Goal: Information Seeking & Learning: Learn about a topic

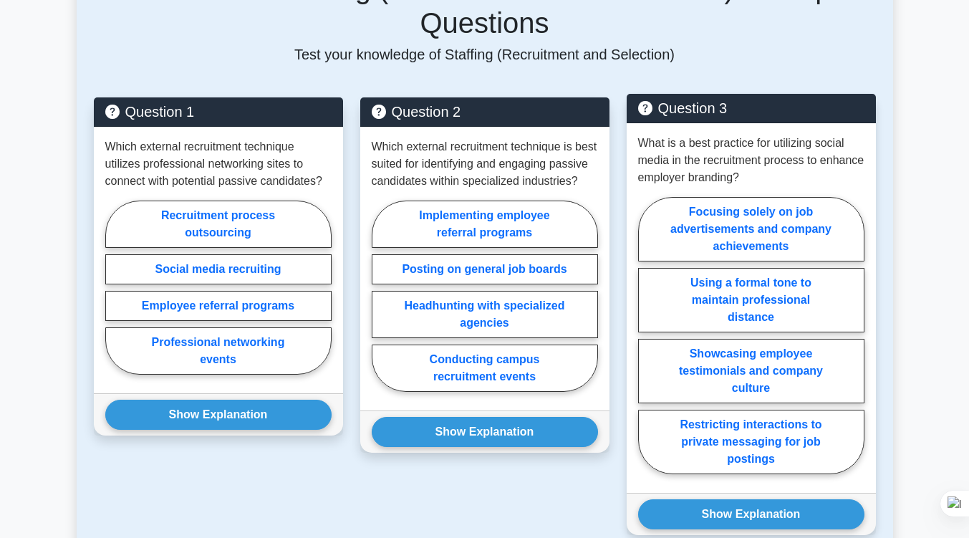
scroll to position [814, 0]
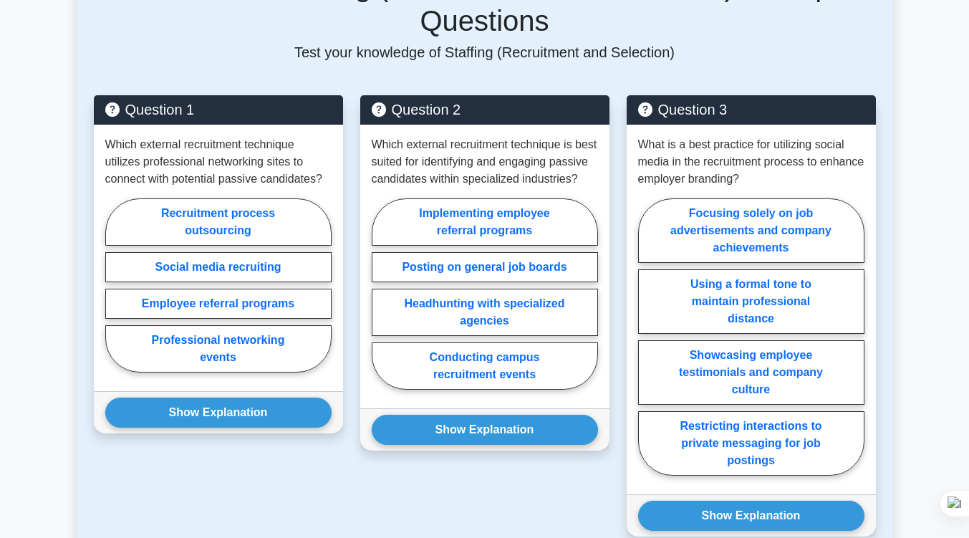
click at [921, 116] on main "Back to SHRM Certified Professional (SHRM-CP) Test Flashcards Staffing (Recruit…" at bounding box center [484, 169] width 969 height 1874
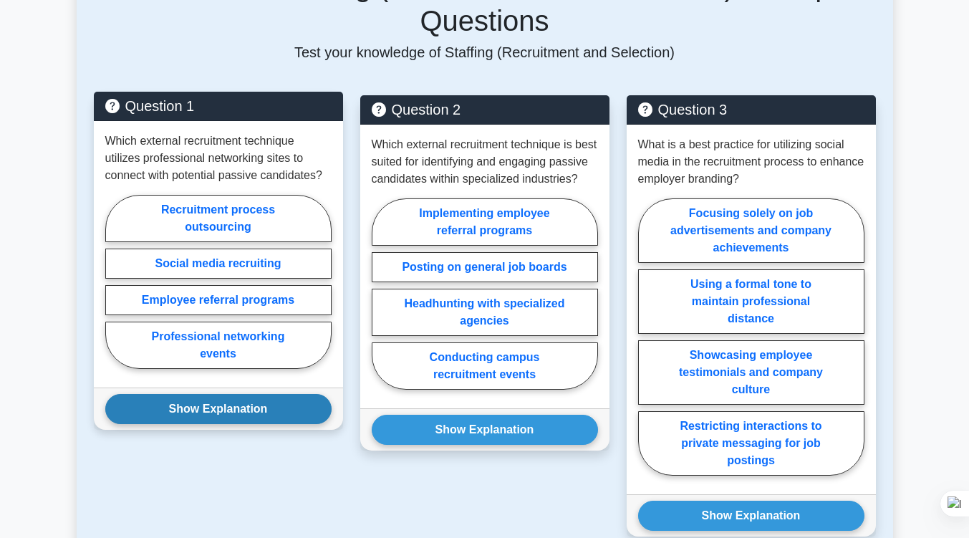
click at [271, 394] on button "Show Explanation" at bounding box center [218, 409] width 226 height 30
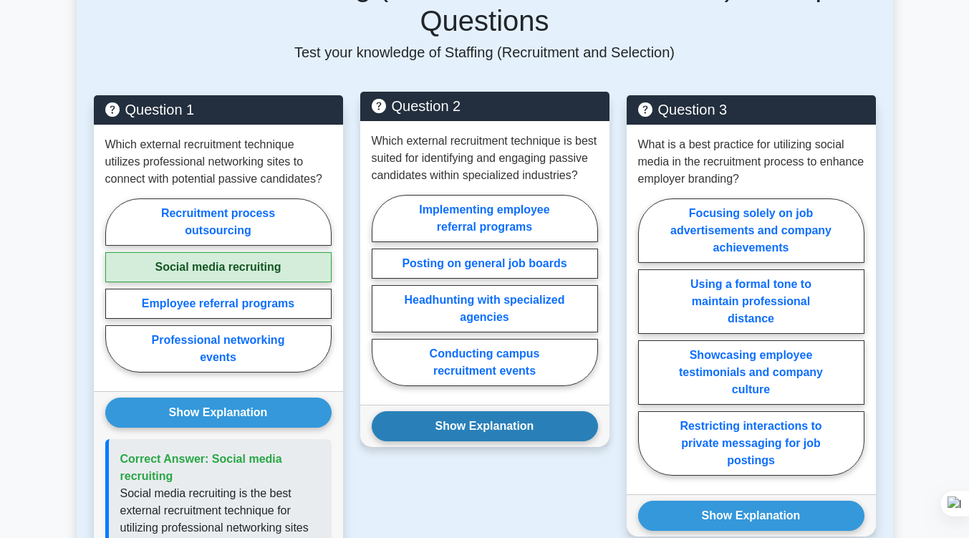
click at [444, 413] on button "Show Explanation" at bounding box center [485, 426] width 226 height 30
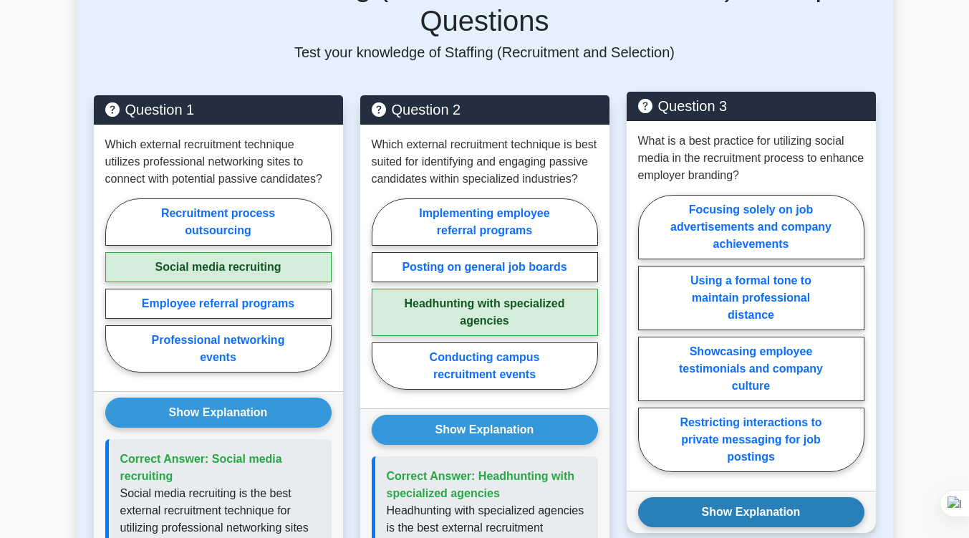
click at [769, 497] on button "Show Explanation" at bounding box center [751, 512] width 226 height 30
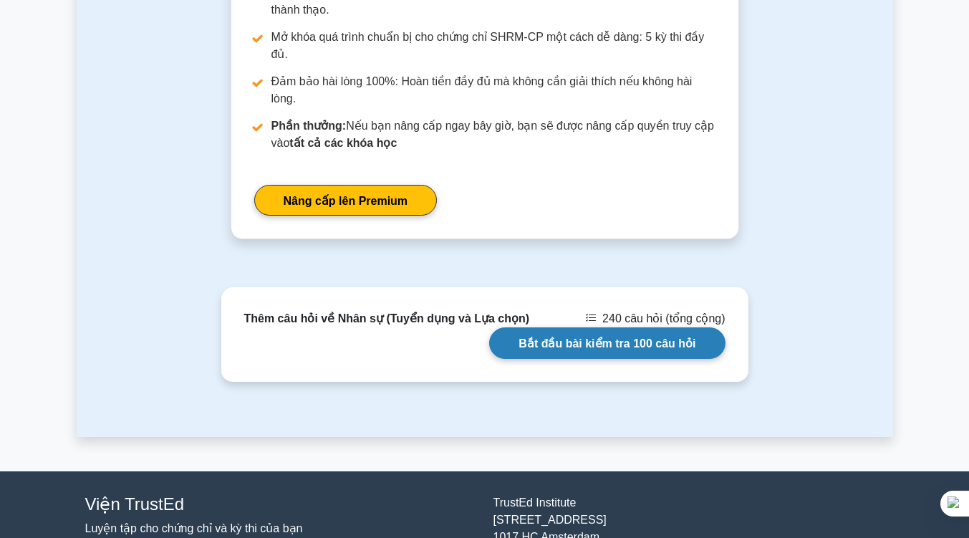
scroll to position [2339, 0]
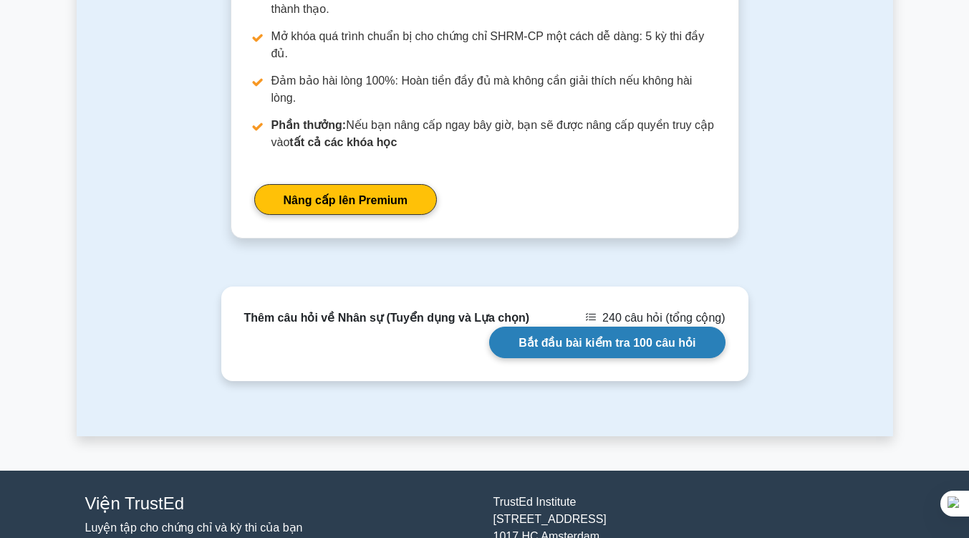
click at [607, 353] on link "Bắt đầu bài kiểm tra 100 câu hỏi" at bounding box center [607, 341] width 236 height 31
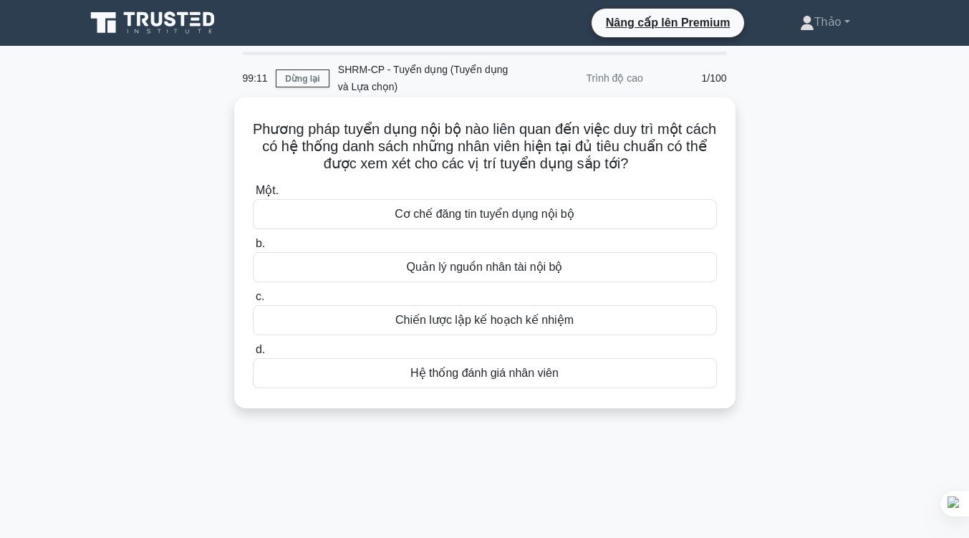
click at [492, 369] on font "Hệ thống đánh giá nhân viên" at bounding box center [484, 373] width 148 height 12
click at [253, 354] on input "d. Hệ thống đánh giá nhân viên" at bounding box center [253, 349] width 0 height 9
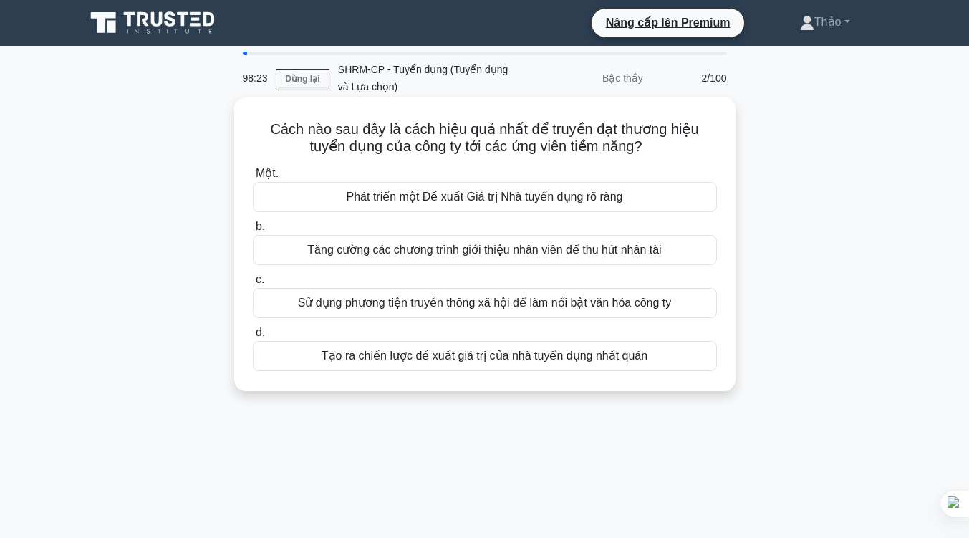
click at [534, 296] on font "Sử dụng phương tiện truyền thông xã hội để làm nổi bật văn hóa công ty" at bounding box center [485, 302] width 374 height 12
click at [253, 284] on input "c. Sử dụng phương tiện truyền thông xã hội để làm nổi bật văn hóa công ty" at bounding box center [253, 279] width 0 height 9
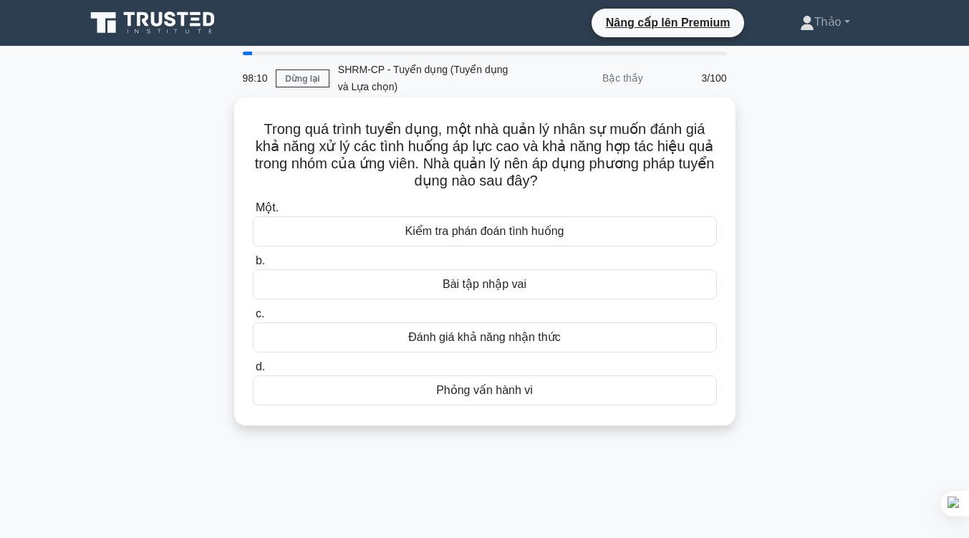
click at [533, 227] on font "Kiểm tra phán đoán tình huống" at bounding box center [484, 231] width 159 height 12
click at [253, 213] on input "Một. Kiểm tra phán đoán tình huống" at bounding box center [253, 207] width 0 height 9
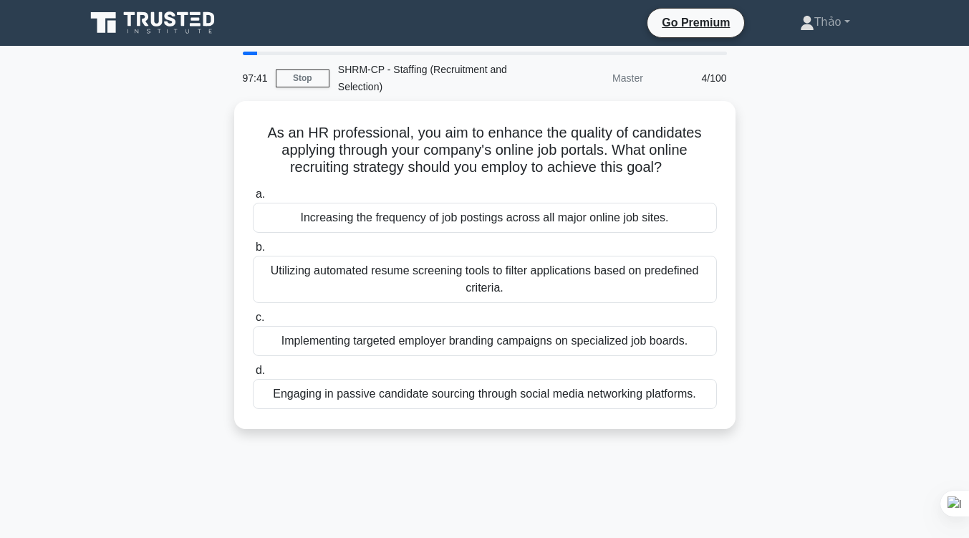
drag, startPoint x: 813, startPoint y: 67, endPoint x: 831, endPoint y: -33, distance: 101.1
click at [831, 0] on html "Go Premium Thảo" at bounding box center [484, 386] width 969 height 773
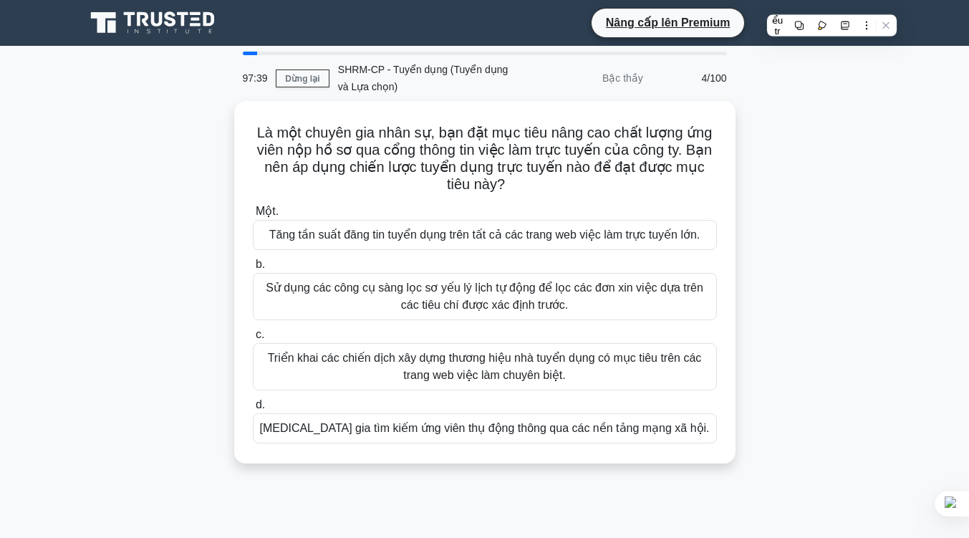
click at [852, 344] on div "Là một chuyên gia nhân sự, bạn đặt mục tiêu nâng cao chất lượng ứng viên nộp hồ…" at bounding box center [485, 290] width 816 height 379
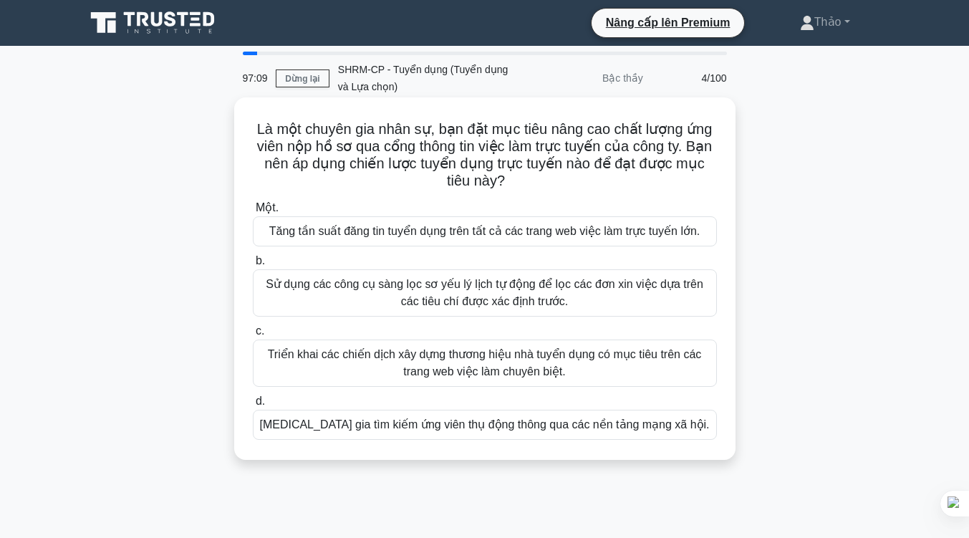
click at [626, 374] on font "Triển khai các chiến dịch xây dựng thương hiệu nhà tuyển dụng có mục tiêu trên …" at bounding box center [484, 363] width 451 height 34
click at [253, 336] on input "c. Triển khai các chiến dịch xây dựng thương hiệu nhà tuyển dụng có mục tiêu tr…" at bounding box center [253, 330] width 0 height 9
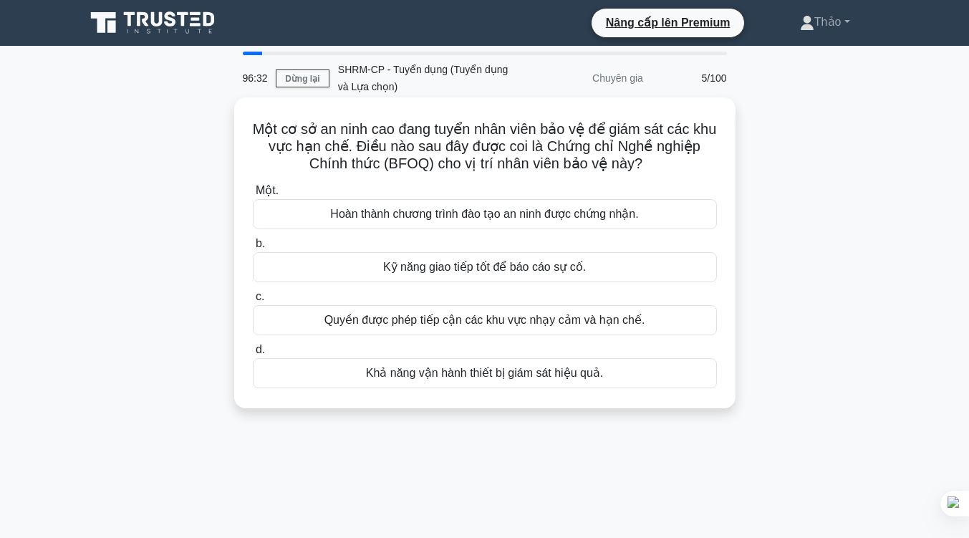
click at [572, 211] on font "Hoàn thành chương trình đào tạo an ninh được chứng nhận." at bounding box center [484, 214] width 308 height 12
click at [253, 195] on input "Một. Hoàn thành chương trình đào tạo an ninh được chứng nhận." at bounding box center [253, 190] width 0 height 9
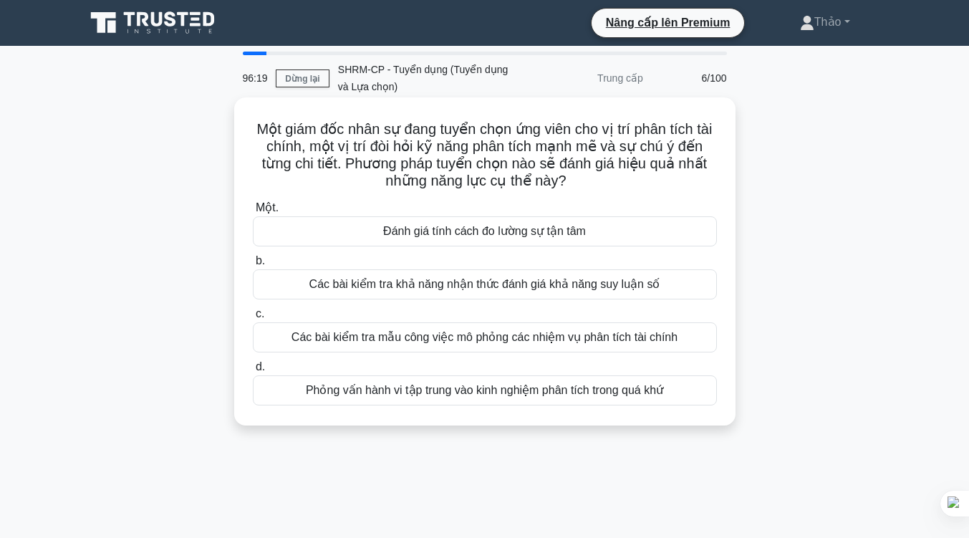
click at [507, 343] on font "Các bài kiểm tra mẫu công việc mô phỏng các nhiệm vụ phân tích tài chính" at bounding box center [484, 337] width 386 height 12
click at [253, 319] on input "c. Các bài kiểm tra mẫu công việc mô phỏng các nhiệm vụ phân tích tài chính" at bounding box center [253, 313] width 0 height 9
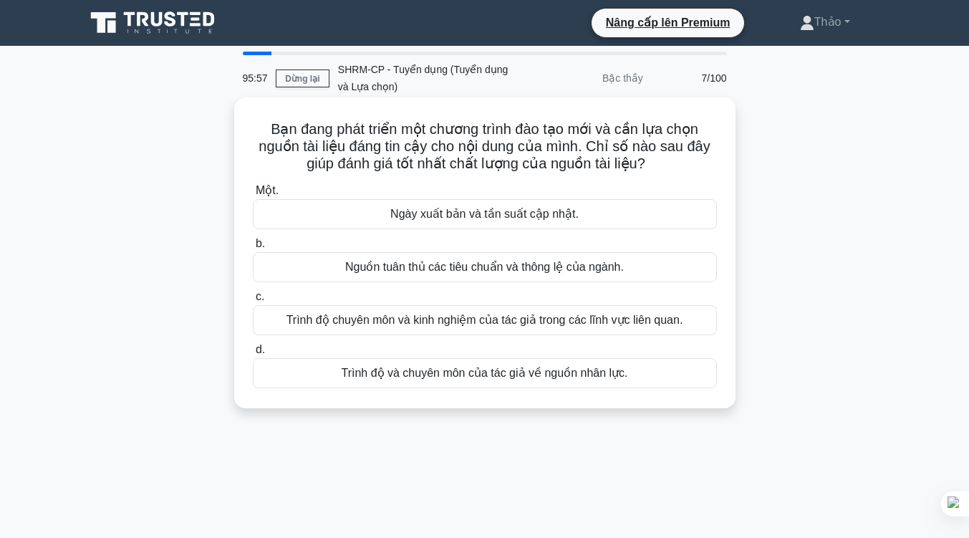
click at [513, 316] on font "Trình độ chuyên môn và kinh nghiệm của tác giả trong các lĩnh vực liên quan." at bounding box center [484, 320] width 397 height 12
click at [253, 301] on input "c. Trình độ chuyên môn và kinh nghiệm của tác giả trong các lĩnh vực liên quan." at bounding box center [253, 296] width 0 height 9
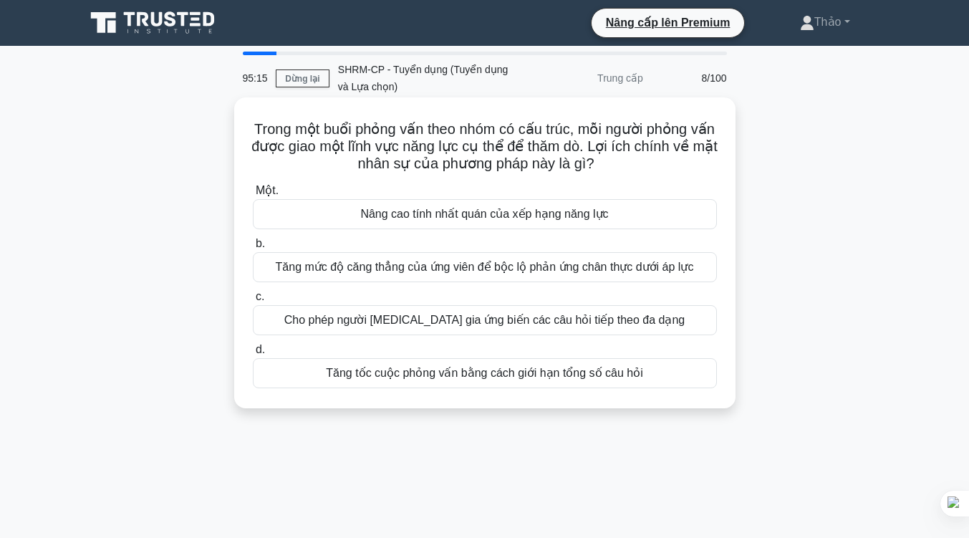
click at [649, 226] on div "Nâng cao tính nhất quán của xếp hạng năng lực" at bounding box center [485, 214] width 464 height 30
click at [253, 195] on input "Một. Nâng cao tính nhất quán của xếp hạng năng lực" at bounding box center [253, 190] width 0 height 9
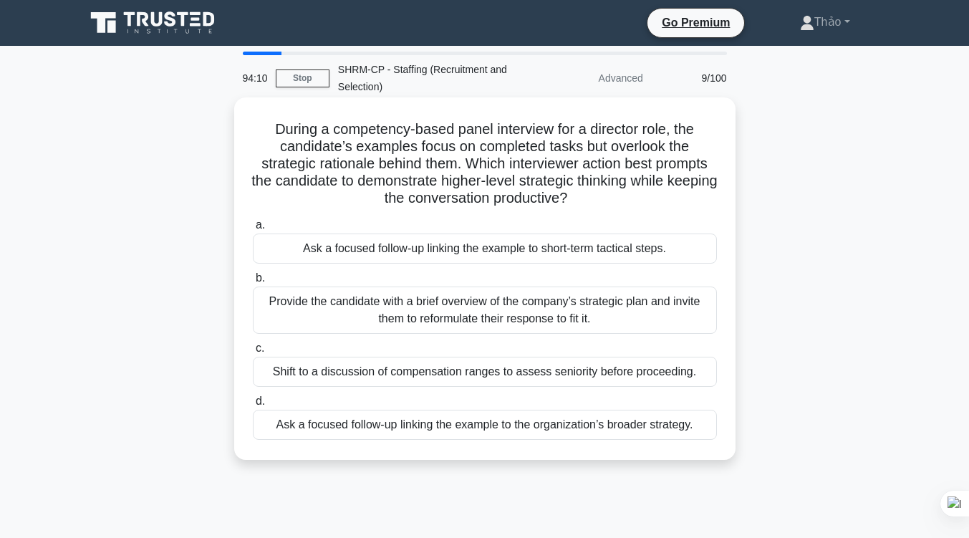
click at [480, 422] on div "Ask a focused follow-up linking the example to the organization’s broader strat…" at bounding box center [485, 425] width 464 height 30
click at [253, 406] on input "d. Ask a focused follow-up linking the example to the organization’s broader st…" at bounding box center [253, 401] width 0 height 9
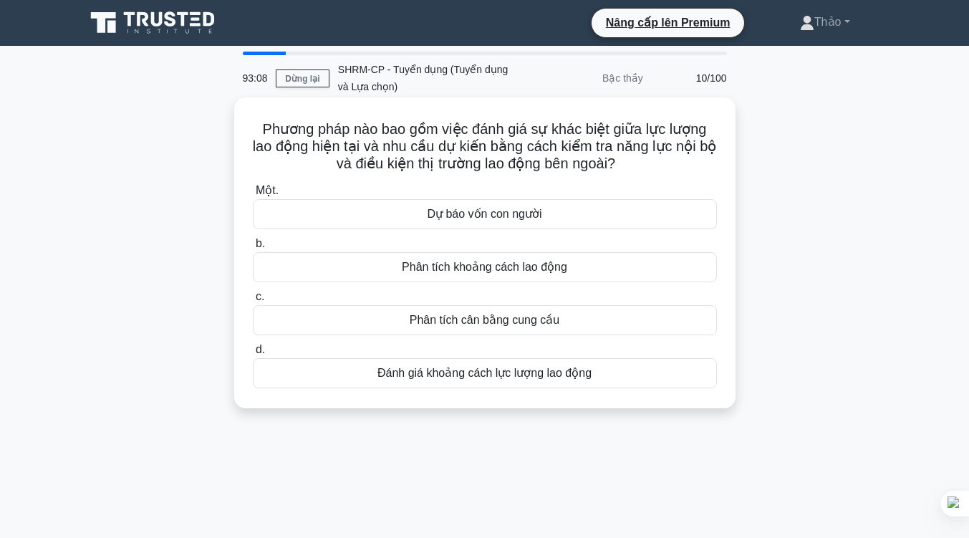
click at [500, 272] on font "Phân tích khoảng cách lao động" at bounding box center [484, 267] width 165 height 12
click at [253, 248] on input "b. Phân tích khoảng cách lao động" at bounding box center [253, 243] width 0 height 9
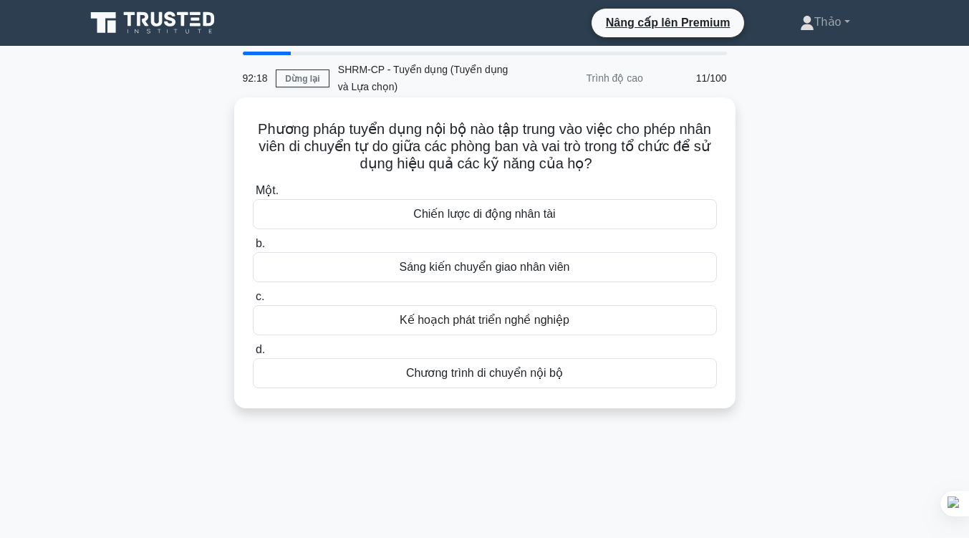
click at [573, 270] on div "Sáng kiến ​​chuyển giao nhân viên" at bounding box center [485, 267] width 464 height 30
click at [253, 248] on input "b. Sáng kiến ​​chuyển giao nhân viên" at bounding box center [253, 243] width 0 height 9
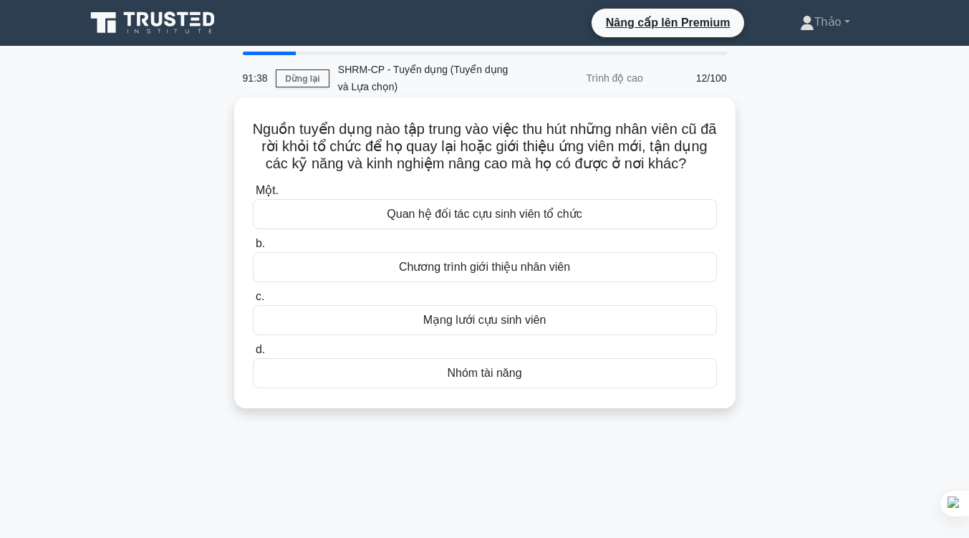
click at [505, 220] on font "Quan hệ đối tác cựu sinh viên tổ chức" at bounding box center [484, 214] width 195 height 12
click at [253, 195] on input "Một. Quan hệ đối tác cựu sinh viên tổ chức" at bounding box center [253, 190] width 0 height 9
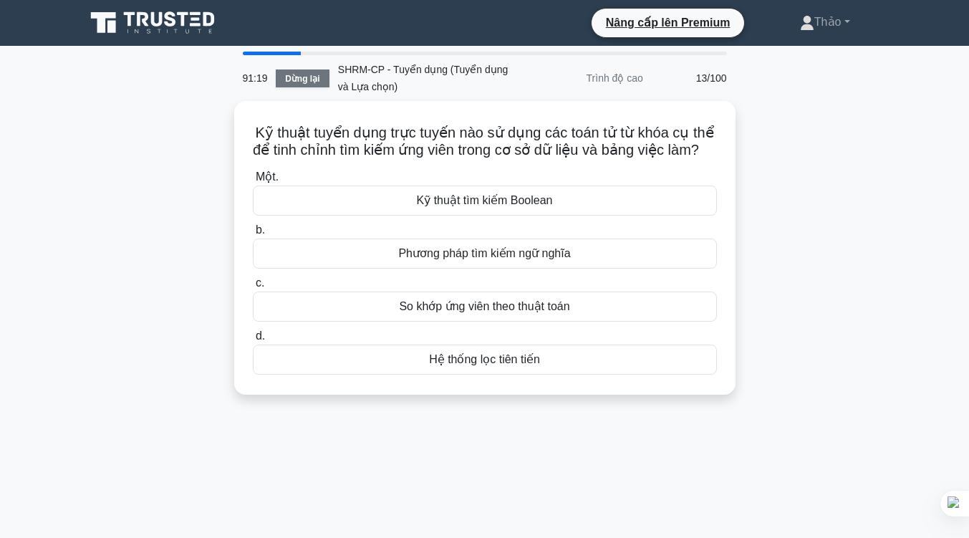
click at [320, 82] on link "Dừng lại" at bounding box center [303, 78] width 54 height 18
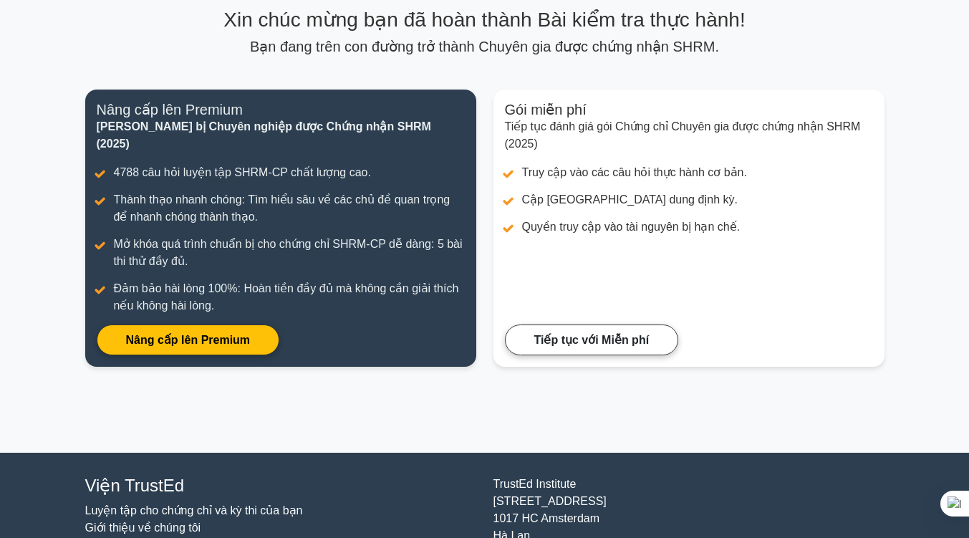
scroll to position [137, 0]
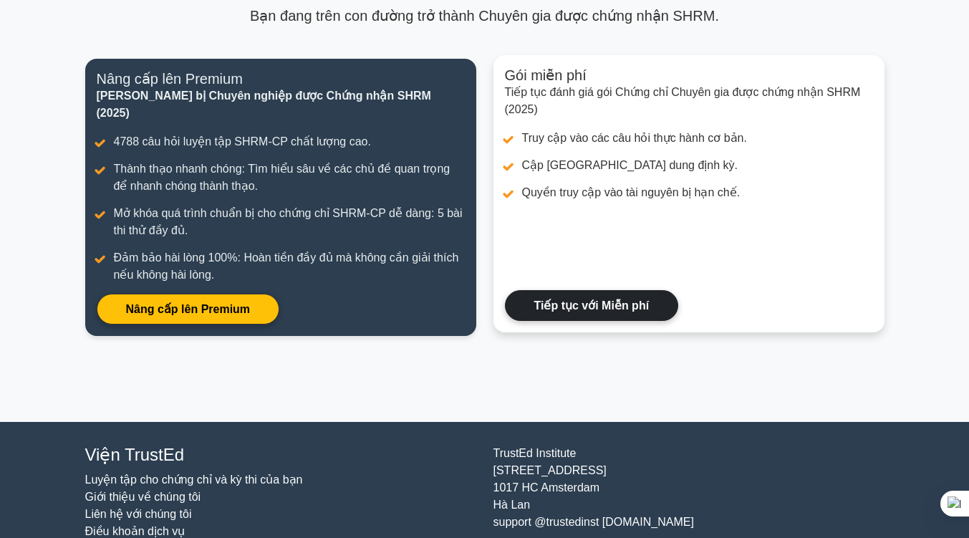
click at [581, 290] on link "Tiếp tục với Miễn phí" at bounding box center [592, 305] width 174 height 31
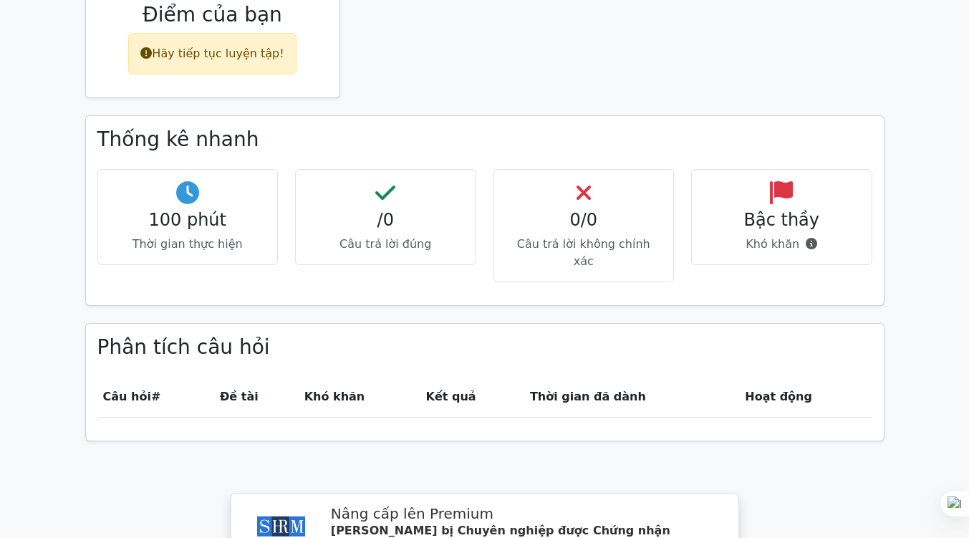
scroll to position [706, 0]
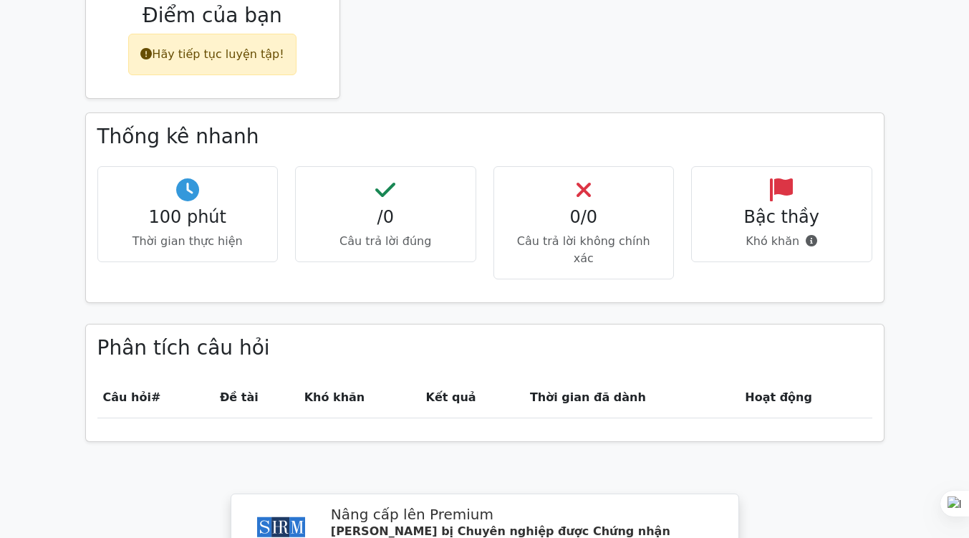
click at [370, 221] on h4 "/0" at bounding box center [385, 217] width 157 height 21
click at [510, 171] on div "0/0 Câu trả lời không chính xác" at bounding box center [583, 223] width 181 height 114
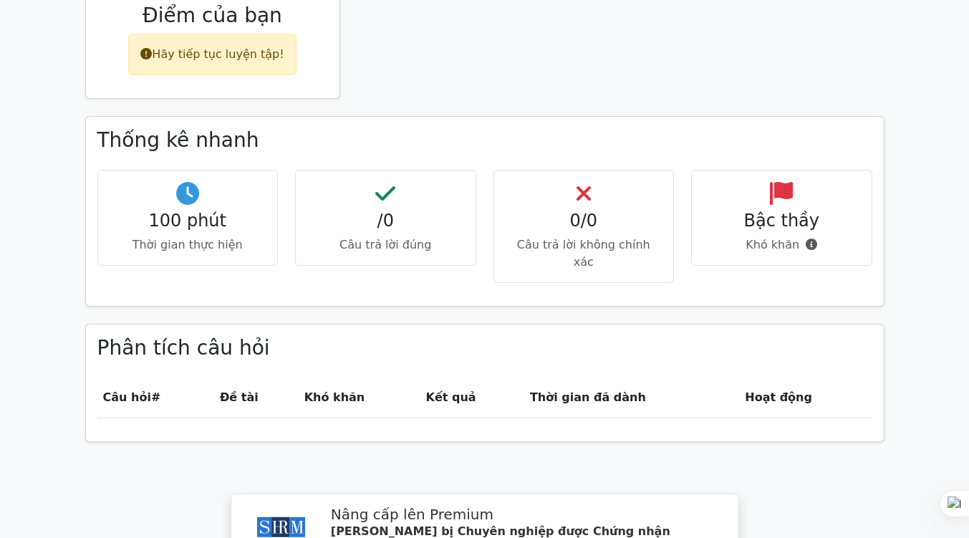
drag, startPoint x: 705, startPoint y: 183, endPoint x: 785, endPoint y: 299, distance: 140.6
click at [785, 299] on div "Thống kê nhanh 100 phút Thời gian thực hiện /0 Câu trả lời đúng 0/0 Câu trả lời…" at bounding box center [485, 220] width 816 height 208
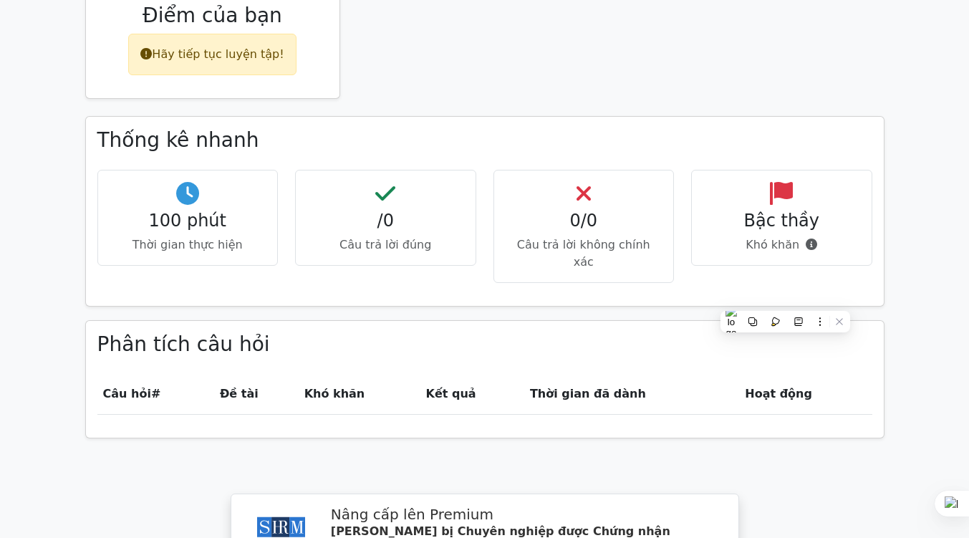
click at [764, 407] on div "Câu hỏi # Đề tài Khó khăn Kết quả Thời gian đã dành Hoạt động" at bounding box center [484, 400] width 775 height 53
click at [764, 387] on font "Hoạt động" at bounding box center [778, 394] width 67 height 14
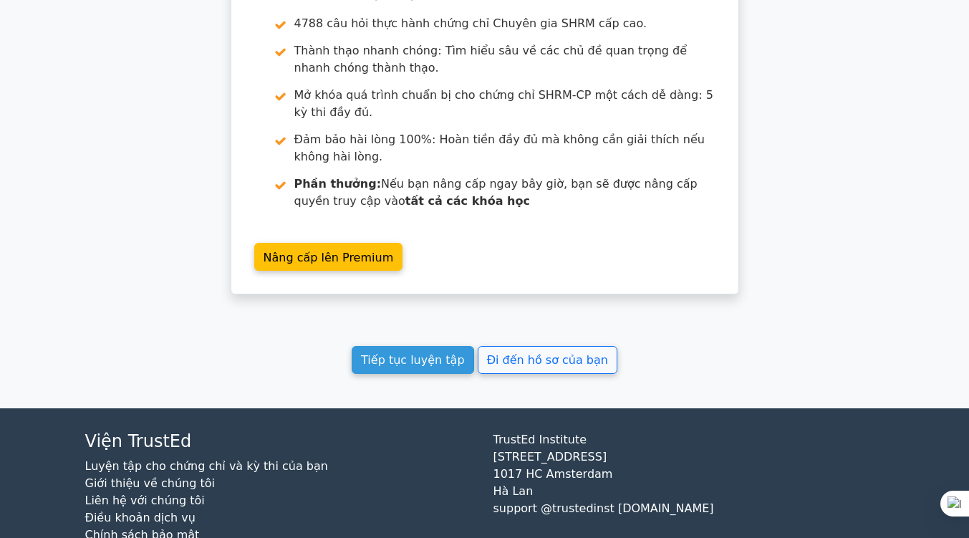
scroll to position [1267, 0]
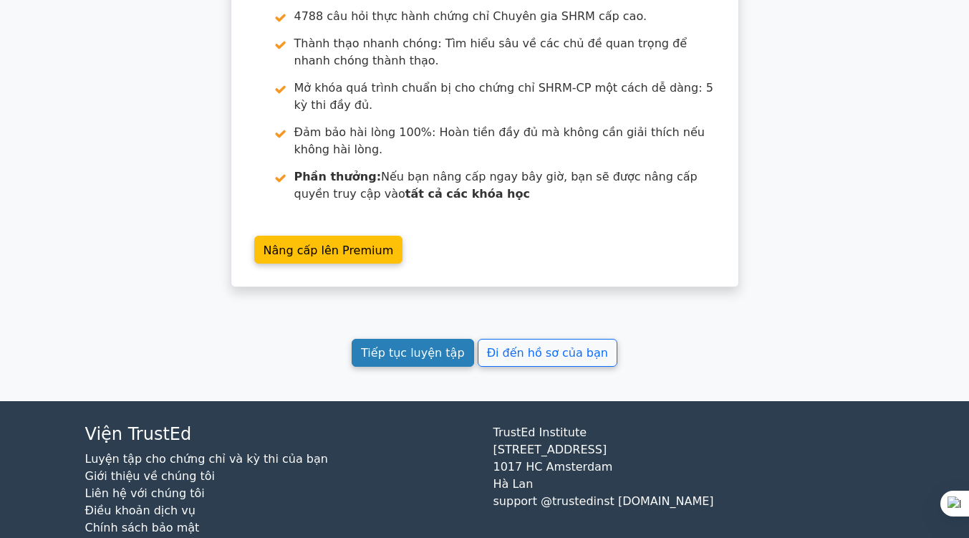
click at [443, 346] on font "Tiếp tục luyện tập" at bounding box center [412, 353] width 103 height 14
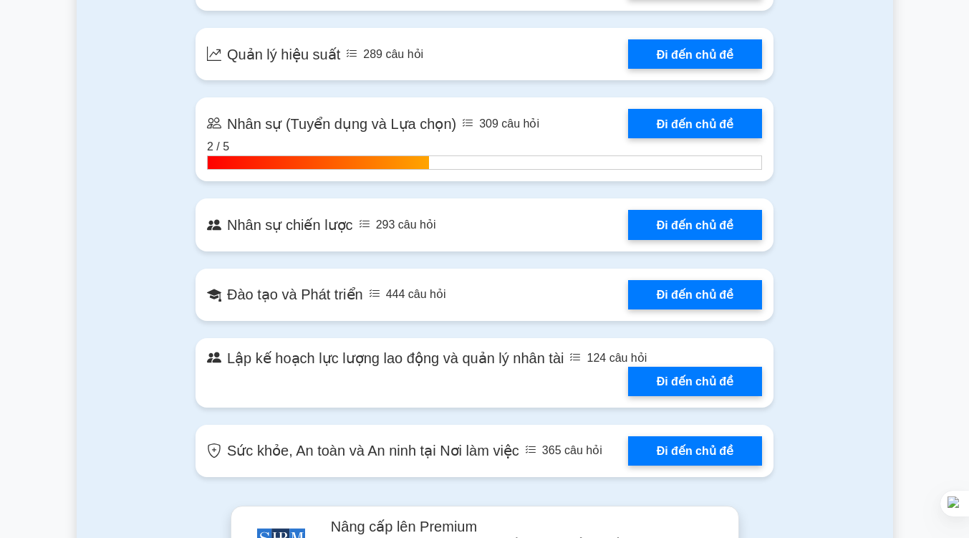
scroll to position [1743, 0]
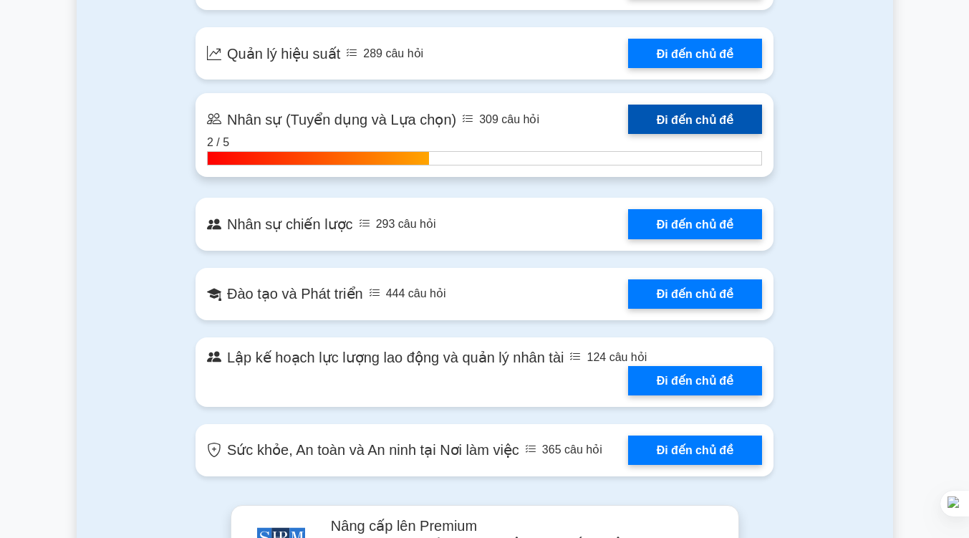
click at [664, 105] on link "Đi đến chủ đề" at bounding box center [695, 119] width 134 height 29
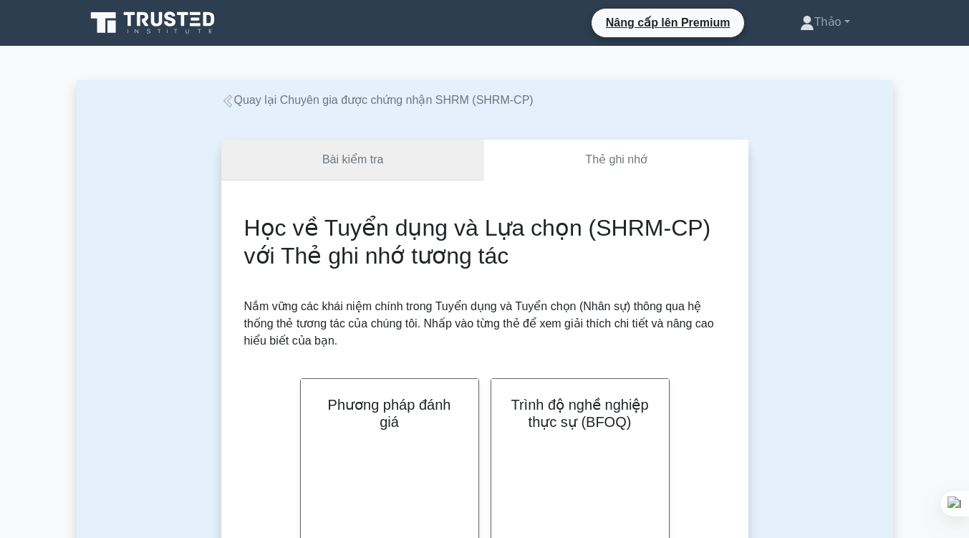
click at [362, 162] on font "Bài kiểm tra" at bounding box center [353, 159] width 62 height 12
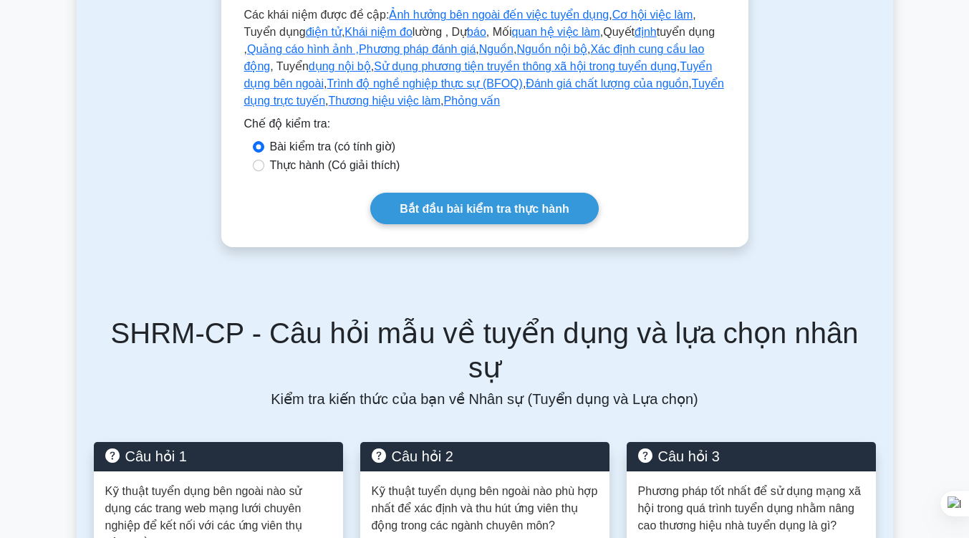
scroll to position [485, 0]
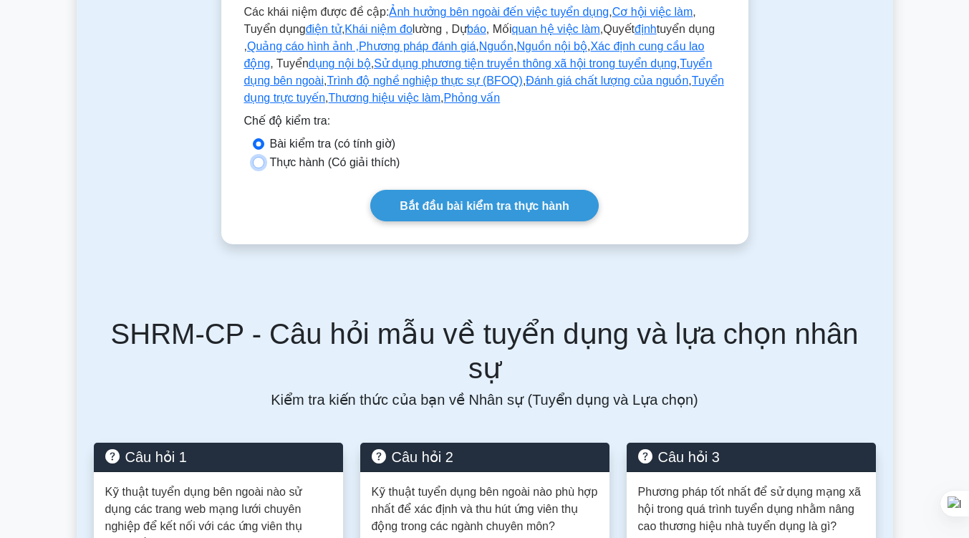
click at [261, 160] on input "Thực hành (Có giải thích)" at bounding box center [258, 162] width 11 height 11
radio input "true"
click at [261, 160] on input "Thực hành (Có giải thích)" at bounding box center [258, 162] width 11 height 11
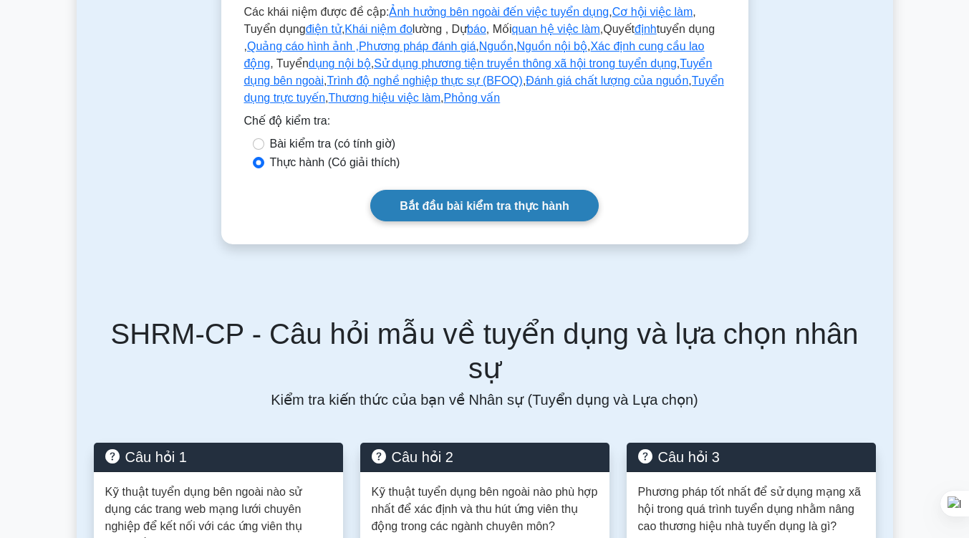
click at [438, 218] on link "Bắt đầu bài kiểm tra thực hành" at bounding box center [484, 205] width 228 height 31
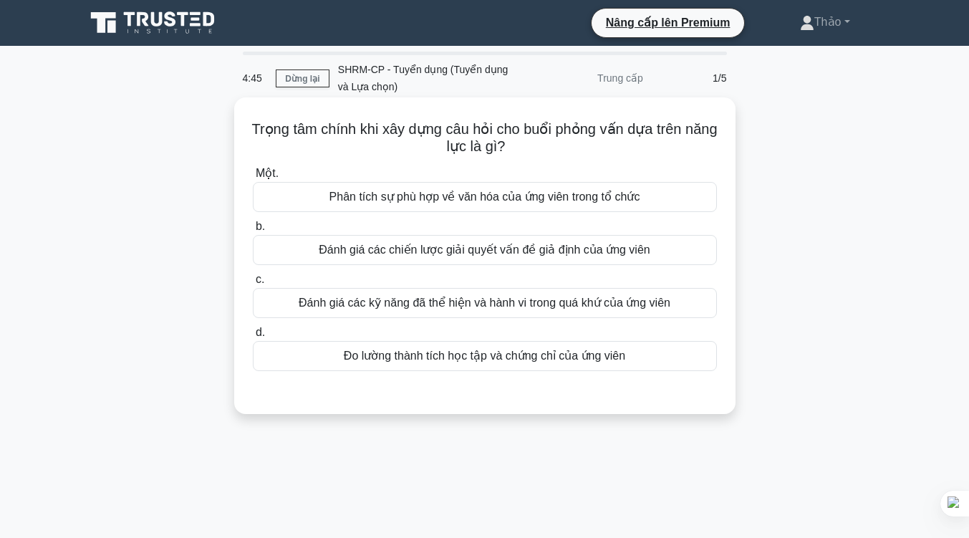
click at [432, 306] on font "Đánh giá các kỹ năng đã thể hiện và hành vi trong quá khứ của ứng viên" at bounding box center [485, 302] width 372 height 12
click at [253, 284] on input "c. Đánh giá các kỹ năng đã thể hiện và hành vi trong quá khứ của ứng viên" at bounding box center [253, 279] width 0 height 9
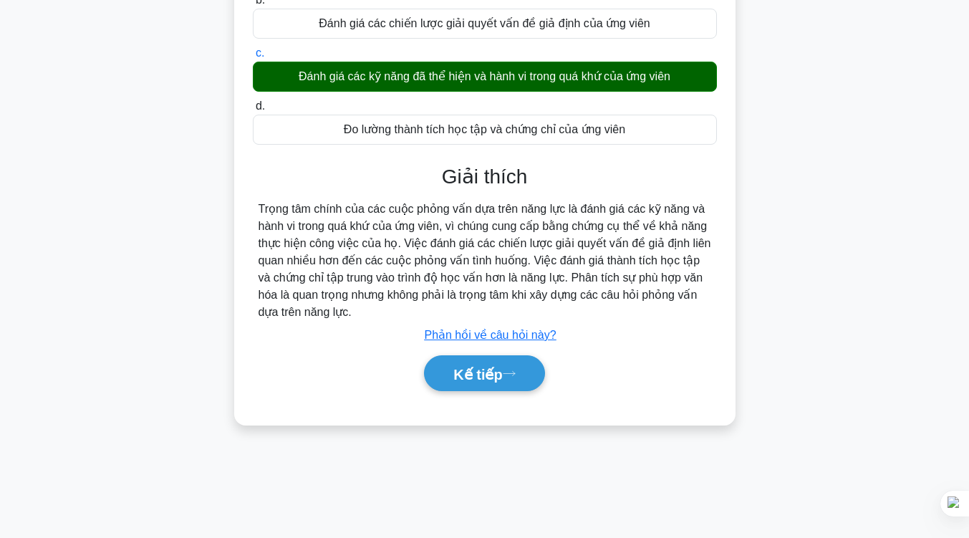
scroll to position [227, 0]
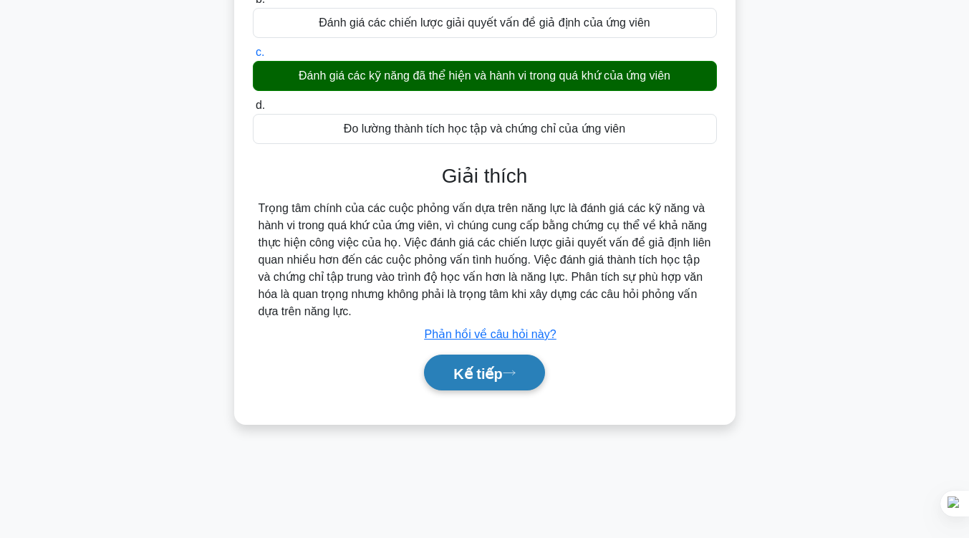
click at [455, 369] on font "Kế tiếp" at bounding box center [477, 373] width 49 height 16
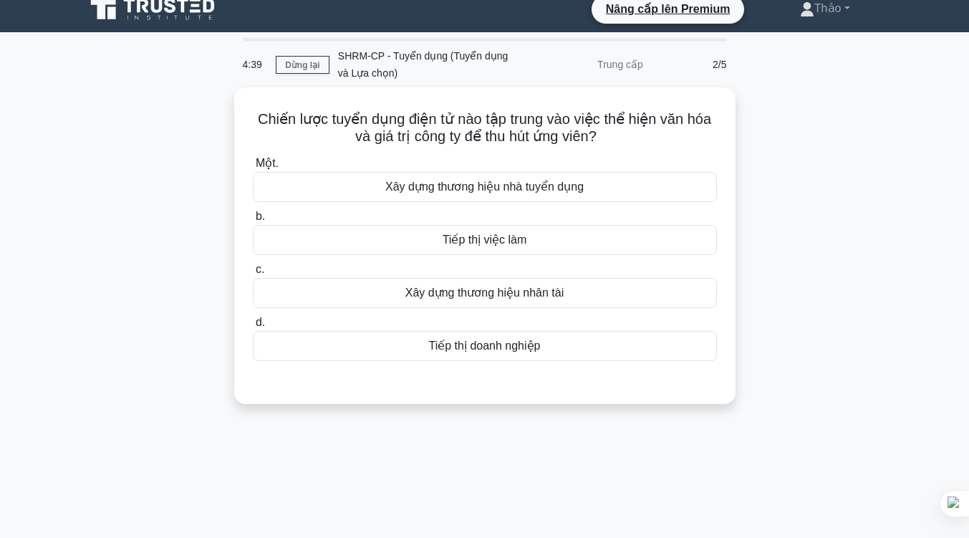
scroll to position [11, 0]
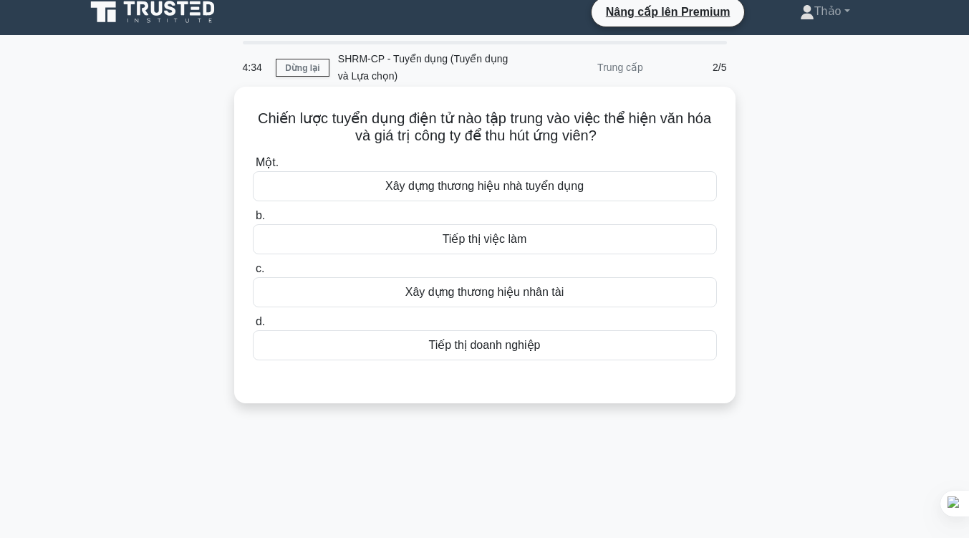
click at [516, 187] on font "Xây dựng thương hiệu nhà tuyển dụng" at bounding box center [484, 186] width 198 height 12
click at [253, 168] on input "Một. Xây dựng thương hiệu nhà tuyển dụng" at bounding box center [253, 162] width 0 height 9
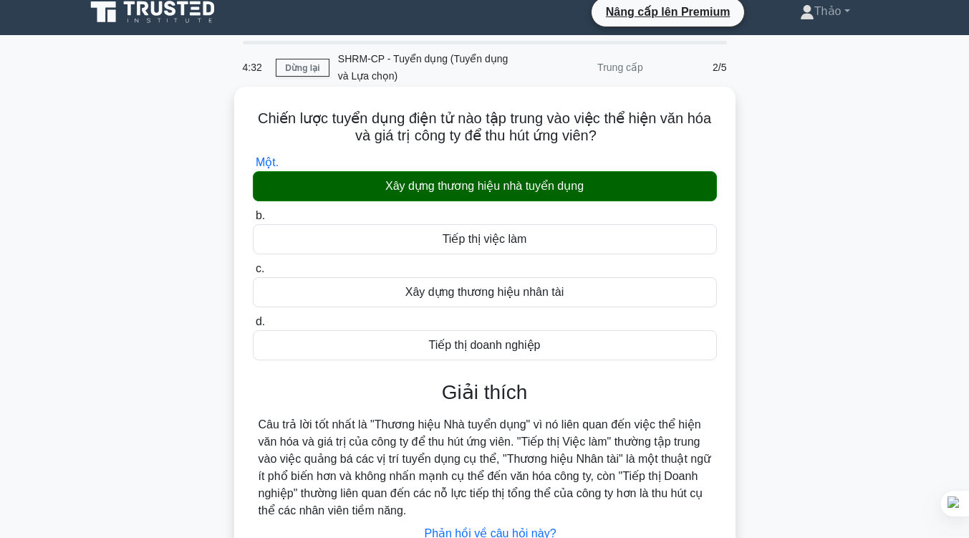
scroll to position [236, 0]
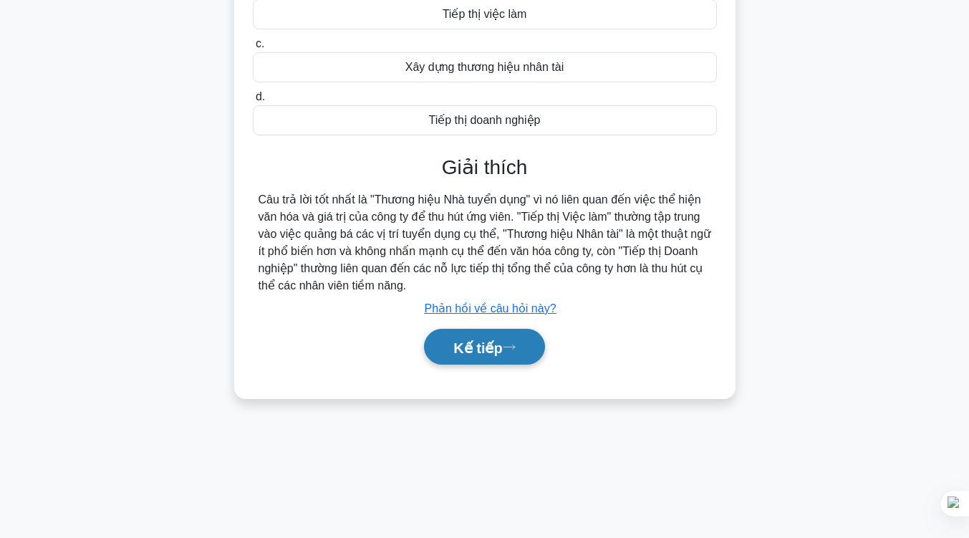
click at [483, 348] on font "Kế tiếp" at bounding box center [477, 347] width 49 height 16
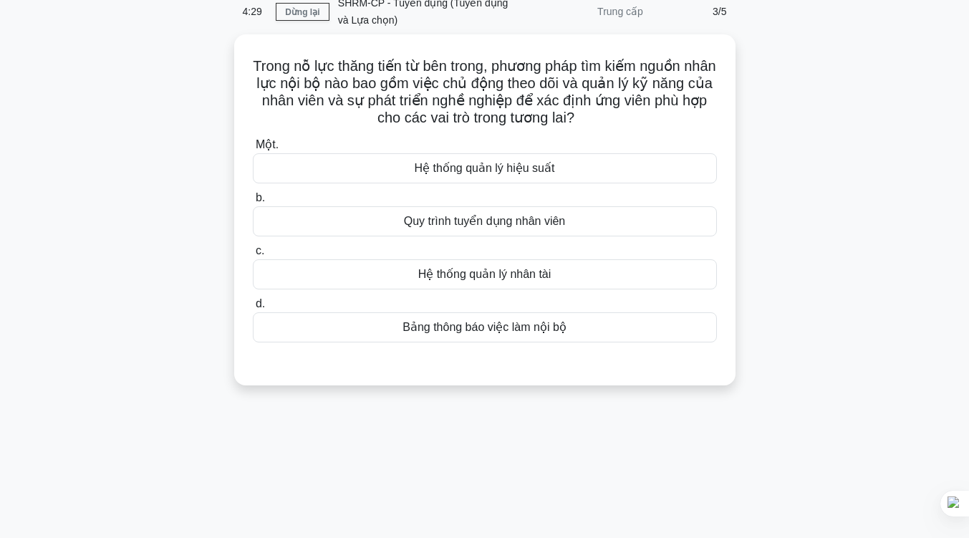
scroll to position [72, 0]
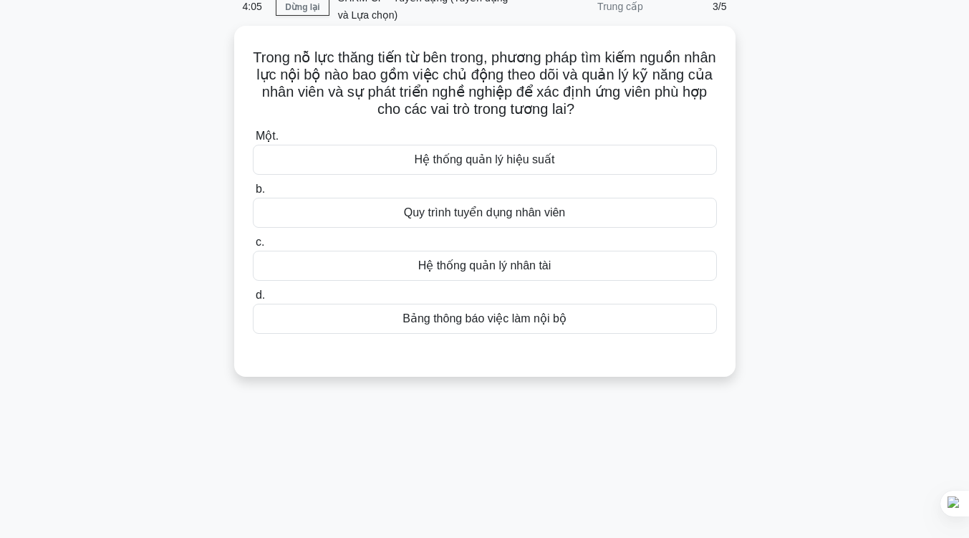
click at [536, 160] on font "Hệ thống quản lý hiệu suất" at bounding box center [485, 159] width 140 height 12
click at [253, 141] on input "Một. Hệ thống quản lý hiệu suất" at bounding box center [253, 136] width 0 height 9
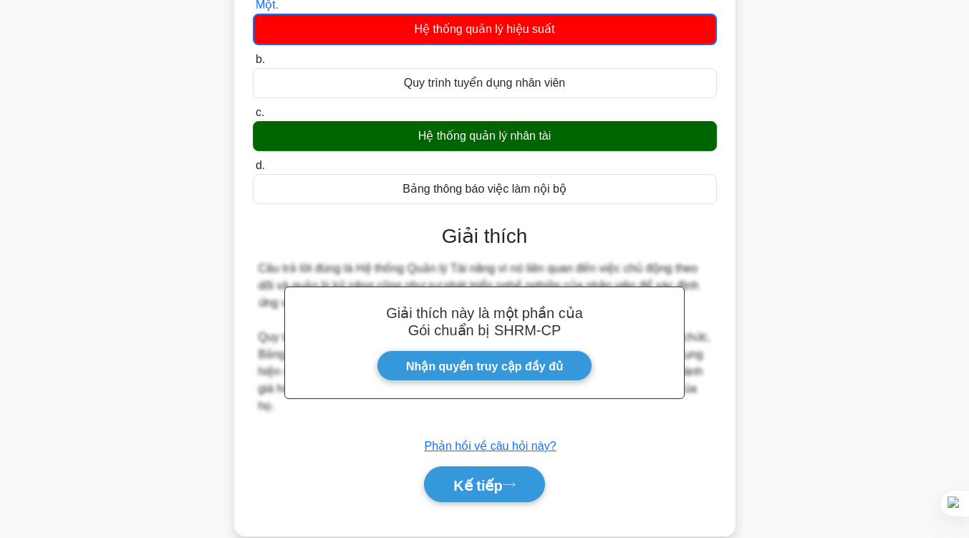
scroll to position [236, 0]
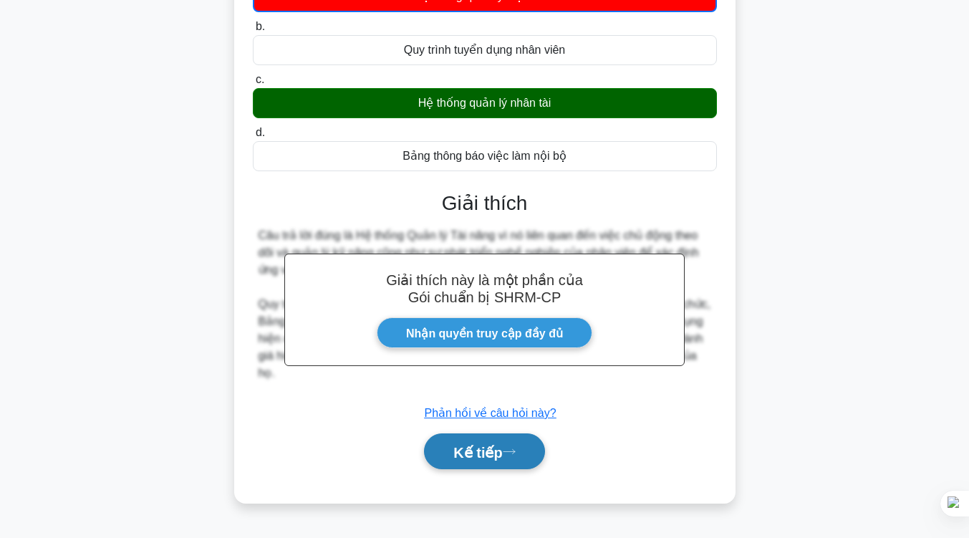
click at [477, 465] on button "Kế tiếp" at bounding box center [484, 451] width 120 height 37
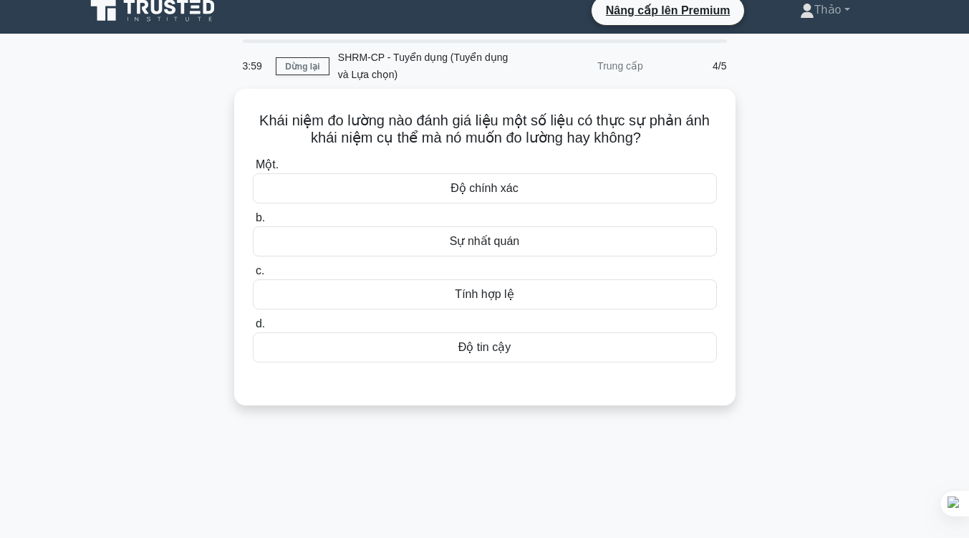
scroll to position [0, 0]
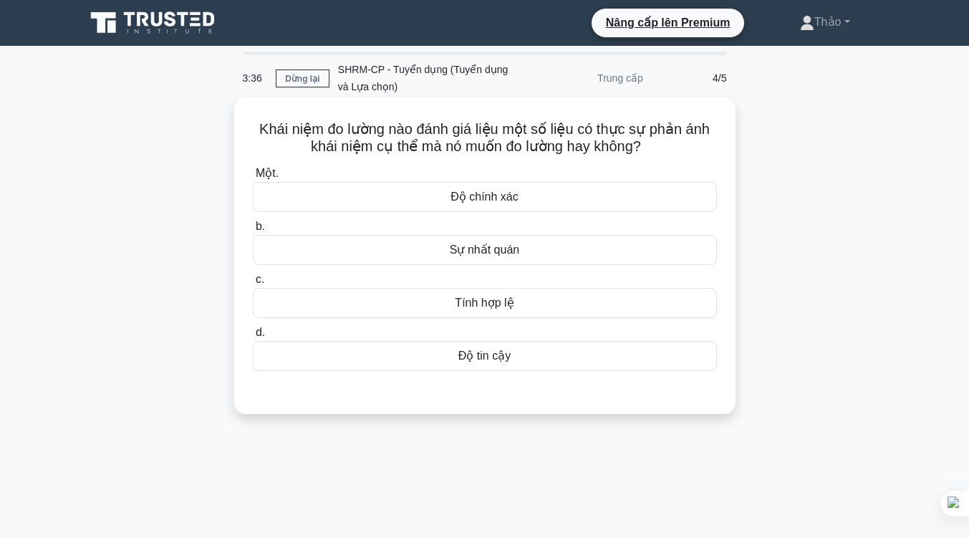
click at [527, 354] on div "Độ tin cậy" at bounding box center [485, 356] width 464 height 30
click at [253, 337] on input "d. Độ tin cậy" at bounding box center [253, 332] width 0 height 9
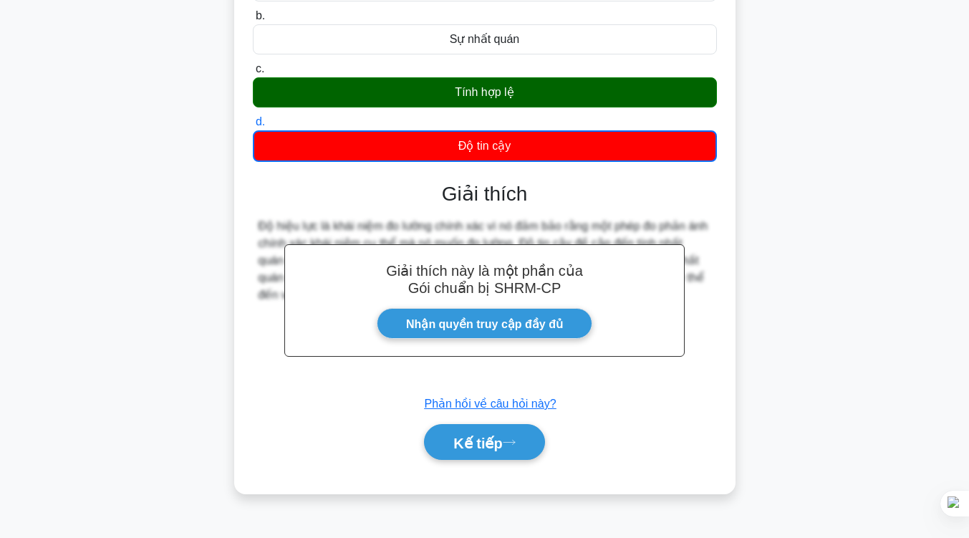
scroll to position [236, 0]
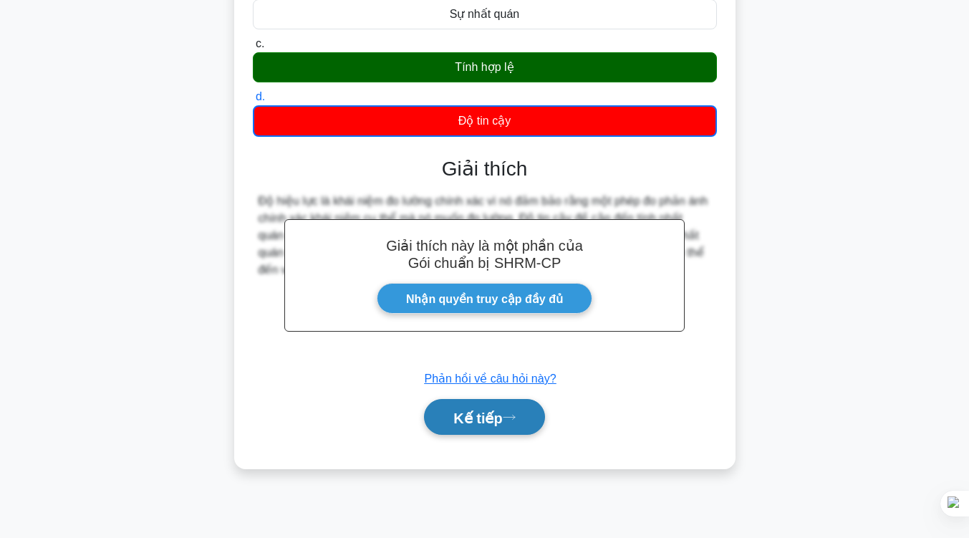
click at [526, 421] on button "Kế tiếp" at bounding box center [484, 417] width 120 height 37
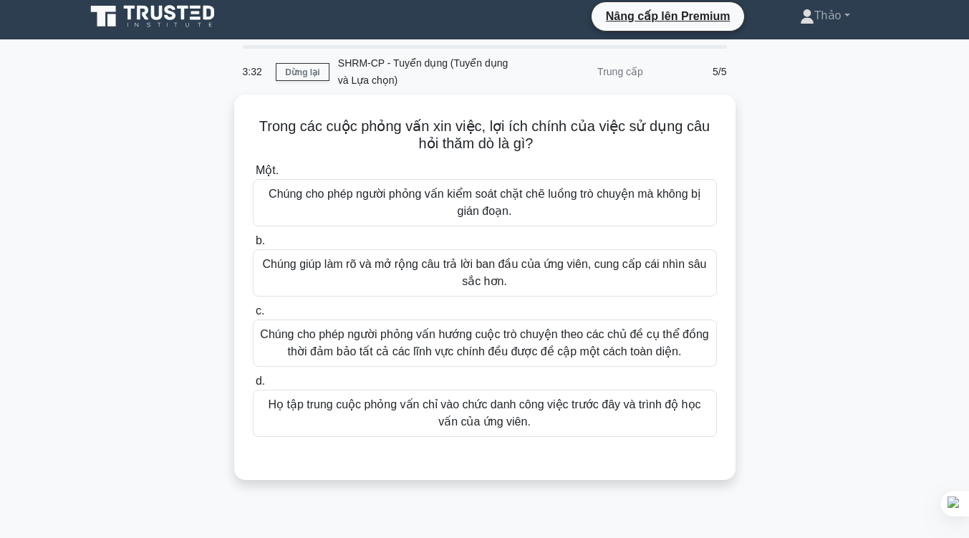
scroll to position [0, 0]
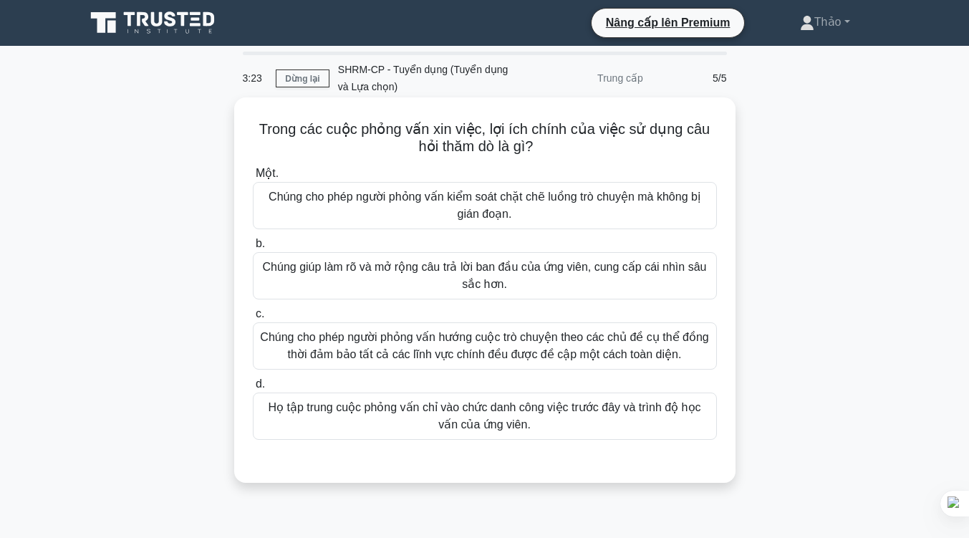
click at [539, 344] on font "Chúng cho phép người phỏng vấn hướng cuộc trò chuyện theo các chủ đề cụ thể đồn…" at bounding box center [484, 345] width 448 height 29
click at [253, 319] on input "c. Chúng cho phép người phỏng vấn hướng cuộc trò chuyện theo các chủ đề cụ thể …" at bounding box center [253, 313] width 0 height 9
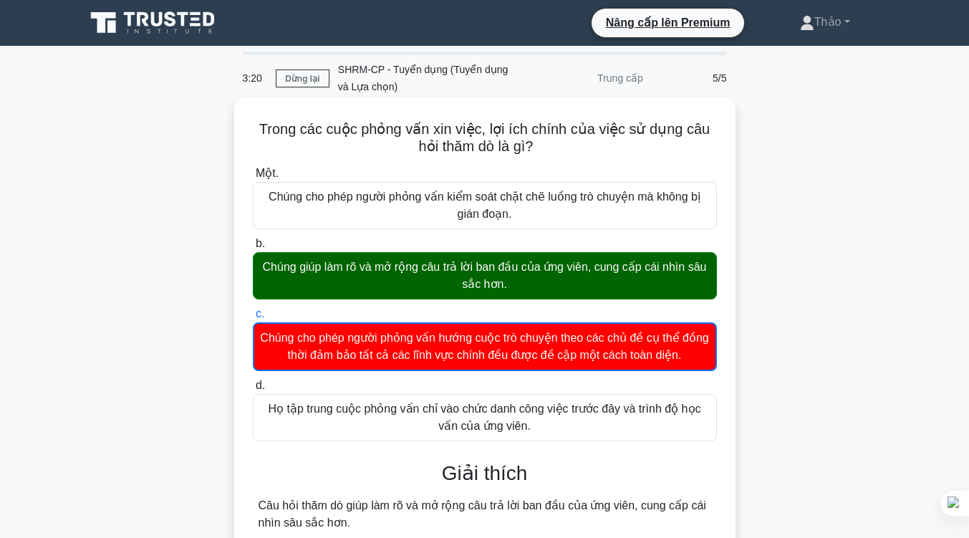
scroll to position [236, 0]
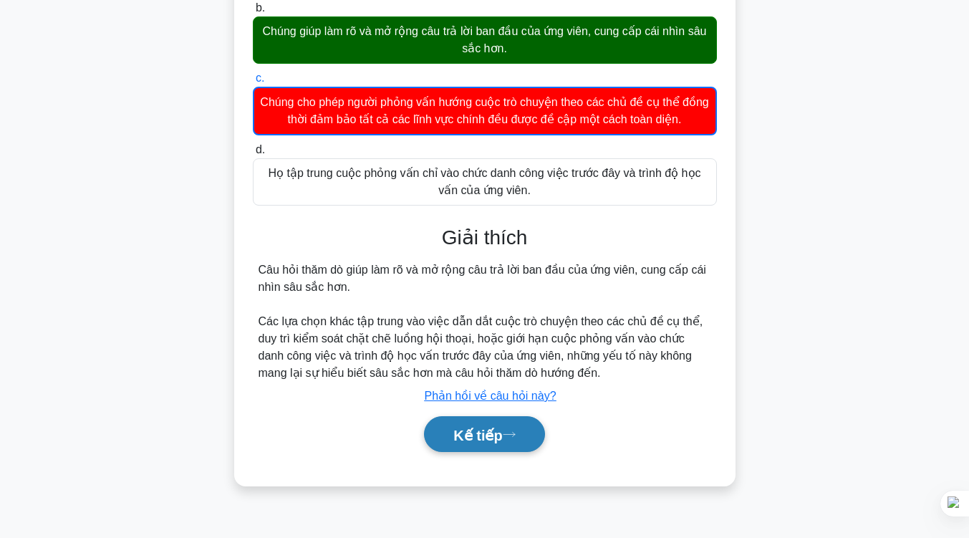
click at [508, 427] on button "Kế tiếp" at bounding box center [484, 434] width 120 height 37
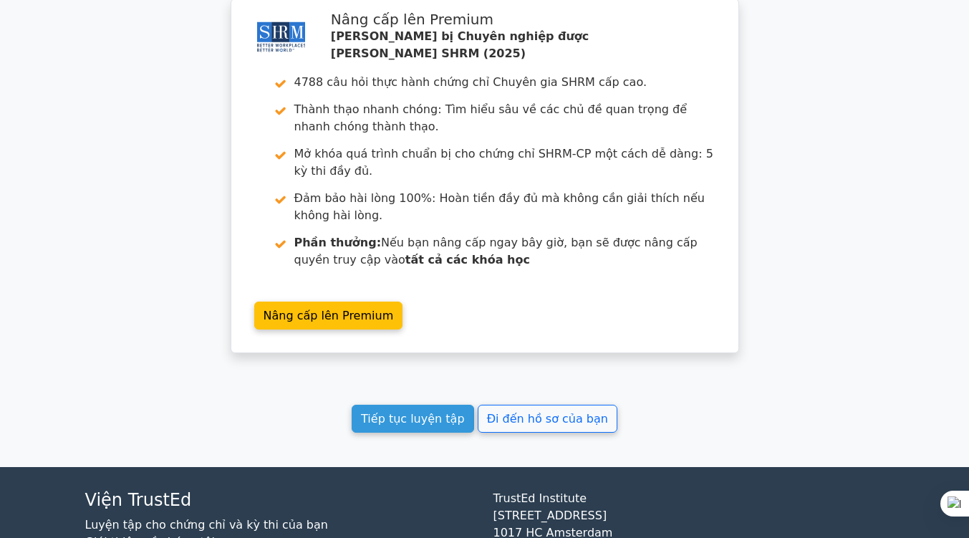
scroll to position [2026, 0]
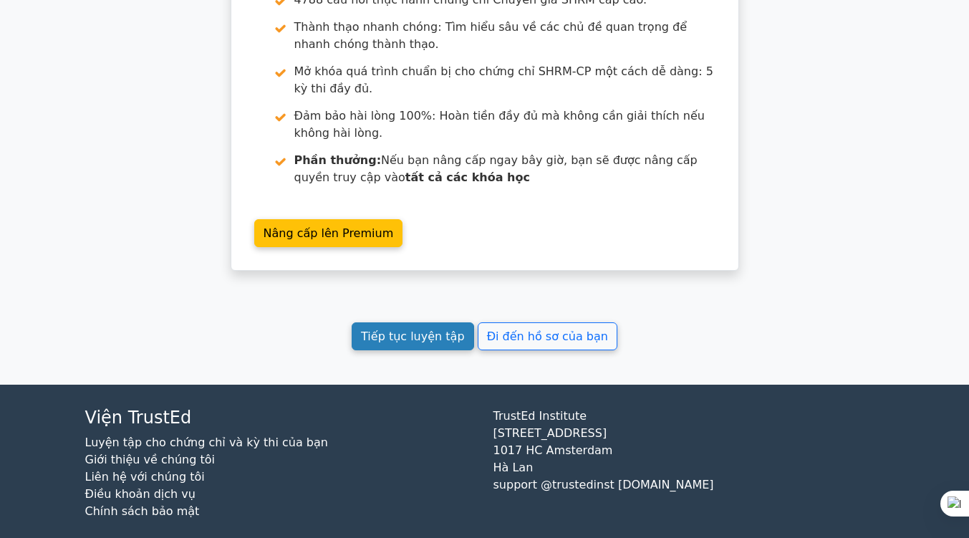
click at [391, 329] on font "Tiếp tục luyện tập" at bounding box center [412, 336] width 103 height 14
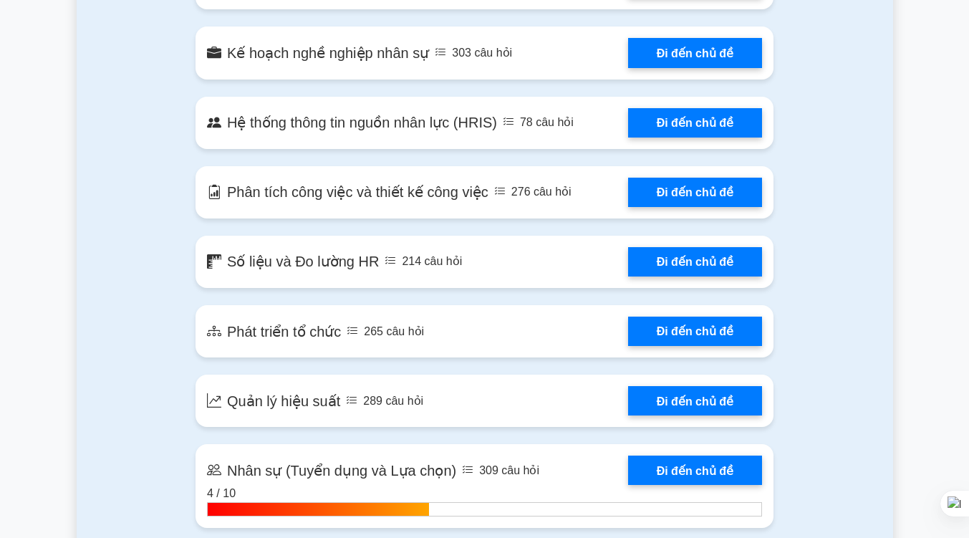
scroll to position [1438, 0]
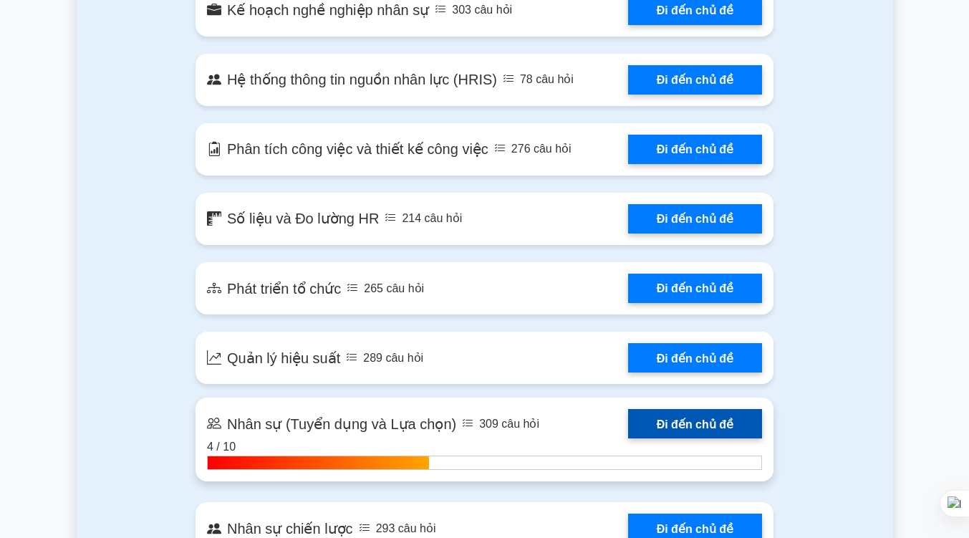
click at [660, 409] on link "Đi đến chủ đề" at bounding box center [695, 423] width 134 height 29
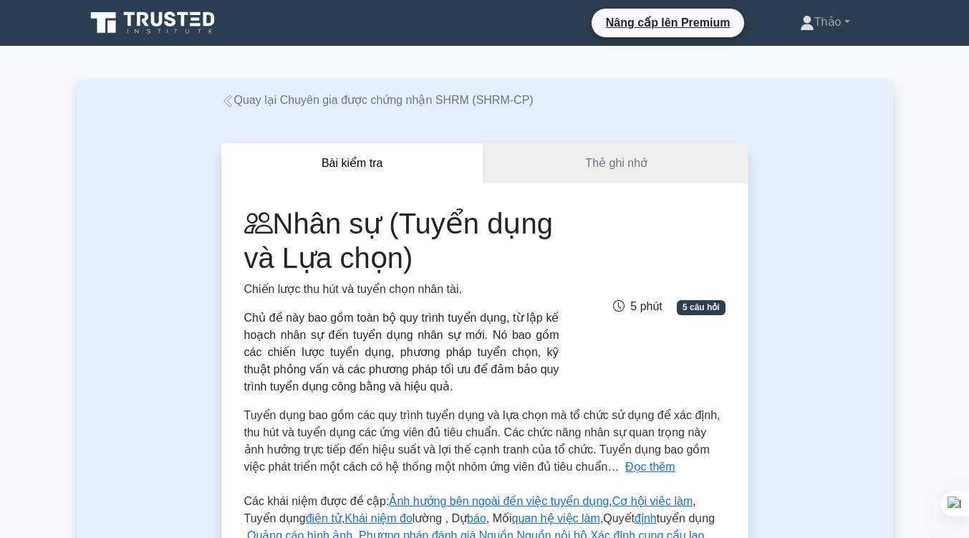
scroll to position [299, 0]
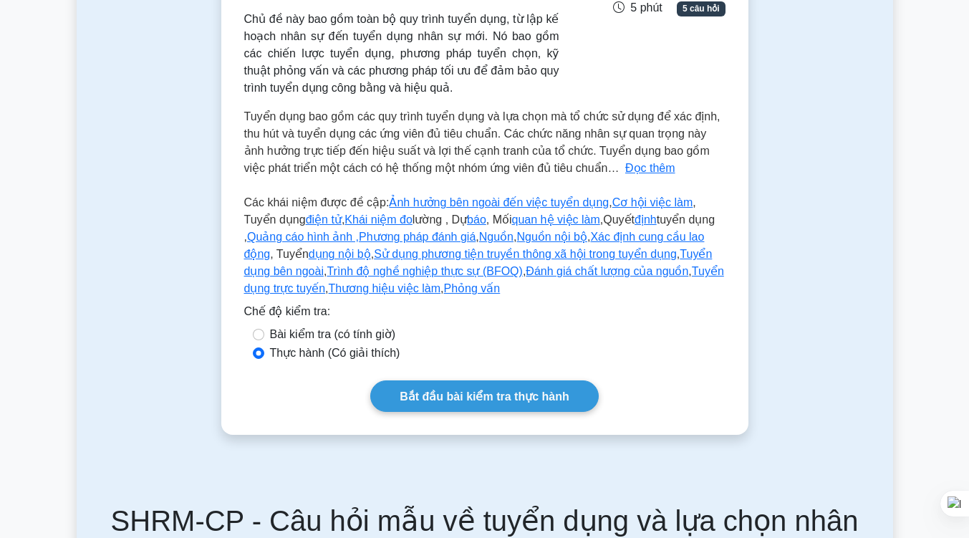
click at [551, 390] on font "Bắt đầu bài kiểm tra thực hành" at bounding box center [484, 396] width 169 height 12
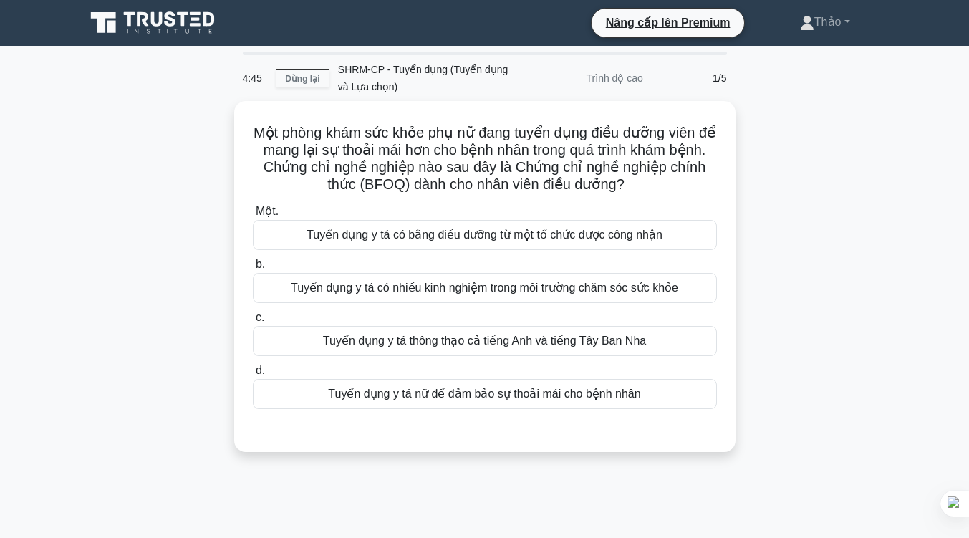
click at [783, 296] on div "Một phòng khám sức khỏe phụ nữ đang tuyển dụng điều dưỡng viên để mang lại sự t…" at bounding box center [485, 285] width 816 height 368
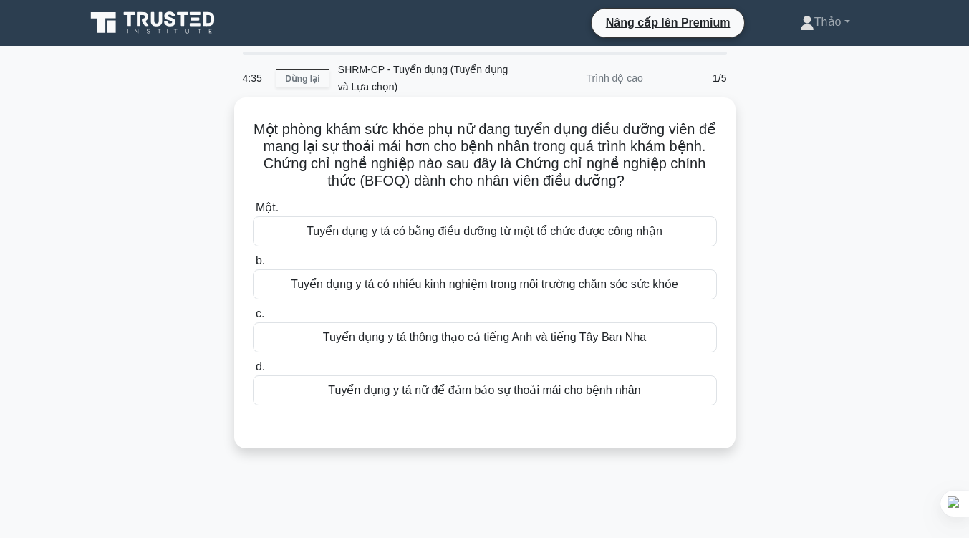
click at [631, 240] on font "Tuyển dụng y tá có bằng điều dưỡng từ một tổ chức được công nhận" at bounding box center [484, 231] width 356 height 17
click at [253, 213] on input "Một. Tuyển dụng y tá có bằng điều dưỡng từ một tổ chức được công nhận" at bounding box center [253, 207] width 0 height 9
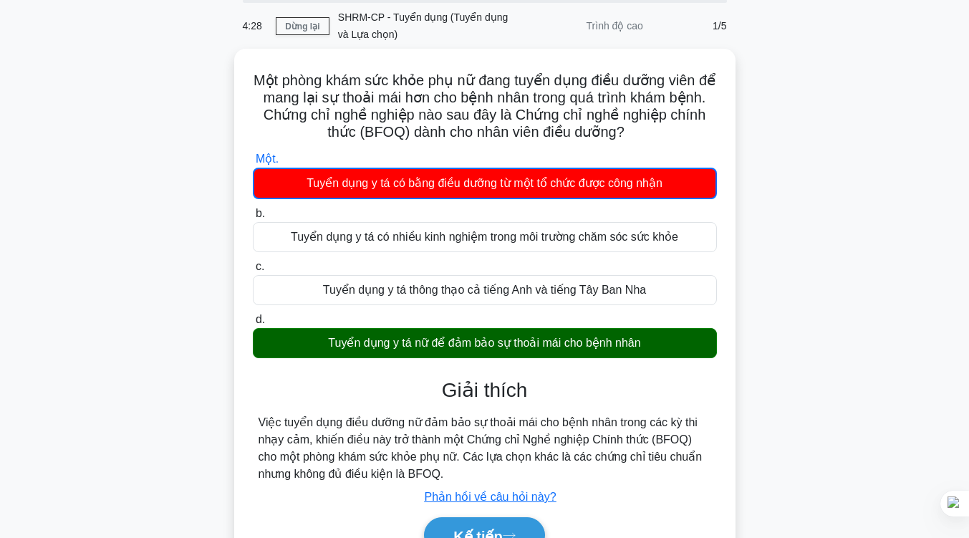
scroll to position [51, 0]
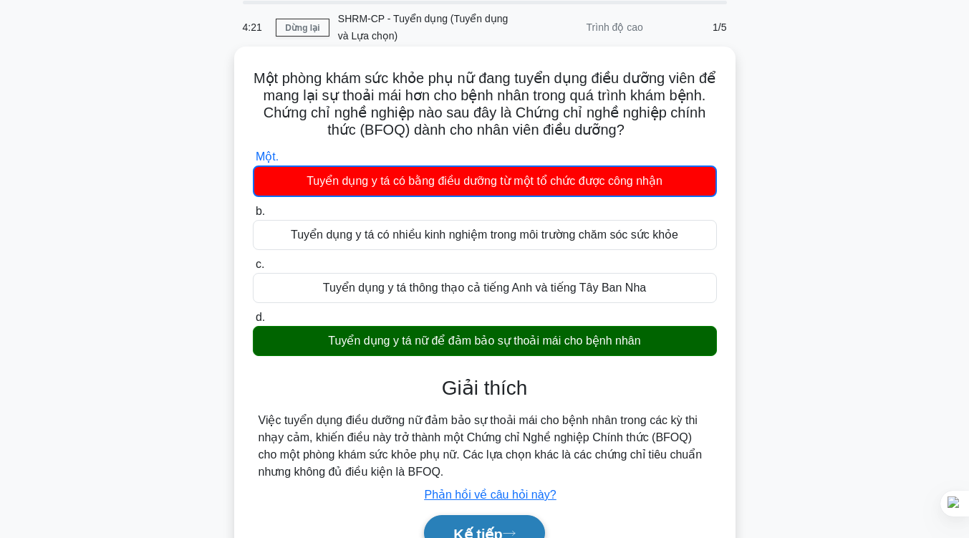
click at [458, 528] on font "Kế tiếp" at bounding box center [477, 534] width 49 height 16
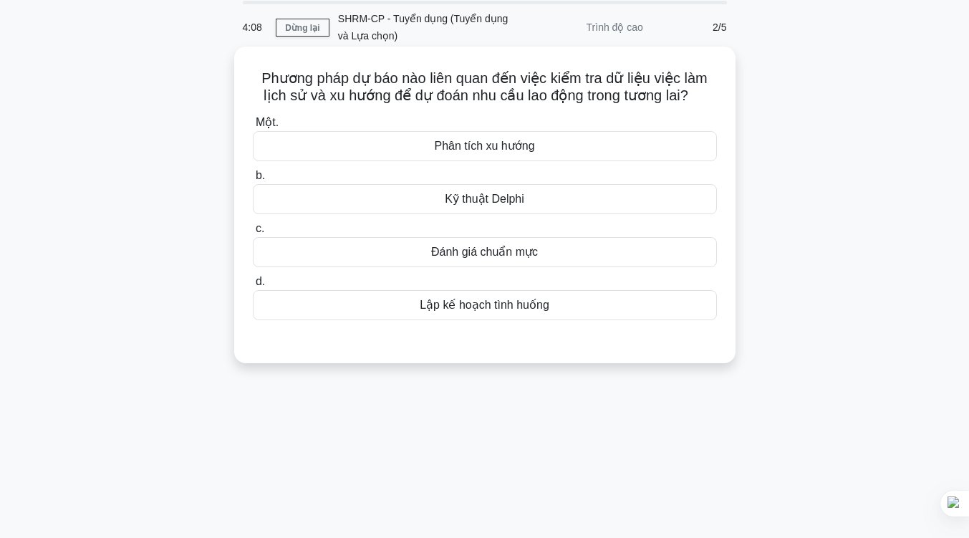
click at [567, 140] on div "Phân tích xu hướng" at bounding box center [485, 146] width 464 height 30
click at [253, 127] on input "Một. Phân tích xu hướng" at bounding box center [253, 122] width 0 height 9
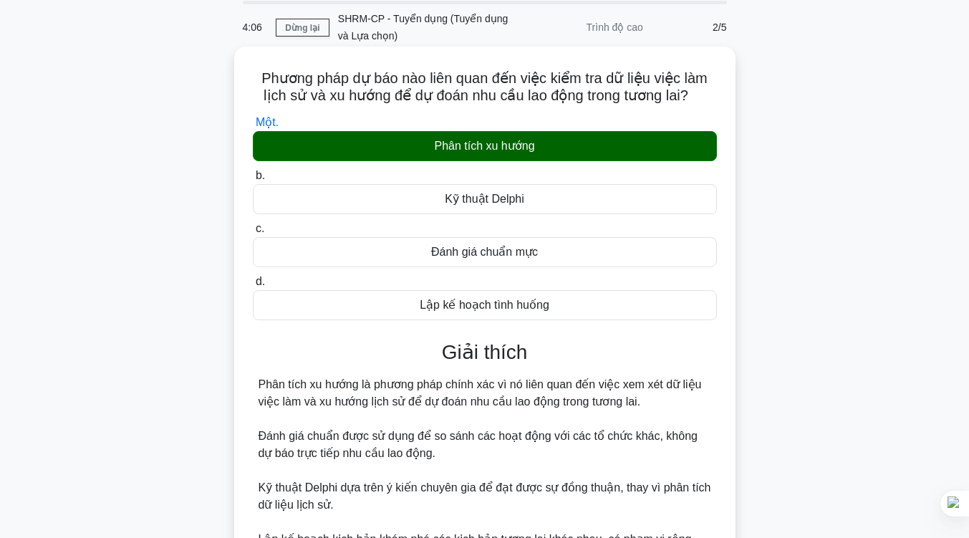
scroll to position [236, 0]
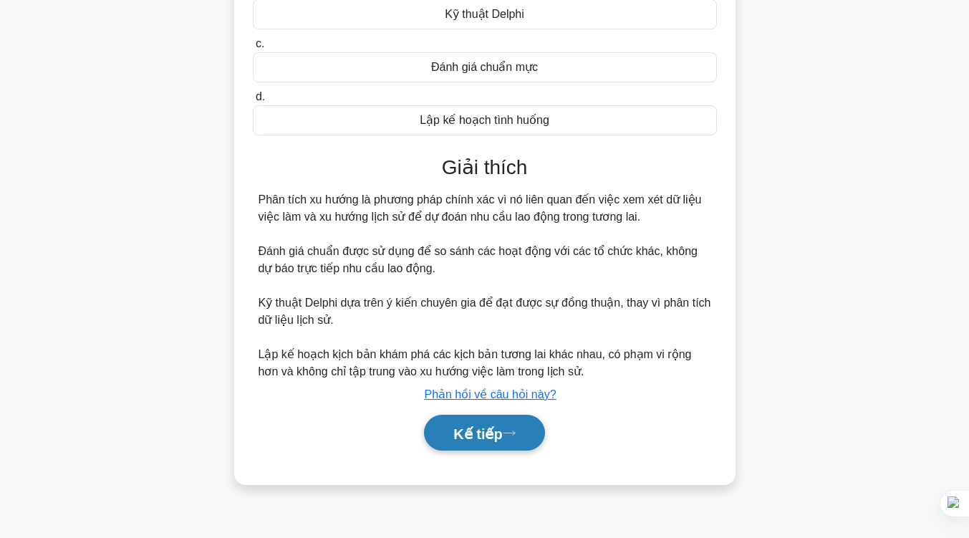
drag, startPoint x: 466, startPoint y: 455, endPoint x: 462, endPoint y: 430, distance: 26.1
click at [462, 430] on div "Kế tiếp" at bounding box center [485, 433] width 464 height 48
click at [462, 430] on font "Kế tiếp" at bounding box center [477, 433] width 49 height 16
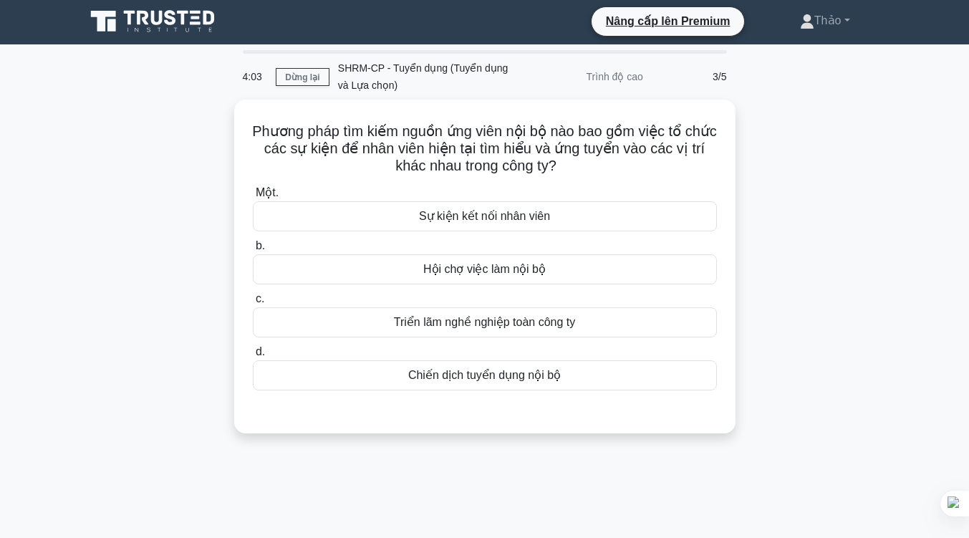
scroll to position [0, 0]
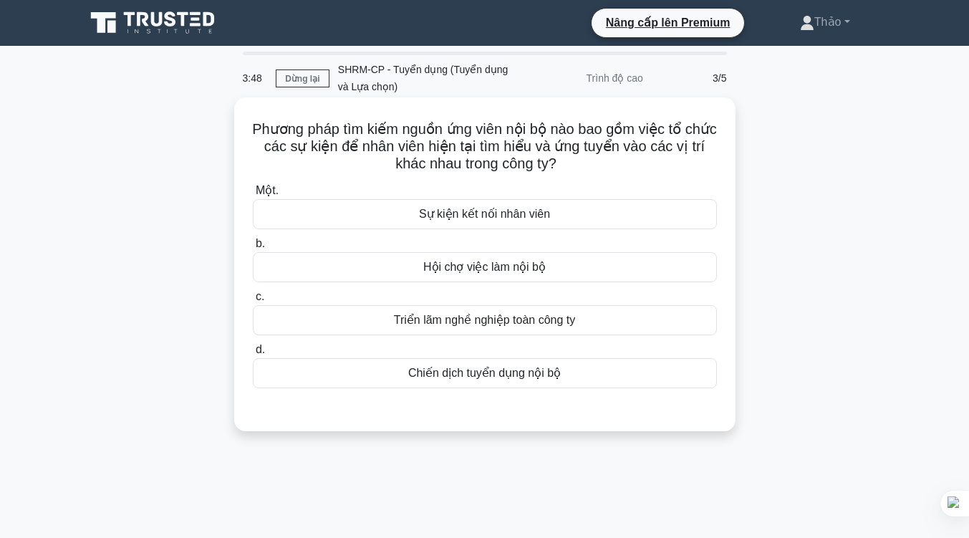
click at [484, 368] on font "Chiến dịch tuyển dụng nội bộ" at bounding box center [484, 373] width 153 height 12
click at [253, 354] on input "d. Chiến dịch tuyển dụng nội bộ" at bounding box center [253, 349] width 0 height 9
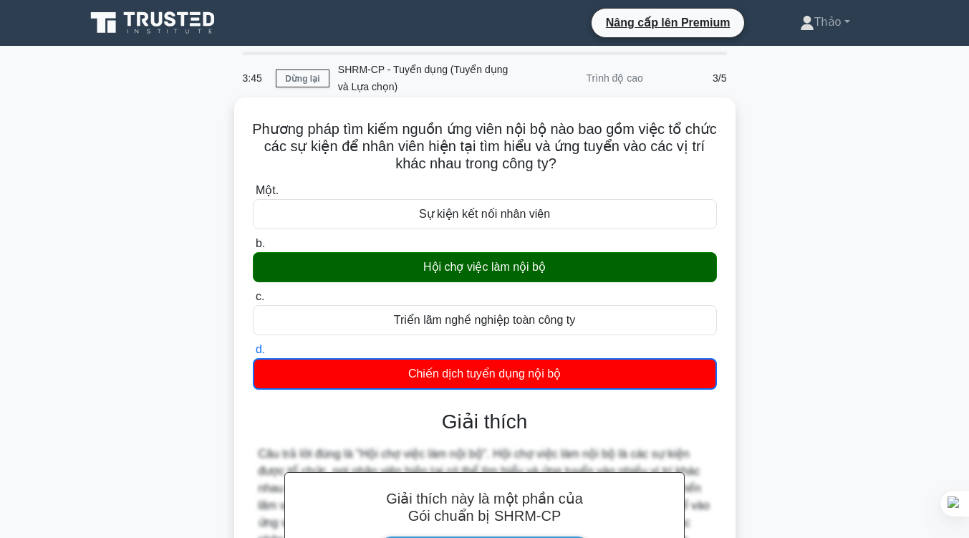
scroll to position [221, 0]
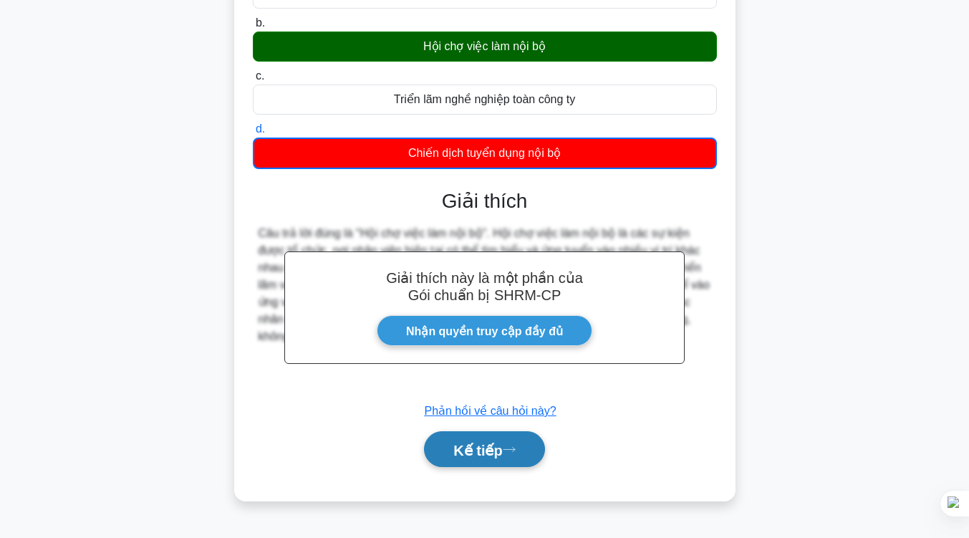
click at [487, 445] on font "Kế tiếp" at bounding box center [477, 450] width 49 height 16
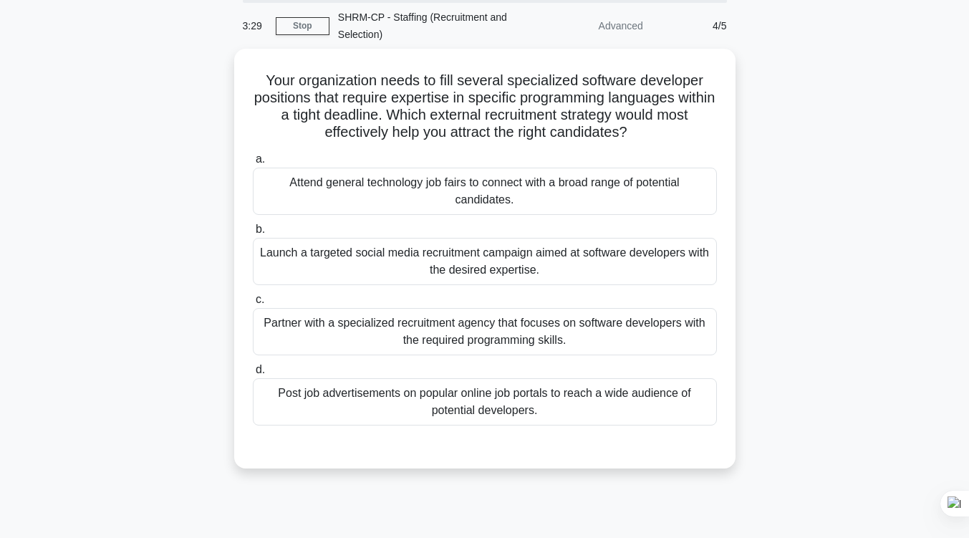
scroll to position [52, 0]
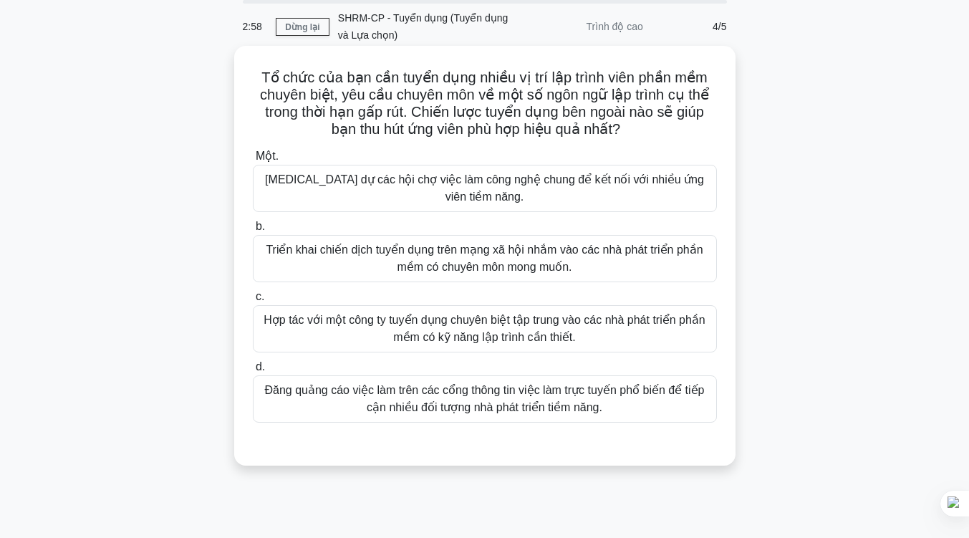
click at [621, 314] on font "Hợp tác với một công ty tuyển dụng chuyên biệt tập trung vào các nhà phát triển…" at bounding box center [484, 328] width 442 height 29
click at [253, 301] on input "c. Hợp tác với một công ty tuyển dụng chuyên biệt tập trung vào các nhà phát tr…" at bounding box center [253, 296] width 0 height 9
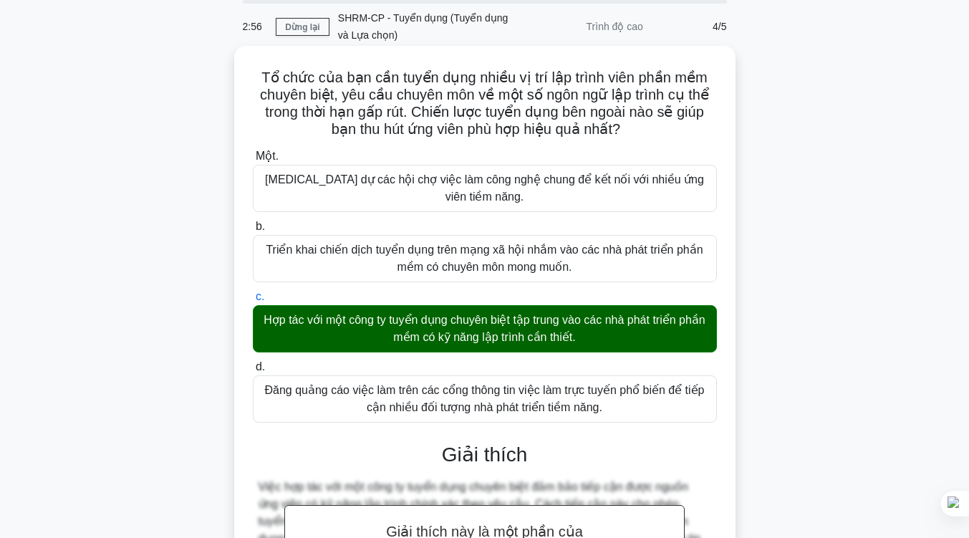
scroll to position [279, 0]
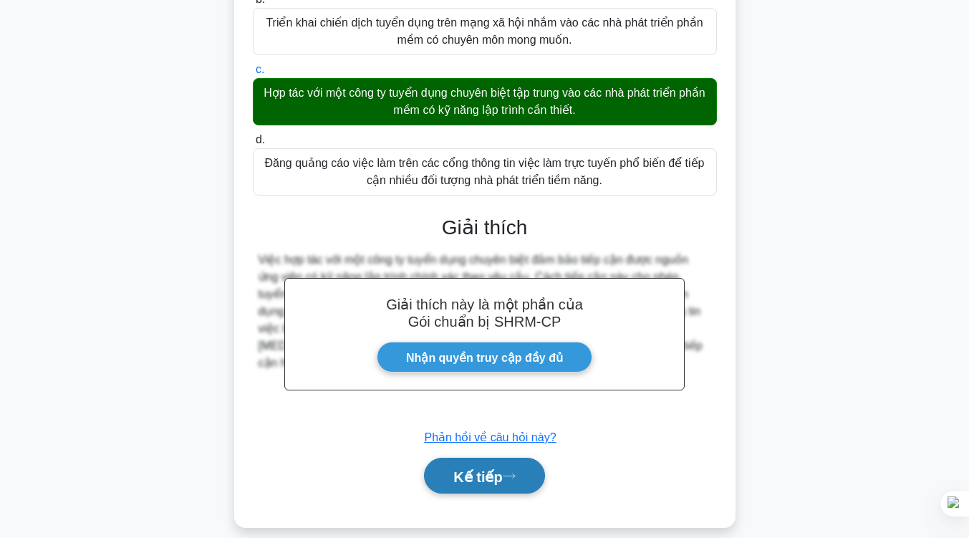
click at [509, 458] on button "Kế tiếp" at bounding box center [484, 476] width 120 height 37
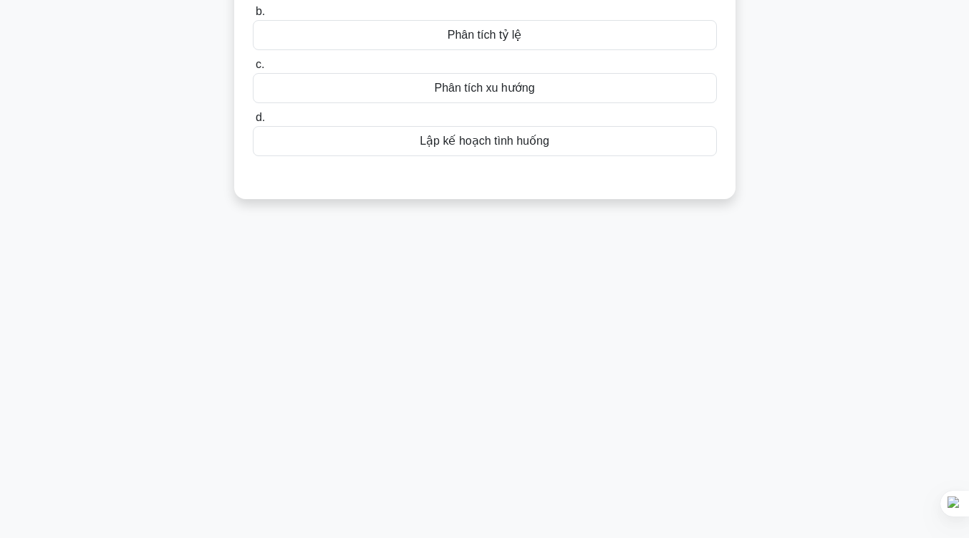
scroll to position [0, 0]
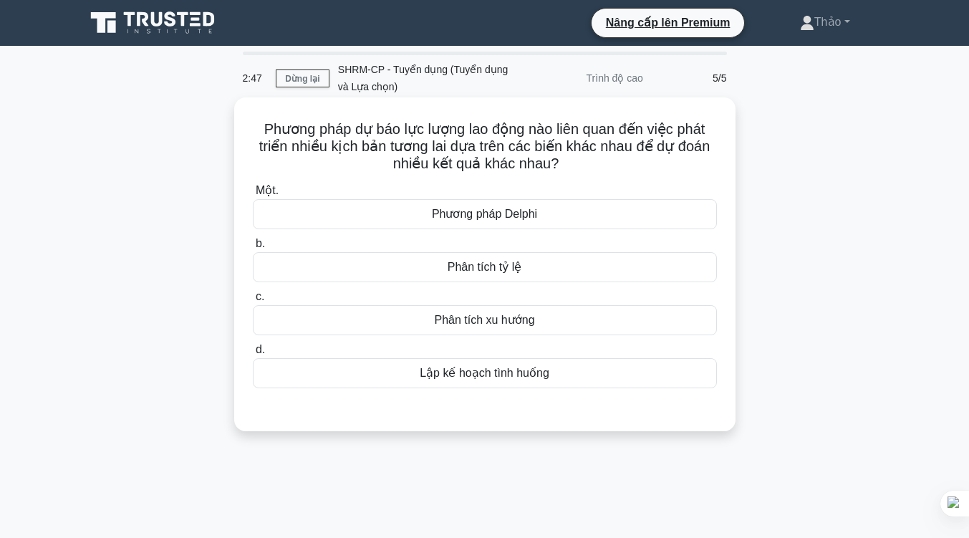
click at [539, 322] on div "Phân tích xu hướng" at bounding box center [485, 320] width 464 height 30
click at [253, 301] on input "c. Phân tích xu hướng" at bounding box center [253, 296] width 0 height 9
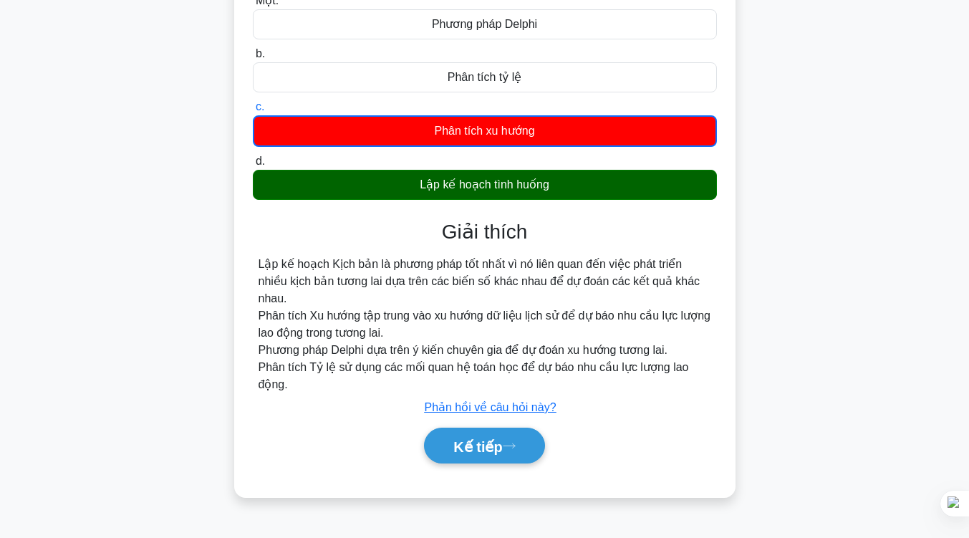
scroll to position [190, 0]
click at [493, 438] on font "Kế tiếp" at bounding box center [477, 446] width 49 height 16
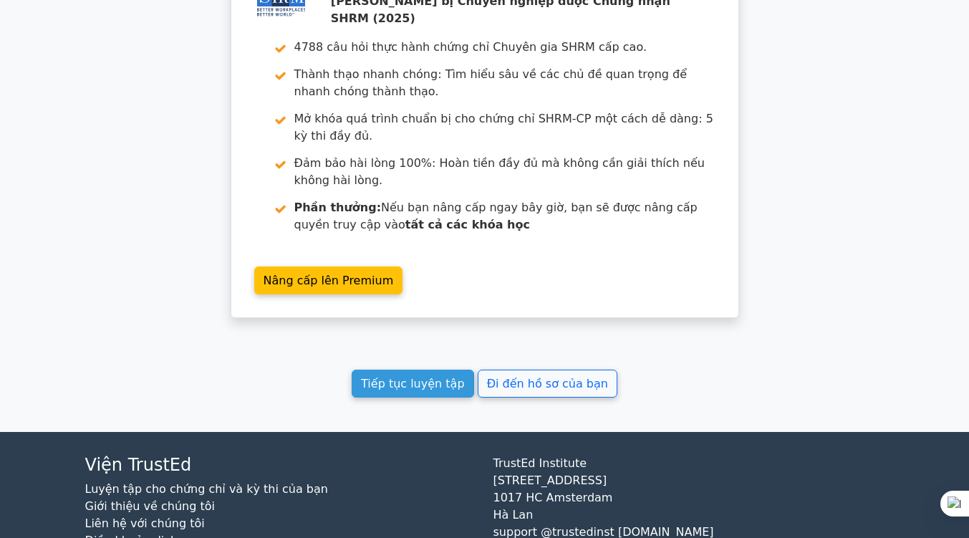
scroll to position [1982, 0]
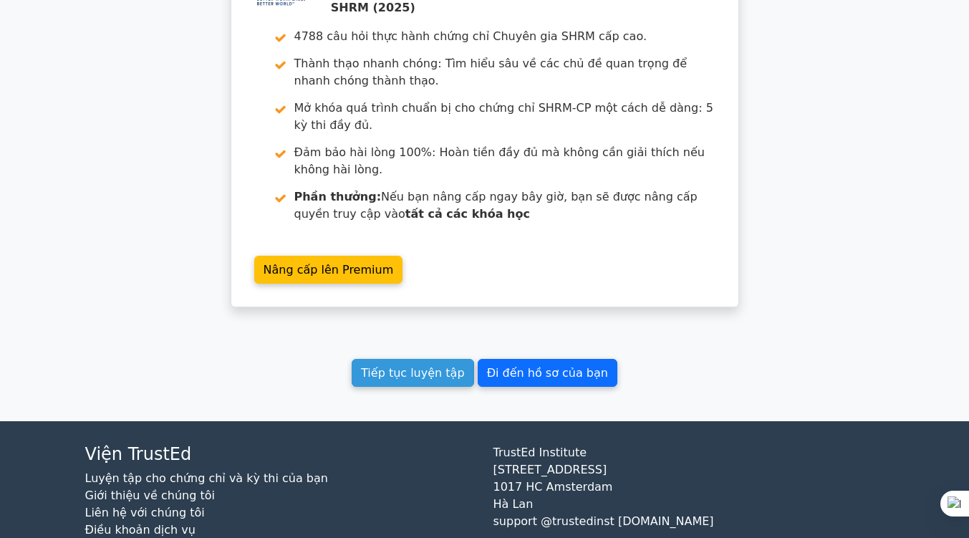
click at [549, 366] on font "Đi đến hồ sơ của bạn" at bounding box center [547, 373] width 121 height 14
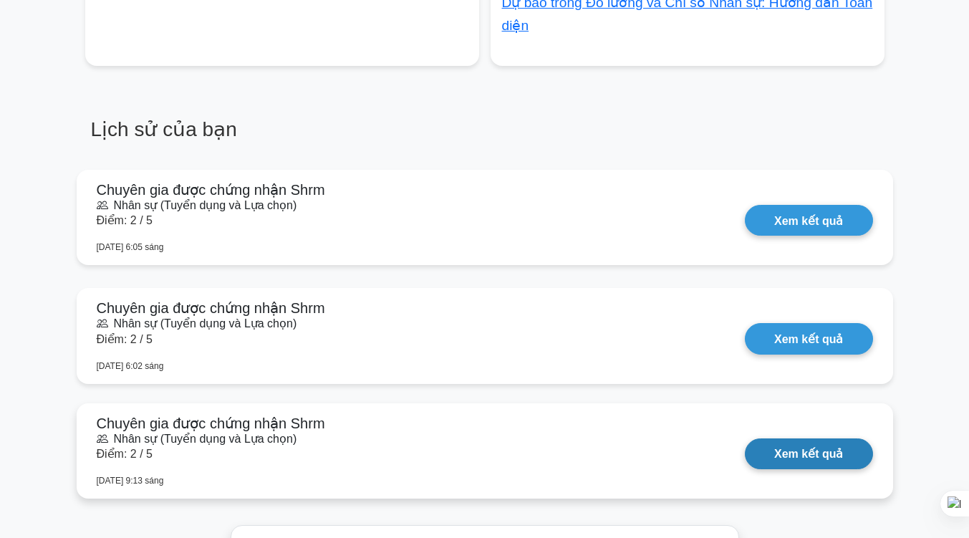
scroll to position [1166, 0]
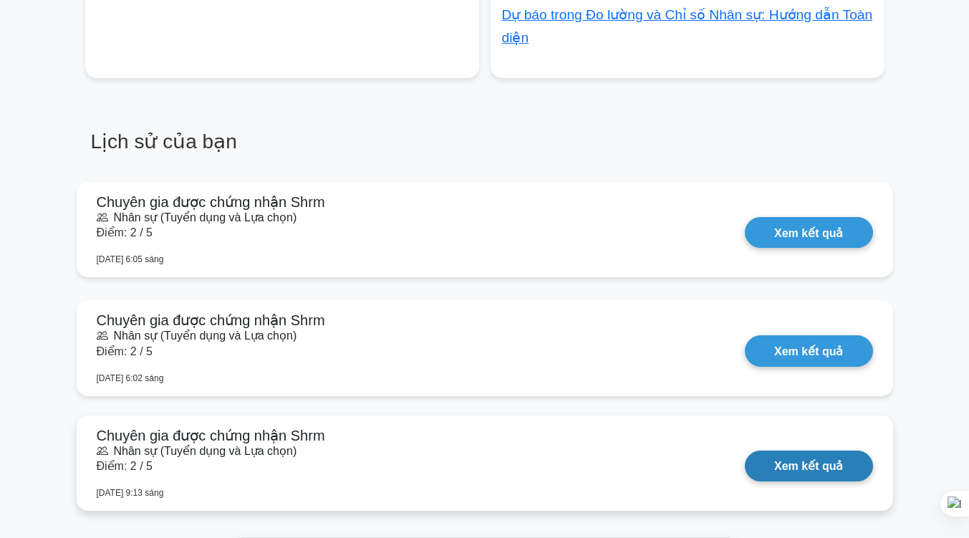
click at [782, 450] on link "Xem kết quả" at bounding box center [808, 465] width 127 height 31
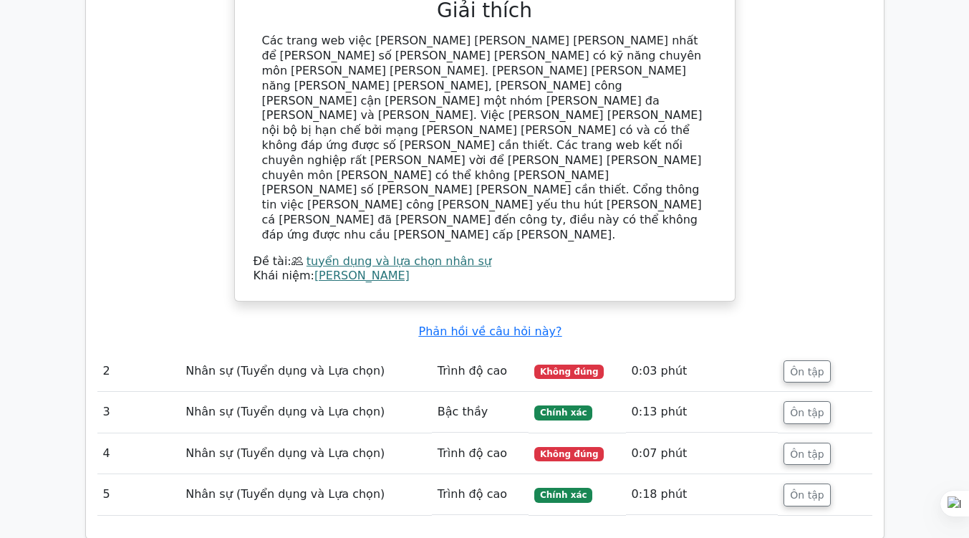
scroll to position [1475, 0]
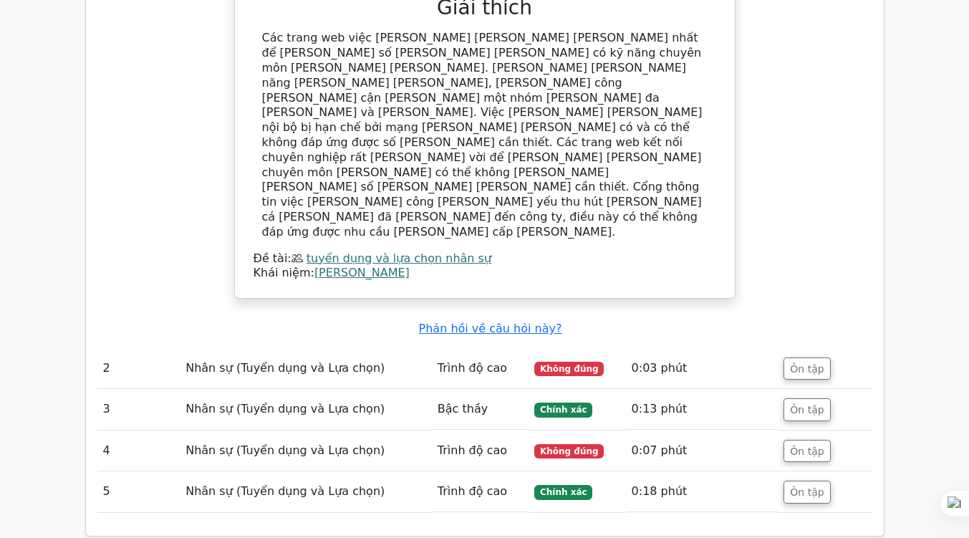
click at [748, 348] on td "0:03 phút" at bounding box center [702, 368] width 153 height 41
click at [791, 362] on font "Ôn tập" at bounding box center [807, 367] width 34 height 11
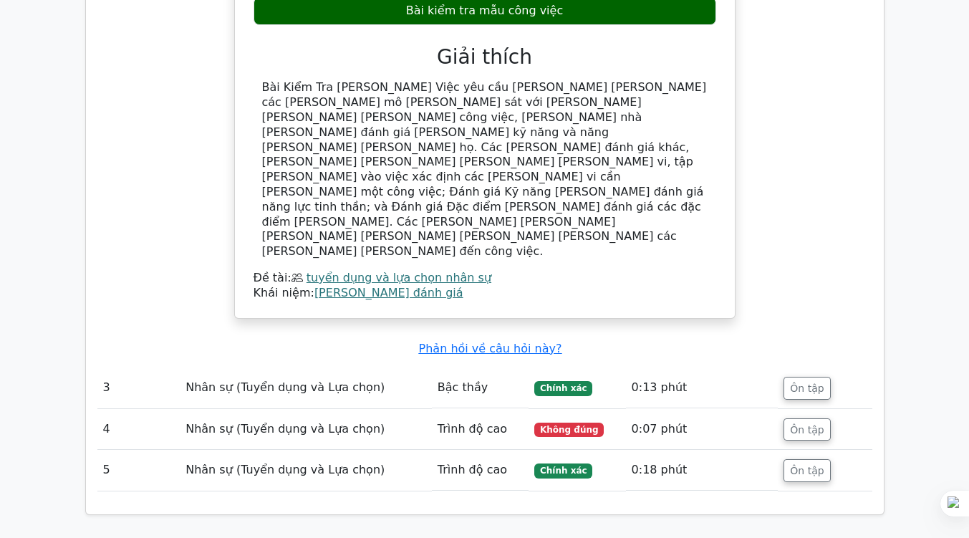
scroll to position [2113, 0]
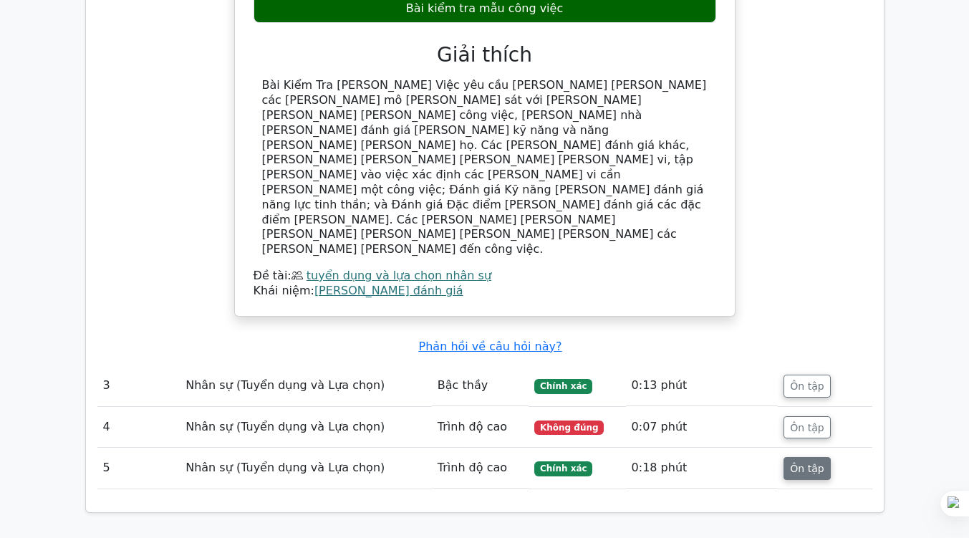
click at [805, 462] on font "Ôn tập" at bounding box center [807, 467] width 34 height 11
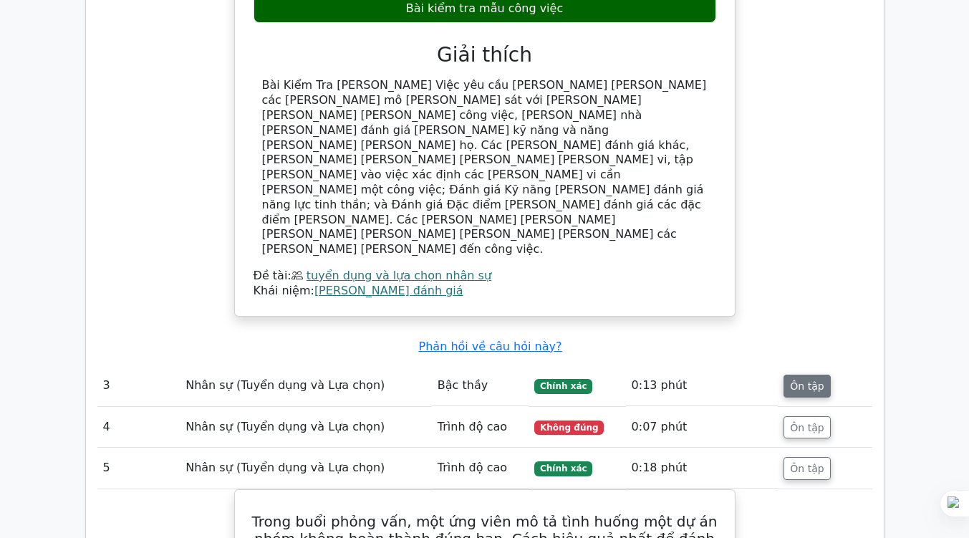
click at [798, 374] on button "Ôn tập" at bounding box center [806, 385] width 47 height 23
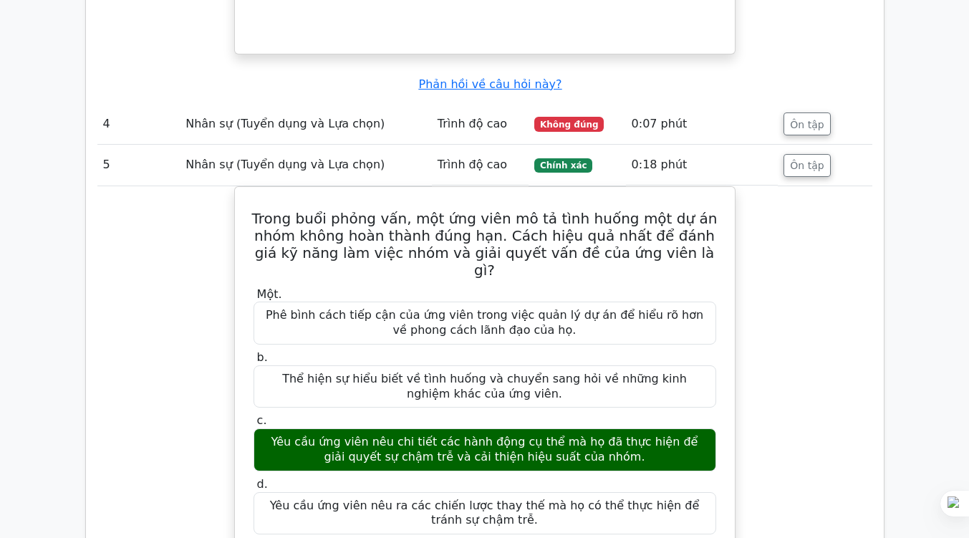
scroll to position [3010, 0]
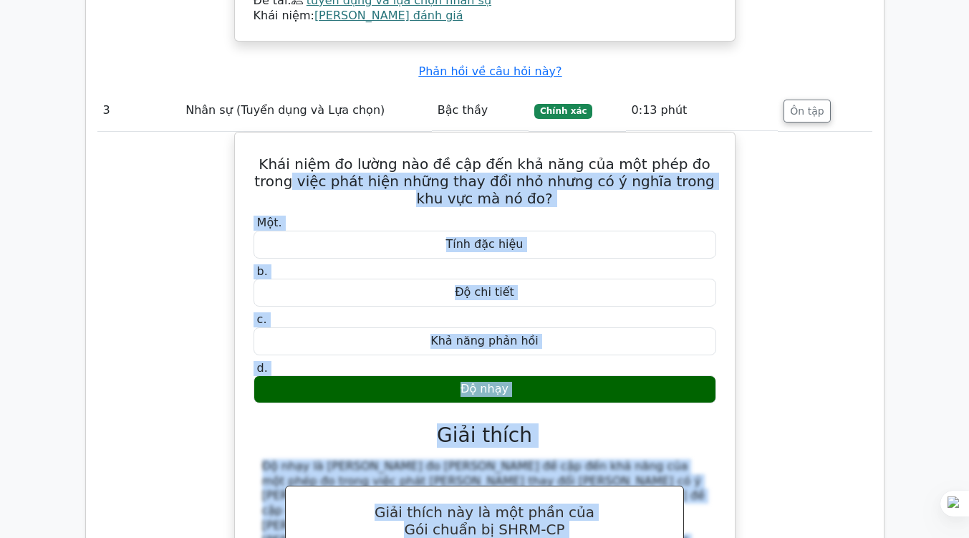
drag, startPoint x: 864, startPoint y: 75, endPoint x: 841, endPoint y: -46, distance: 123.3
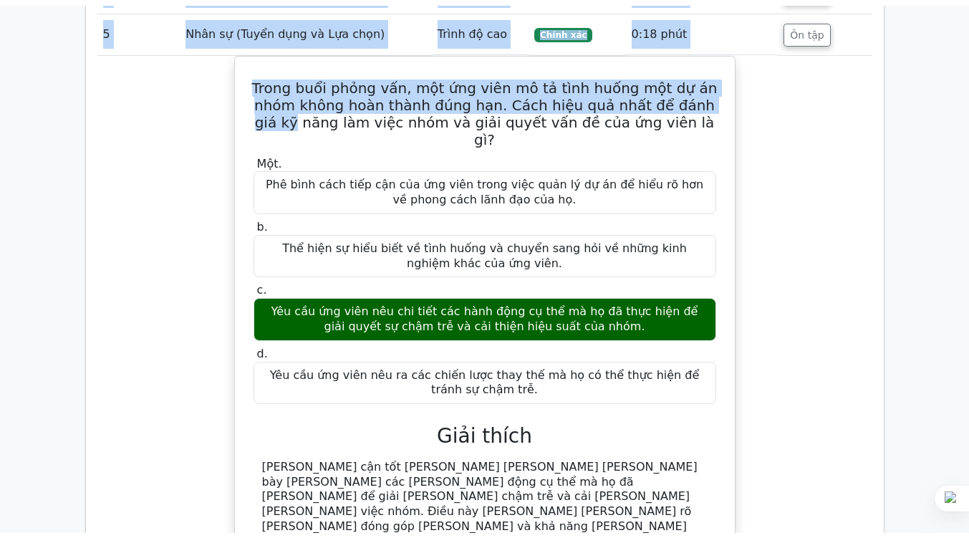
scroll to position [2937, 0]
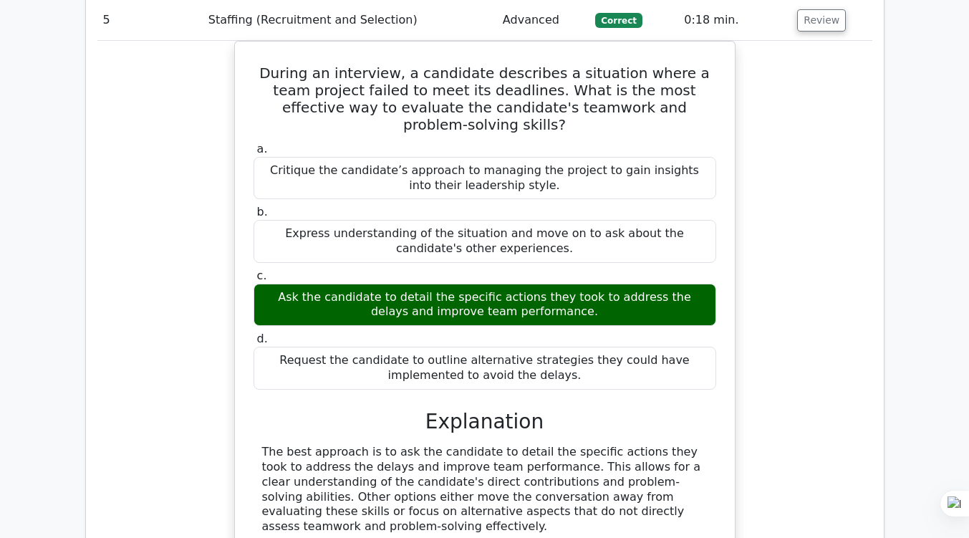
scroll to position [2819, 0]
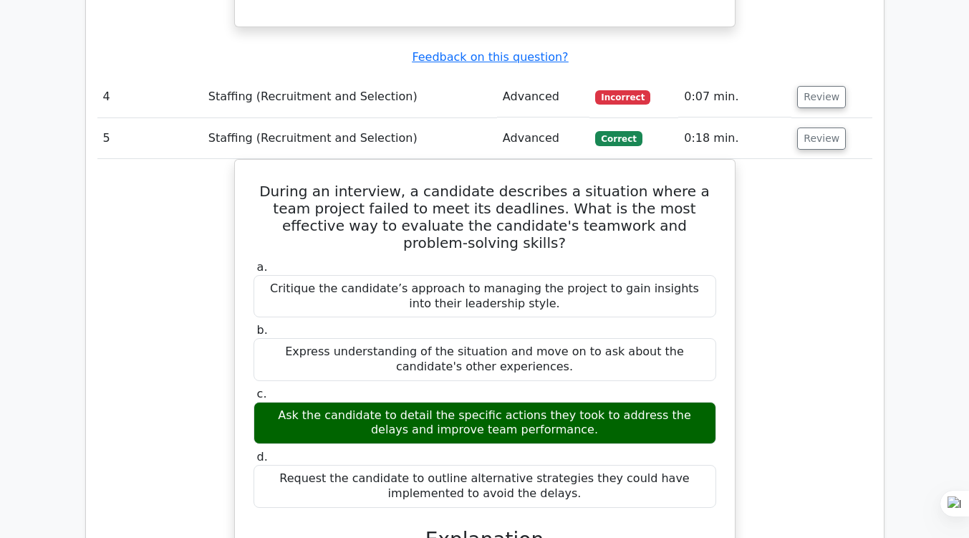
click at [783, 330] on div "During an interview, a candidate describes a situation where a team project fai…" at bounding box center [484, 444] width 775 height 570
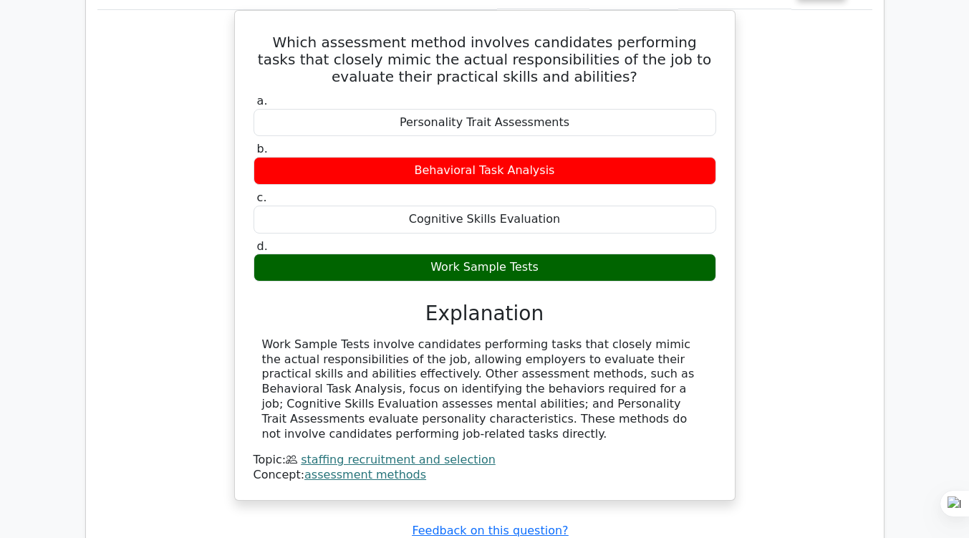
scroll to position [1656, 0]
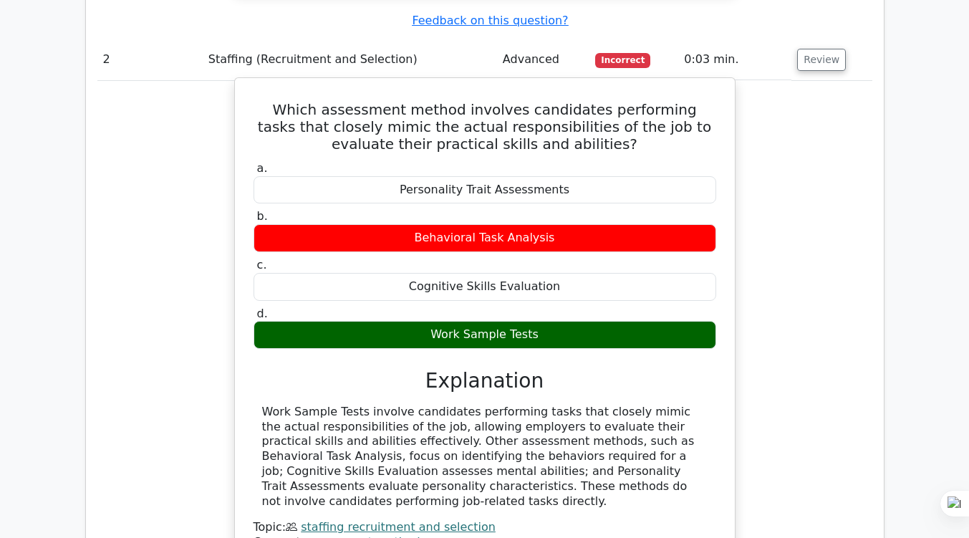
drag, startPoint x: 252, startPoint y: 56, endPoint x: 689, endPoint y: 286, distance: 493.9
click at [689, 286] on div "Which assessment method involves candidates performing tasks that closely mimic…" at bounding box center [485, 323] width 488 height 478
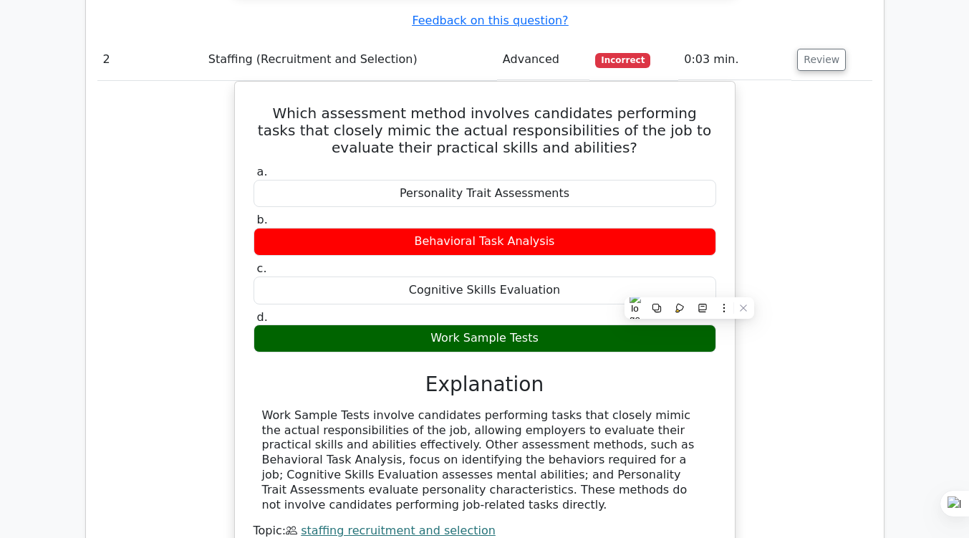
click at [185, 84] on div "Which assessment method involves candidates performing tasks that closely mimic…" at bounding box center [484, 335] width 775 height 508
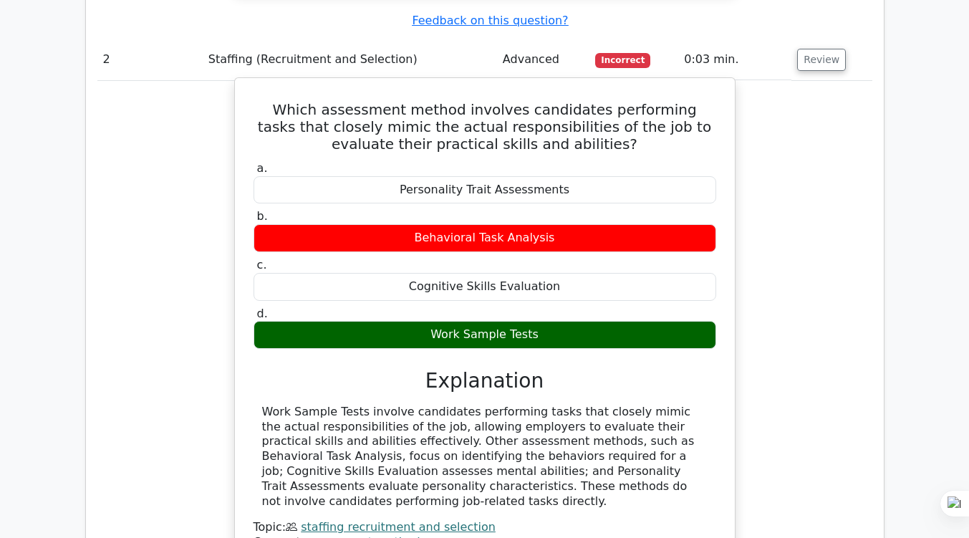
drag, startPoint x: 261, startPoint y: 58, endPoint x: 696, endPoint y: 432, distance: 573.7
click at [696, 432] on div "Which assessment method involves candidates performing tasks that closely mimic…" at bounding box center [485, 323] width 488 height 478
copy div "Which assessment method involves candidates performing tasks that closely mimic…"
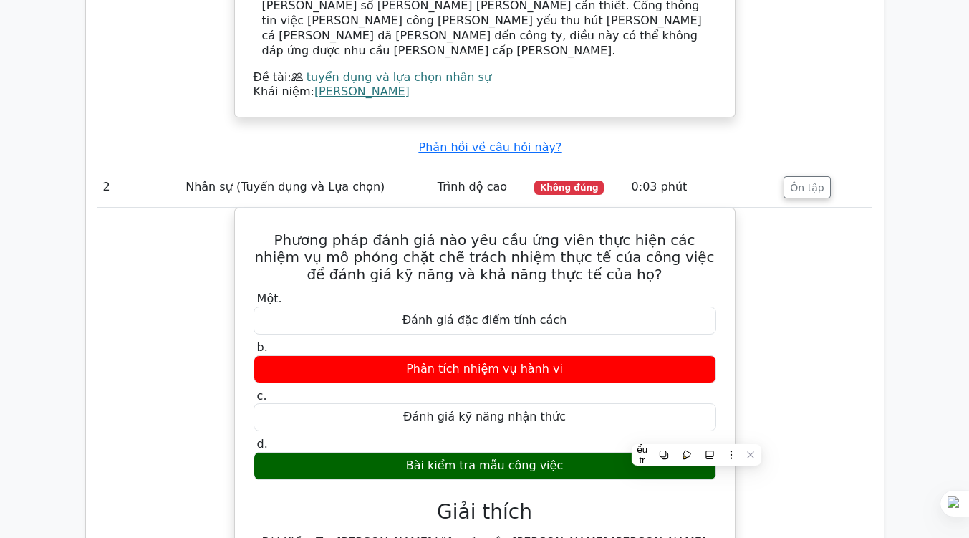
scroll to position [1742, 0]
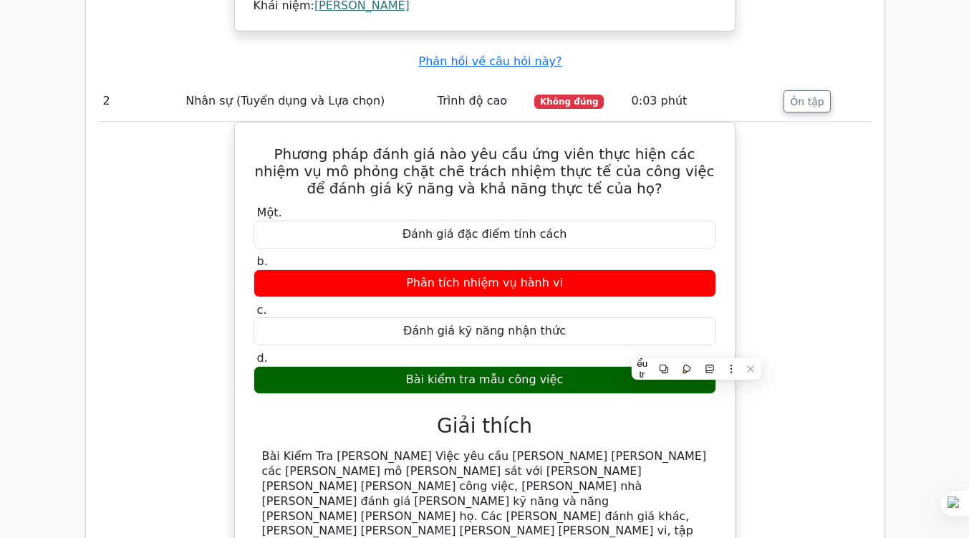
click at [850, 284] on div "Phương pháp đánh giá nào yêu cầu ứng viên thực hiện các nhiệm vụ mô phỏng chặt …" at bounding box center [484, 413] width 775 height 582
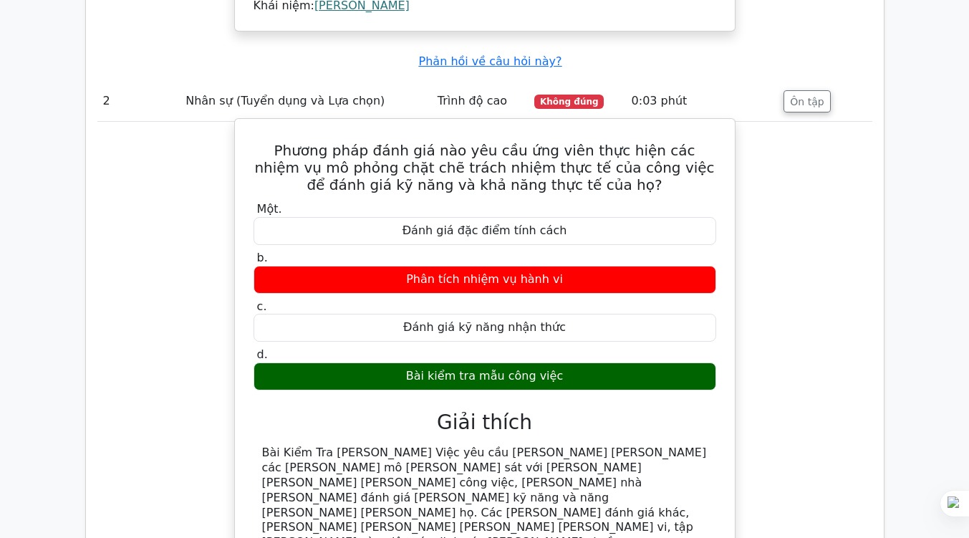
drag, startPoint x: 261, startPoint y: 56, endPoint x: 605, endPoint y: 290, distance: 415.8
click at [605, 290] on div "Phương pháp đánh giá nào yêu cầu ứng viên thực hiện các nhiệm vụ mô phỏng chặt …" at bounding box center [485, 401] width 488 height 552
copy div "Phương pháp đánh giá nào yêu cầu ứng viên thực hiện các nhiệm vụ mô phỏng chặt …"
click at [292, 319] on div "Một. Đánh giá đặc điểm tính cách b. Phân tích nhiệm vụ hành vi c. d." at bounding box center [484, 432] width 465 height 466
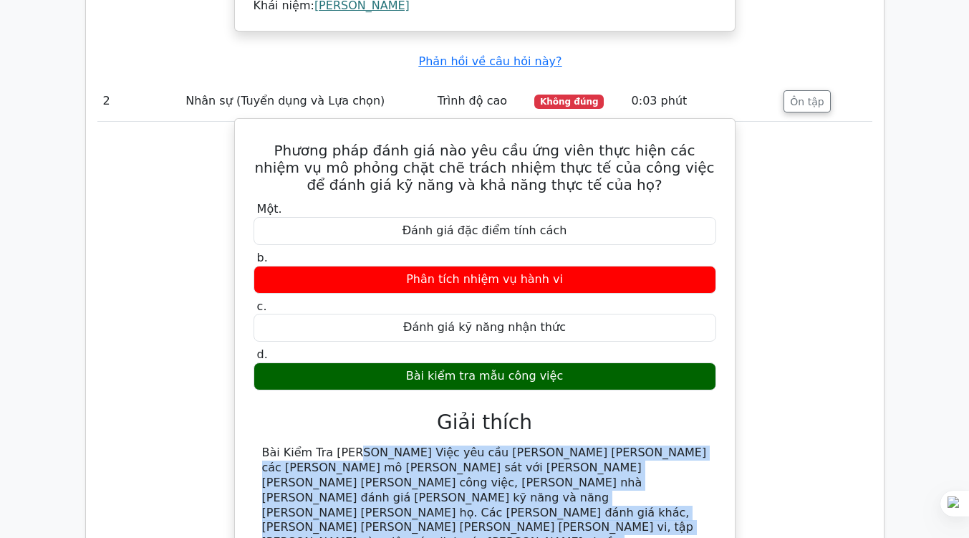
drag, startPoint x: 262, startPoint y: 357, endPoint x: 556, endPoint y: 456, distance: 310.6
click at [556, 456] on div "Bài Kiểm Tra Mẫu Công Việc yêu cầu ứng viên thực hiện các nhiệm vụ mô phỏng sát…" at bounding box center [484, 534] width 445 height 179
copy font "Bài Kiểm Tra Mẫu Công Việc yêu cầu ứng viên thực hiện các nhiệm vụ mô phỏng sát…"
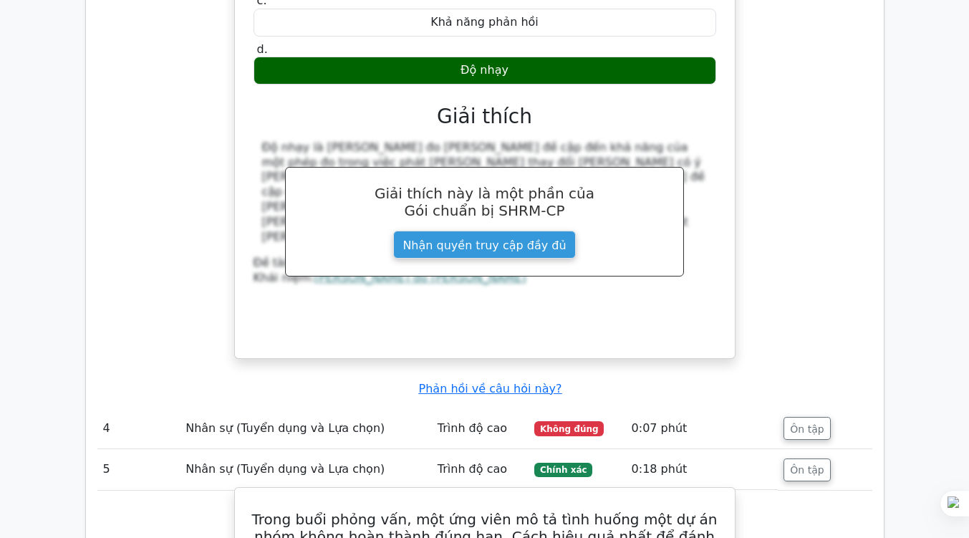
scroll to position [2707, 0]
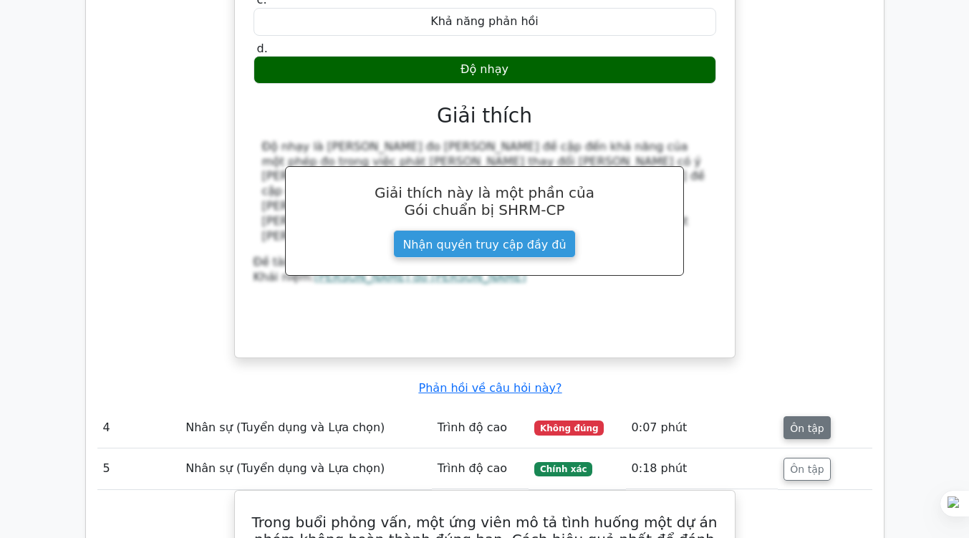
click at [798, 422] on font "Ôn tập" at bounding box center [807, 427] width 34 height 11
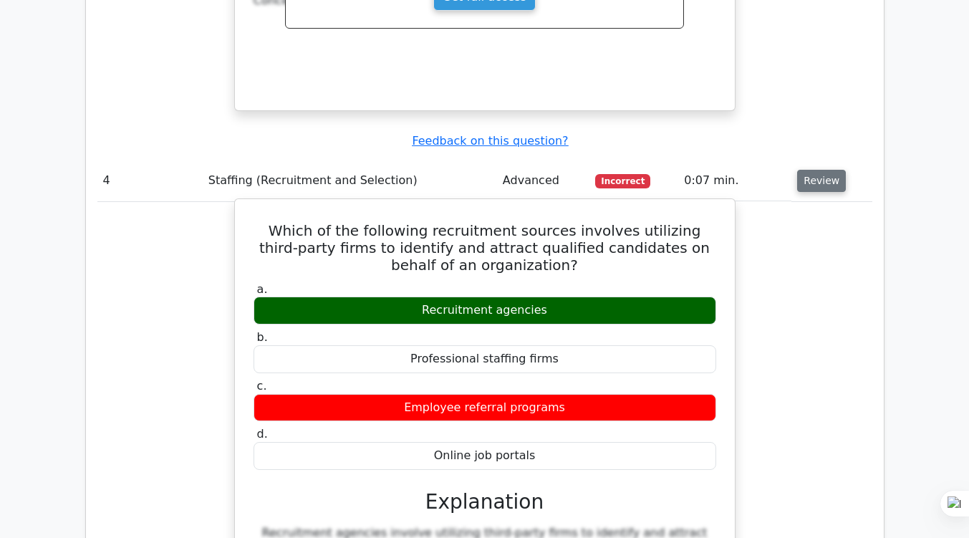
scroll to position [2736, 0]
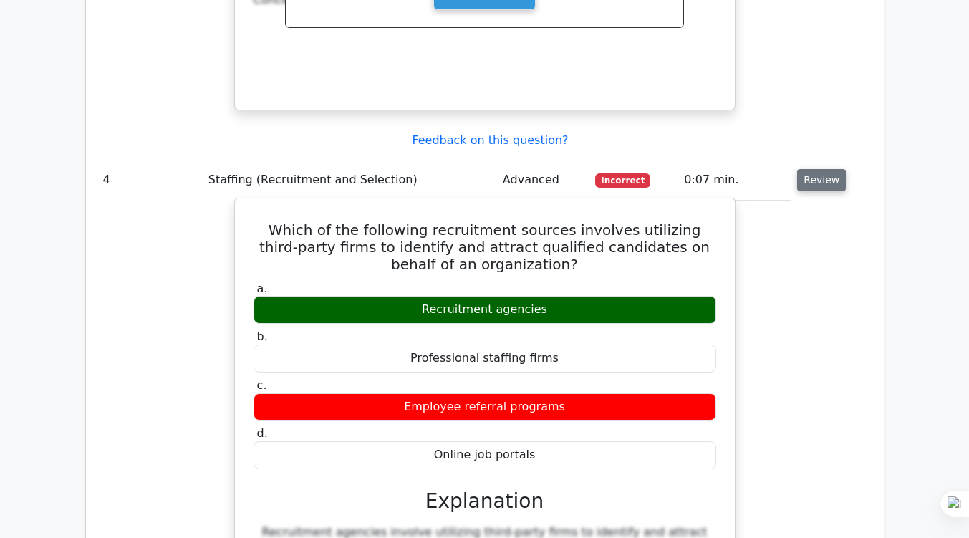
drag, startPoint x: 266, startPoint y: 160, endPoint x: 654, endPoint y: 386, distance: 448.6
click at [654, 386] on div "Which of the following recruitment sources involves utilizing third-party firms…" at bounding box center [485, 470] width 488 height 533
copy div "Which of the following recruitment sources involves utilizing third-party firms…"
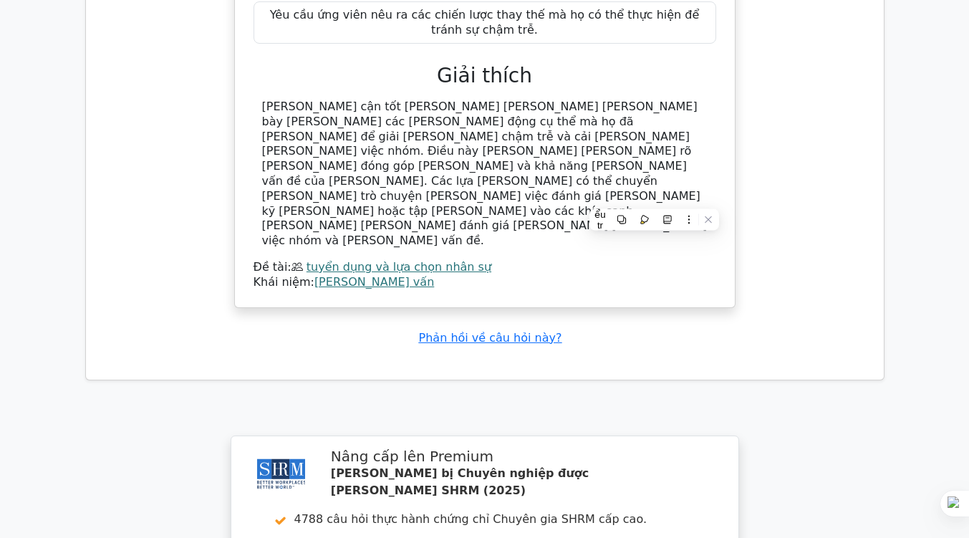
scroll to position [4404, 0]
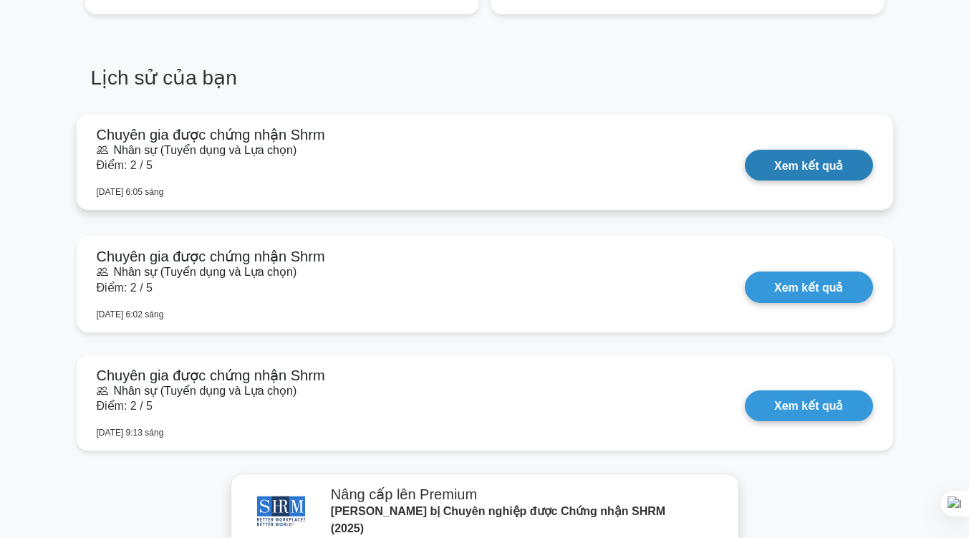
click at [788, 150] on link "Xem kết quả" at bounding box center [808, 165] width 127 height 31
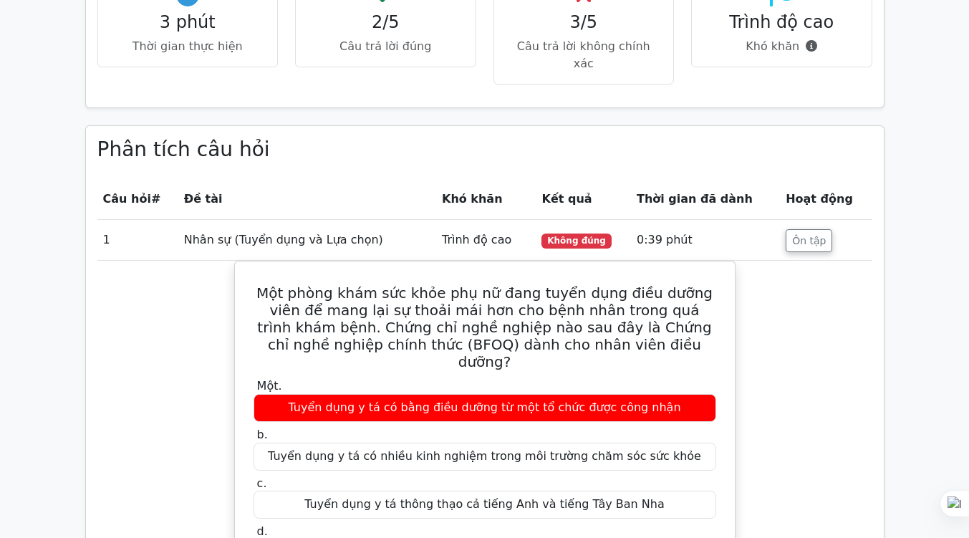
scroll to position [905, 0]
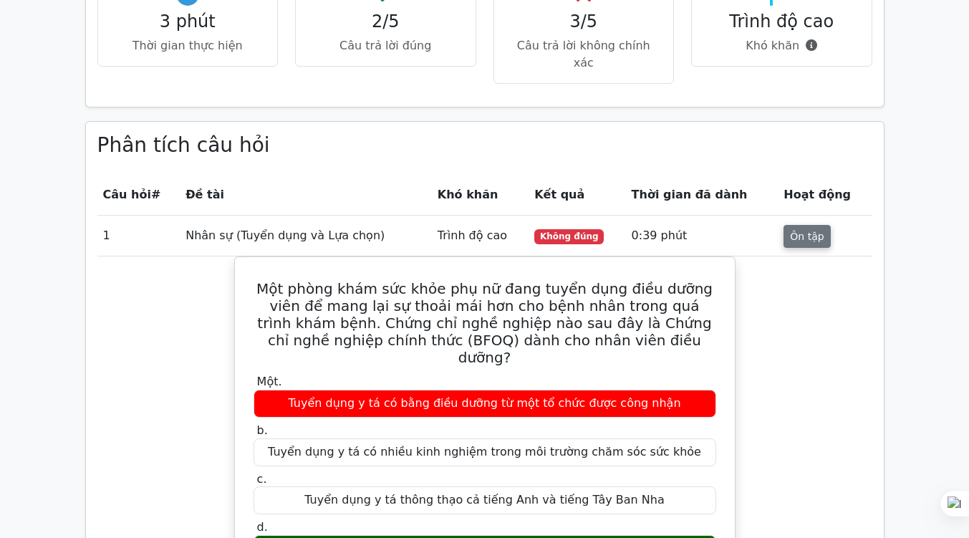
click at [811, 231] on font "Ôn tập" at bounding box center [807, 236] width 34 height 11
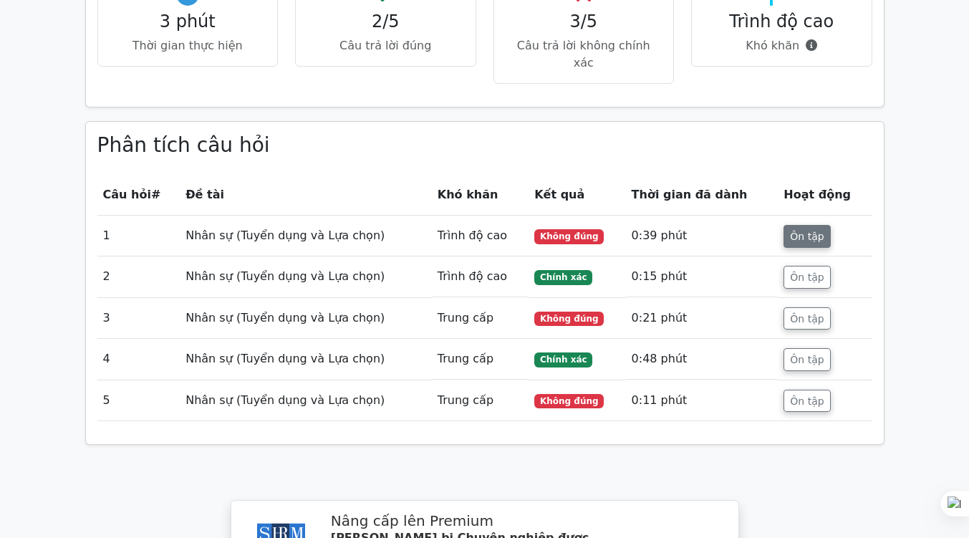
click at [811, 231] on font "Ôn tập" at bounding box center [807, 236] width 34 height 11
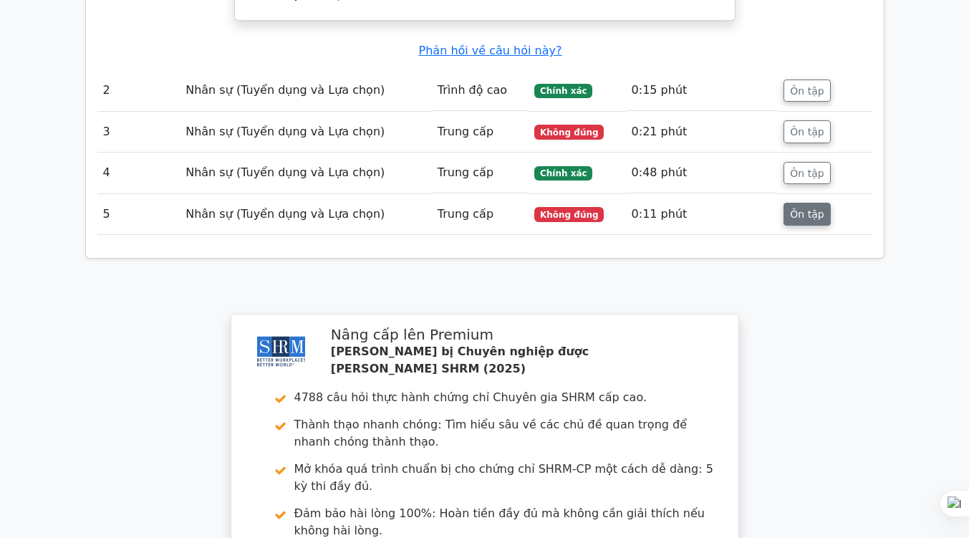
scroll to position [1620, 0]
click at [798, 209] on font "Ôn tập" at bounding box center [807, 214] width 34 height 11
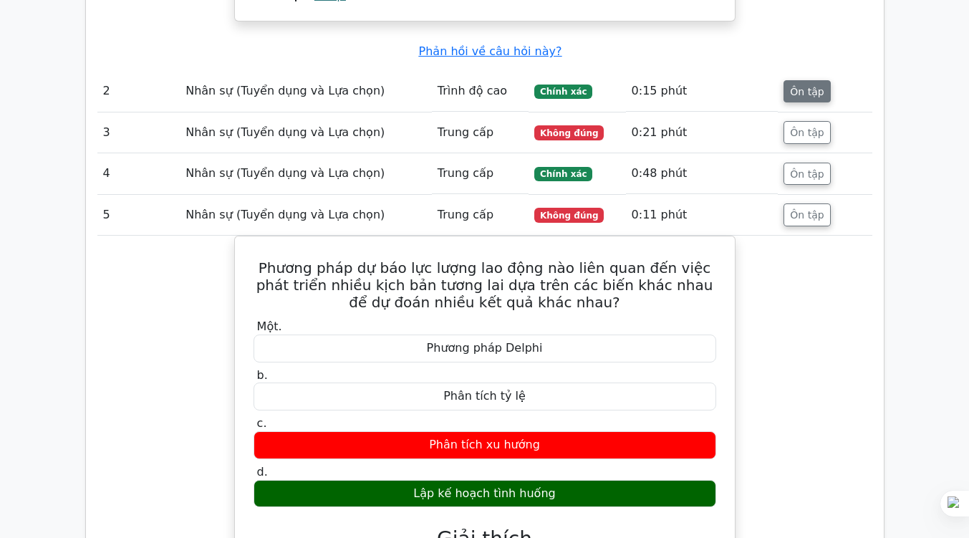
click at [797, 80] on button "Ôn tập" at bounding box center [806, 91] width 47 height 23
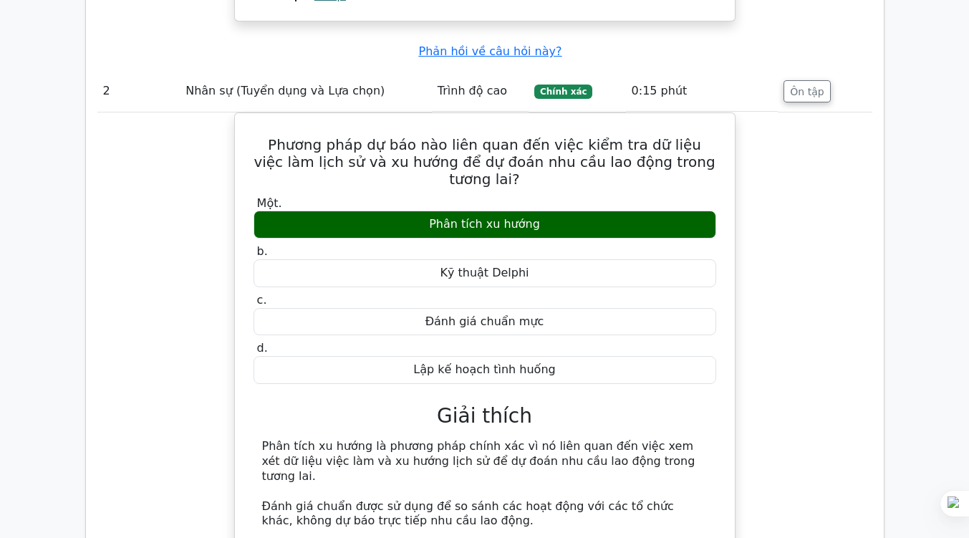
click at [821, 112] on div "Phương pháp dự báo nào liên quan đến việc kiểm tra dữ liệu việc làm lịch sử và …" at bounding box center [484, 403] width 775 height 582
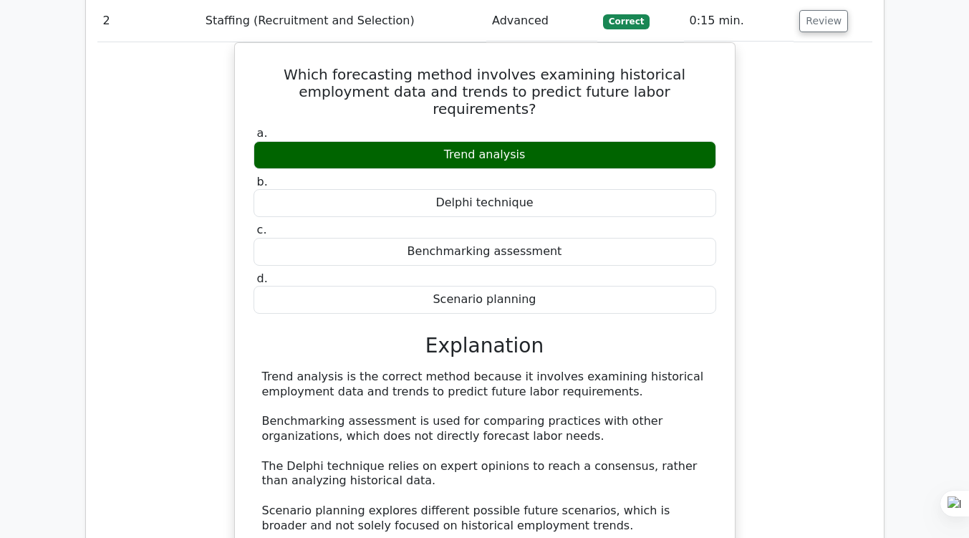
scroll to position [1549, 0]
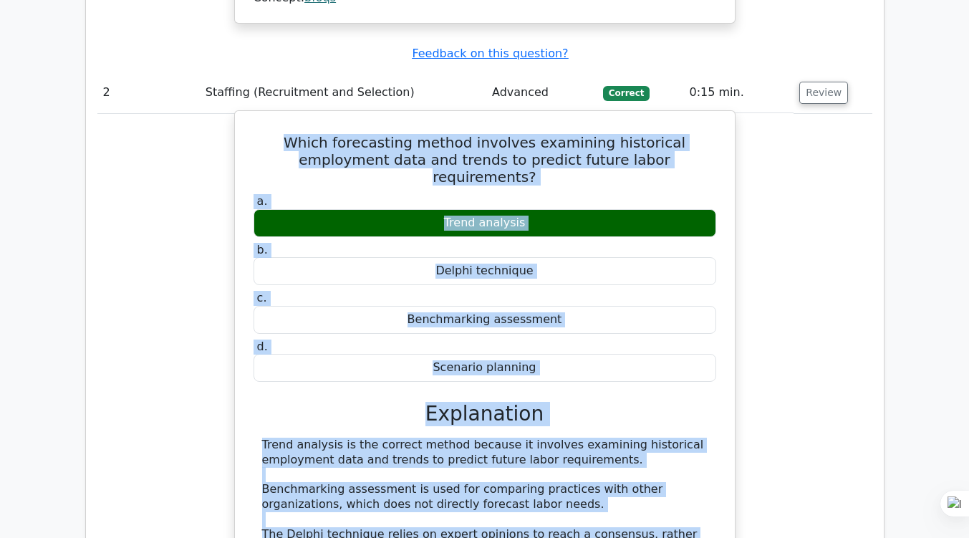
drag, startPoint x: 253, startPoint y: 77, endPoint x: 584, endPoint y: 512, distance: 546.6
click at [584, 512] on div "Which forecasting method involves examining historical employment data and tren…" at bounding box center [485, 385] width 488 height 537
copy div "Which forecasting method involves examining historical employment data and tren…"
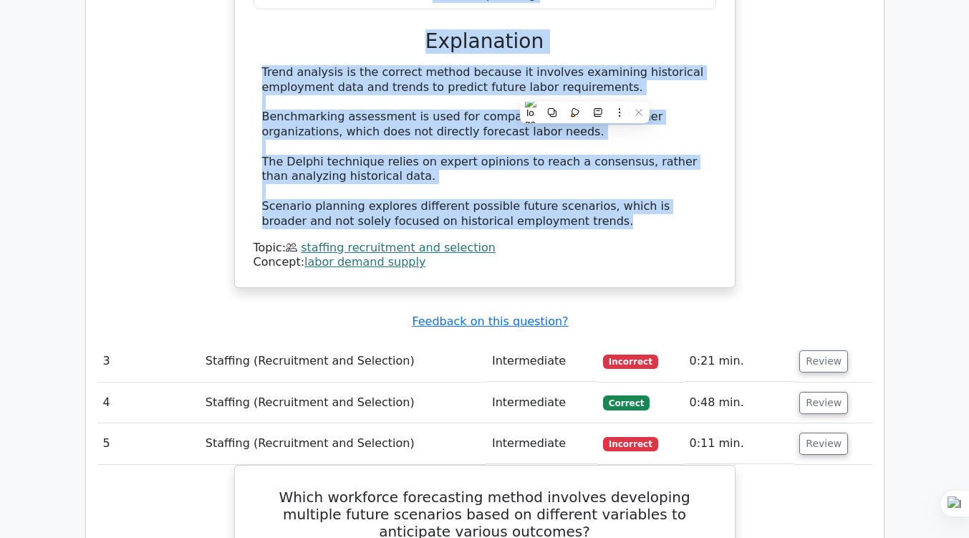
scroll to position [1985, 0]
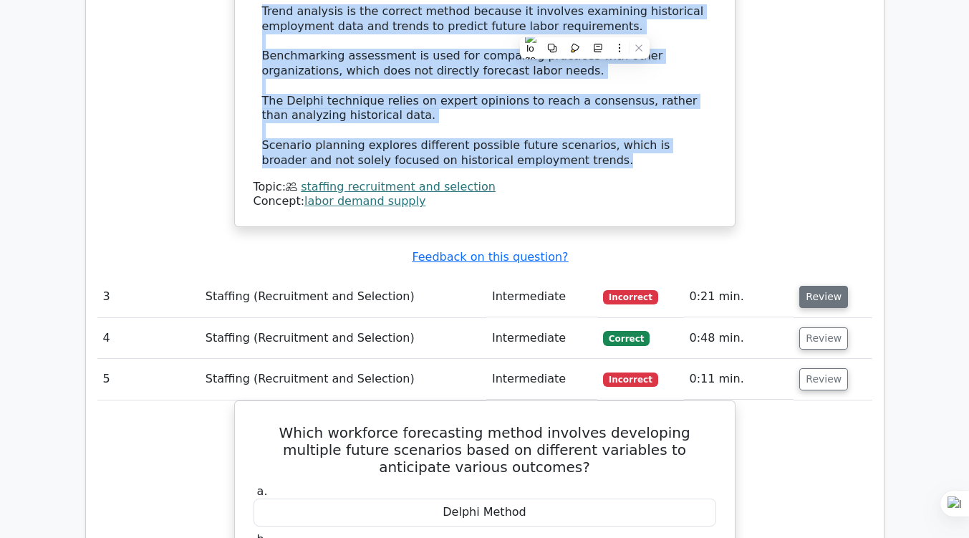
click at [803, 286] on button "Review" at bounding box center [823, 297] width 49 height 22
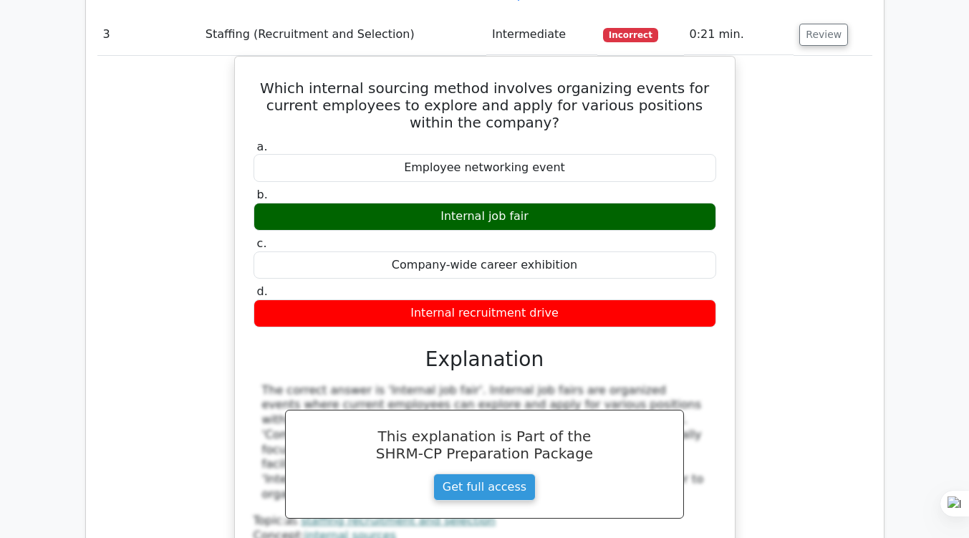
scroll to position [2144, 0]
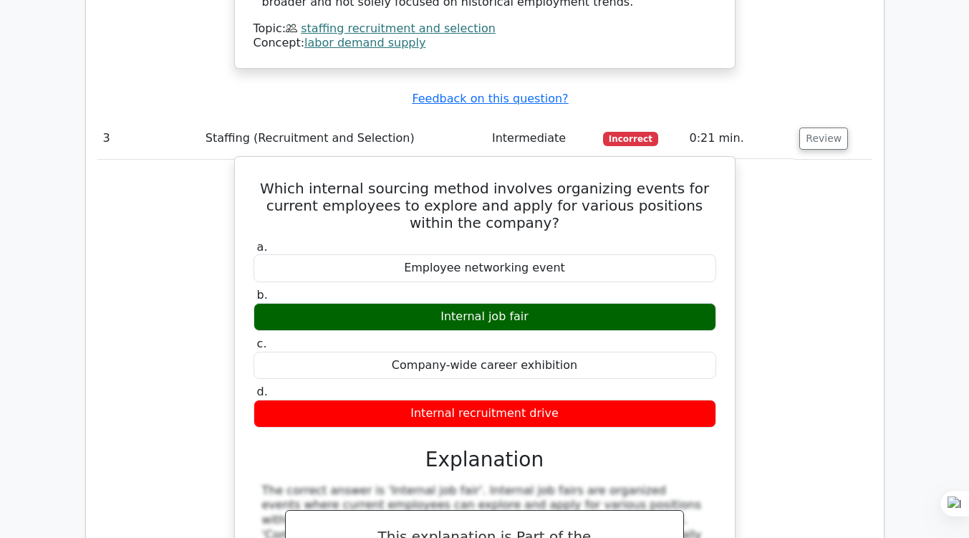
drag, startPoint x: 251, startPoint y: 101, endPoint x: 556, endPoint y: 327, distance: 379.2
click at [556, 327] on div "Which internal sourcing method involves organizing events for current employees…" at bounding box center [485, 429] width 488 height 533
copy div "Which internal sourcing method involves organizing events for current employees…"
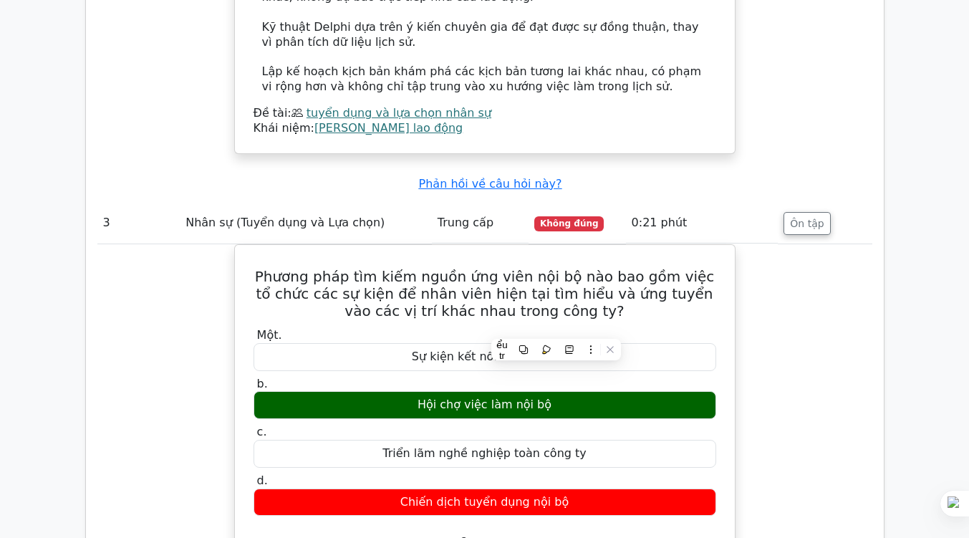
scroll to position [2247, 0]
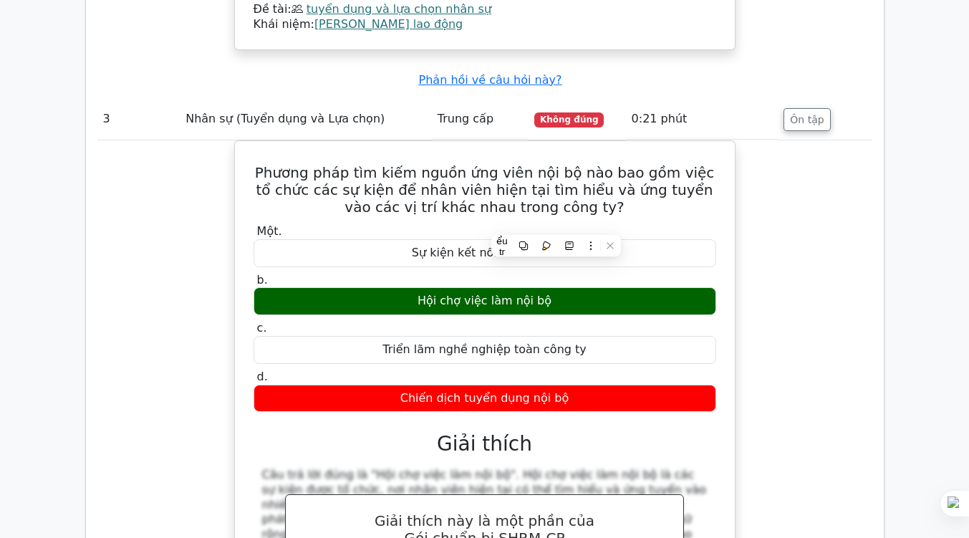
click at [785, 318] on div "Phương pháp tìm kiếm nguồn ứng viên nội bộ nào bao gồm việc tổ chức các sự kiện…" at bounding box center [484, 421] width 775 height 563
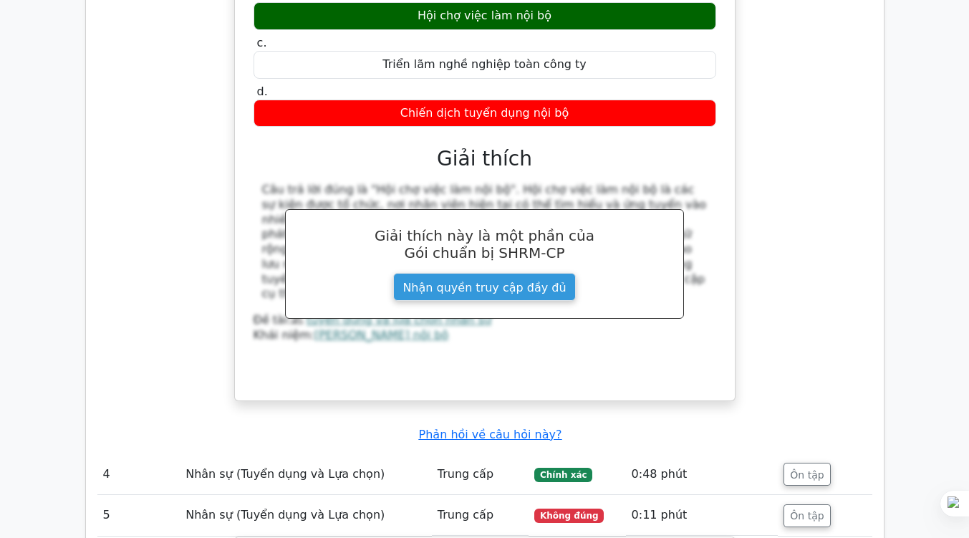
scroll to position [2794, 0]
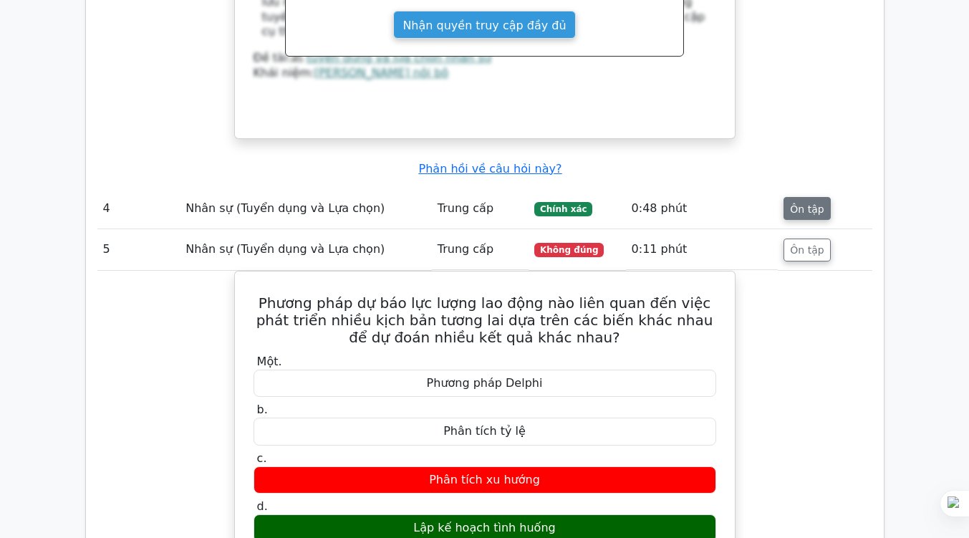
click at [818, 197] on button "Ôn tập" at bounding box center [806, 208] width 47 height 23
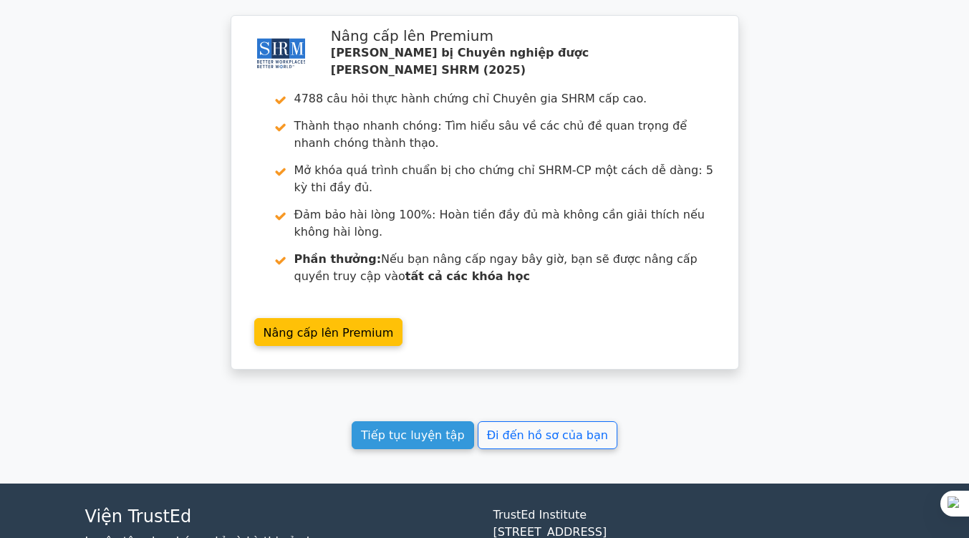
scroll to position [4404, 0]
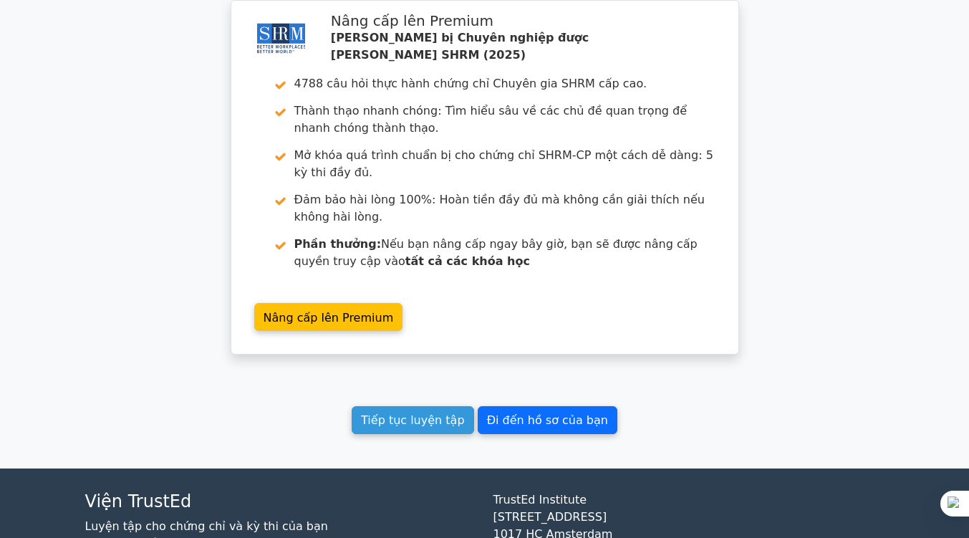
click at [500, 413] on font "Đi đến hồ sơ của bạn" at bounding box center [547, 420] width 121 height 14
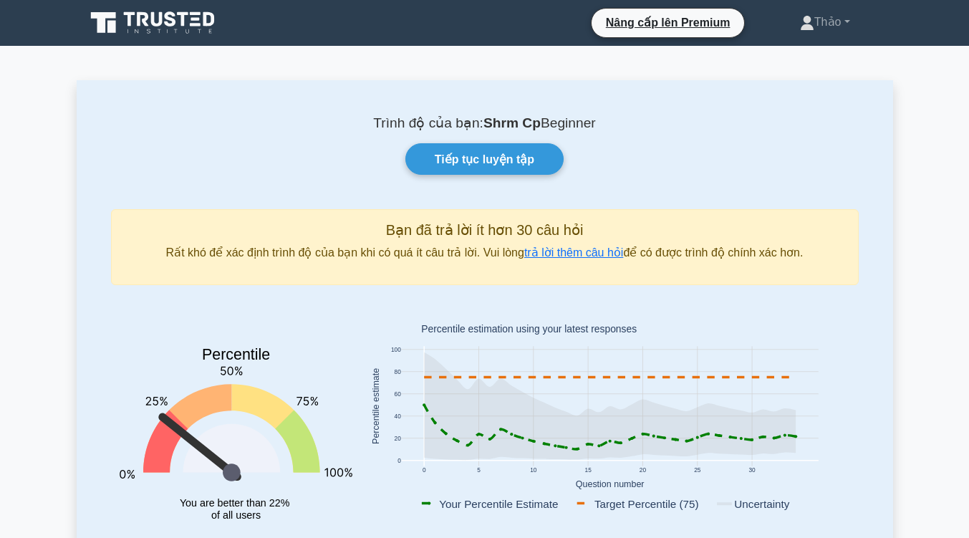
scroll to position [1248, 0]
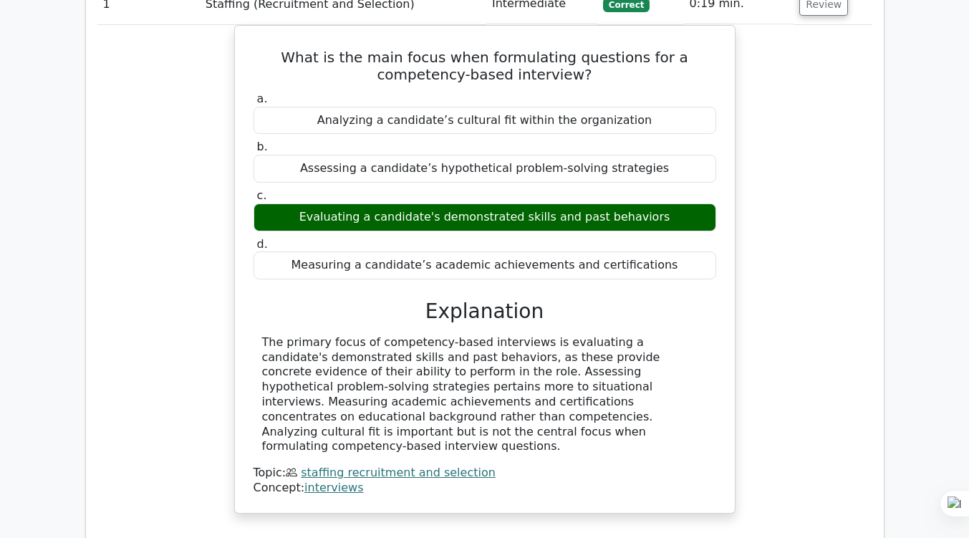
scroll to position [1013, 0]
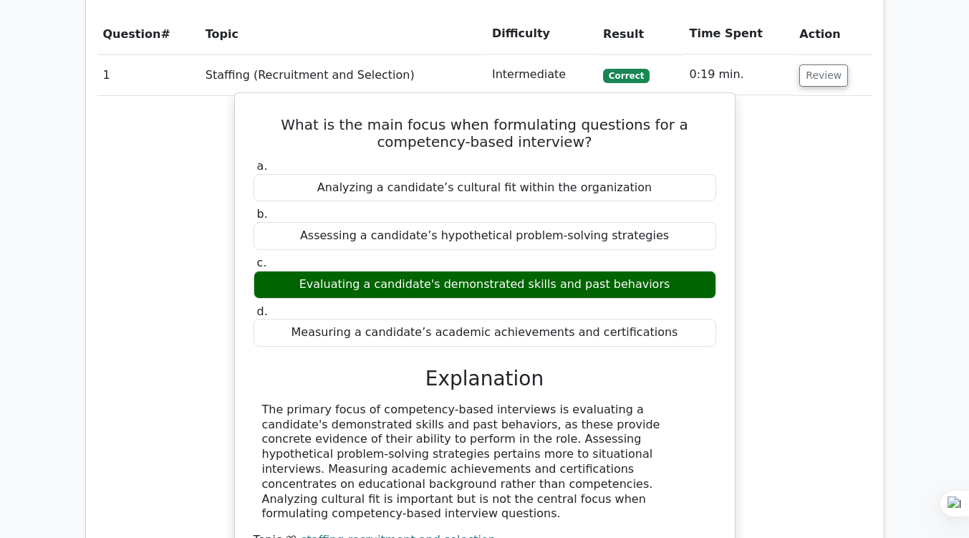
drag, startPoint x: 250, startPoint y: 93, endPoint x: 669, endPoint y: 459, distance: 556.7
click at [669, 459] on div "What is the main focus when formulating questions for a competency-based interv…" at bounding box center [485, 336] width 488 height 475
copy div "What is the main focus when formulating questions for a competency-based interv…"
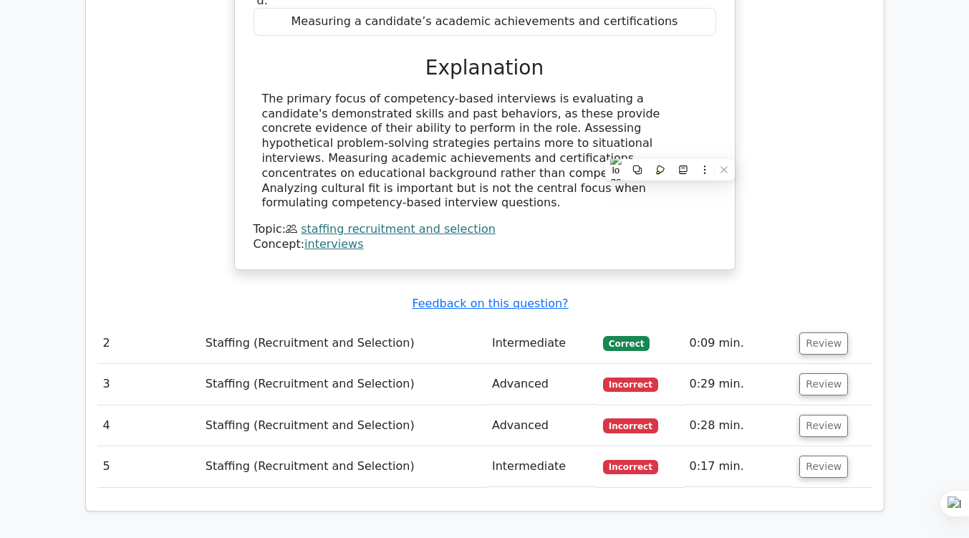
scroll to position [1325, 0]
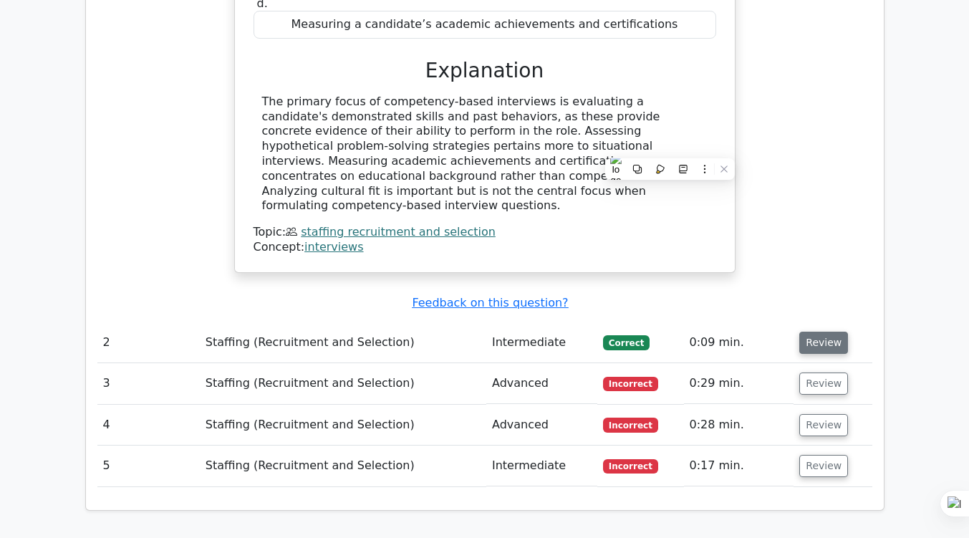
click at [806, 331] on button "Review" at bounding box center [823, 342] width 49 height 22
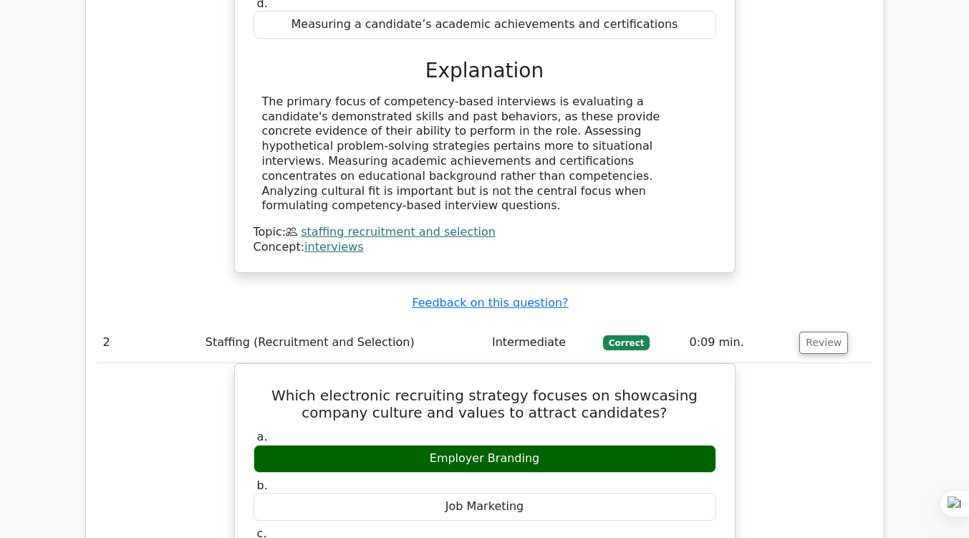
click at [823, 226] on div "What is the main focus when formulating questions for a competency-based interv…" at bounding box center [484, 36] width 775 height 505
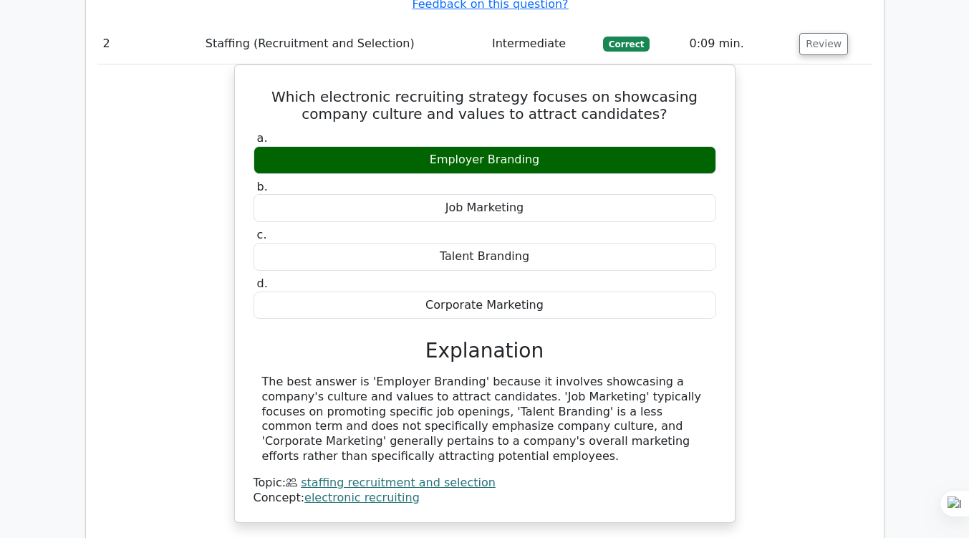
scroll to position [1552, 0]
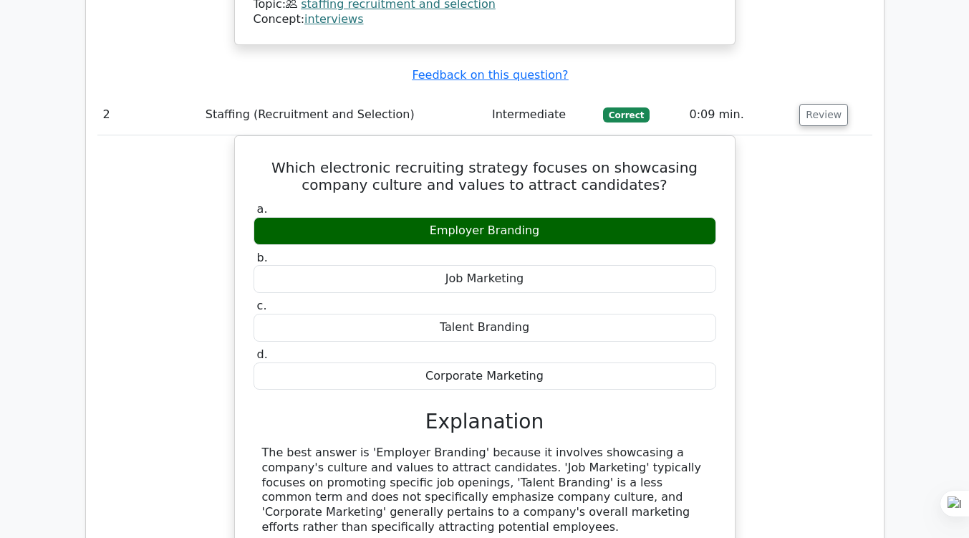
click at [752, 296] on div "Which electronic recruiting strategy focuses on showcasing company culture and …" at bounding box center [484, 372] width 775 height 475
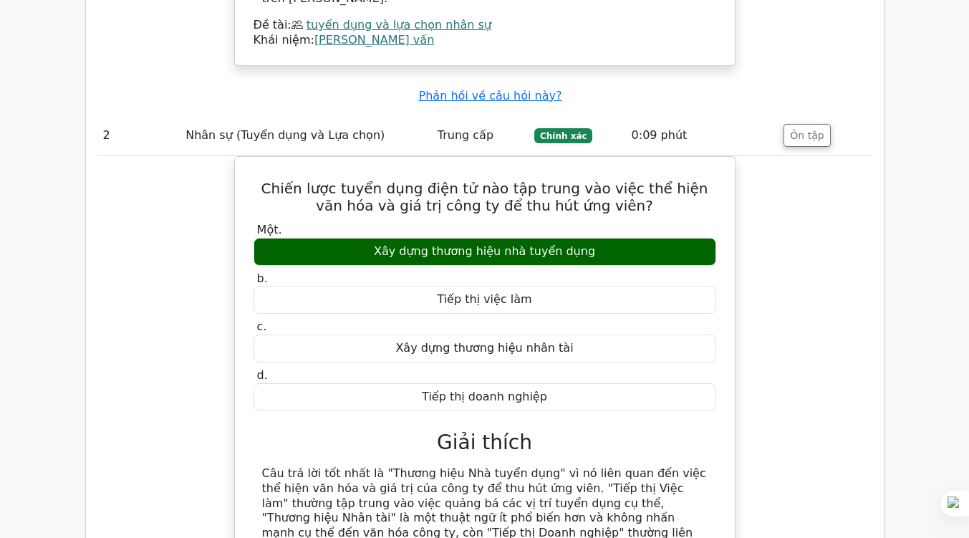
scroll to position [1558, 0]
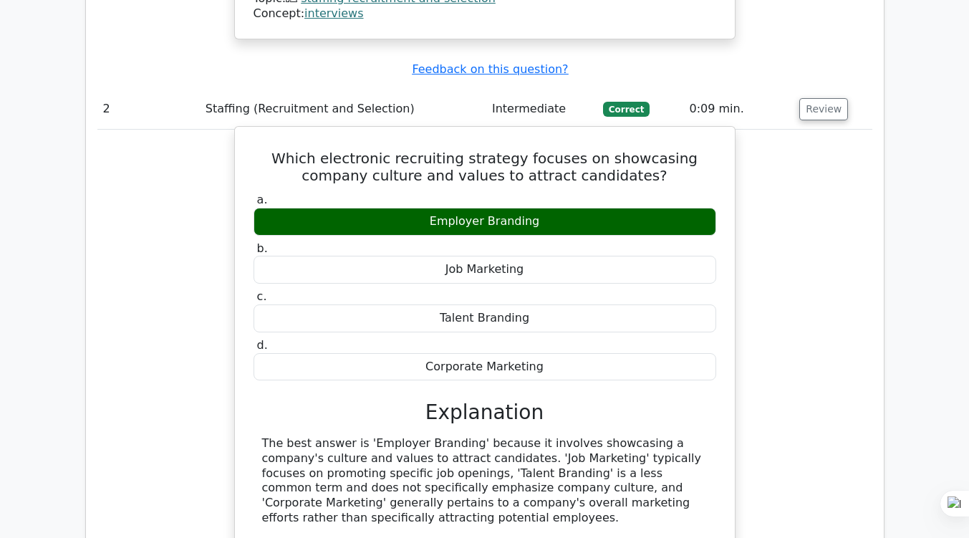
drag, startPoint x: 261, startPoint y: 110, endPoint x: 657, endPoint y: 473, distance: 537.1
click at [657, 473] on div "Which electronic recruiting strategy focuses on showcasing company culture and …" at bounding box center [485, 354] width 488 height 445
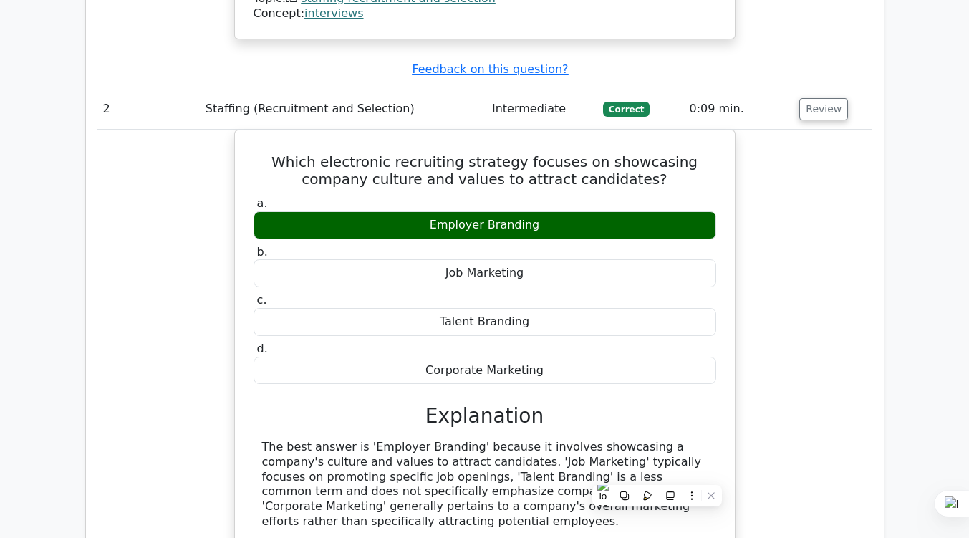
copy div "Which electronic recruiting strategy focuses on showcasing company culture and …"
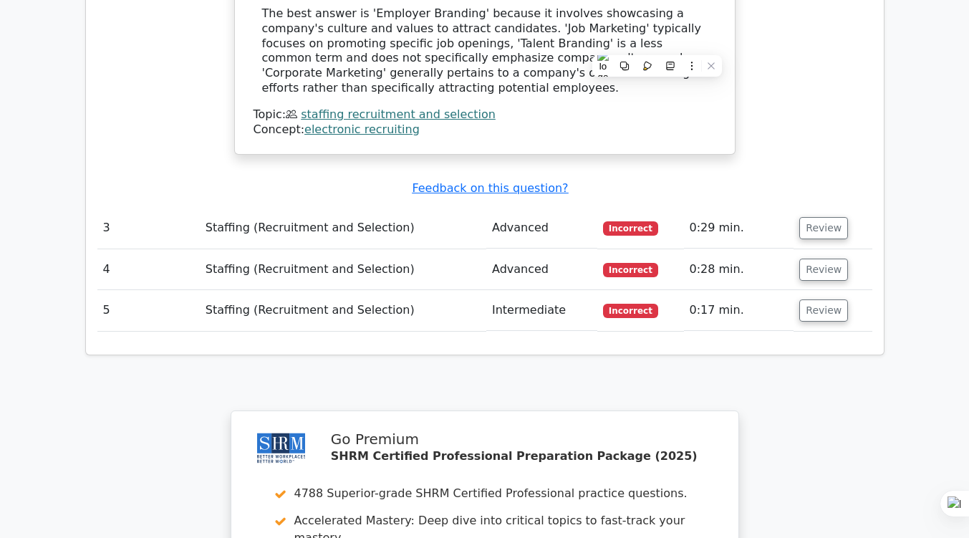
scroll to position [1990, 0]
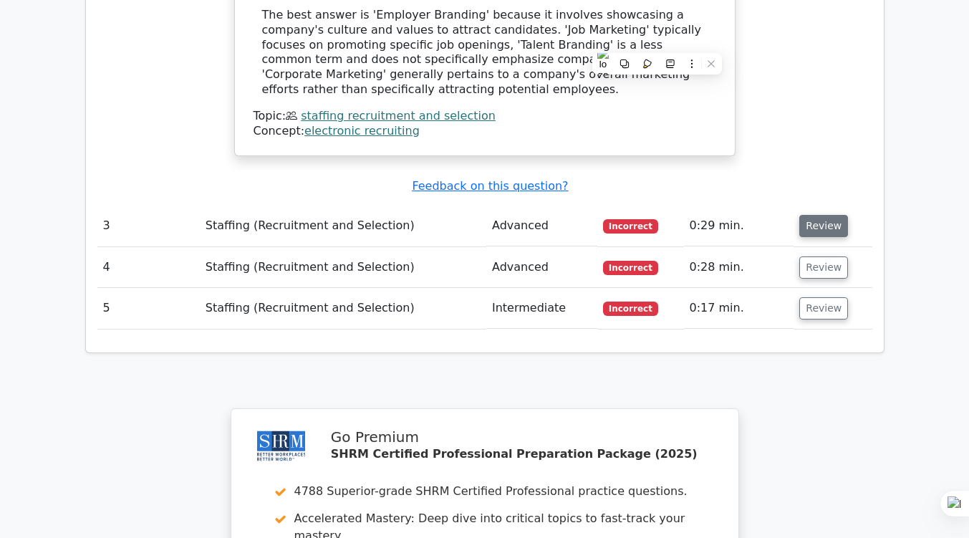
click at [810, 215] on button "Review" at bounding box center [823, 226] width 49 height 22
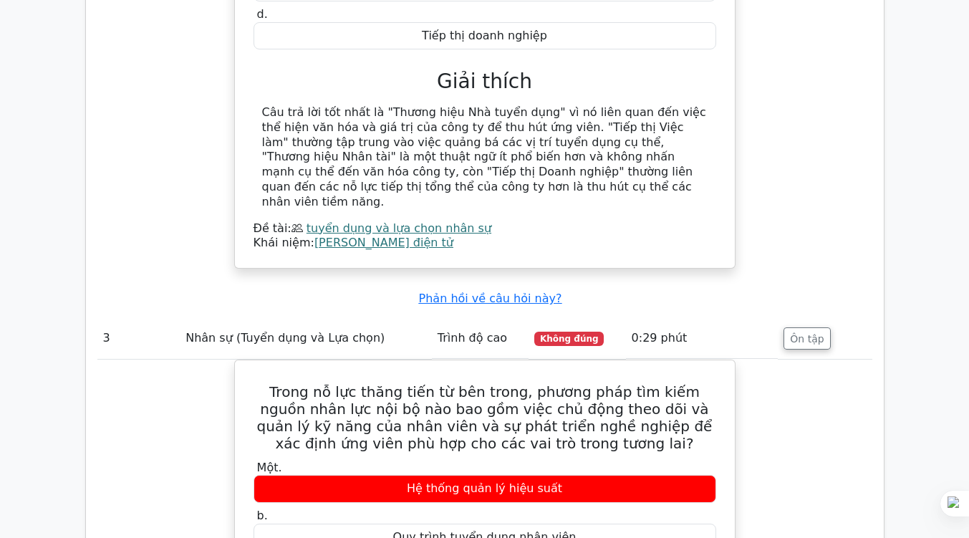
scroll to position [2061, 0]
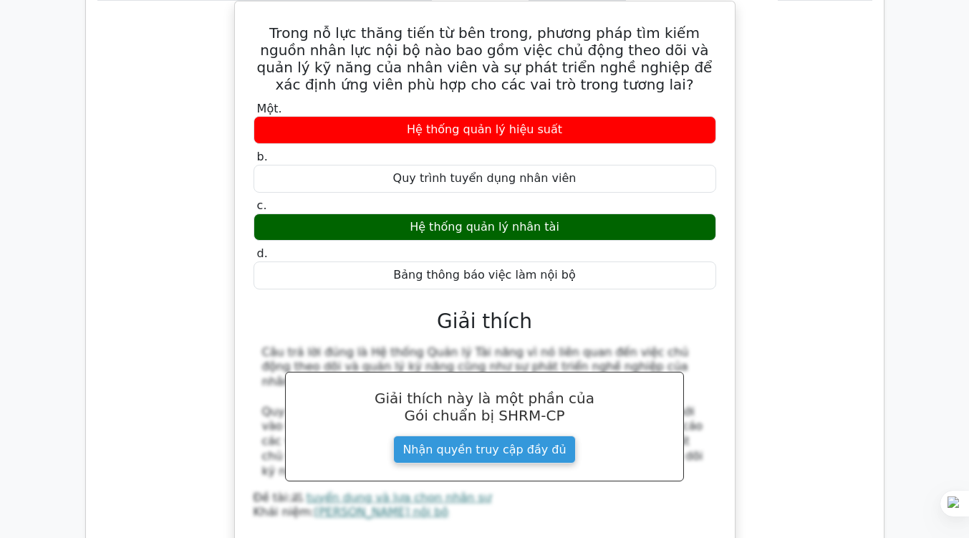
scroll to position [2604, 0]
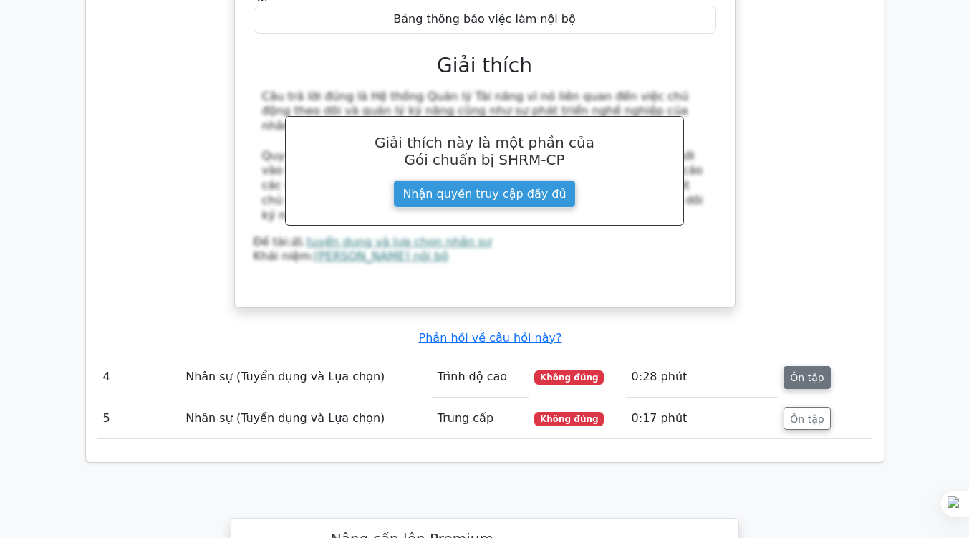
click at [799, 371] on font "Ôn tập" at bounding box center [807, 376] width 34 height 11
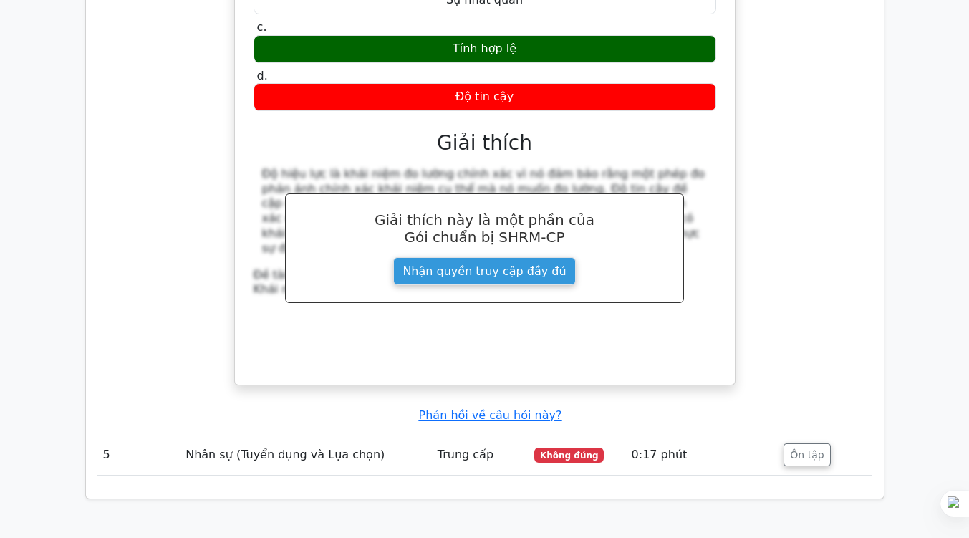
scroll to position [3146, 0]
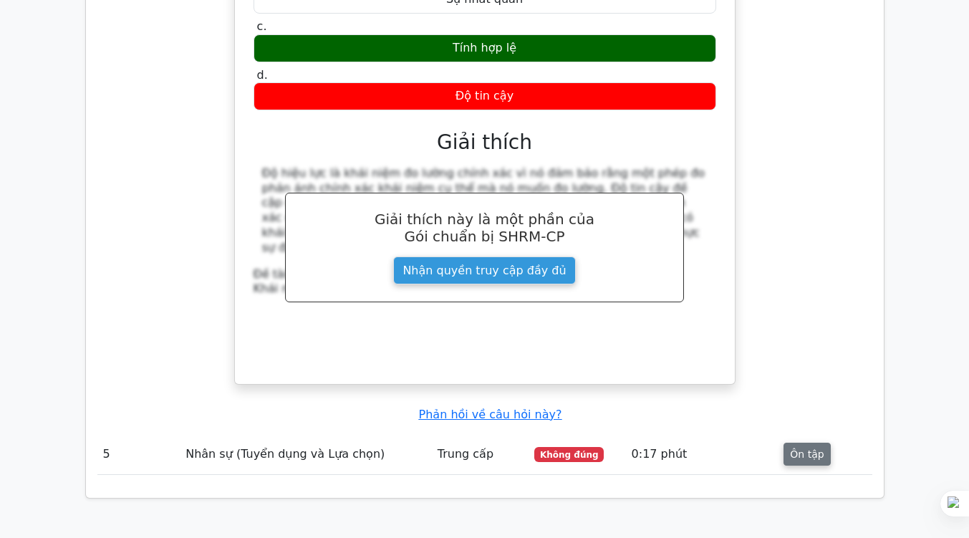
click at [805, 448] on font "Ôn tập" at bounding box center [807, 453] width 34 height 11
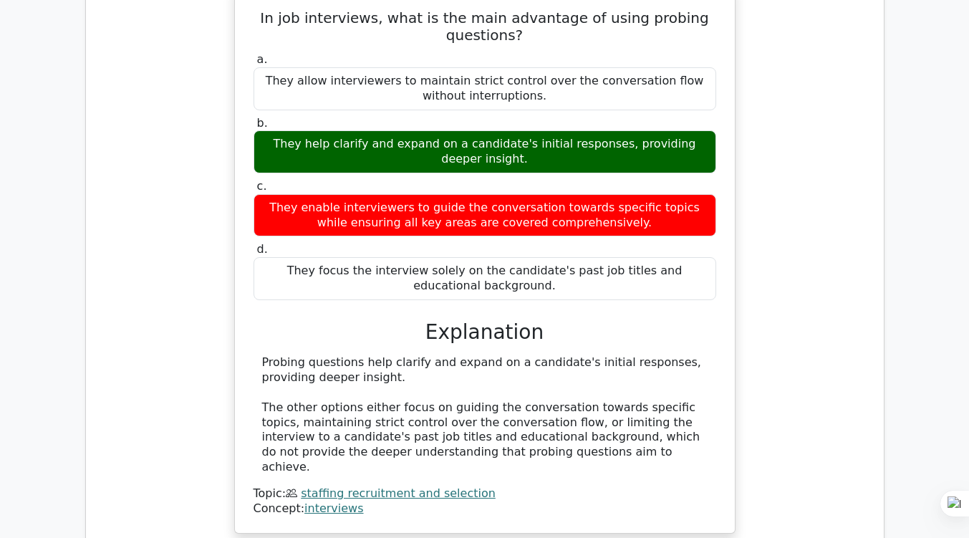
scroll to position [3435, 0]
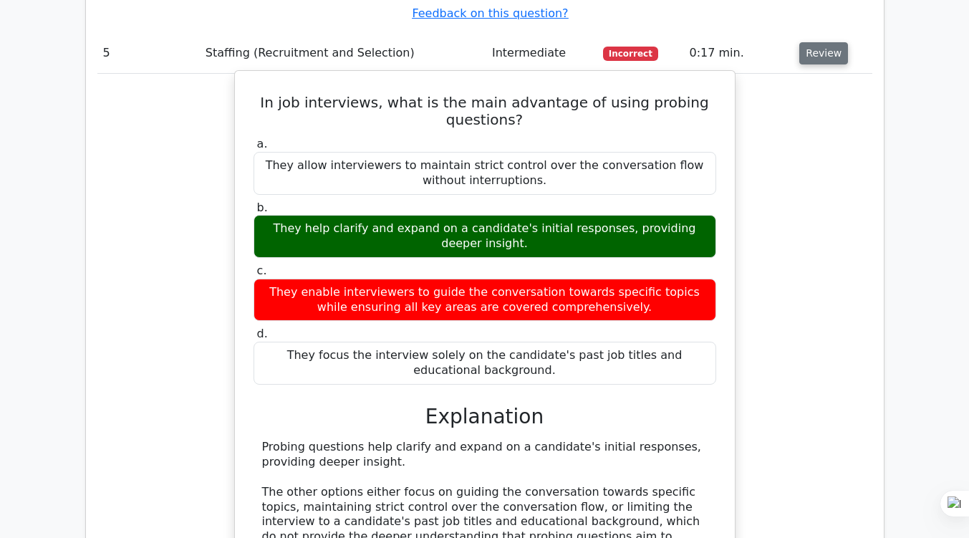
click at [283, 94] on h5 "In job interviews, what is the main advantage of using probing questions?" at bounding box center [484, 111] width 465 height 34
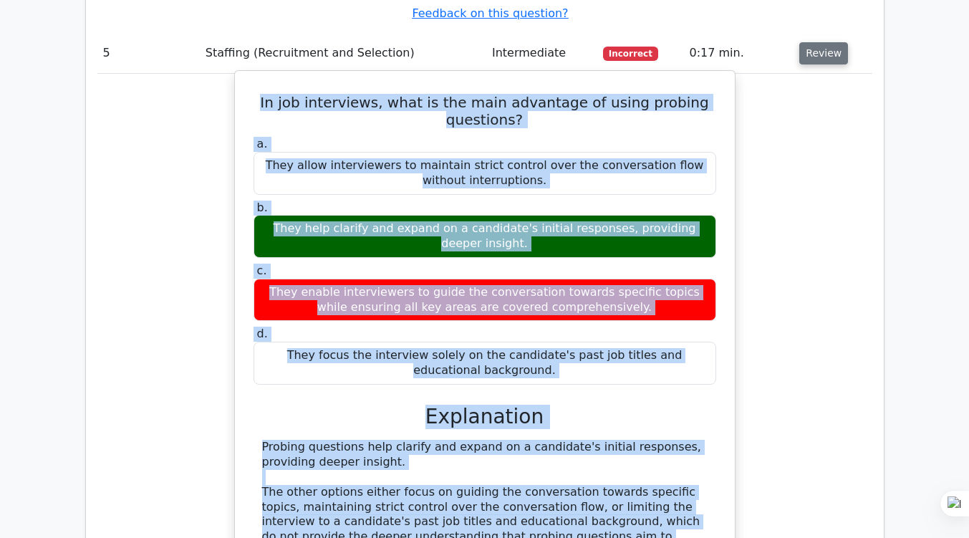
drag, startPoint x: 282, startPoint y: 42, endPoint x: 615, endPoint y: 474, distance: 545.8
click at [615, 474] on div "In job interviews, what is the main advantage of using probing questions? a. Th…" at bounding box center [485, 344] width 488 height 535
copy div "In job interviews, what is the main advantage of using probing questions? a. Th…"
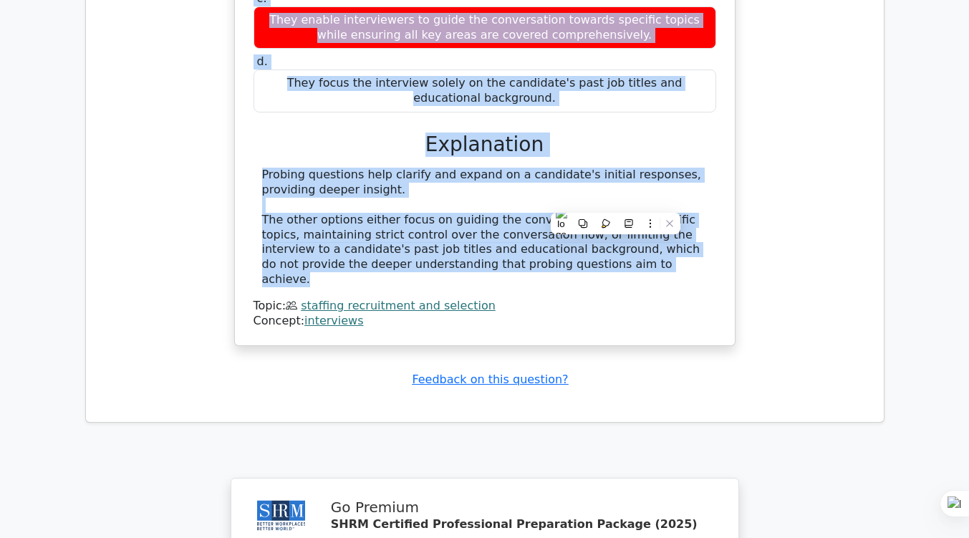
scroll to position [3717, 0]
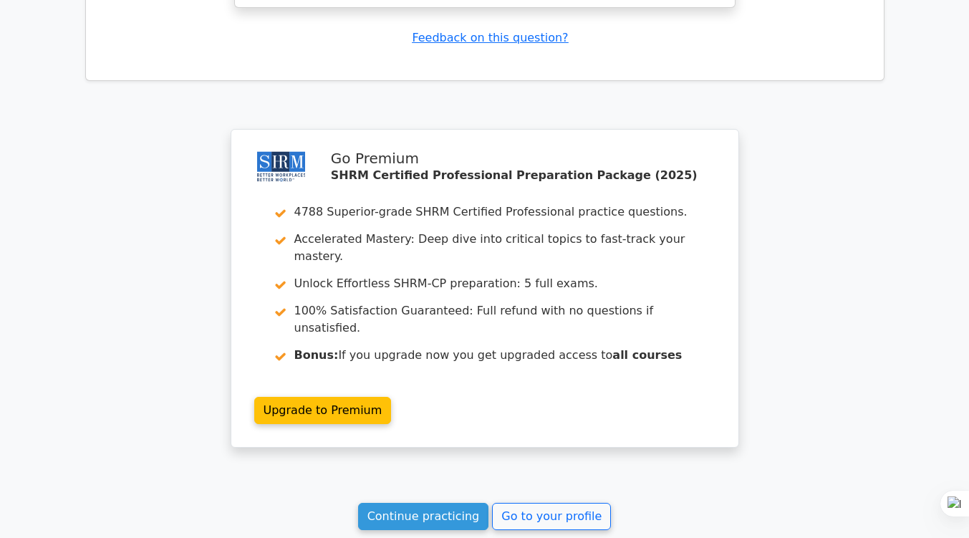
scroll to position [4052, 0]
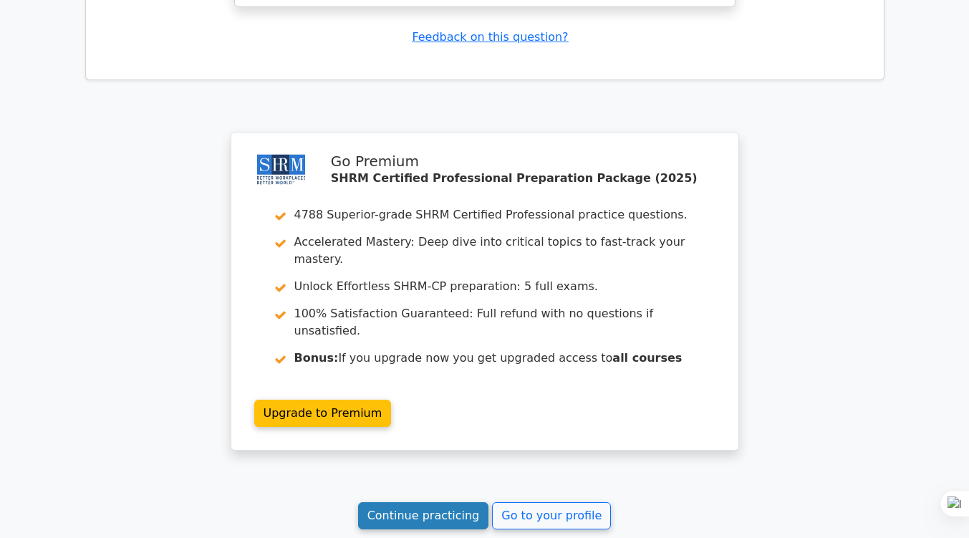
drag, startPoint x: 395, startPoint y: 395, endPoint x: 399, endPoint y: 414, distance: 19.7
click at [399, 502] on link "Continue practicing" at bounding box center [423, 515] width 131 height 27
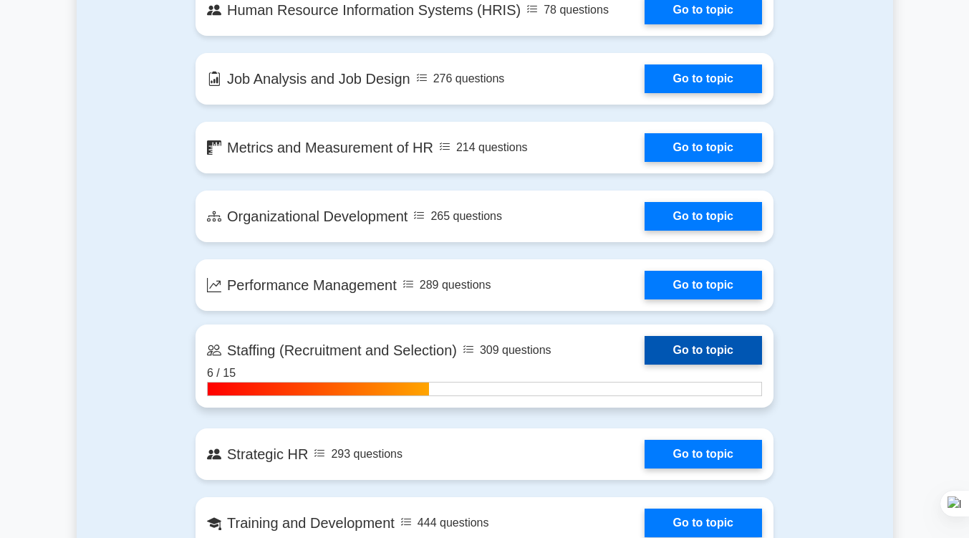
scroll to position [1433, 0]
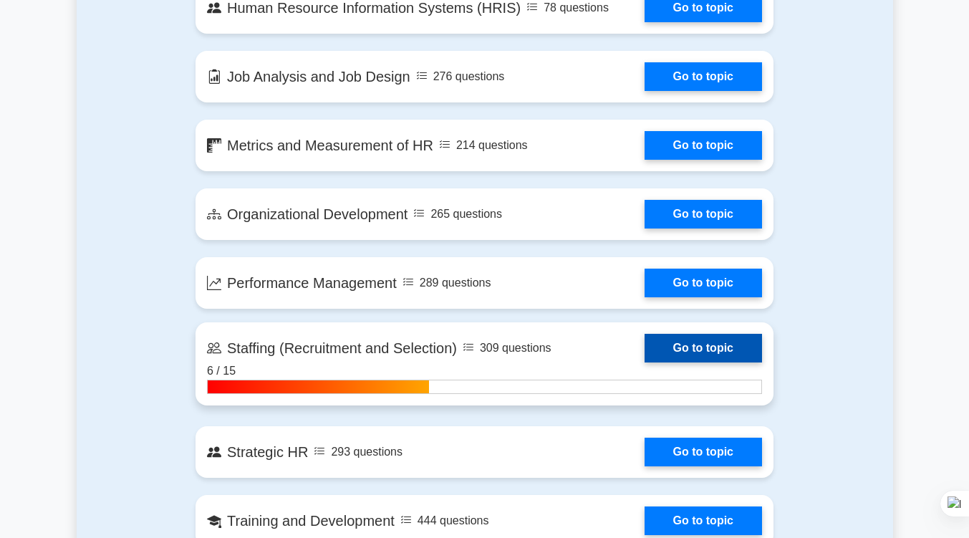
click at [644, 334] on link "Go to topic" at bounding box center [702, 348] width 117 height 29
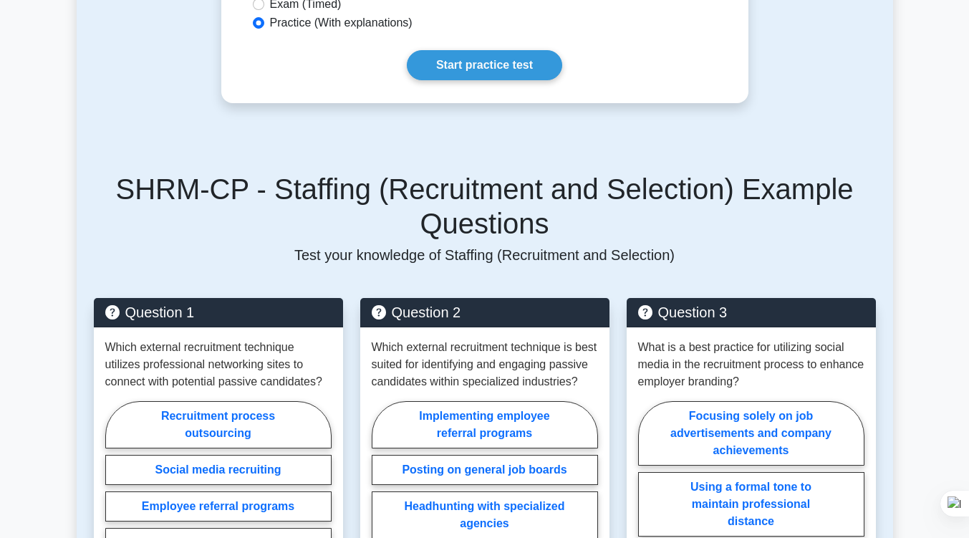
scroll to position [612, 0]
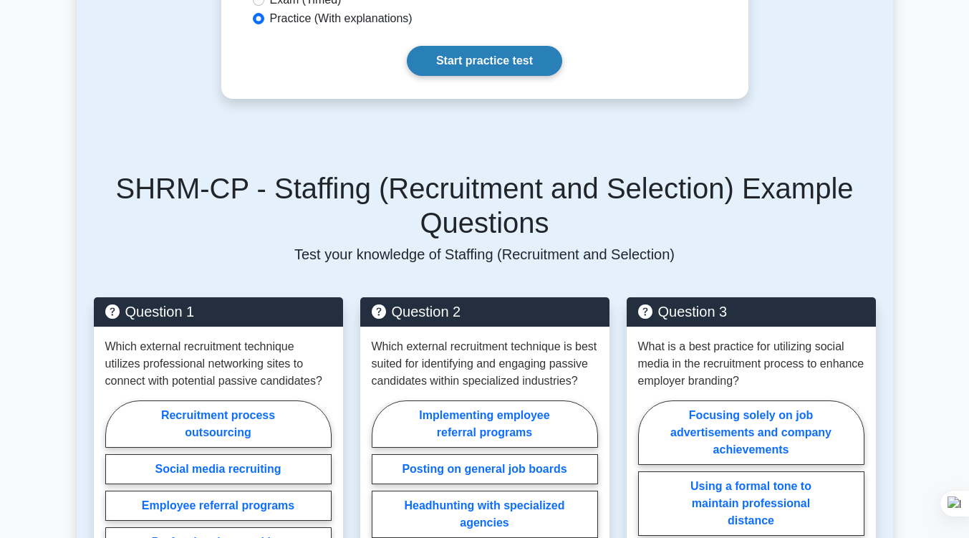
click at [508, 46] on link "Start practice test" at bounding box center [484, 61] width 155 height 30
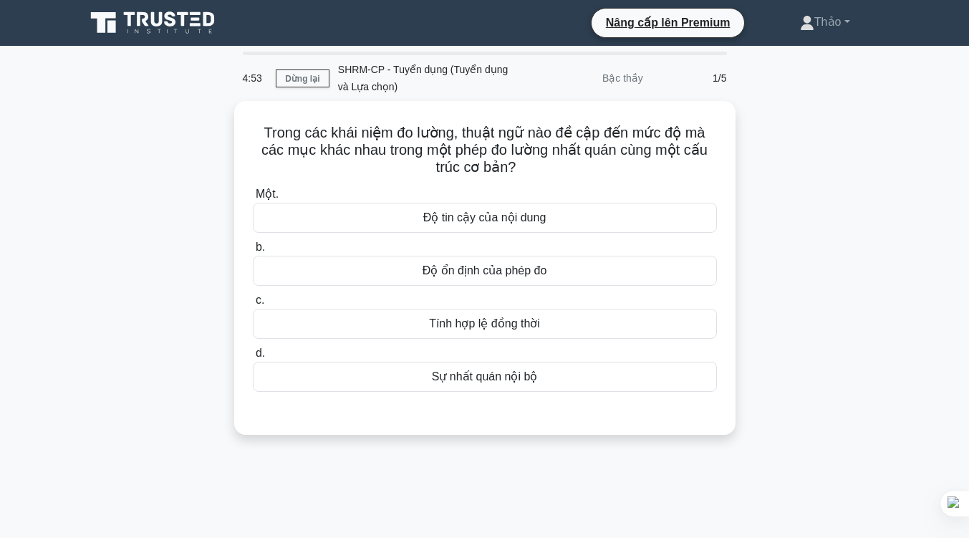
click at [817, 187] on div "Trong các khái niệm đo lường, thuật ngữ nào đề cập đến mức độ mà các mục khác n…" at bounding box center [485, 276] width 816 height 351
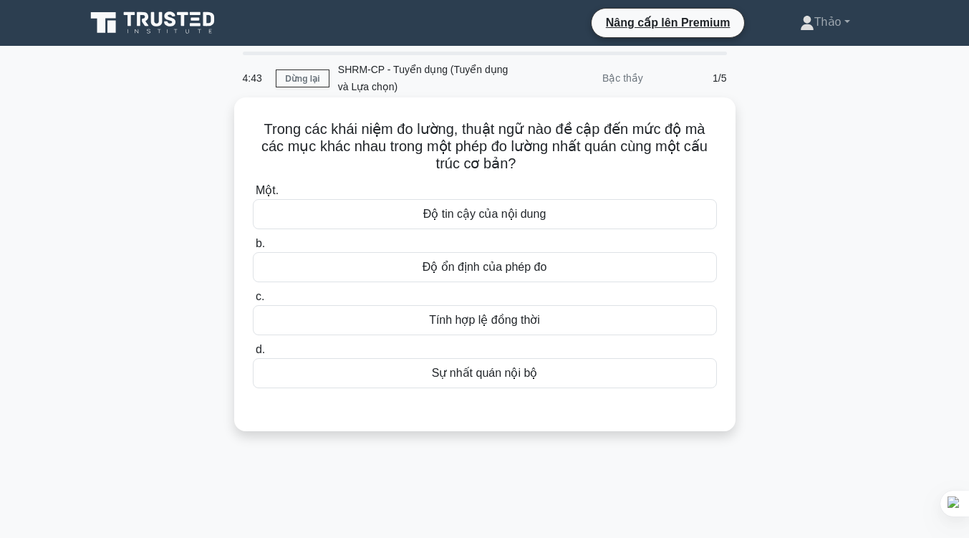
click at [592, 367] on div "Sự nhất quán nội bộ" at bounding box center [485, 373] width 464 height 30
click at [253, 354] on input "d. Sự nhất quán nội bộ" at bounding box center [253, 349] width 0 height 9
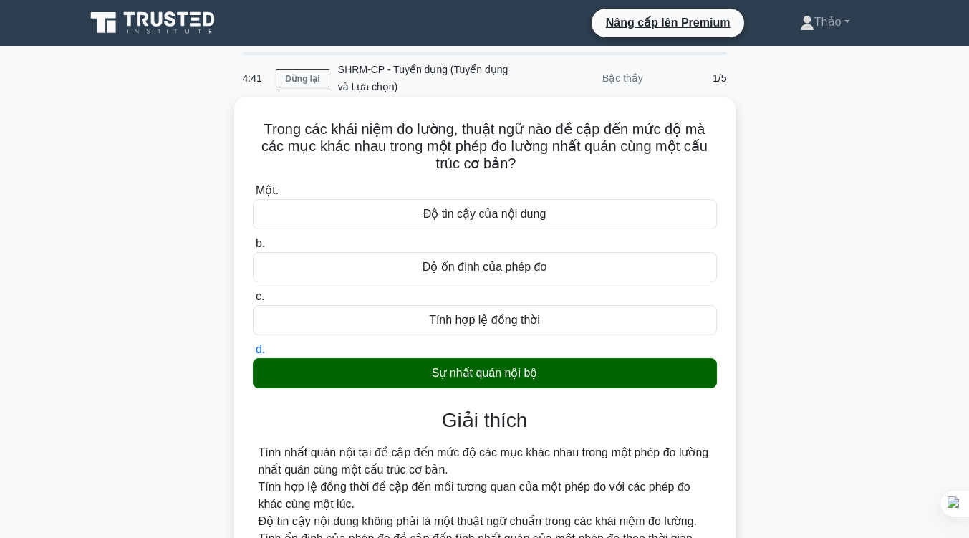
scroll to position [236, 0]
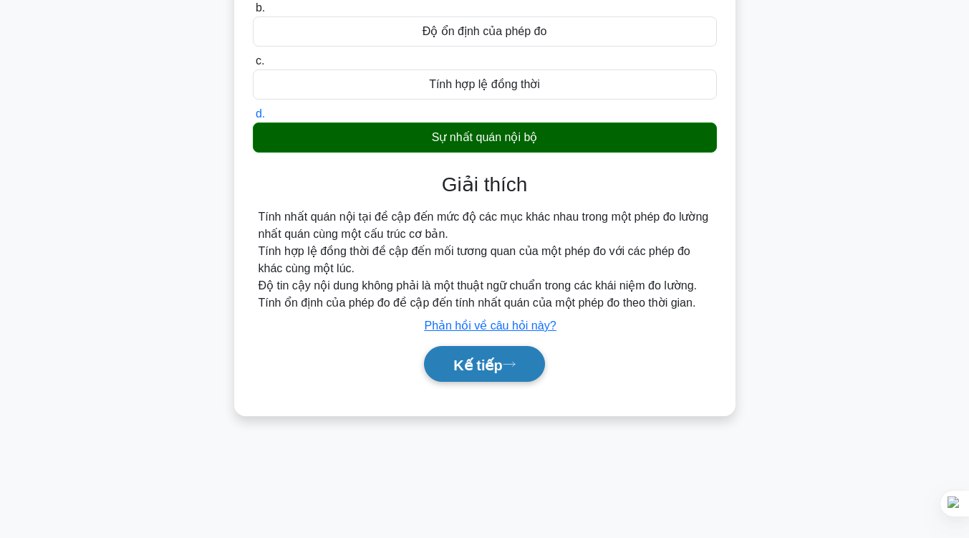
click at [501, 372] on font "Kế tiếp" at bounding box center [477, 365] width 49 height 16
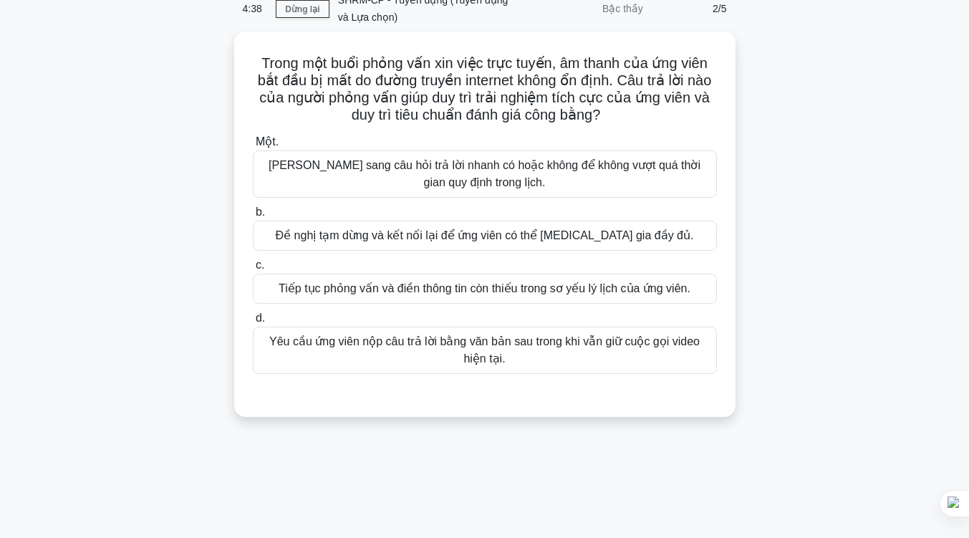
scroll to position [71, 0]
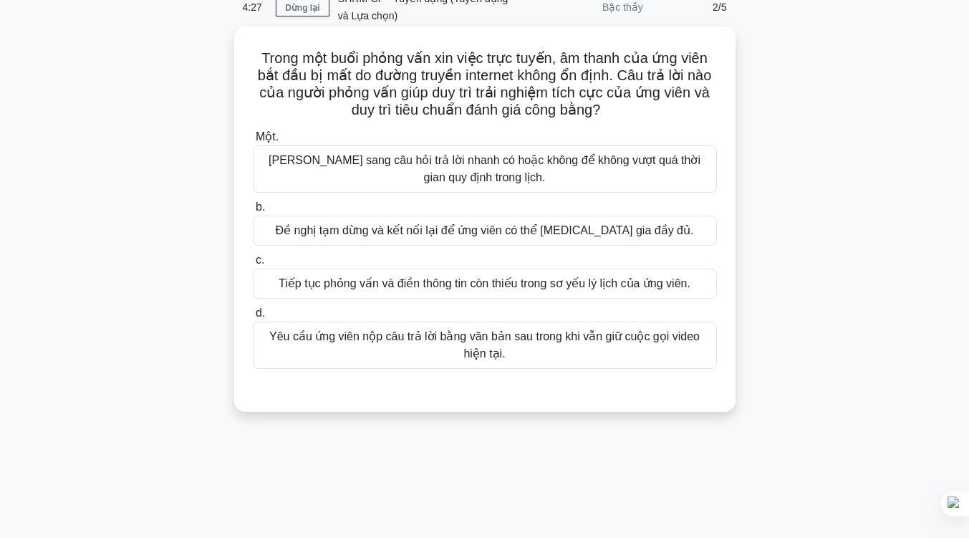
click at [561, 170] on font "[PERSON_NAME] sang câu hỏi trả lời nhanh có hoặc không để không vượt quá thời g…" at bounding box center [484, 169] width 451 height 34
click at [253, 142] on input "Một. [PERSON_NAME] sang câu hỏi trả lời nhanh có hoặc không để không vượt quá t…" at bounding box center [253, 136] width 0 height 9
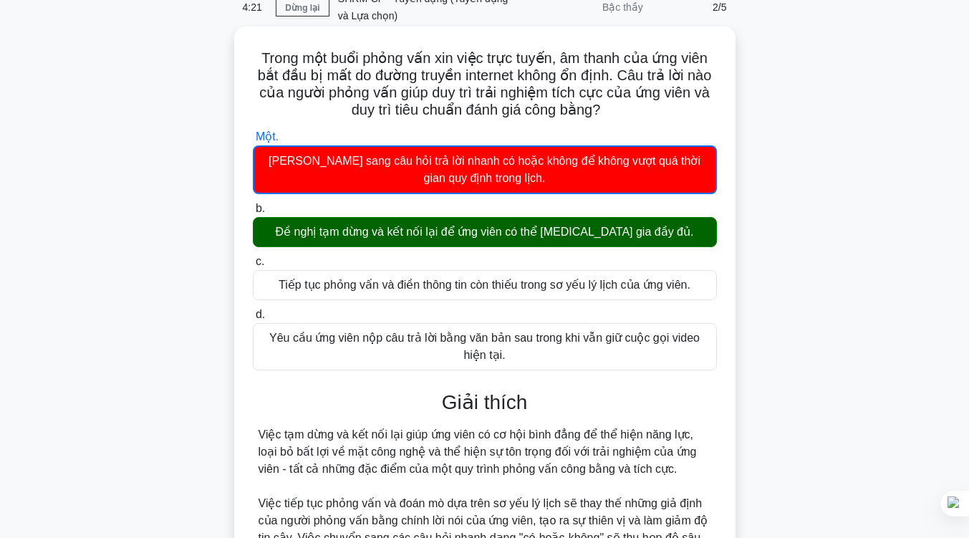
scroll to position [297, 0]
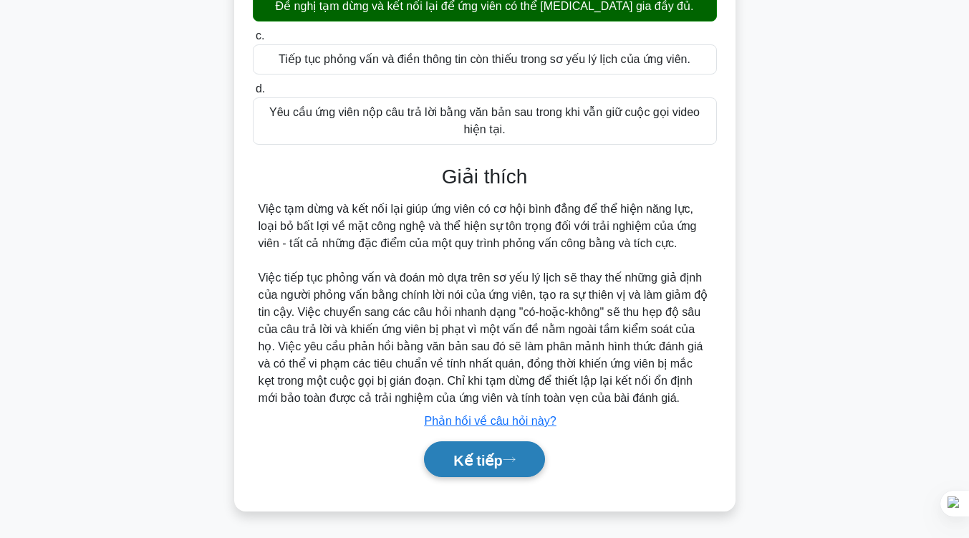
click at [453, 460] on font "Kế tiếp" at bounding box center [477, 460] width 49 height 16
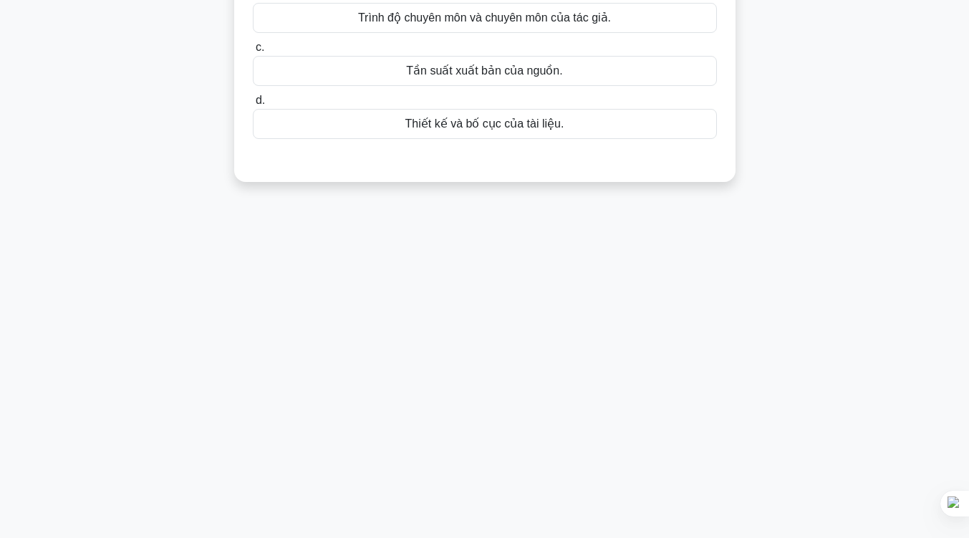
scroll to position [0, 0]
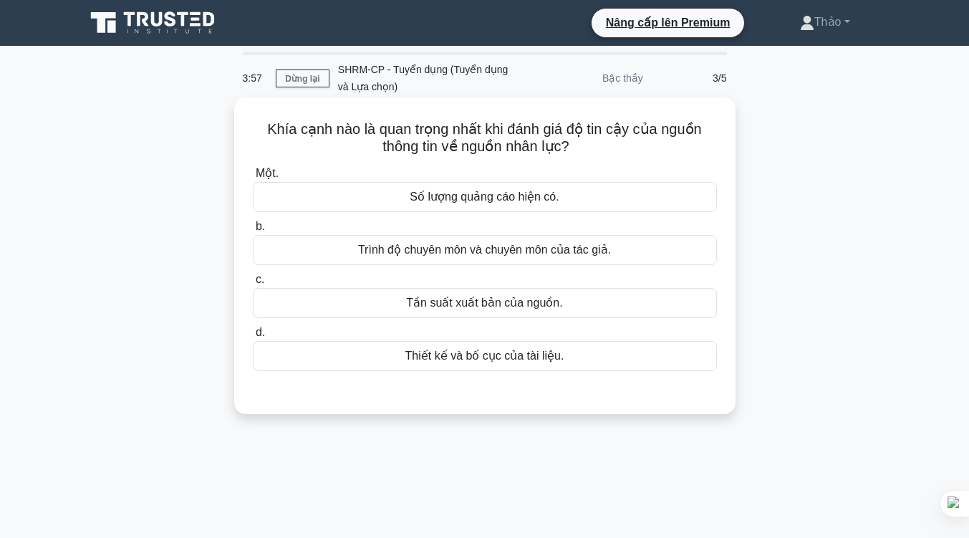
click at [533, 248] on font "Trình độ chuyên môn và chuyên môn của tác giả." at bounding box center [484, 249] width 253 height 12
click at [253, 231] on input "b. Trình độ chuyên môn và chuyên môn của tác giả." at bounding box center [253, 226] width 0 height 9
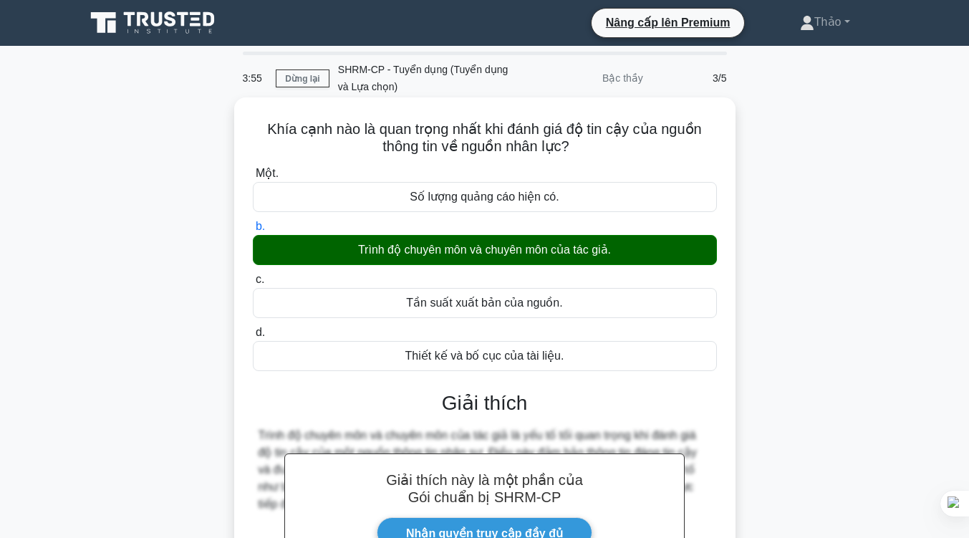
scroll to position [236, 0]
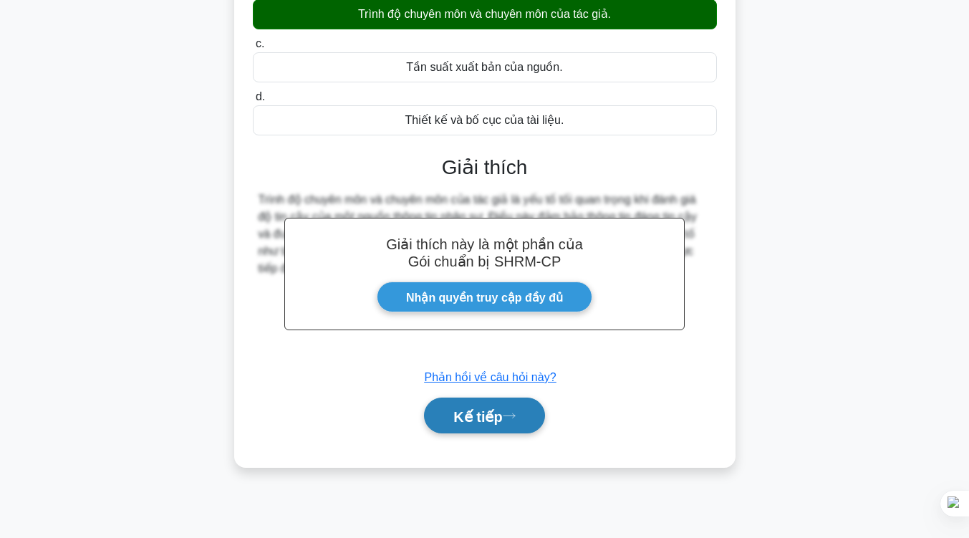
click at [473, 428] on button "Kế tiếp" at bounding box center [484, 415] width 120 height 37
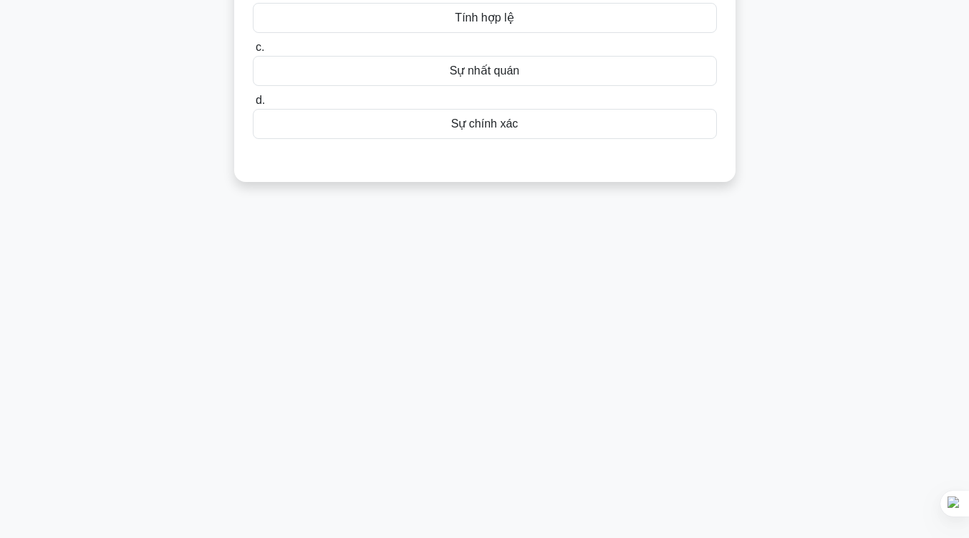
scroll to position [0, 0]
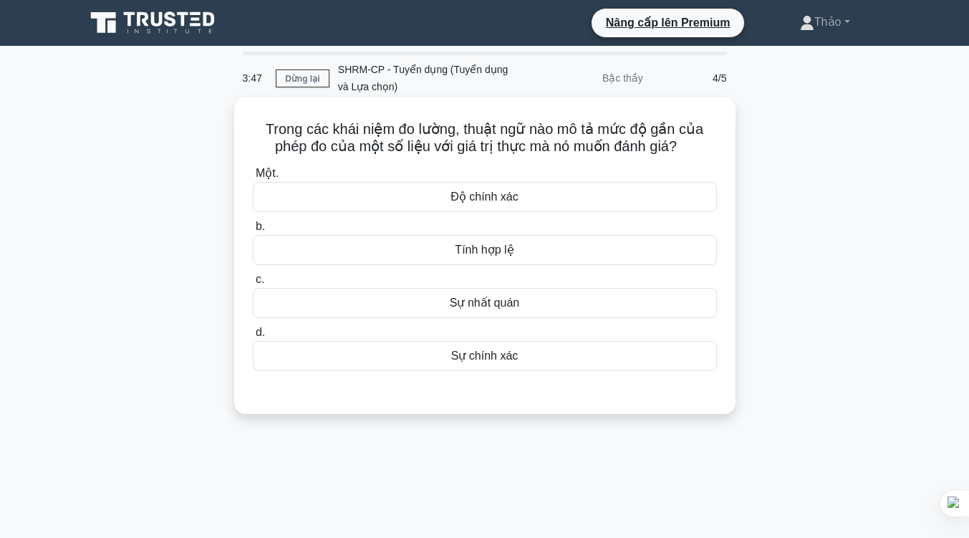
click at [508, 195] on font "Độ chính xác" at bounding box center [483, 196] width 67 height 12
click at [253, 178] on input "Một. Độ chính xác" at bounding box center [253, 173] width 0 height 9
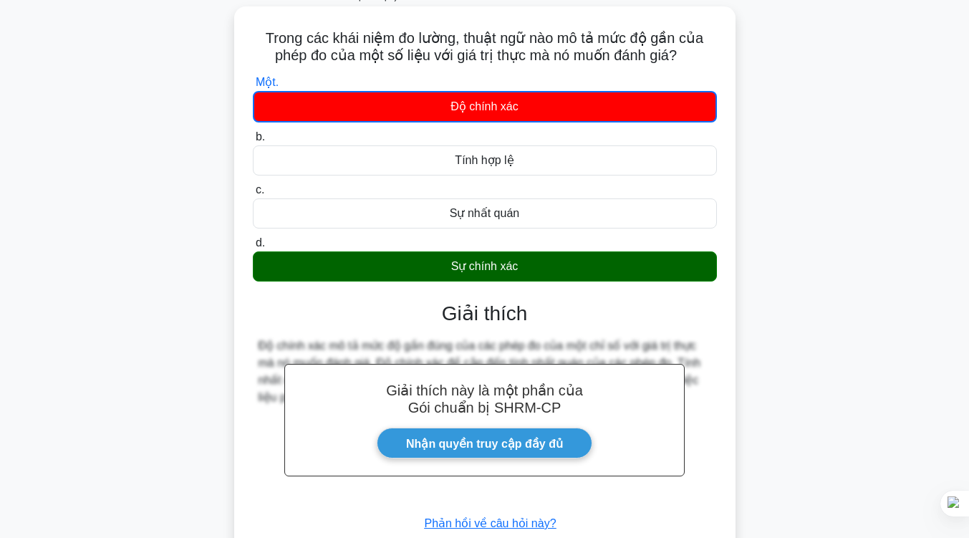
scroll to position [236, 0]
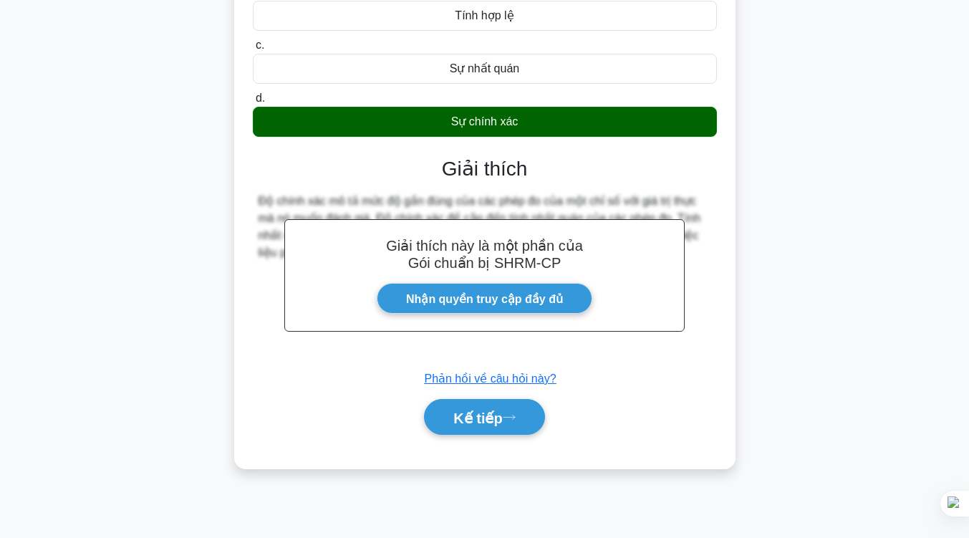
click at [533, 423] on button "Kế tiếp" at bounding box center [484, 417] width 120 height 37
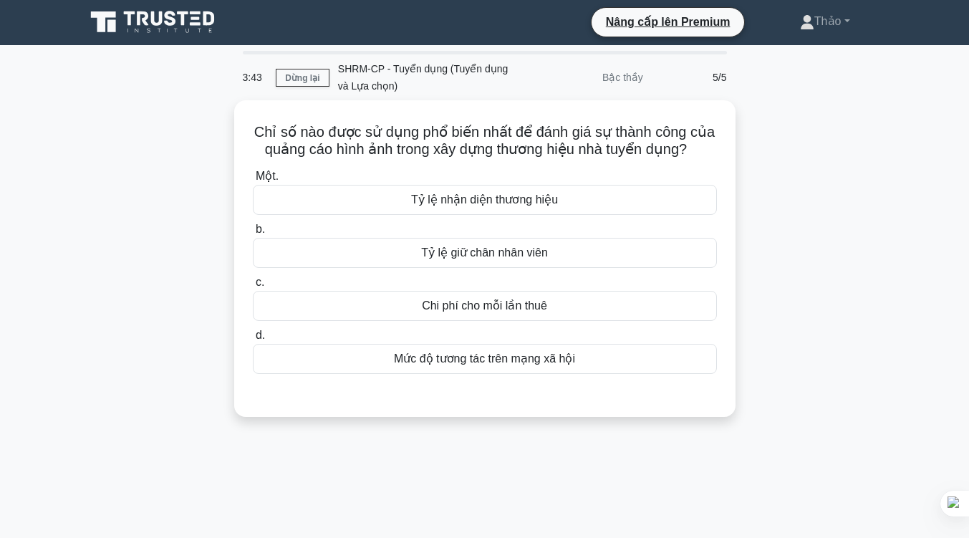
scroll to position [0, 0]
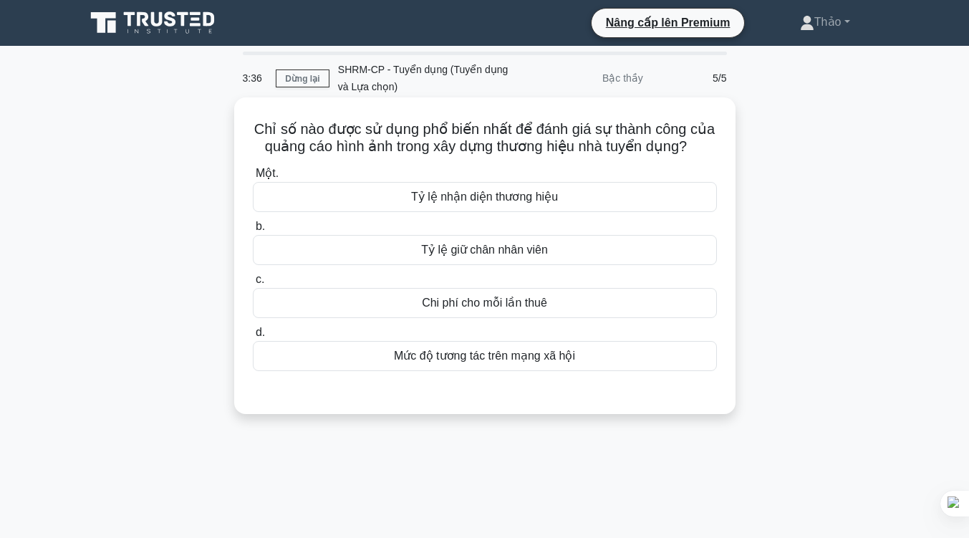
click at [538, 247] on font "Tỷ lệ giữ chân nhân viên" at bounding box center [484, 249] width 127 height 12
click at [253, 231] on input "b. Tỷ lệ giữ chân nhân viên" at bounding box center [253, 226] width 0 height 9
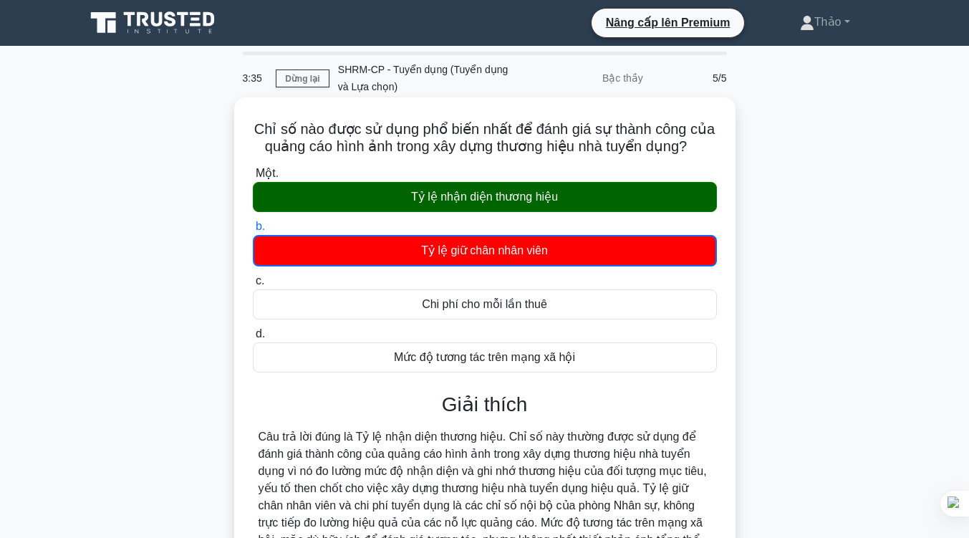
scroll to position [236, 0]
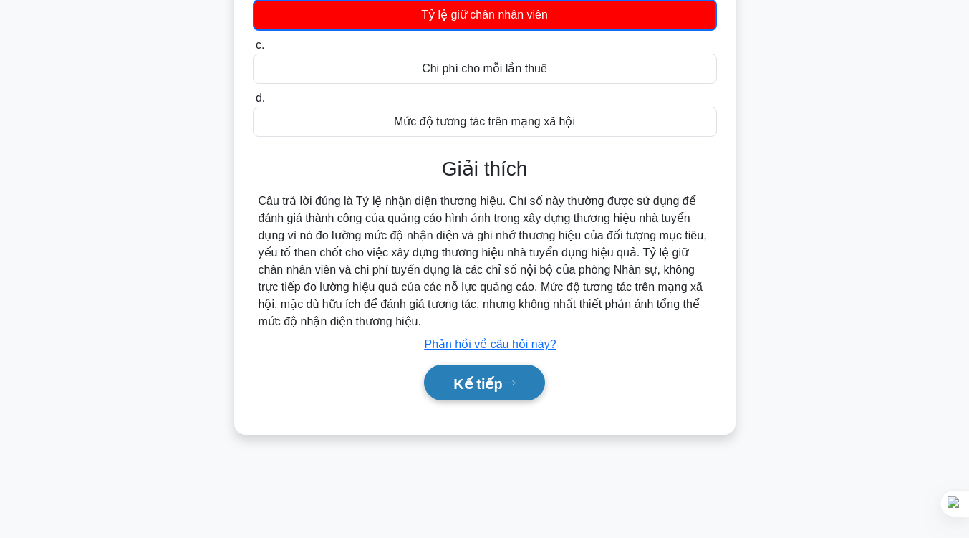
click at [483, 387] on font "Kế tiếp" at bounding box center [477, 383] width 49 height 16
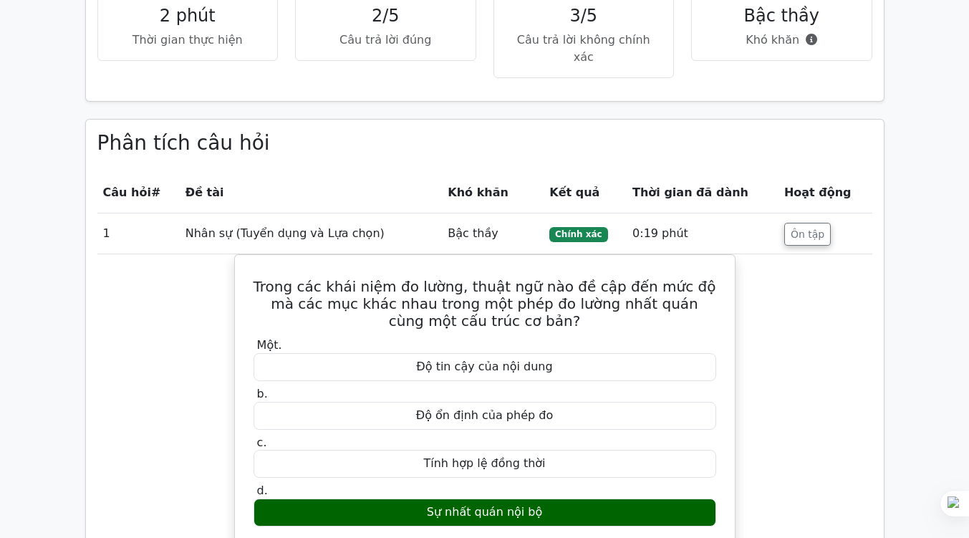
scroll to position [910, 0]
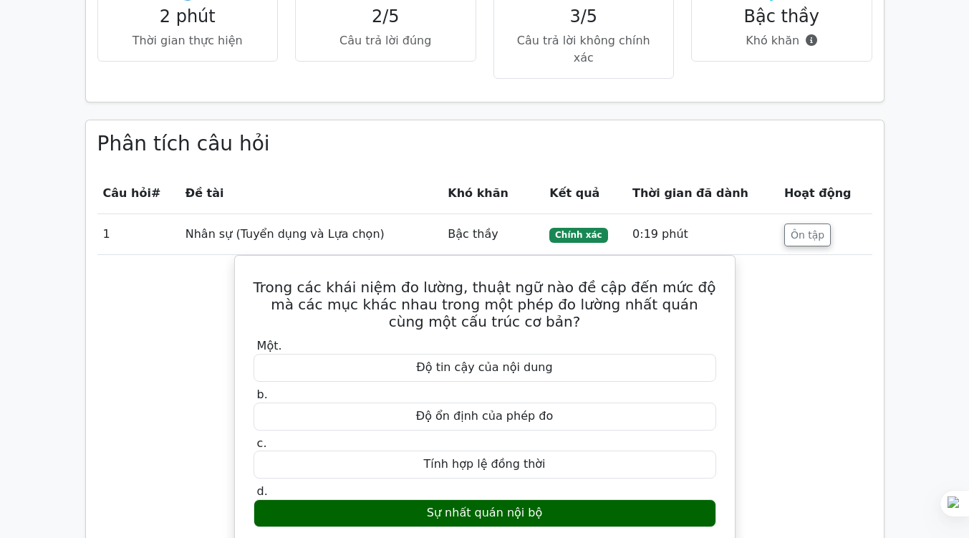
click at [483, 409] on font "Độ ổn định của phép đo" at bounding box center [484, 416] width 137 height 14
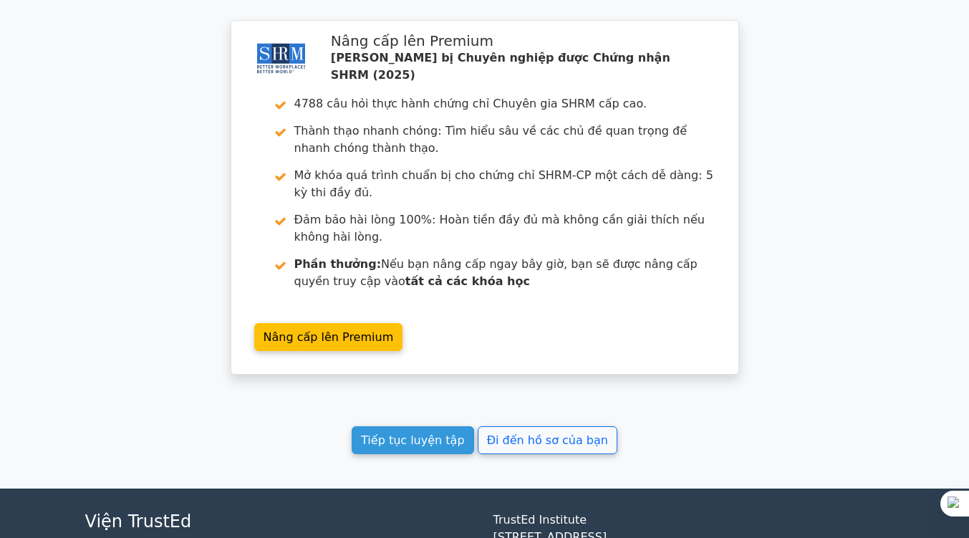
scroll to position [2028, 0]
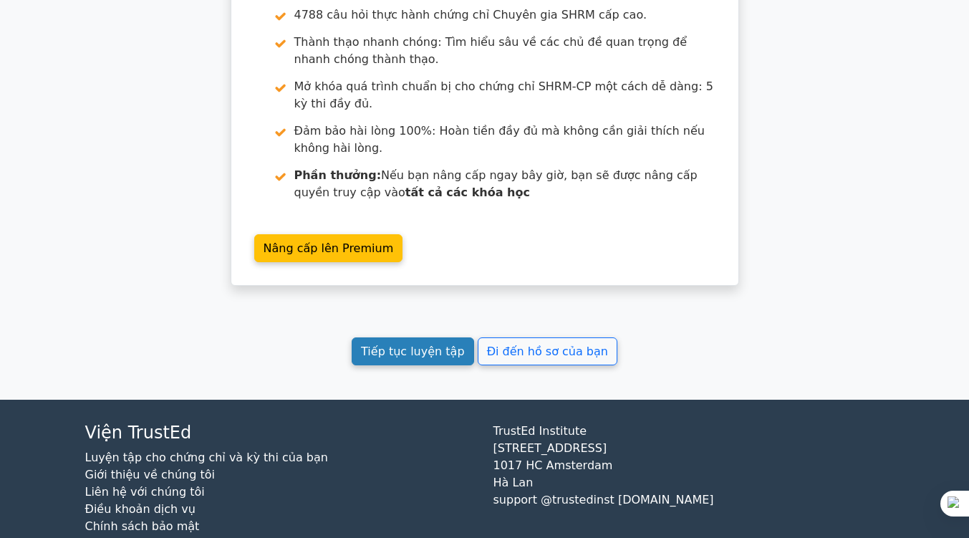
click at [420, 344] on font "Tiếp tục luyện tập" at bounding box center [412, 351] width 103 height 14
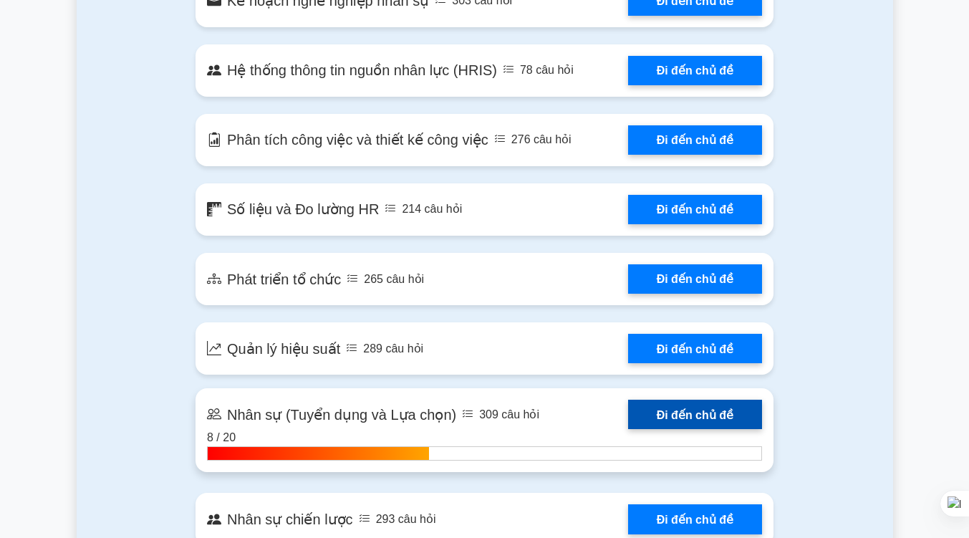
scroll to position [1451, 0]
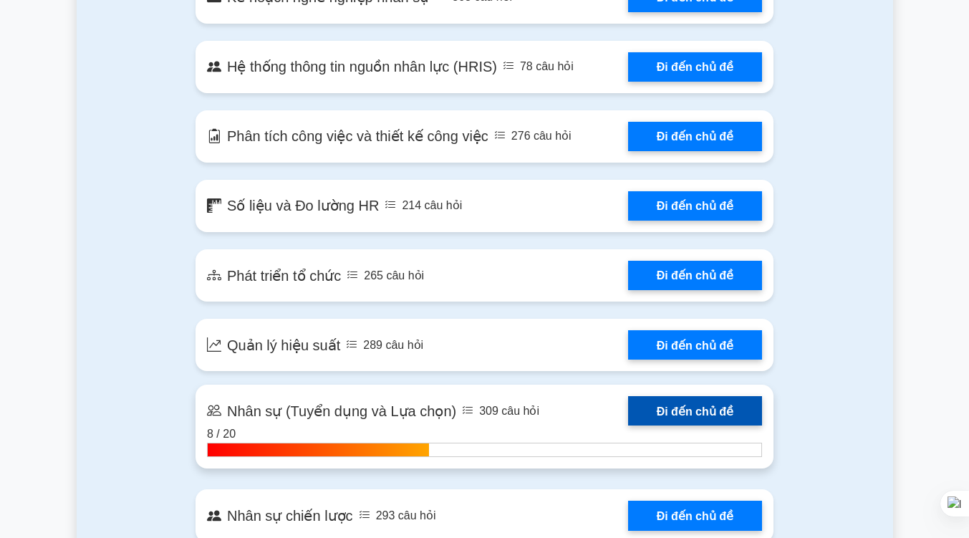
click at [649, 396] on link "Đi đến chủ đề" at bounding box center [695, 410] width 134 height 29
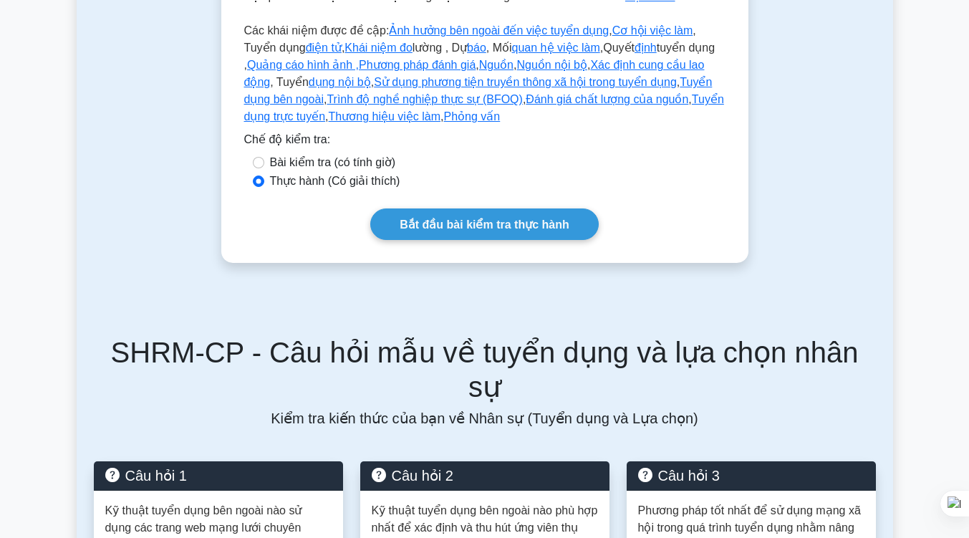
scroll to position [467, 0]
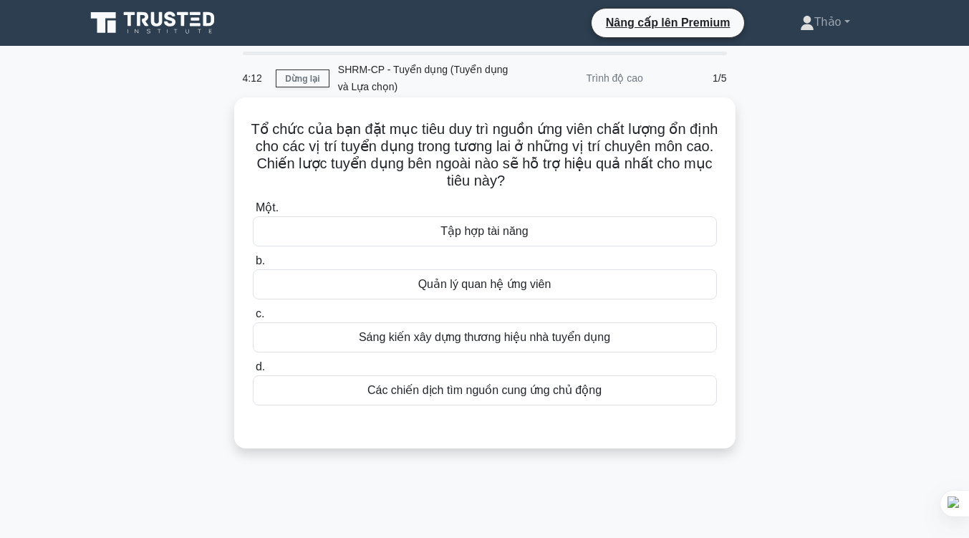
click at [442, 281] on font "Quản lý quan hệ ứng viên" at bounding box center [484, 284] width 133 height 12
click at [253, 266] on input "b. Quản lý quan hệ ứng viên" at bounding box center [253, 260] width 0 height 9
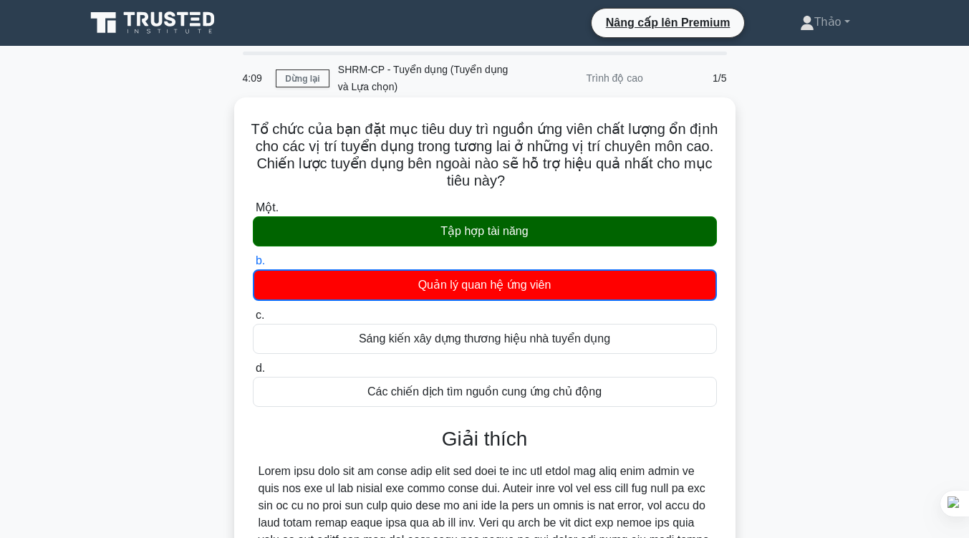
scroll to position [246, 0]
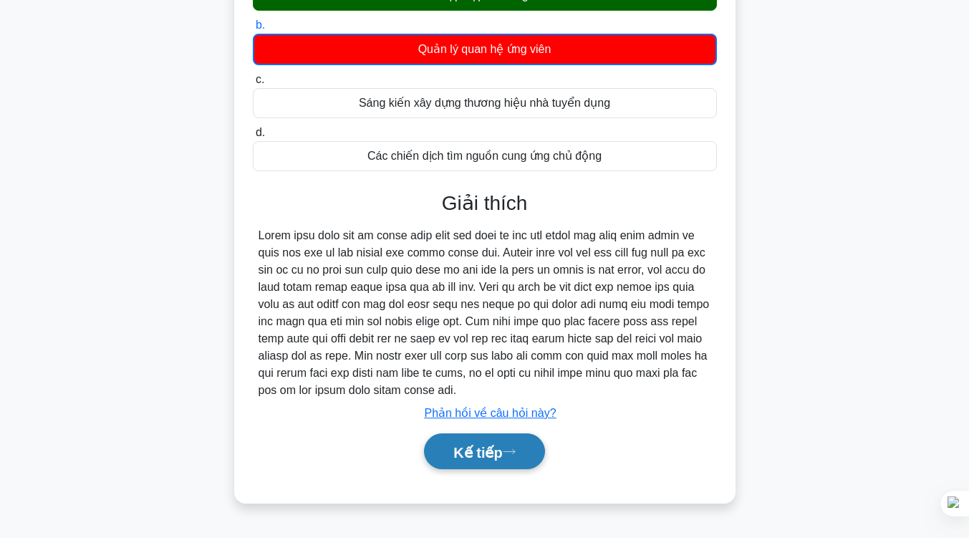
click at [473, 454] on font "Kế tiếp" at bounding box center [477, 452] width 49 height 16
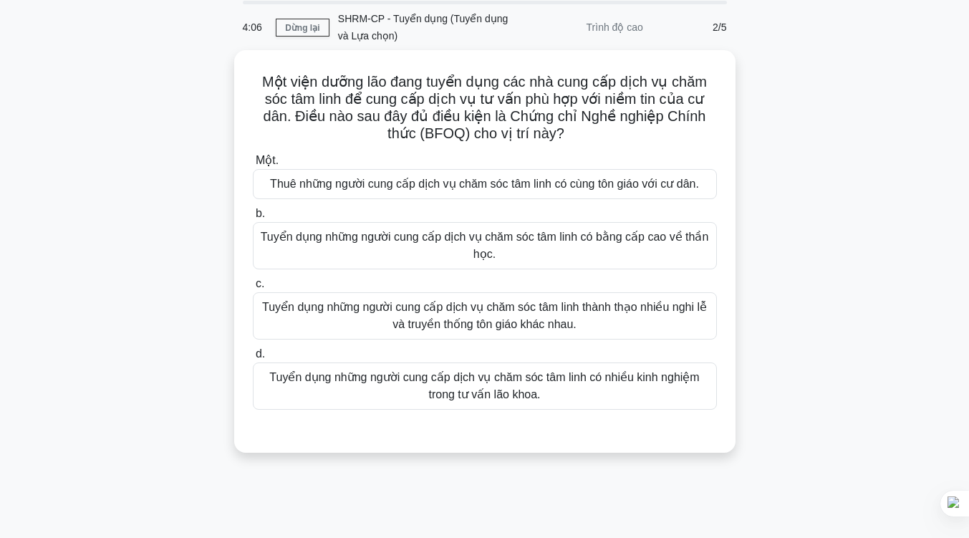
scroll to position [49, 0]
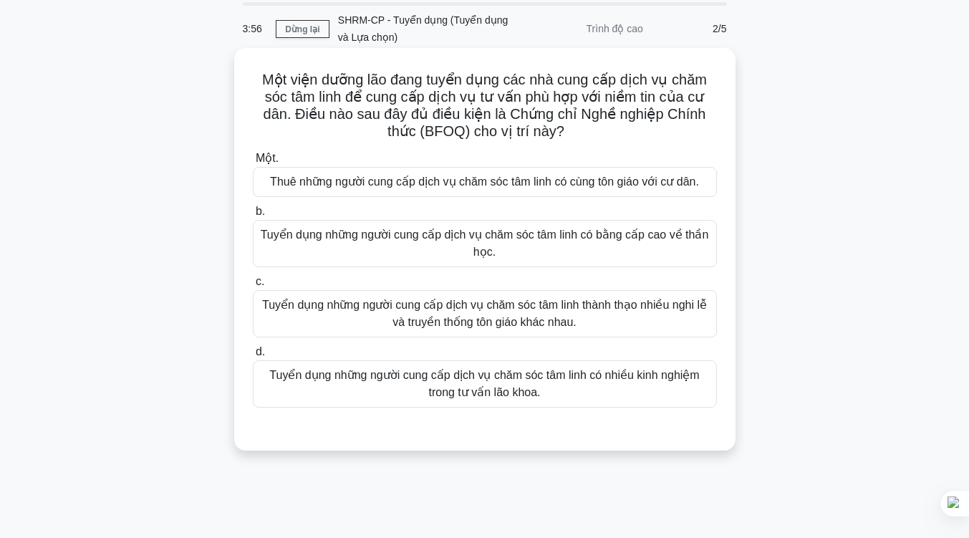
click at [594, 375] on font "Tuyển dụng những người cung cấp dịch vụ chăm sóc tâm linh có nhiều kinh nghiệm …" at bounding box center [484, 383] width 430 height 29
click at [253, 357] on input "d. Tuyển dụng những người cung cấp dịch vụ chăm sóc tâm linh có nhiều kinh nghi…" at bounding box center [253, 351] width 0 height 9
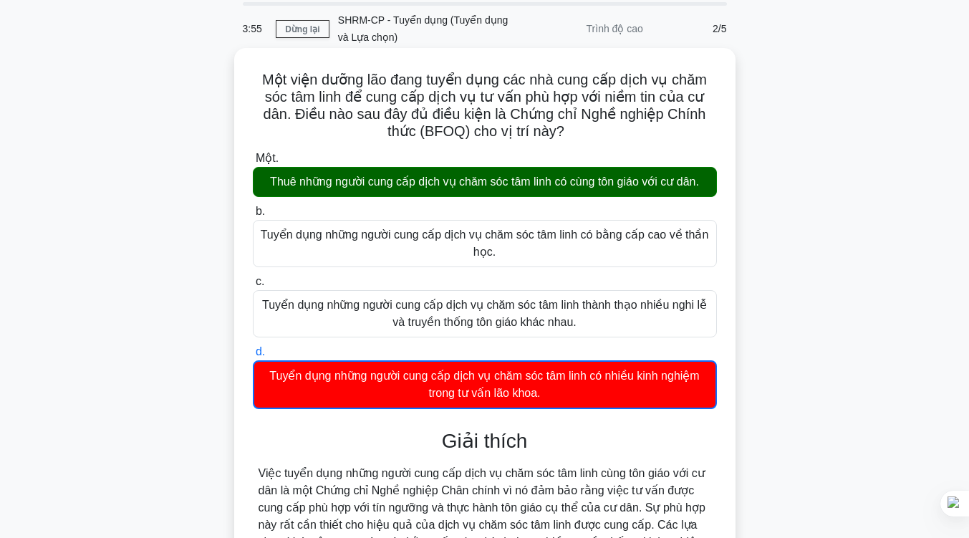
scroll to position [236, 0]
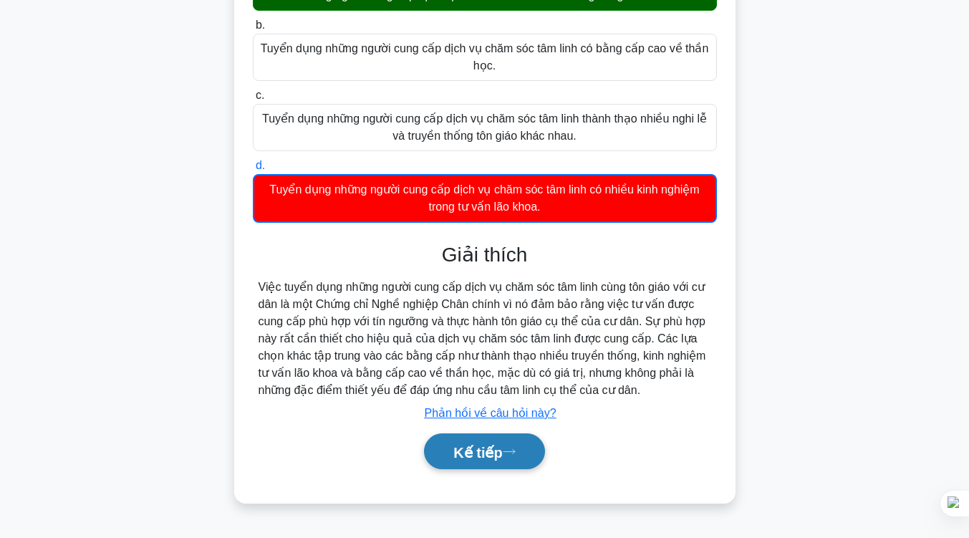
click at [499, 460] on font "Kế tiếp" at bounding box center [477, 452] width 49 height 16
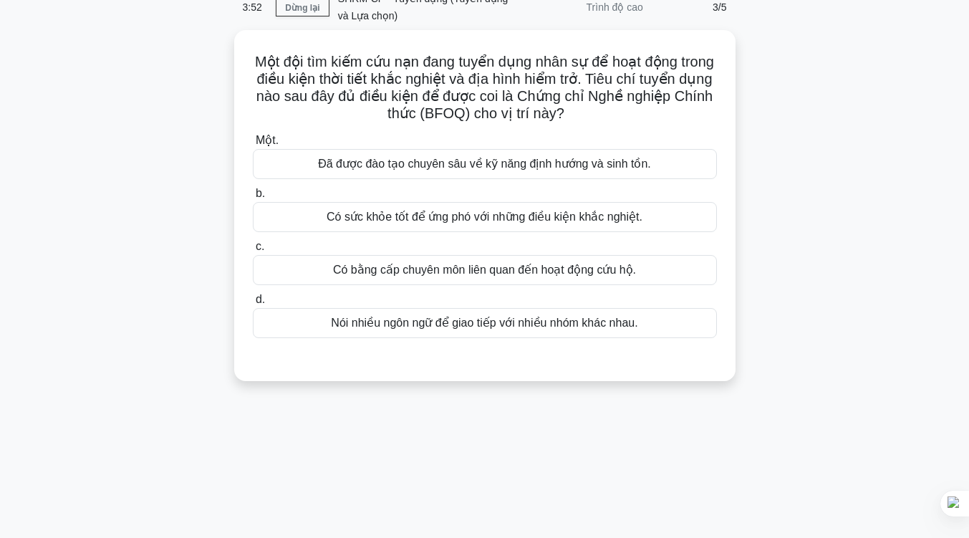
scroll to position [70, 0]
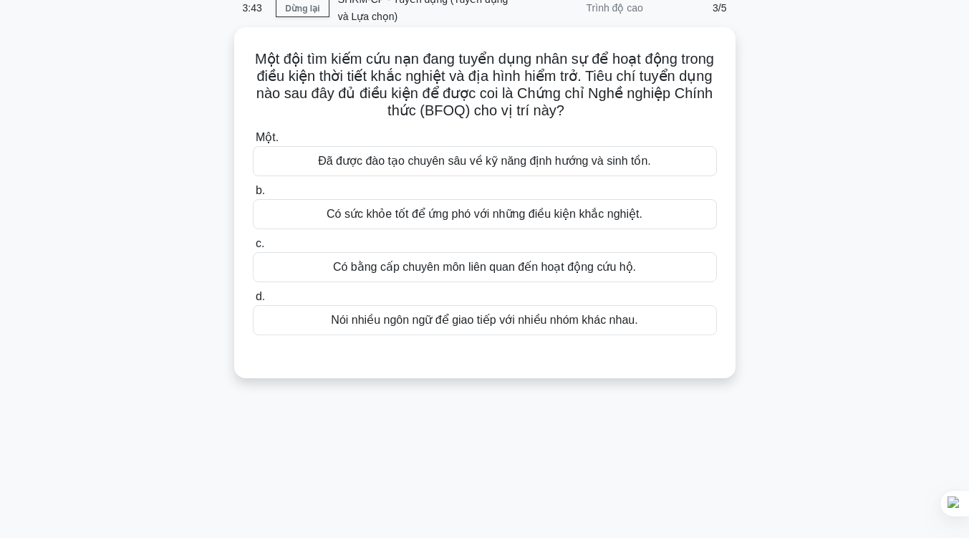
click at [529, 167] on font "Đã được đào tạo chuyên sâu về kỹ năng định hướng và sinh tồn." at bounding box center [484, 161] width 333 height 12
click at [253, 142] on input "Một. Đã được đào tạo chuyên sâu về kỹ năng định hướng và sinh tồn." at bounding box center [253, 137] width 0 height 9
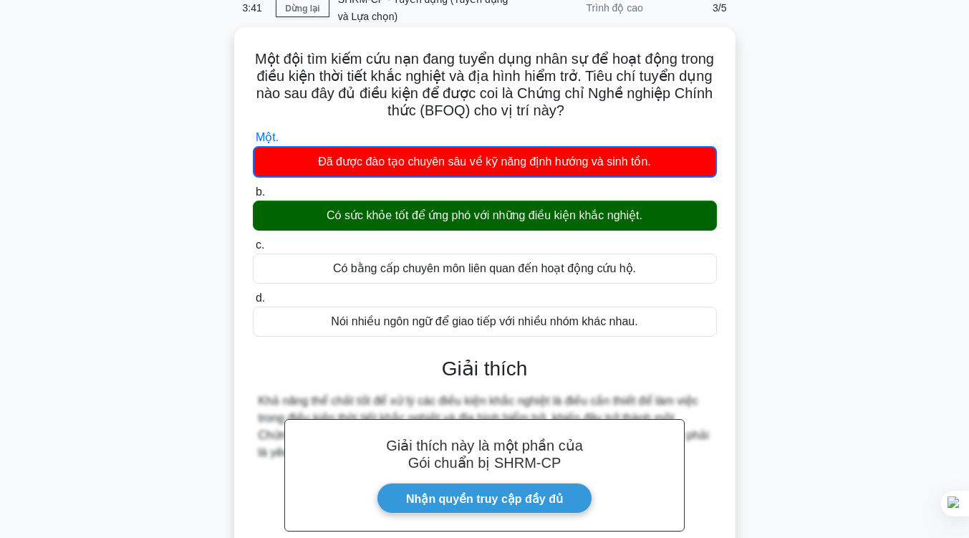
scroll to position [236, 0]
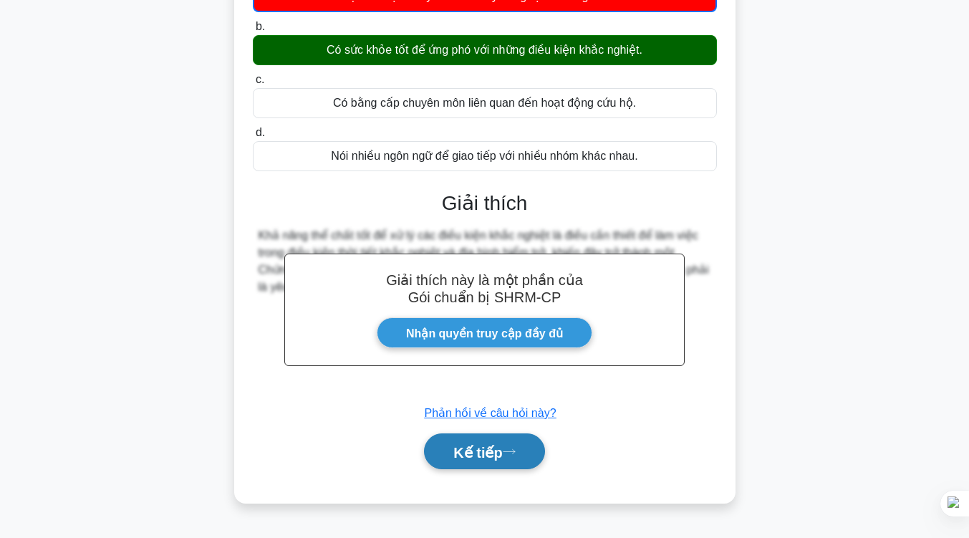
click at [483, 435] on button "Kế tiếp" at bounding box center [484, 451] width 120 height 37
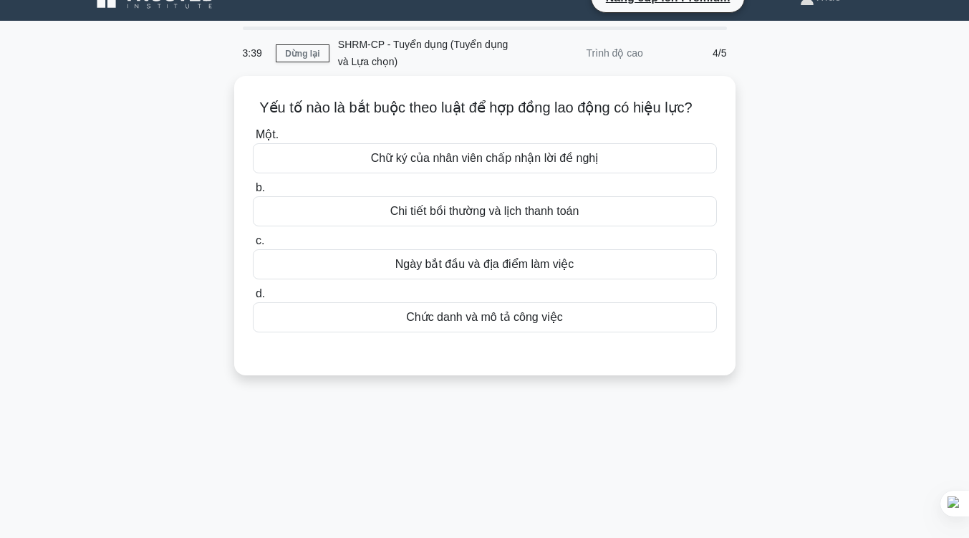
scroll to position [1, 0]
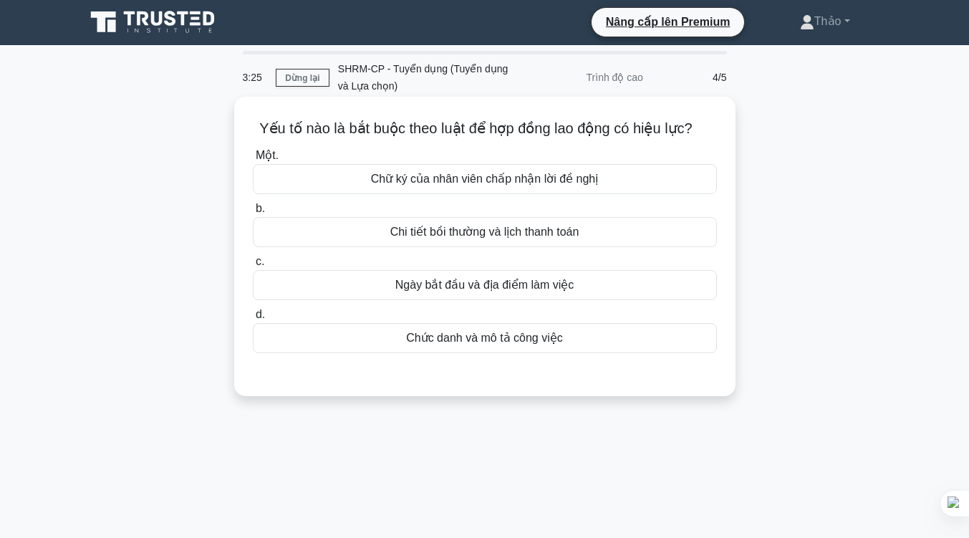
click at [524, 174] on font "Chữ ký của nhân viên chấp nhận lời đề nghị" at bounding box center [485, 179] width 228 height 12
click at [253, 160] on input "Một. Chữ ký của nhân viên chấp nhận lời đề nghị" at bounding box center [253, 155] width 0 height 9
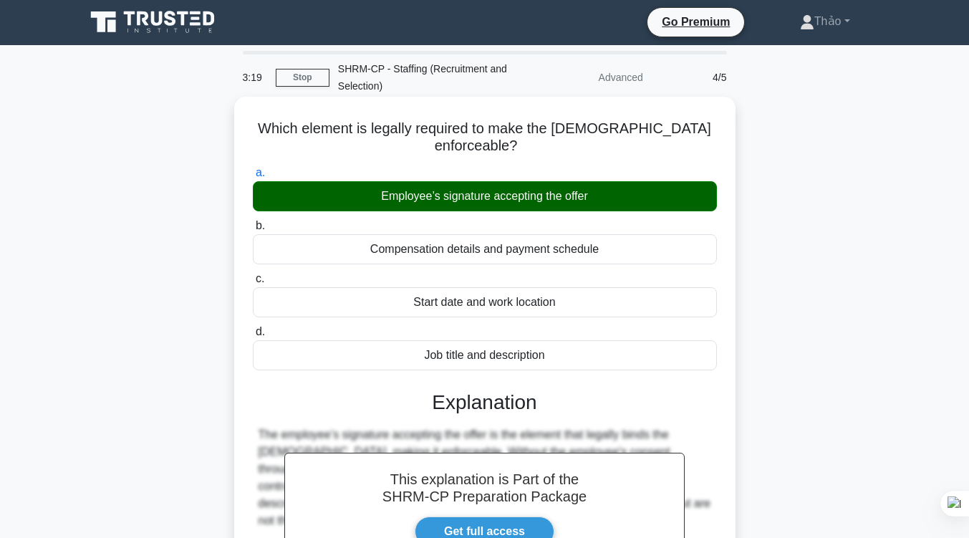
click at [796, 172] on div "Which element is legally required to make the employment contract enforceable? …" at bounding box center [485, 410] width 816 height 621
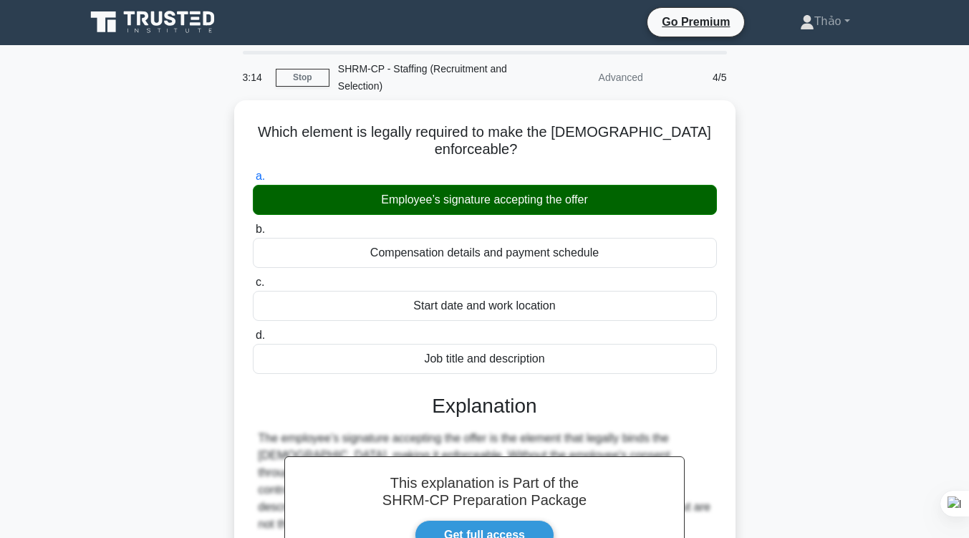
drag, startPoint x: 264, startPoint y: 128, endPoint x: 556, endPoint y: 369, distance: 378.9
click at [556, 369] on div "Which element is legally required to make the employment contract enforceable? …" at bounding box center [485, 402] width 490 height 592
copy div "Which element is legally required to make the employment contract enforceable? …"
click at [796, 242] on div "Which element is legally required to make the employment contract enforceable? …" at bounding box center [485, 410] width 816 height 621
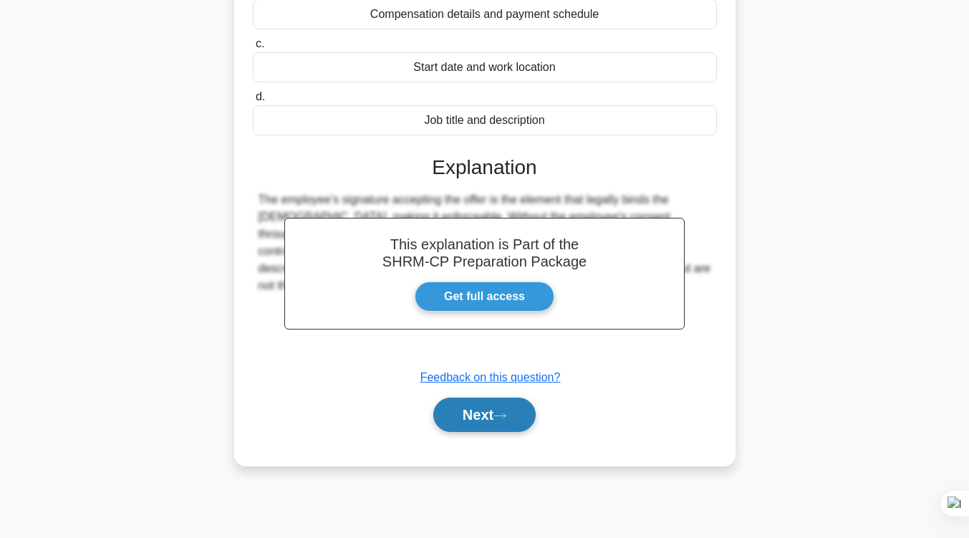
click at [524, 422] on button "Next" at bounding box center [484, 414] width 102 height 34
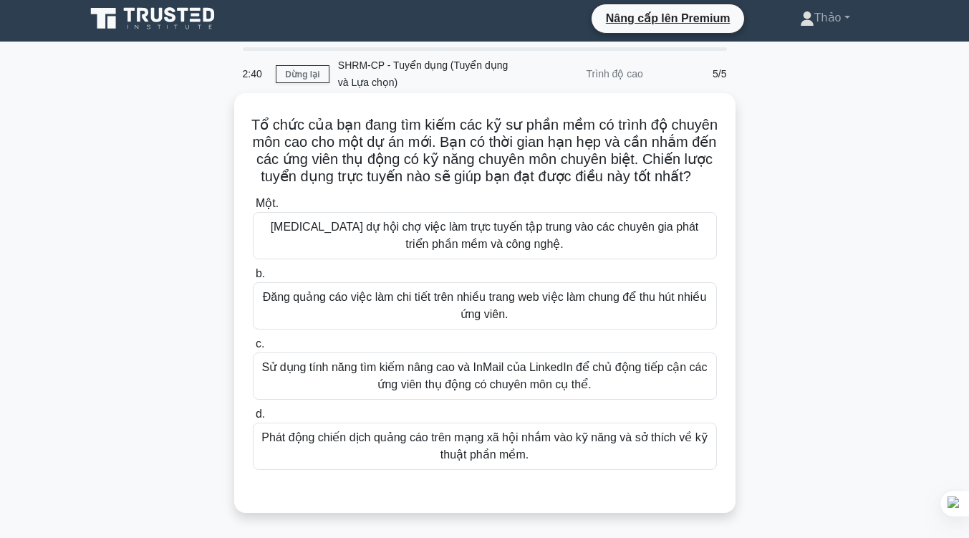
scroll to position [33, 0]
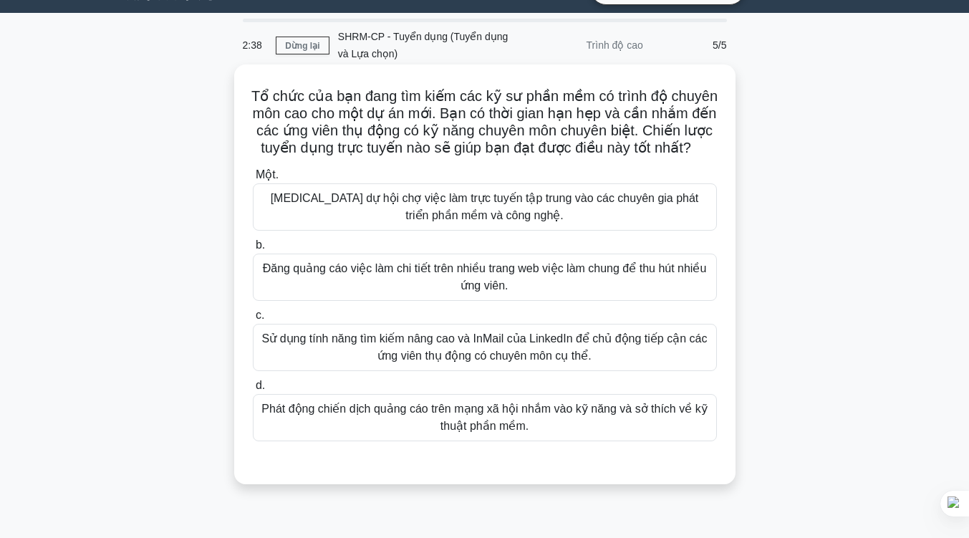
click at [659, 364] on font "Sử dụng tính năng tìm kiếm nâng cao và InMail của LinkedIn để chủ động tiếp cận…" at bounding box center [484, 347] width 451 height 34
click at [253, 320] on input "c. Sử dụng tính năng tìm kiếm nâng cao và InMail của LinkedIn để chủ động tiếp …" at bounding box center [253, 315] width 0 height 9
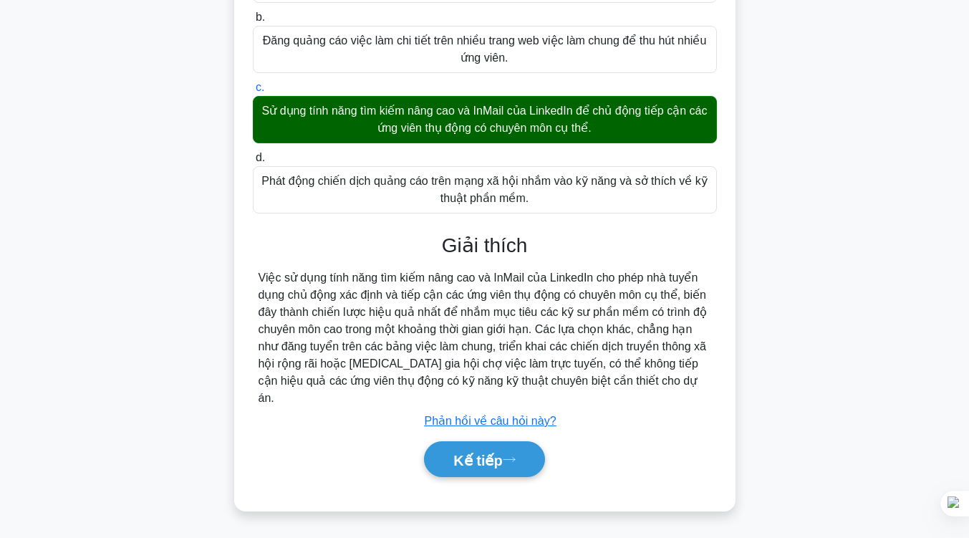
scroll to position [261, 0]
click at [527, 459] on button "Kế tiếp" at bounding box center [484, 459] width 120 height 37
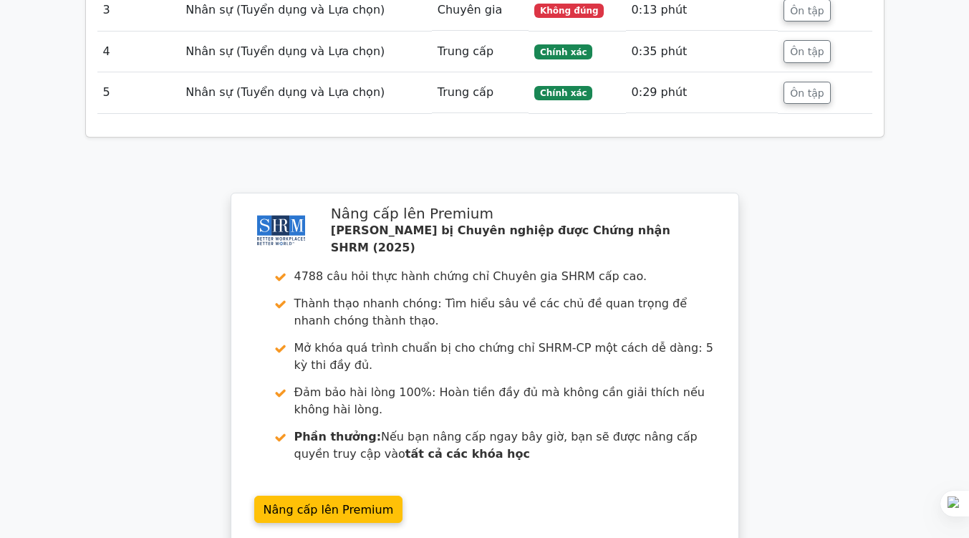
scroll to position [1831, 0]
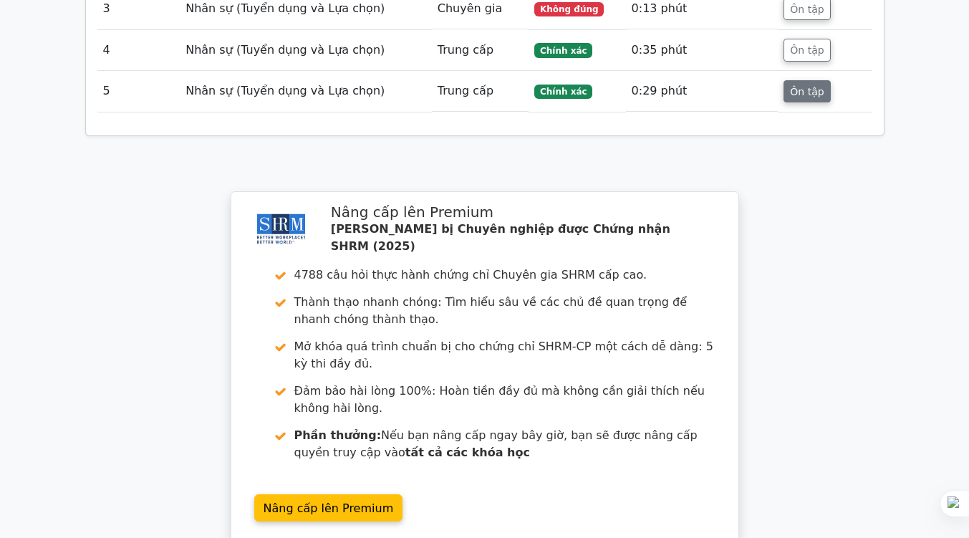
click at [809, 85] on font "Ôn tập" at bounding box center [807, 90] width 34 height 11
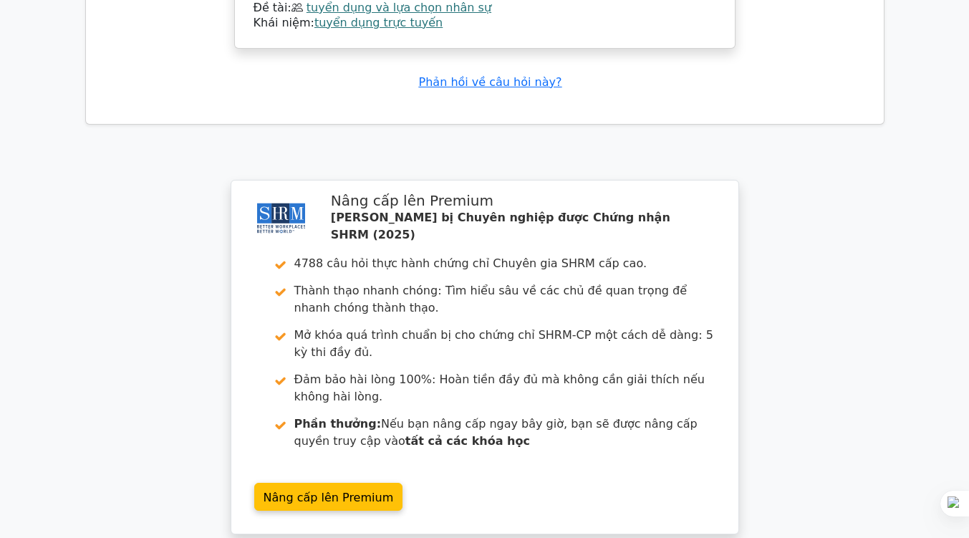
scroll to position [2754, 0]
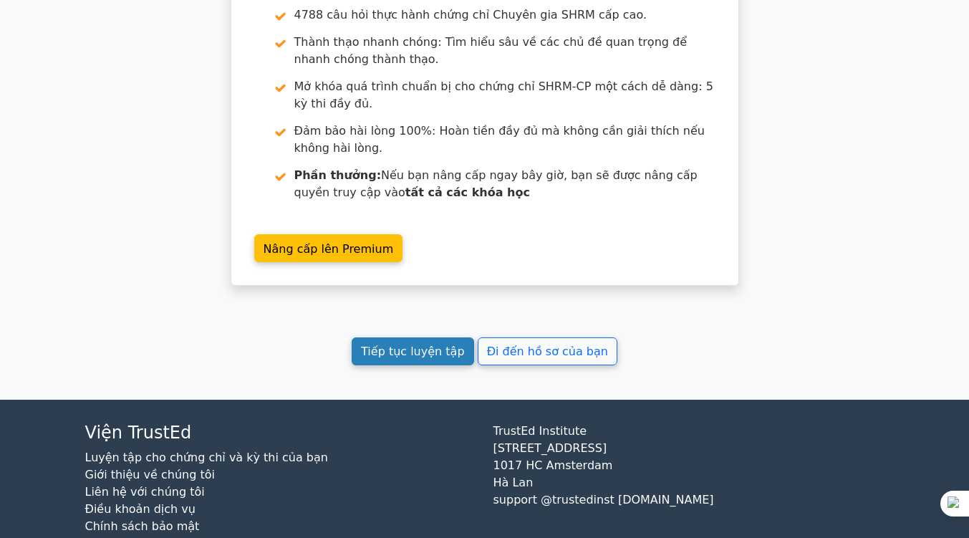
click at [425, 344] on font "Tiếp tục luyện tập" at bounding box center [412, 351] width 103 height 14
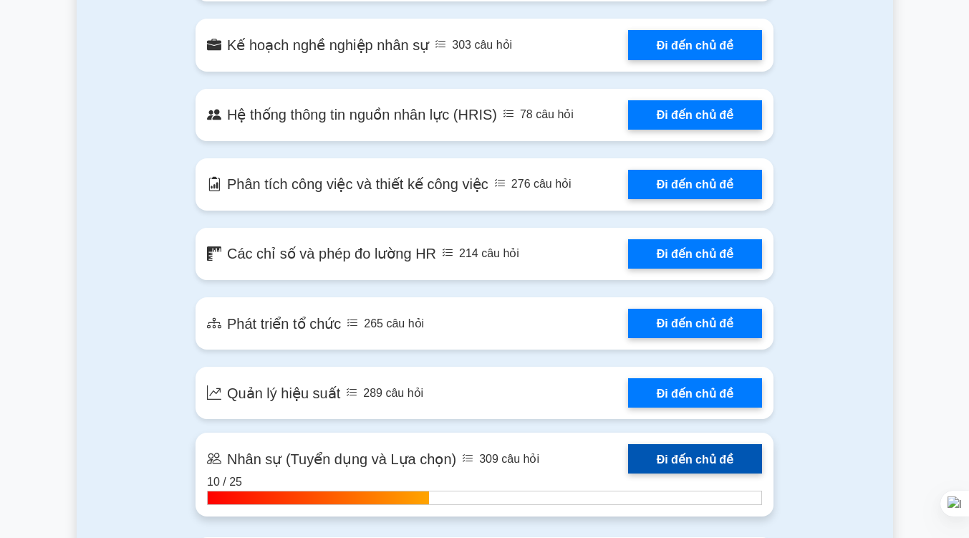
click at [692, 444] on link "Đi đến chủ đề" at bounding box center [695, 458] width 134 height 29
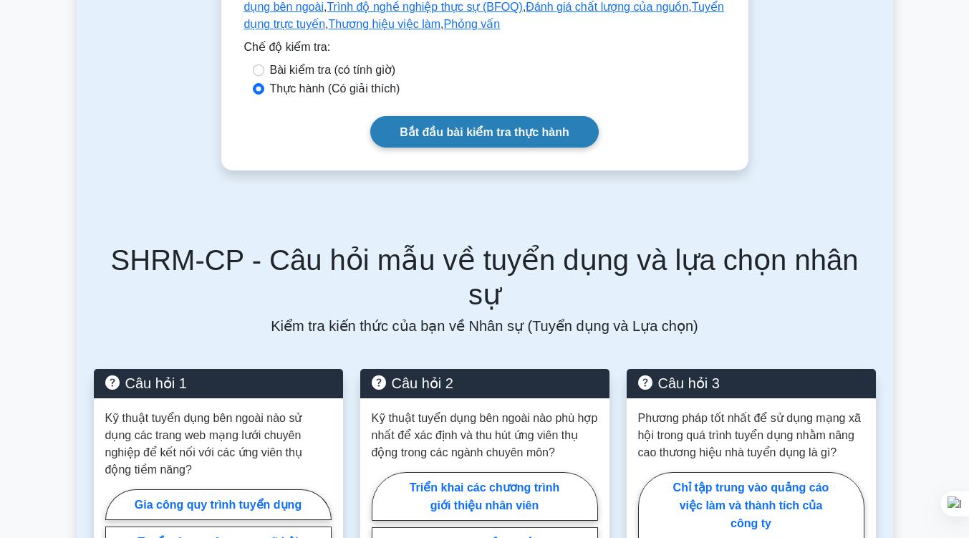
click at [512, 138] on font "Bắt đầu bài kiểm tra thực hành" at bounding box center [484, 132] width 169 height 12
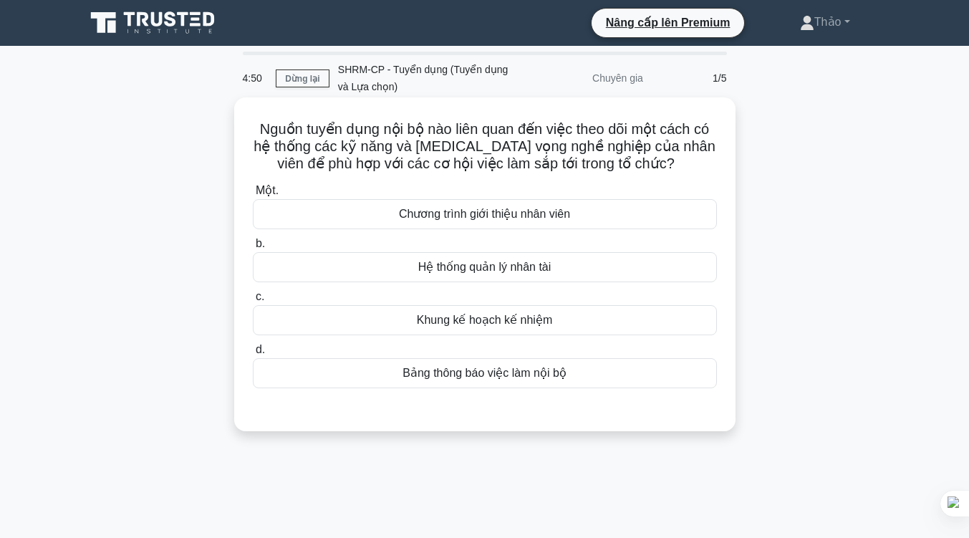
click at [495, 383] on div "Bảng thông báo việc làm nội bộ" at bounding box center [485, 373] width 464 height 30
click at [253, 354] on input "d. Bảng thông báo việc làm nội bộ" at bounding box center [253, 349] width 0 height 9
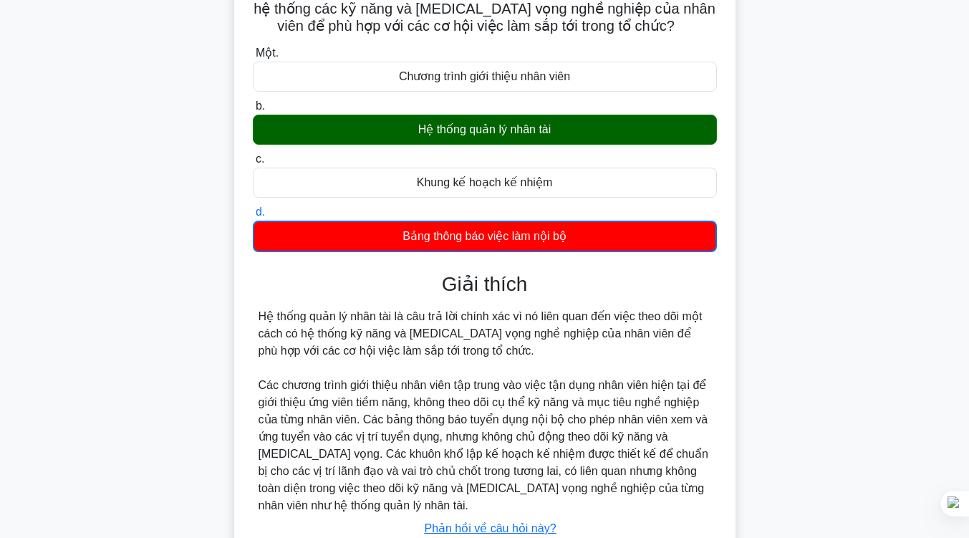
scroll to position [246, 0]
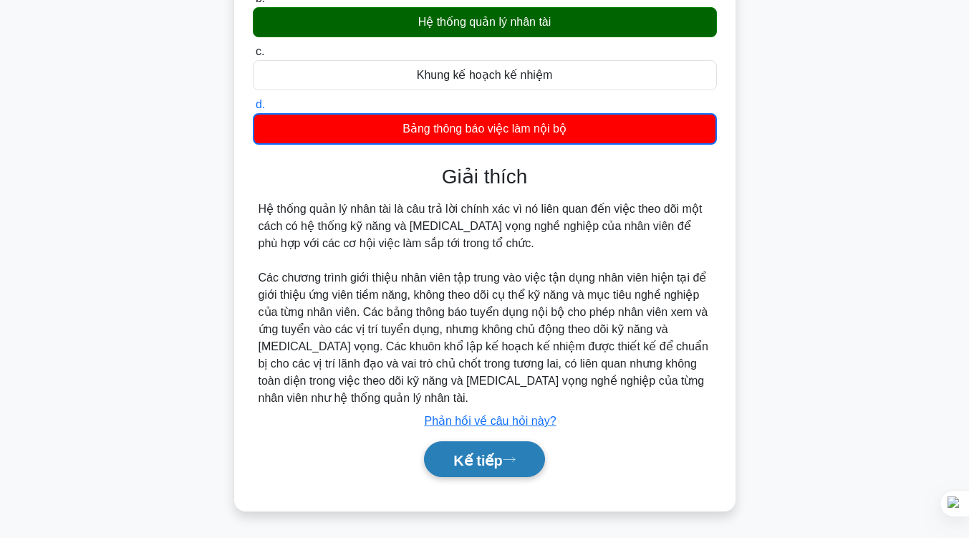
click at [480, 452] on font "Kế tiếp" at bounding box center [477, 460] width 49 height 16
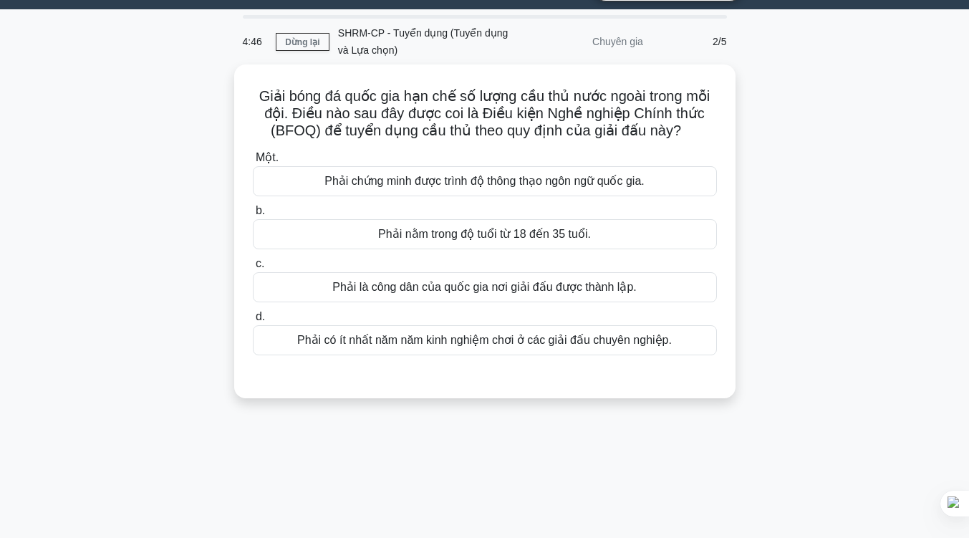
scroll to position [36, 0]
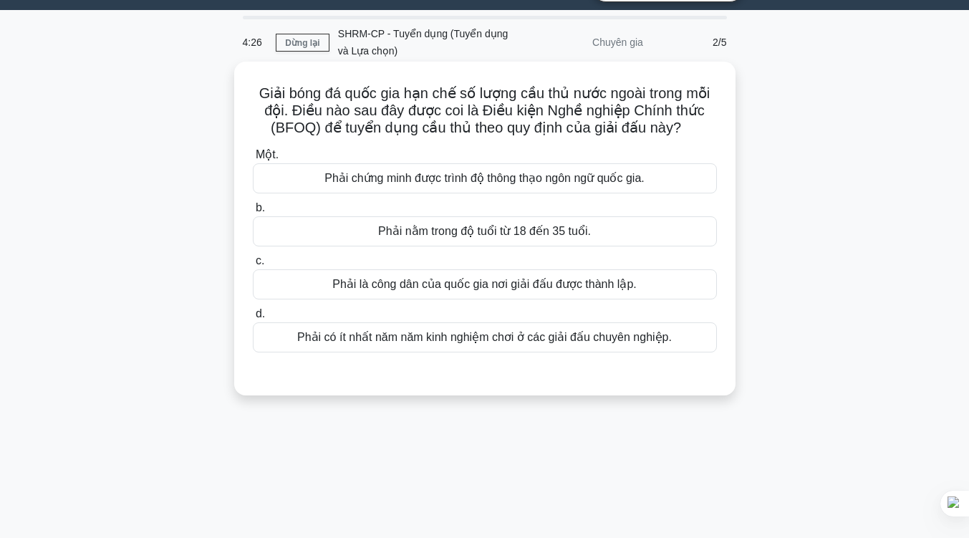
click at [485, 287] on font "Phải là công dân của quốc gia nơi giải đấu được thành lập." at bounding box center [484, 284] width 304 height 12
click at [253, 266] on input "c. Phải là công dân của quốc gia nơi giải đấu được thành lập." at bounding box center [253, 260] width 0 height 9
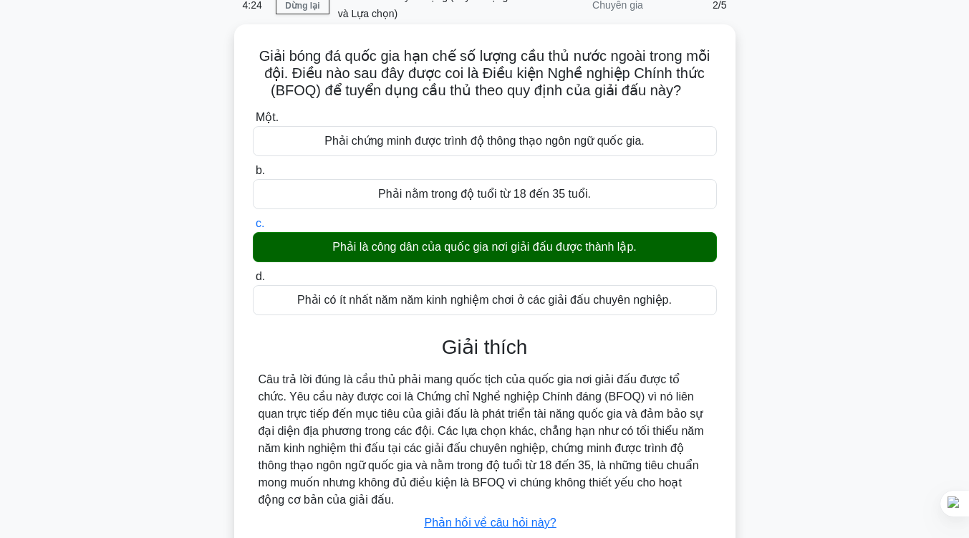
scroll to position [236, 0]
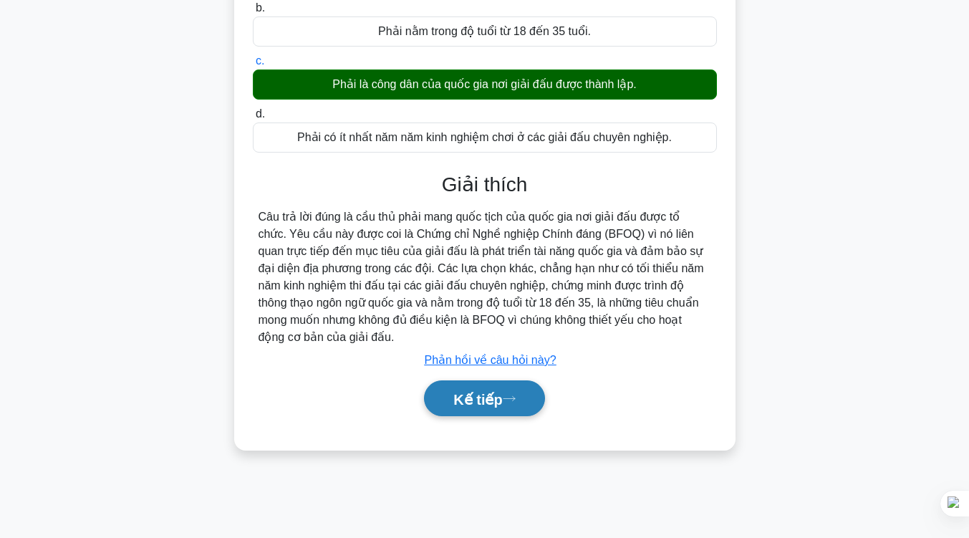
click at [459, 412] on button "Kế tiếp" at bounding box center [484, 398] width 120 height 37
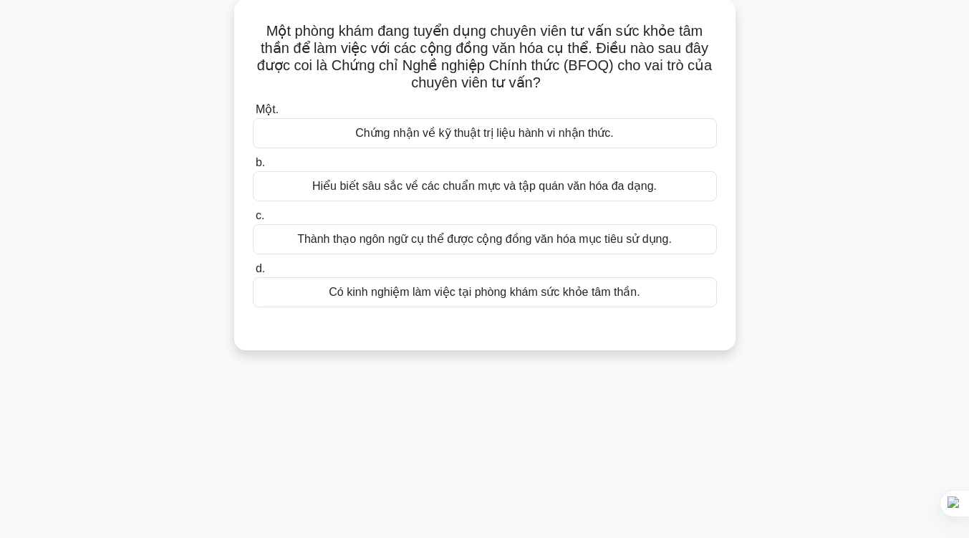
scroll to position [98, 0]
click at [485, 186] on font "Hiểu biết sâu sắc về các chuẩn mực và tập quán văn hóa đa dạng." at bounding box center [484, 186] width 344 height 12
click at [253, 168] on input "b. Hiểu biết sâu sắc về các chuẩn mực và tập quán văn hóa đa dạng." at bounding box center [253, 162] width 0 height 9
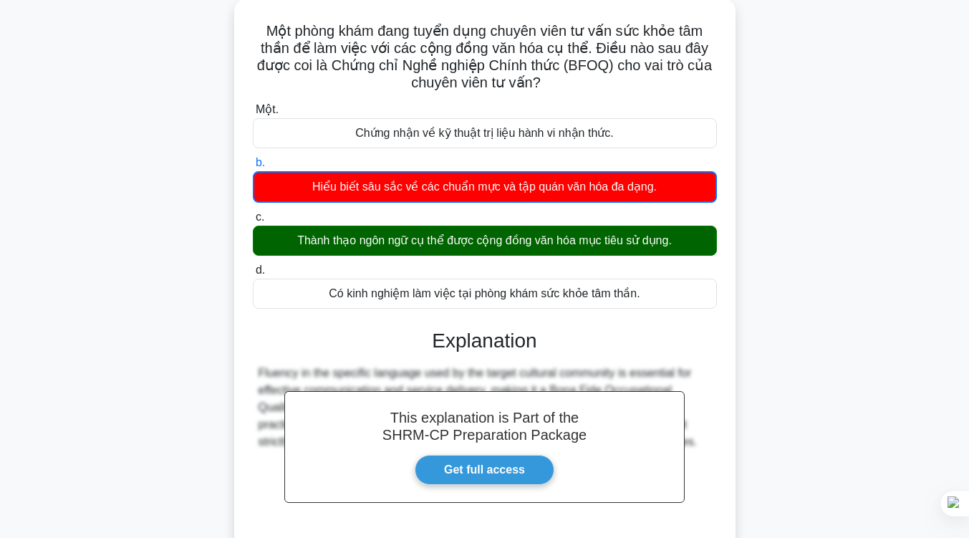
scroll to position [236, 0]
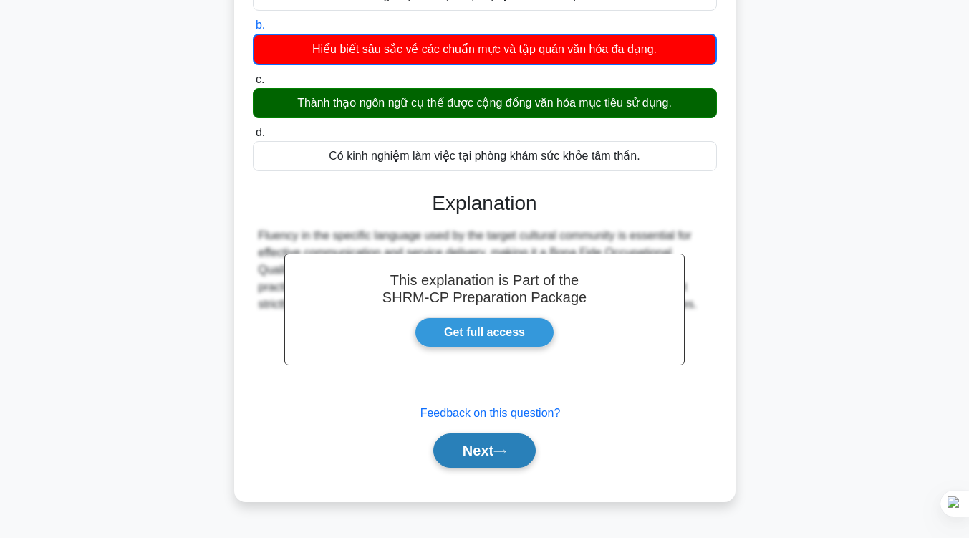
click at [469, 450] on button "Next" at bounding box center [484, 450] width 102 height 34
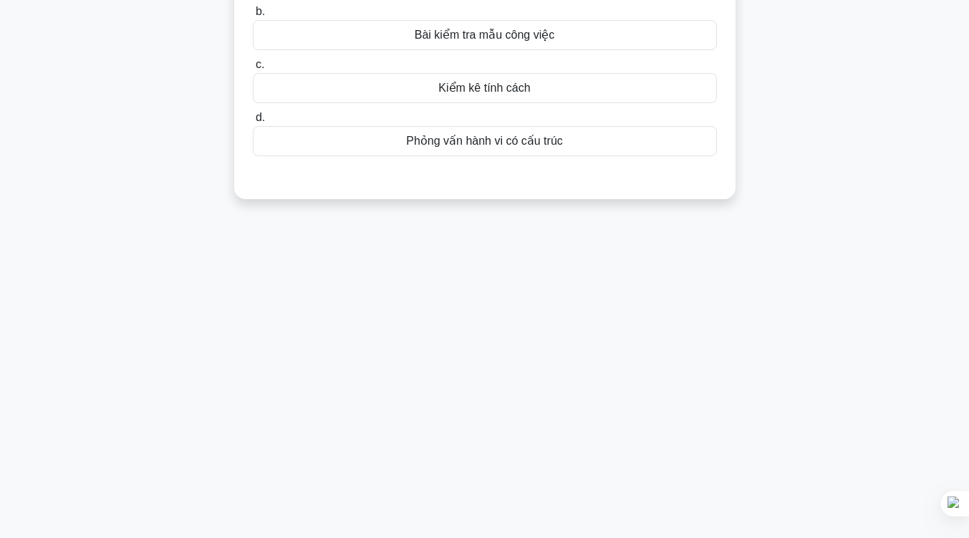
scroll to position [0, 0]
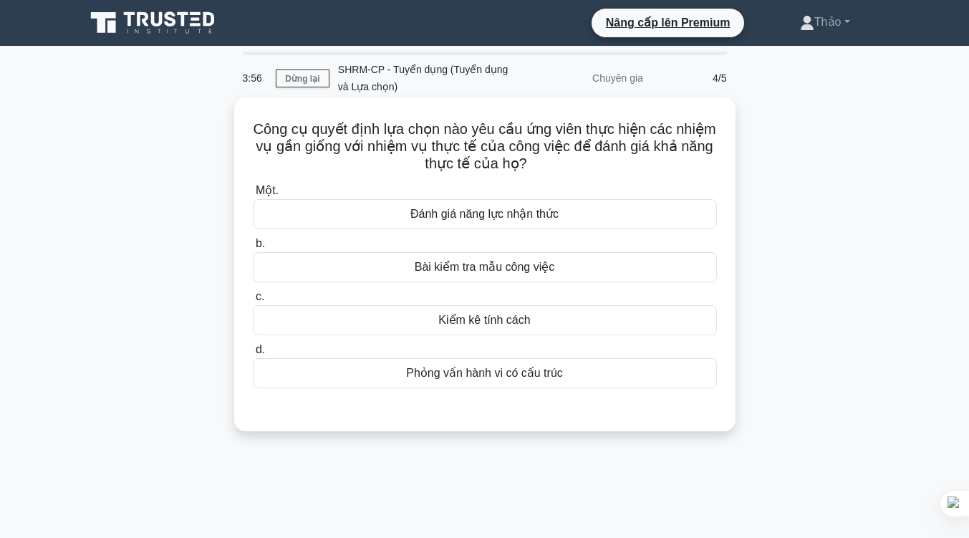
click at [521, 279] on div "Bài kiểm tra mẫu công việc" at bounding box center [485, 267] width 464 height 30
click at [253, 248] on input "b. Bài kiểm tra mẫu công việc" at bounding box center [253, 243] width 0 height 9
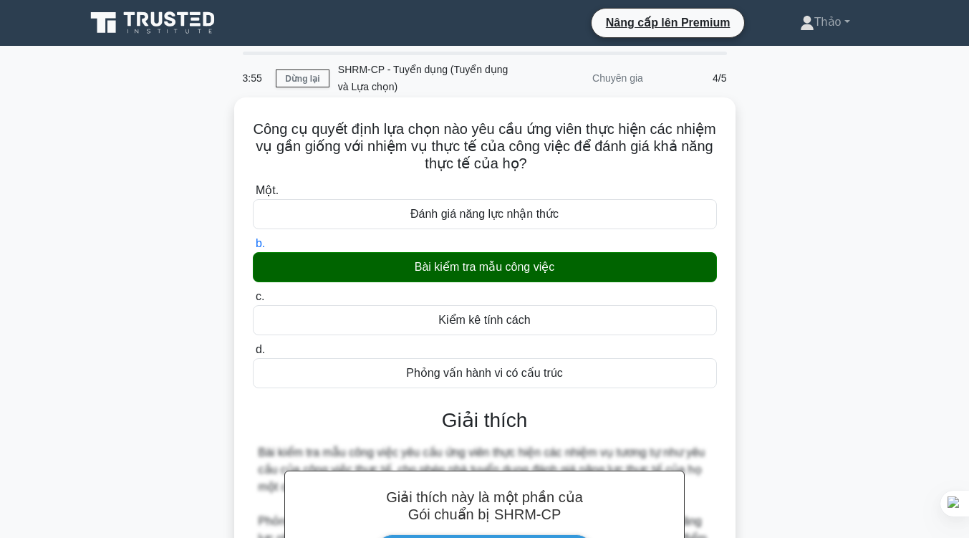
scroll to position [236, 0]
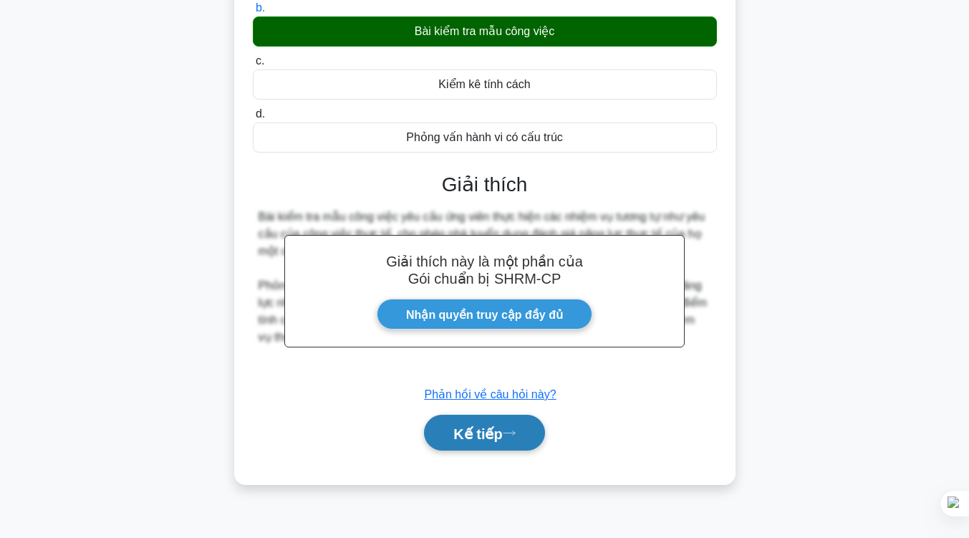
click at [470, 447] on button "Kế tiếp" at bounding box center [484, 433] width 120 height 37
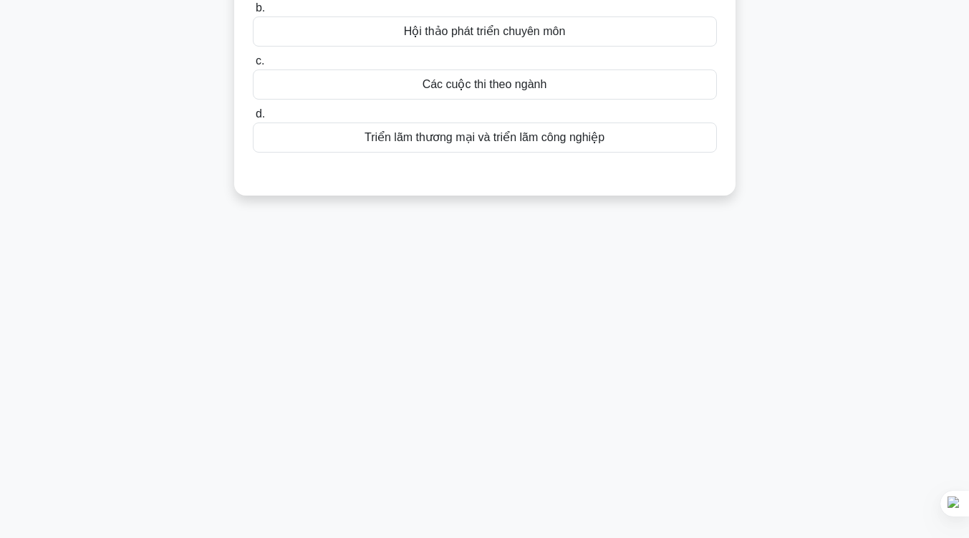
scroll to position [0, 0]
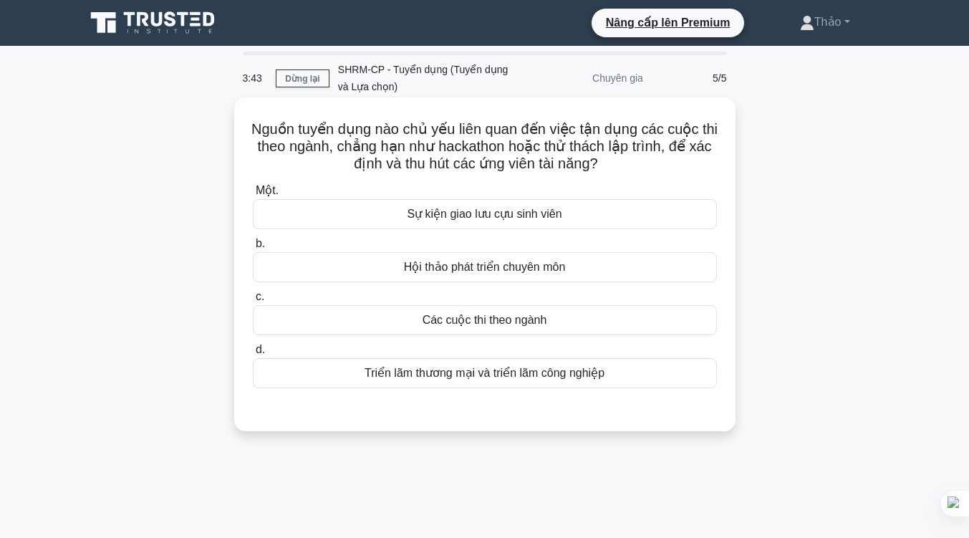
click at [616, 268] on div "Hội thảo phát triển chuyên môn" at bounding box center [485, 267] width 464 height 30
click at [253, 248] on input "b. Hội thảo phát triển chuyên môn" at bounding box center [253, 243] width 0 height 9
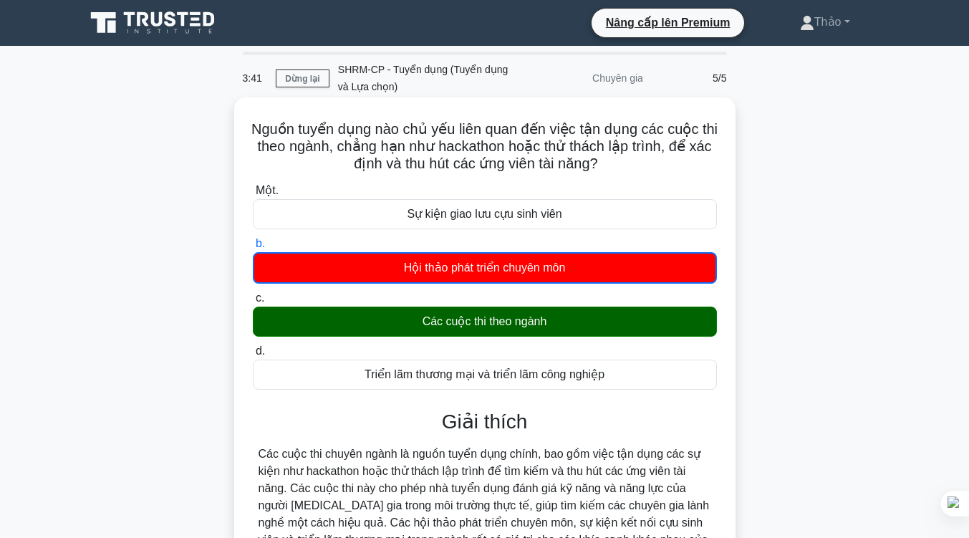
scroll to position [236, 0]
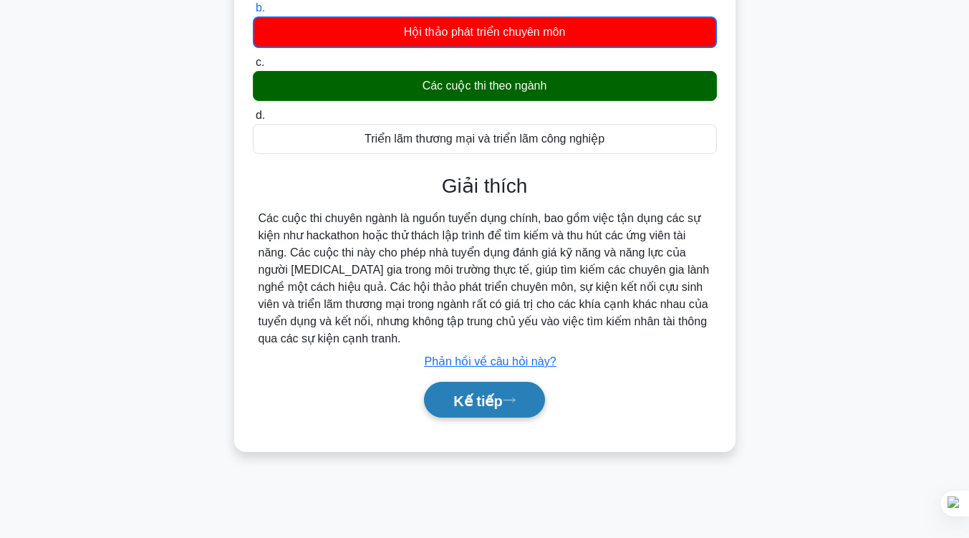
click at [513, 417] on button "Kế tiếp" at bounding box center [484, 400] width 120 height 37
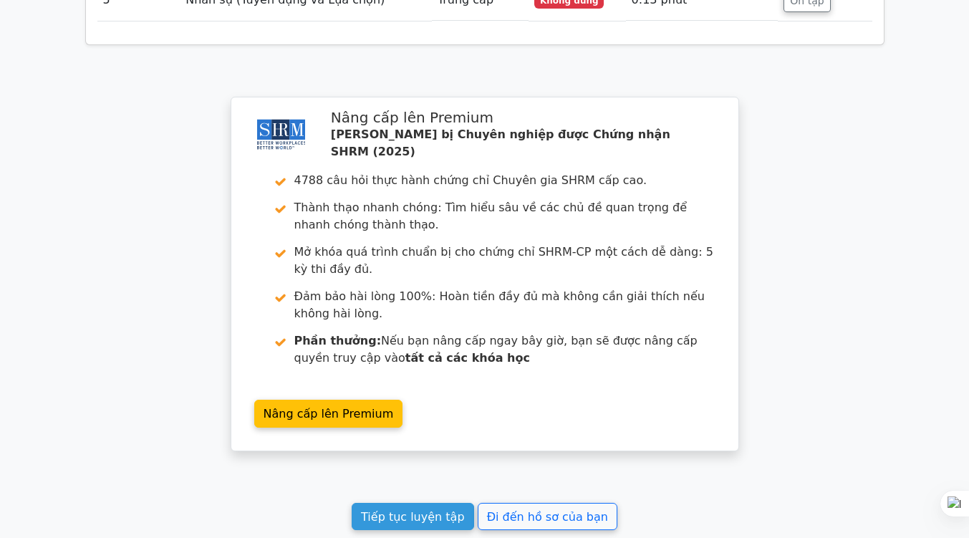
scroll to position [2118, 0]
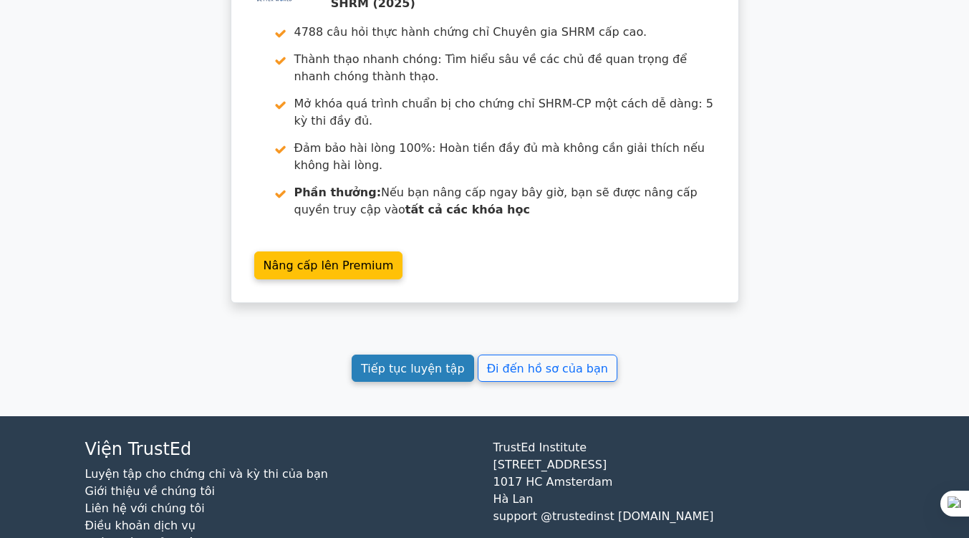
click at [469, 354] on link "Tiếp tục luyện tập" at bounding box center [413, 368] width 122 height 28
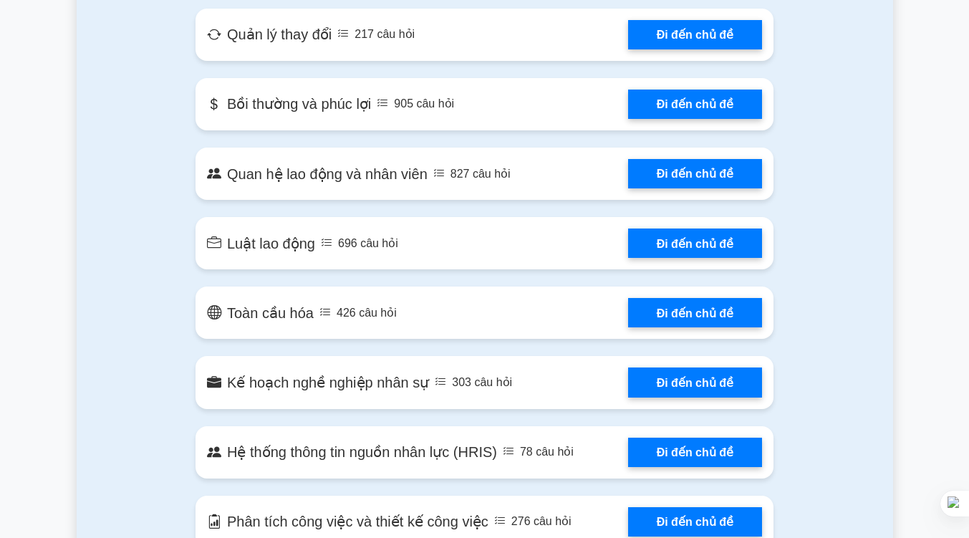
scroll to position [1471, 0]
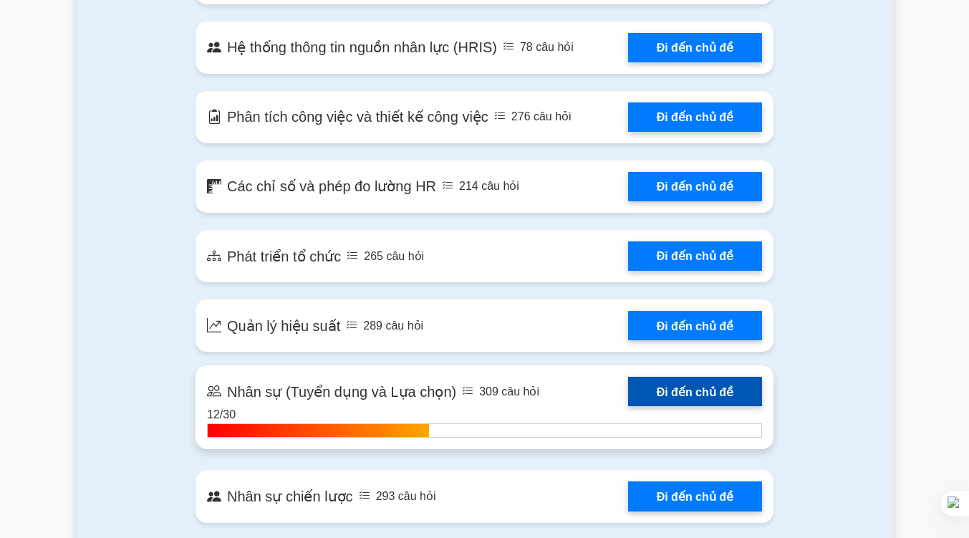
click at [683, 382] on link "Đi đến chủ đề" at bounding box center [695, 391] width 134 height 29
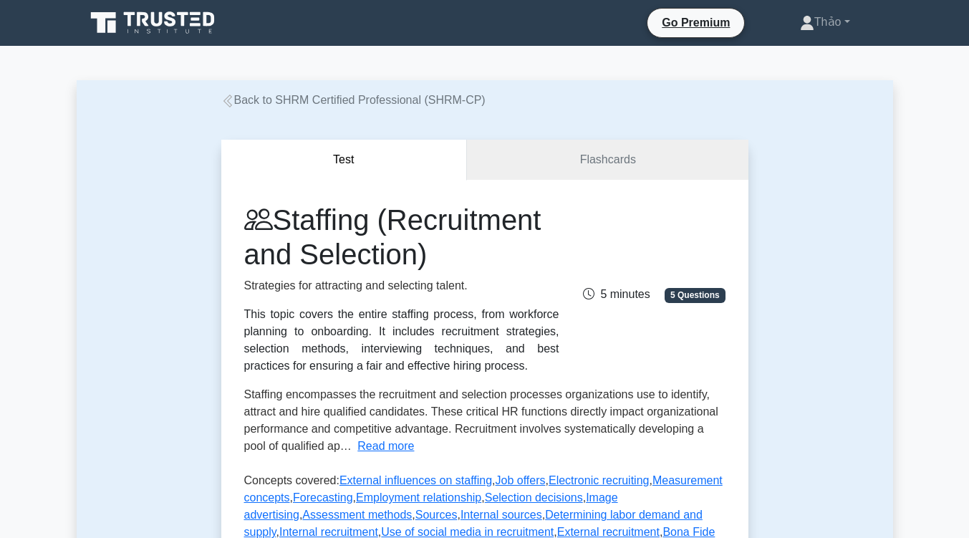
click at [490, 191] on div "Staffing (Recruitment and Selection) Strategies for attracting and selecting ta…" at bounding box center [484, 445] width 527 height 531
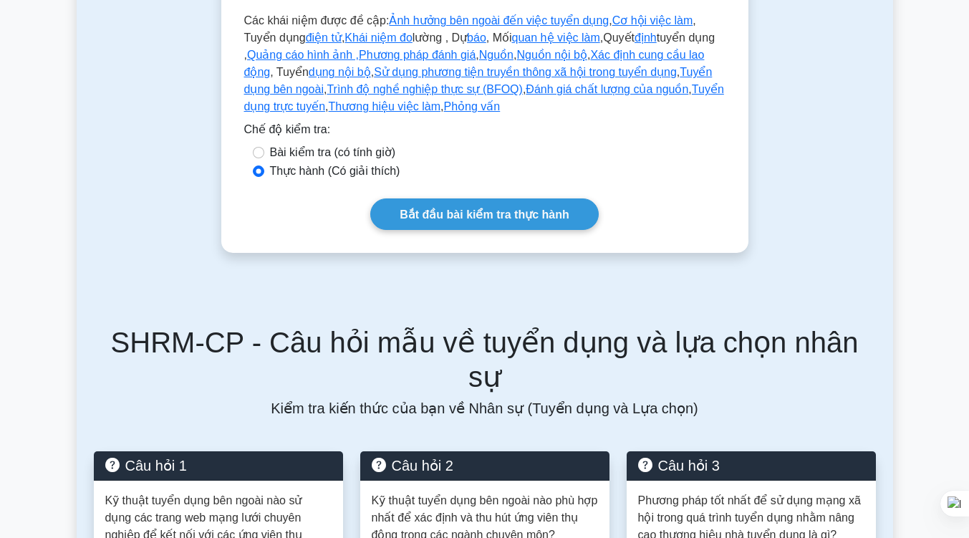
scroll to position [476, 0]
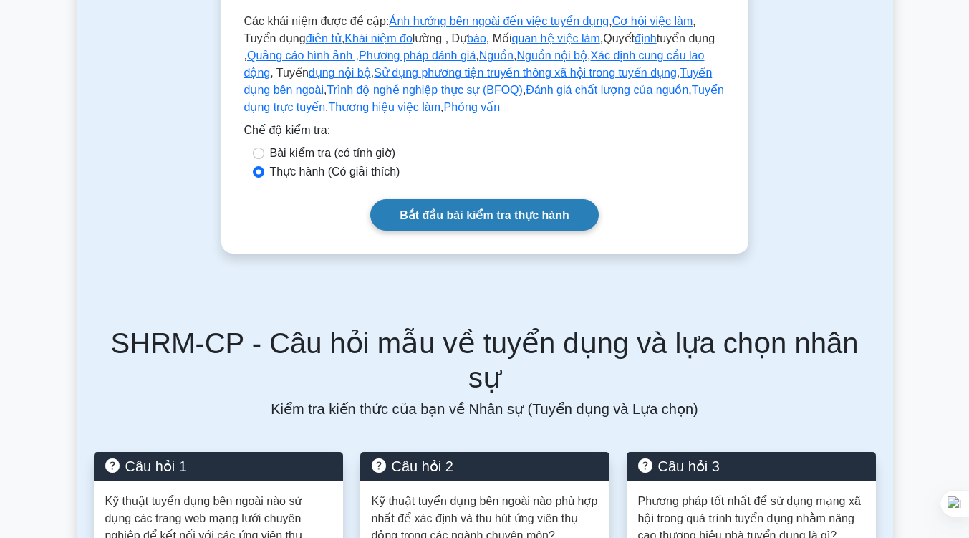
click at [489, 216] on font "Bắt đầu bài kiểm tra thực hành" at bounding box center [484, 215] width 169 height 12
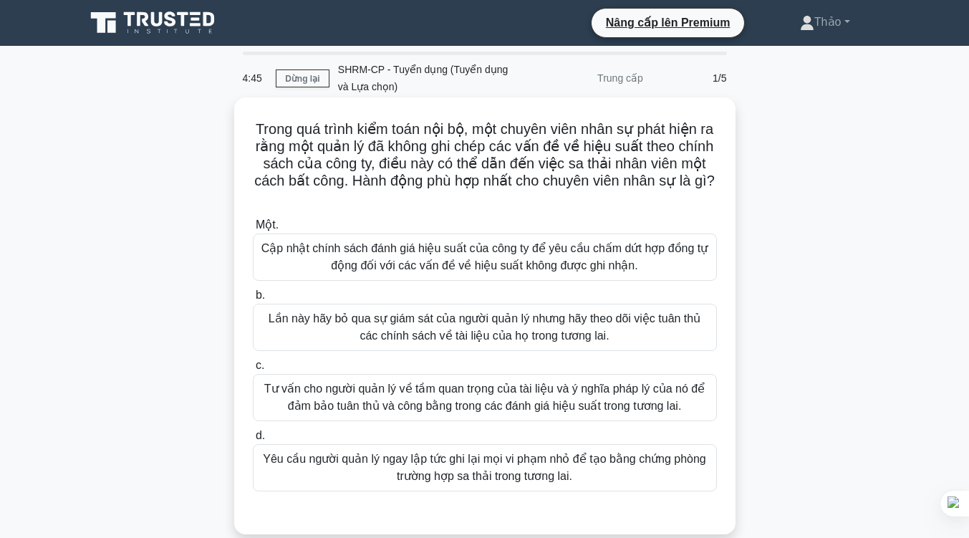
click at [478, 467] on font "Yêu cầu người quản lý ngay lập tức ghi lại mọi vi phạm nhỏ để tạo bằng chứng ph…" at bounding box center [484, 467] width 443 height 29
click at [253, 440] on input "d. Yêu cầu người quản lý ngay lập tức ghi lại mọi vi phạm nhỏ để tạo bằng chứng…" at bounding box center [253, 435] width 0 height 9
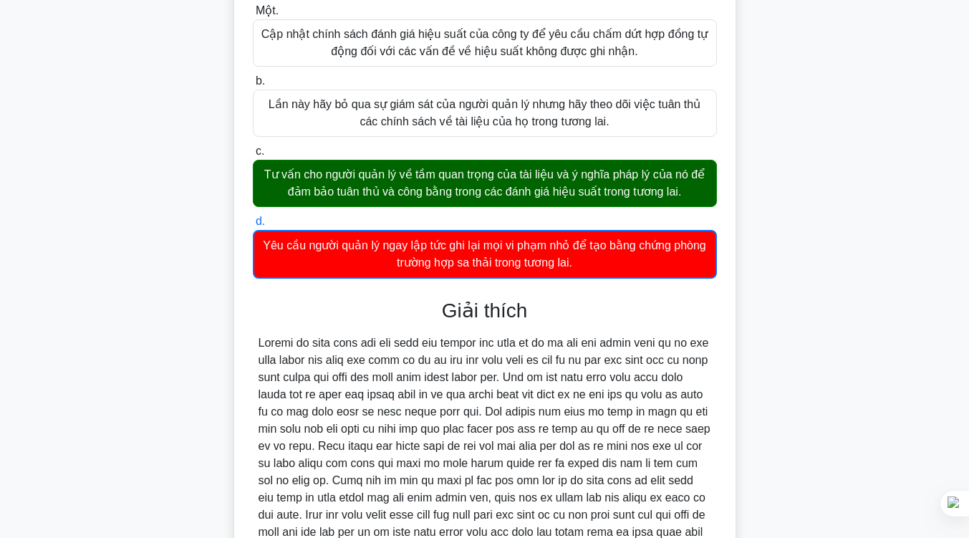
scroll to position [469, 0]
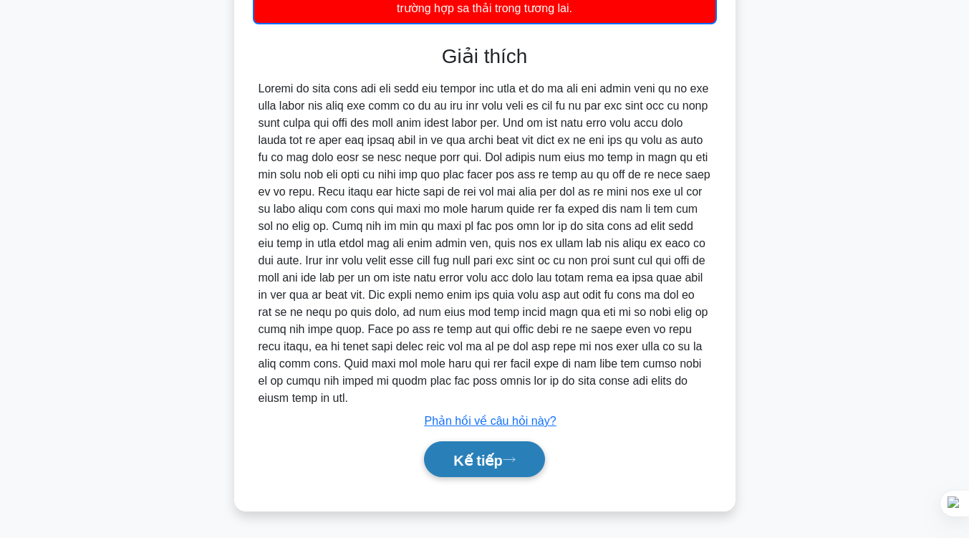
click at [472, 462] on font "Kế tiếp" at bounding box center [477, 460] width 49 height 16
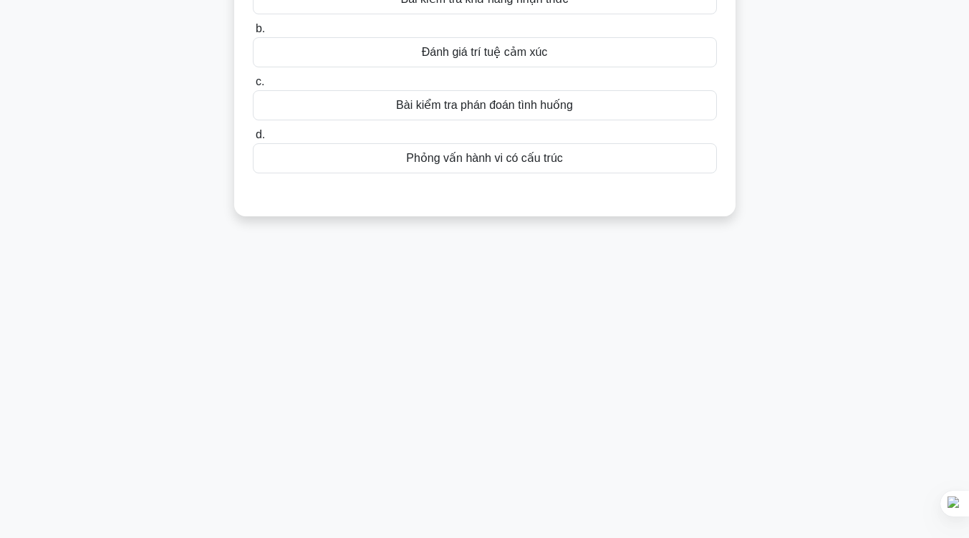
scroll to position [24, 0]
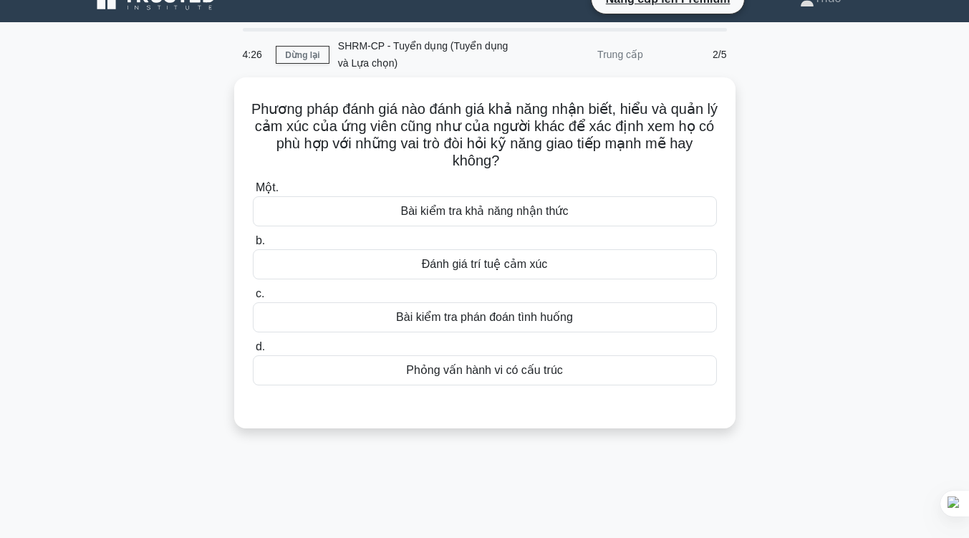
click at [760, 231] on div "Phương pháp đánh giá nào đánh giá khả năng nhận biết, hiểu và quản lý cảm xúc c…" at bounding box center [485, 261] width 816 height 368
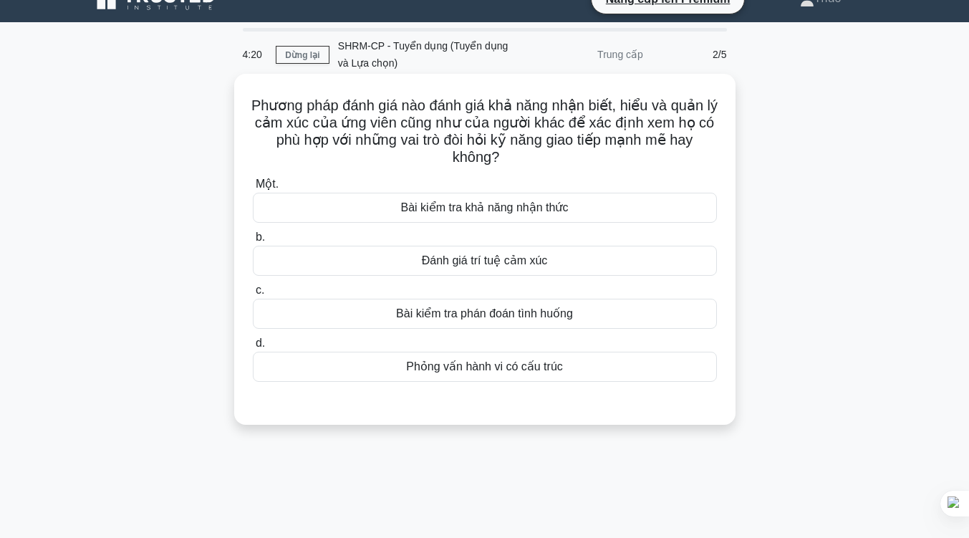
click at [542, 377] on div "Phỏng vấn hành vi có cấu trúc" at bounding box center [485, 367] width 464 height 30
click at [253, 348] on input "d. Phỏng vấn hành vi có cấu trúc" at bounding box center [253, 343] width 0 height 9
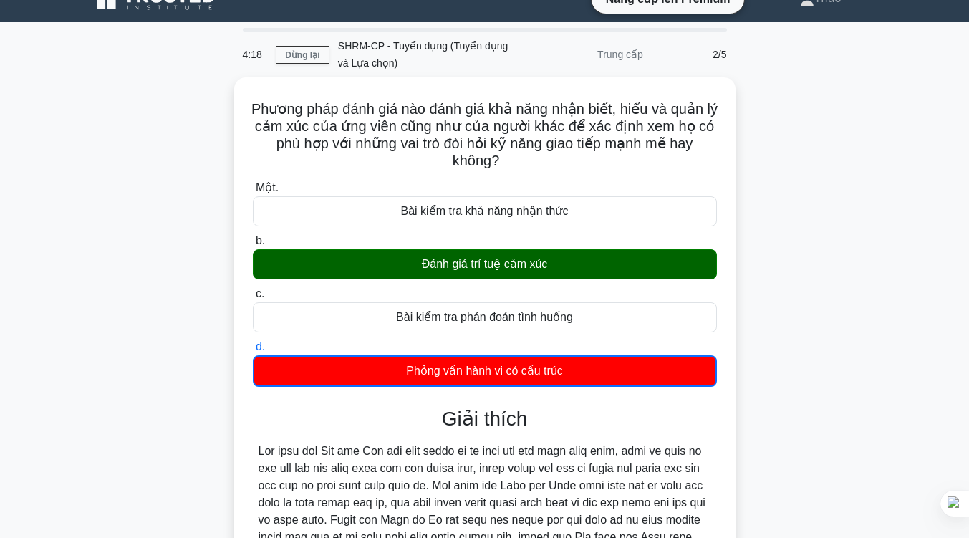
scroll to position [205, 0]
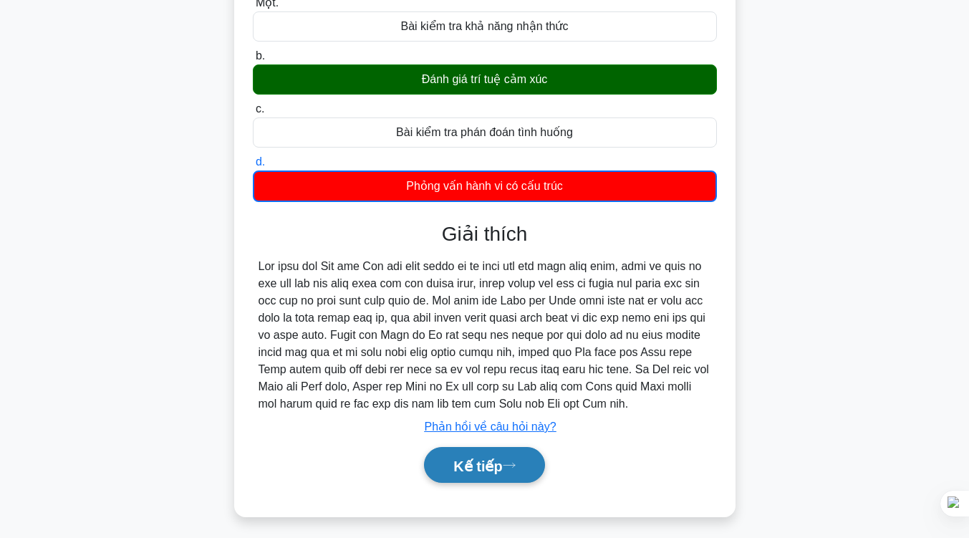
click at [482, 473] on font "Kế tiếp" at bounding box center [477, 466] width 49 height 16
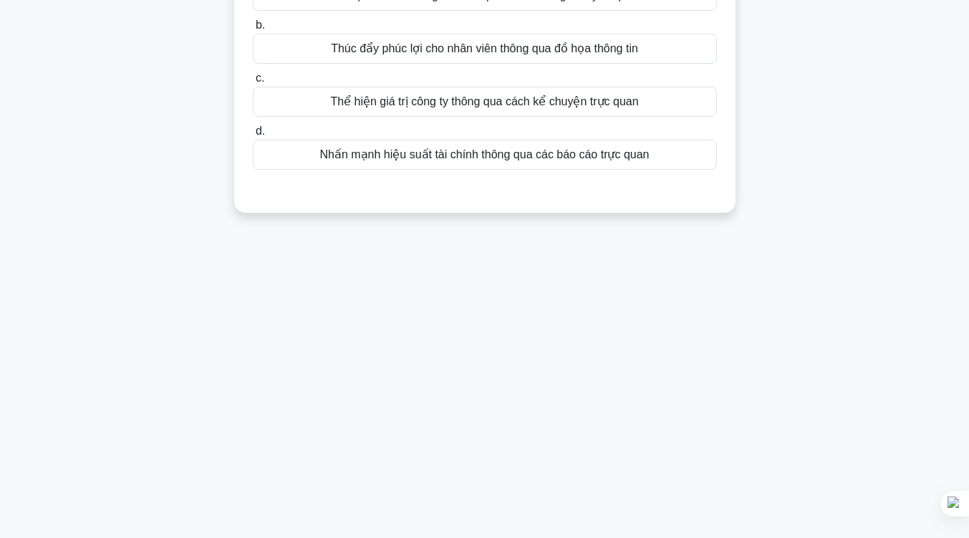
scroll to position [0, 0]
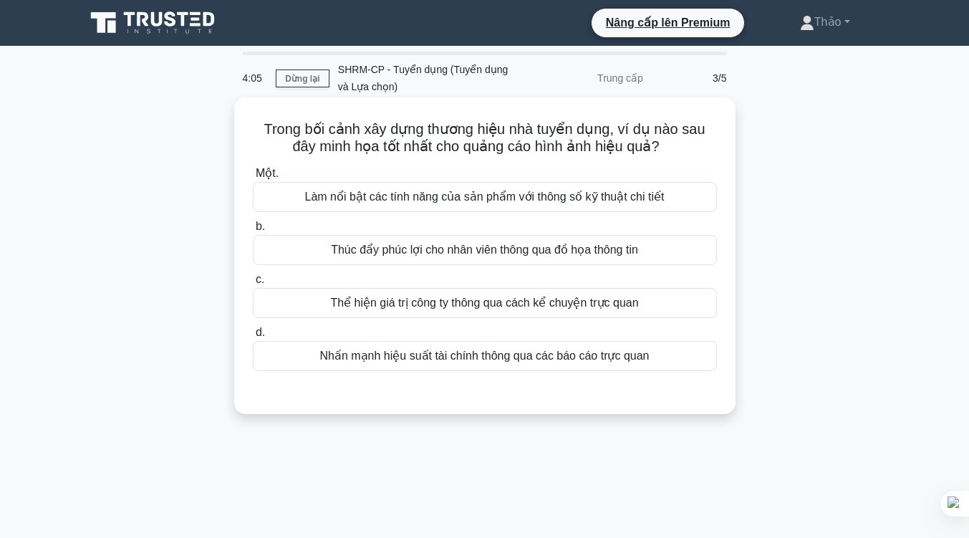
click at [586, 305] on font "Thể hiện giá trị công ty thông qua cách kể chuyện trực quan" at bounding box center [484, 302] width 308 height 12
click at [253, 284] on input "c. Thể hiện giá trị công ty thông qua cách kể chuyện trực quan" at bounding box center [253, 279] width 0 height 9
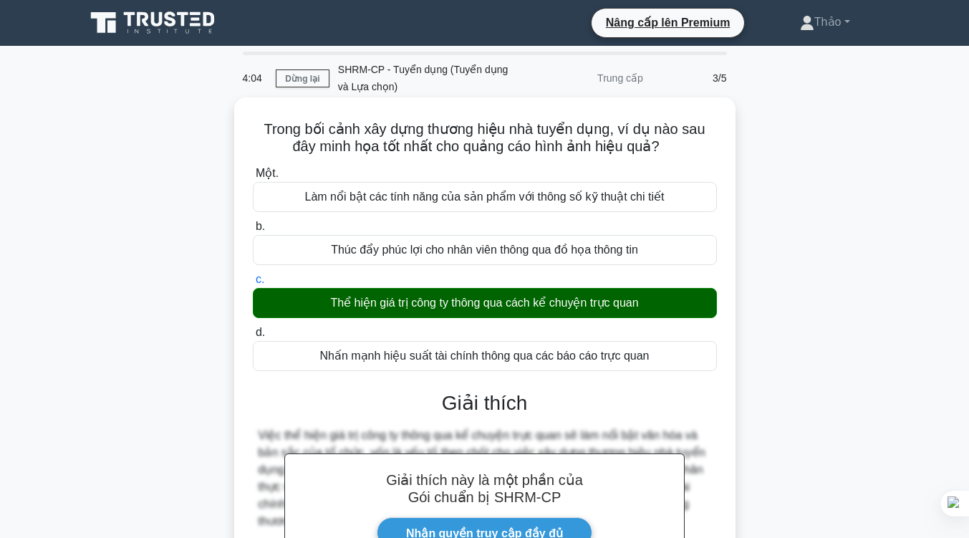
scroll to position [236, 0]
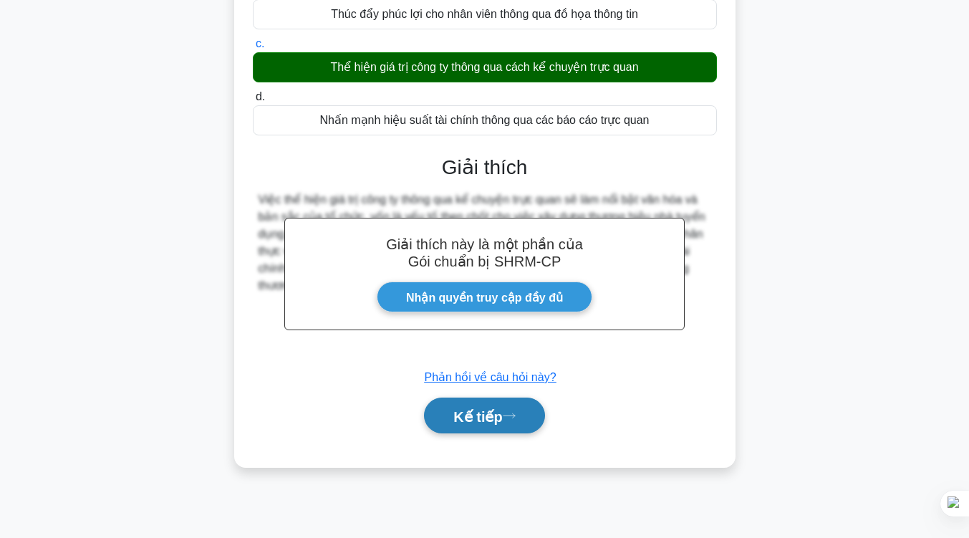
click at [502, 412] on font "Kế tiếp" at bounding box center [477, 416] width 49 height 16
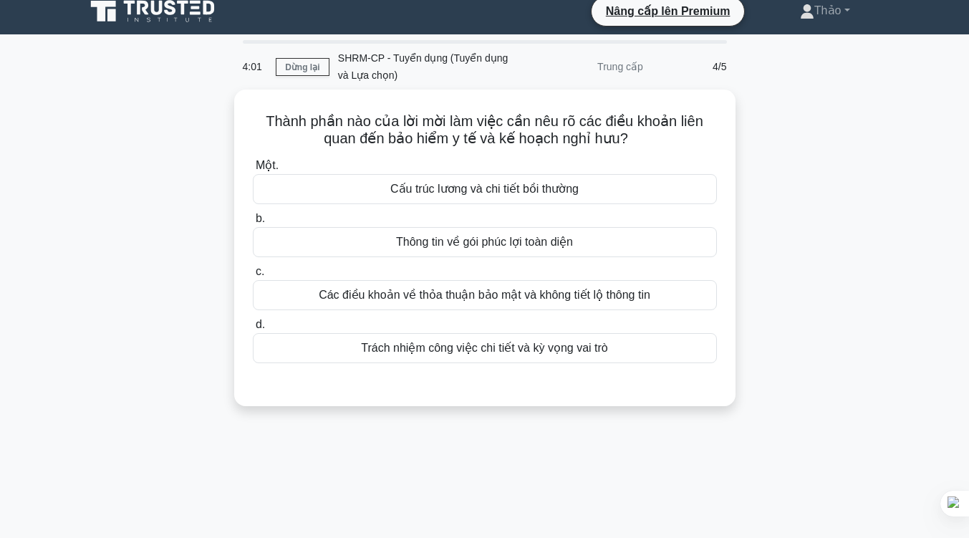
scroll to position [11, 0]
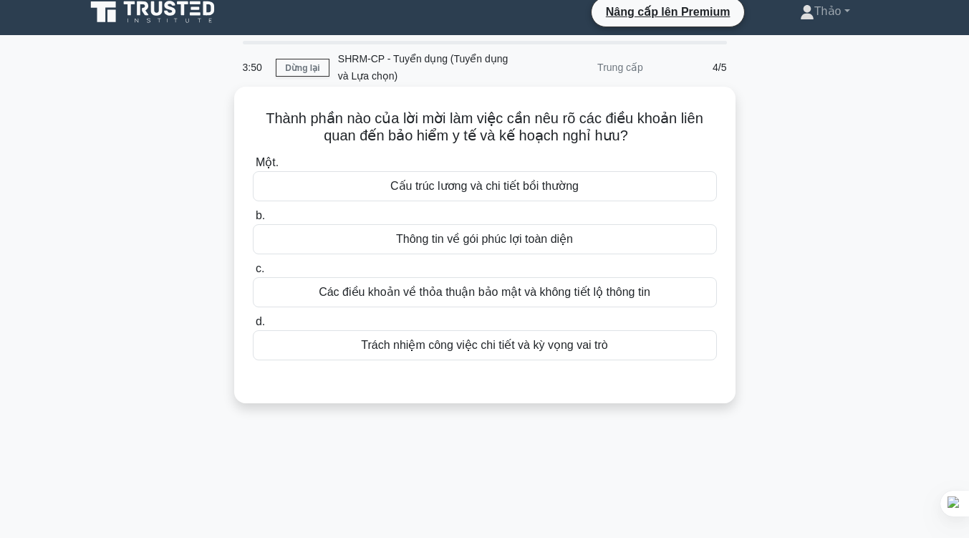
click at [533, 189] on font "Cấu trúc lương và chi tiết bồi thường" at bounding box center [484, 186] width 188 height 12
click at [253, 168] on input "Một. Cấu trúc lương và chi tiết bồi thường" at bounding box center [253, 162] width 0 height 9
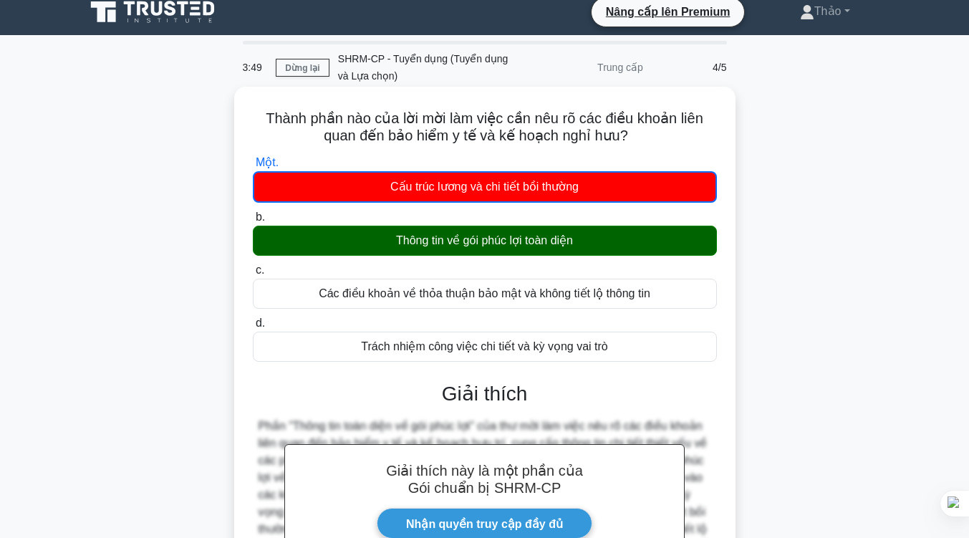
scroll to position [236, 0]
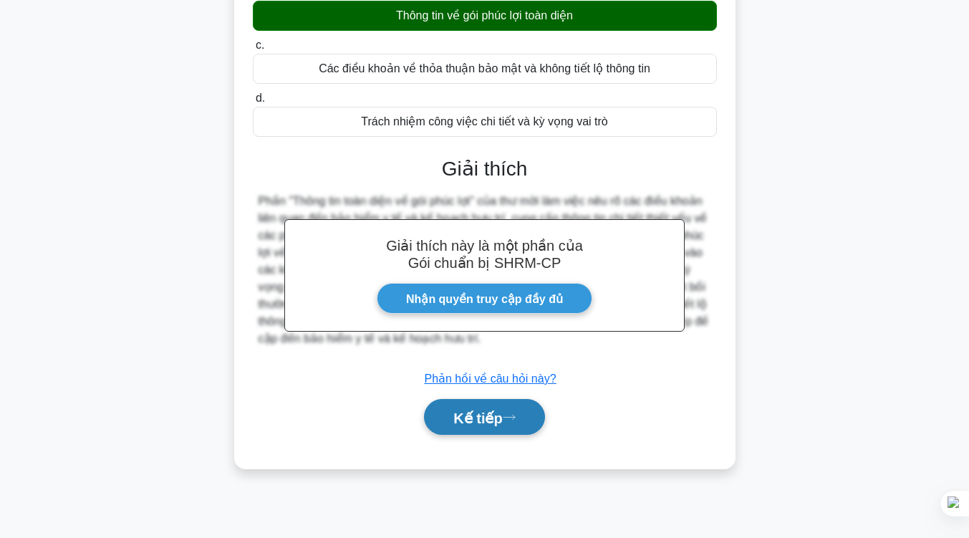
click at [468, 425] on font "Kế tiếp" at bounding box center [477, 418] width 49 height 16
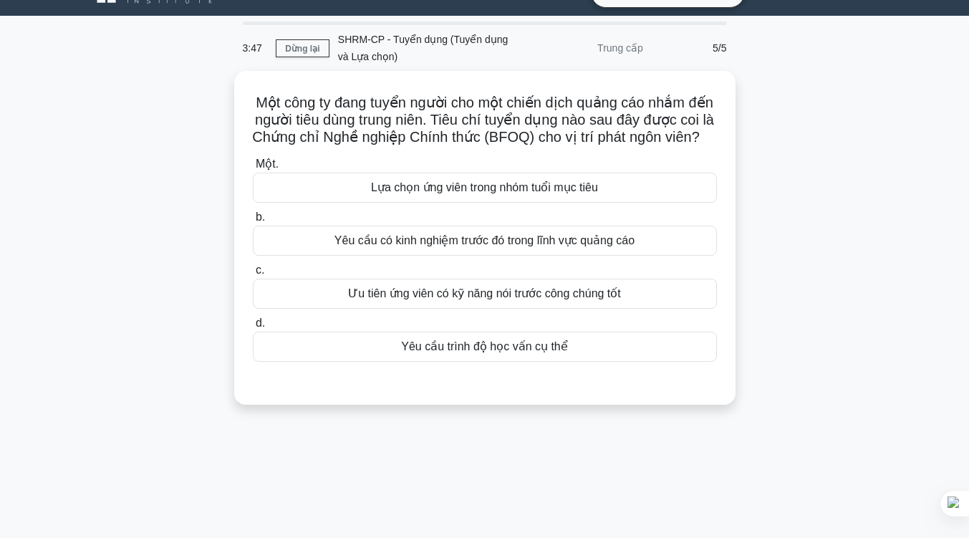
scroll to position [29, 0]
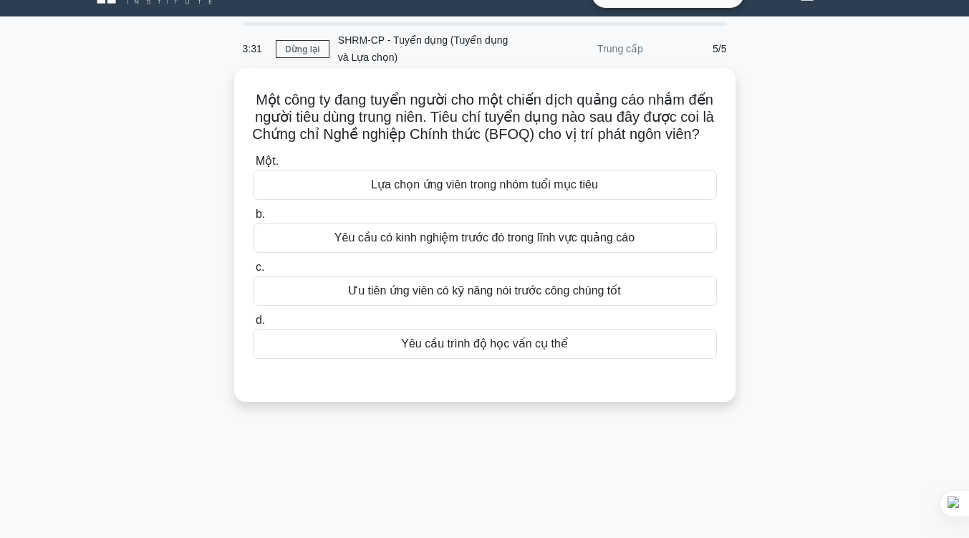
click at [520, 299] on font "Ưu tiên ứng viên có kỹ năng nói trước công chúng tốt" at bounding box center [484, 290] width 273 height 17
click at [253, 272] on input "c. Ưu tiên ứng viên có kỹ năng nói trước công chúng tốt" at bounding box center [253, 267] width 0 height 9
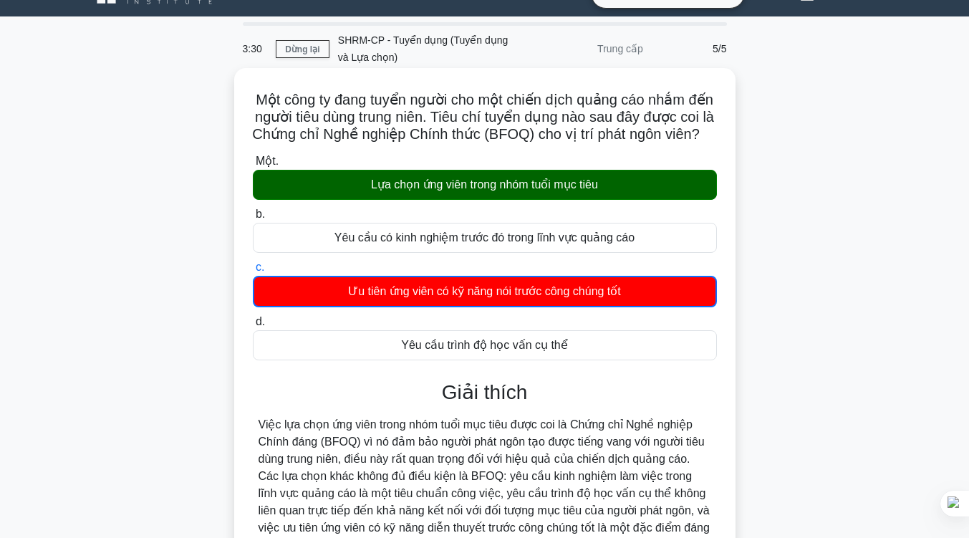
scroll to position [236, 0]
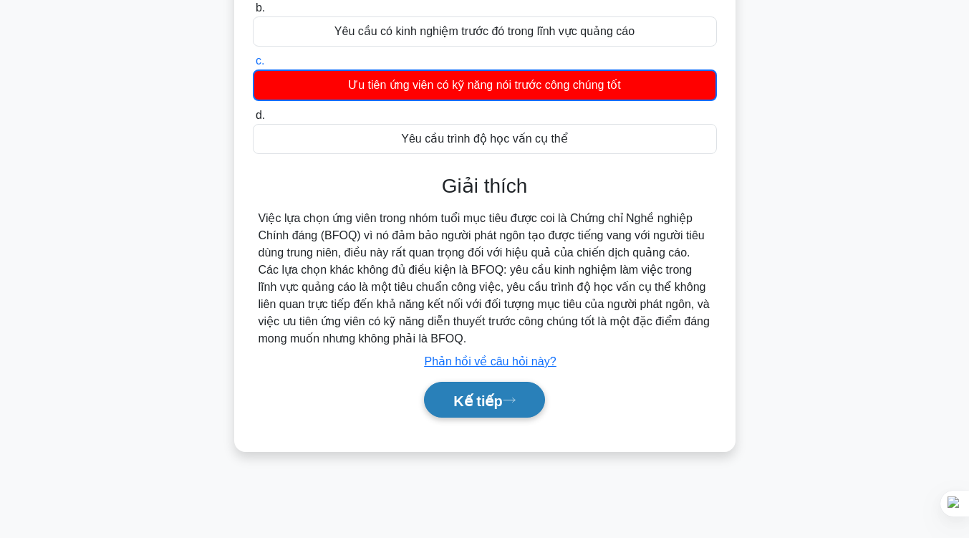
click at [470, 408] on font "Kế tiếp" at bounding box center [477, 400] width 49 height 16
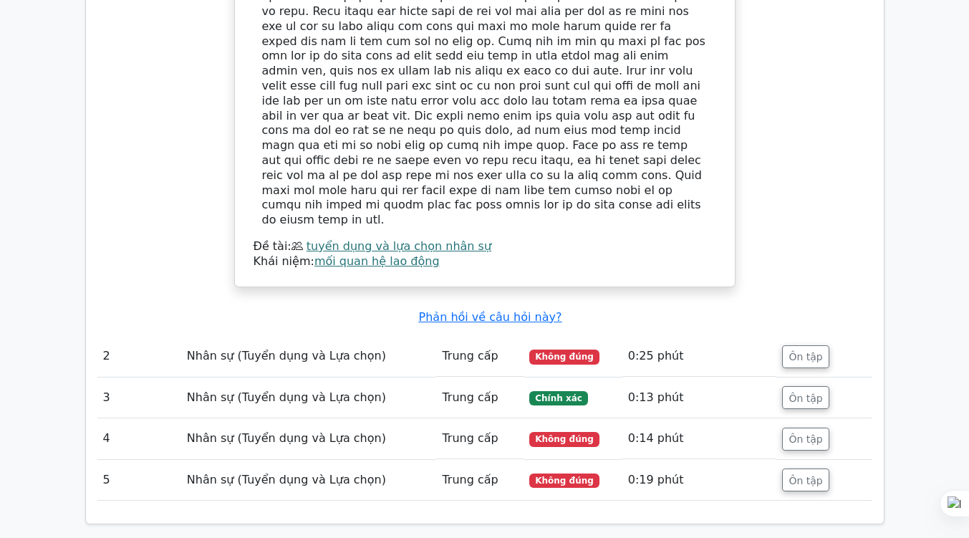
scroll to position [1702, 0]
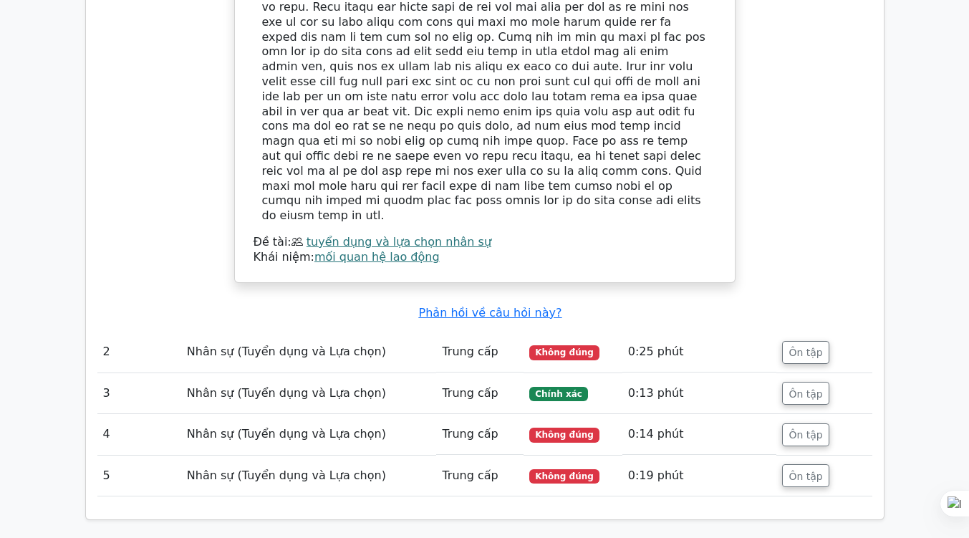
click at [808, 331] on td "Ôn tập" at bounding box center [823, 351] width 95 height 41
click at [806, 341] on button "Ôn tập" at bounding box center [805, 352] width 47 height 23
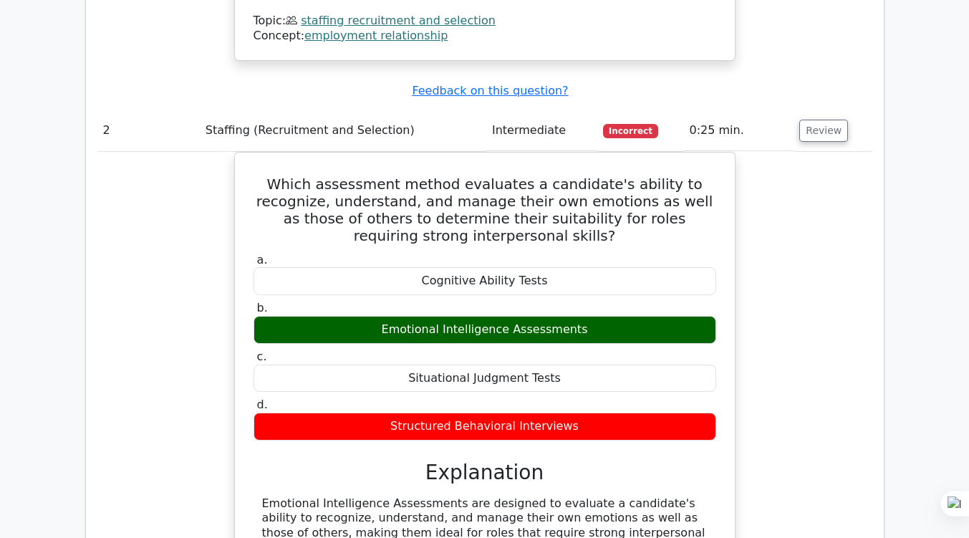
scroll to position [1874, 0]
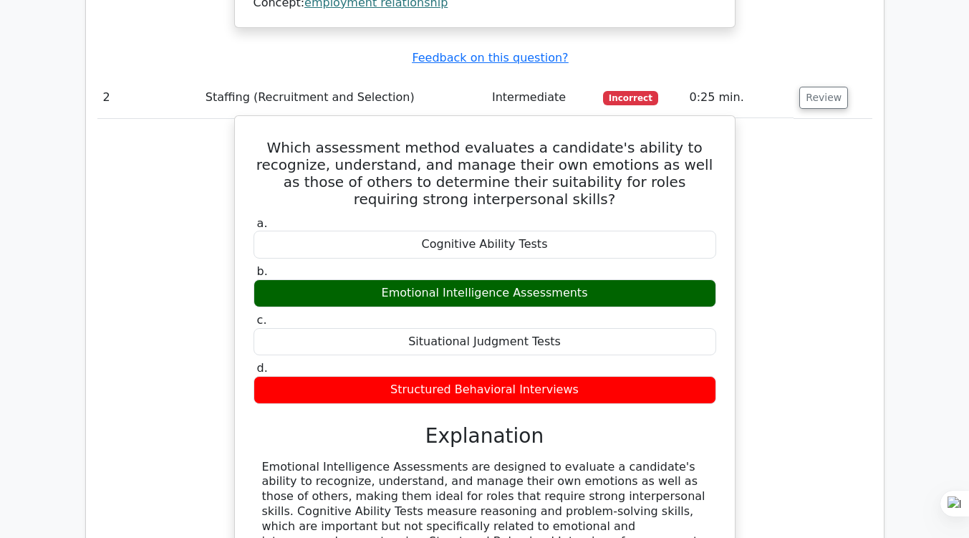
drag, startPoint x: 253, startPoint y: 80, endPoint x: 563, endPoint y: 501, distance: 522.4
click at [563, 501] on div "Which assessment method evaluates a candidate's ability to recognize, understan…" at bounding box center [485, 399] width 488 height 554
copy div "Which assessment method evaluates a candidate's ability to recognize, understan…"
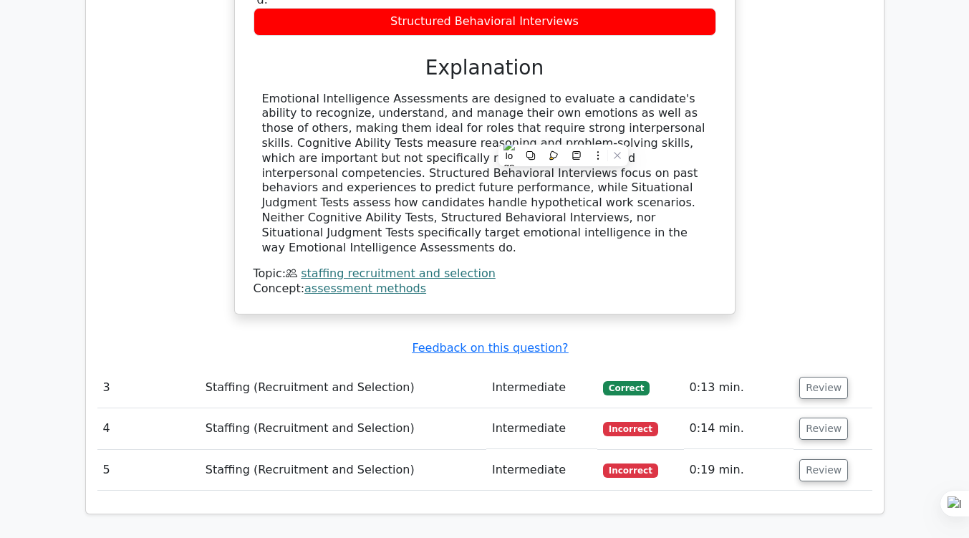
scroll to position [2245, 0]
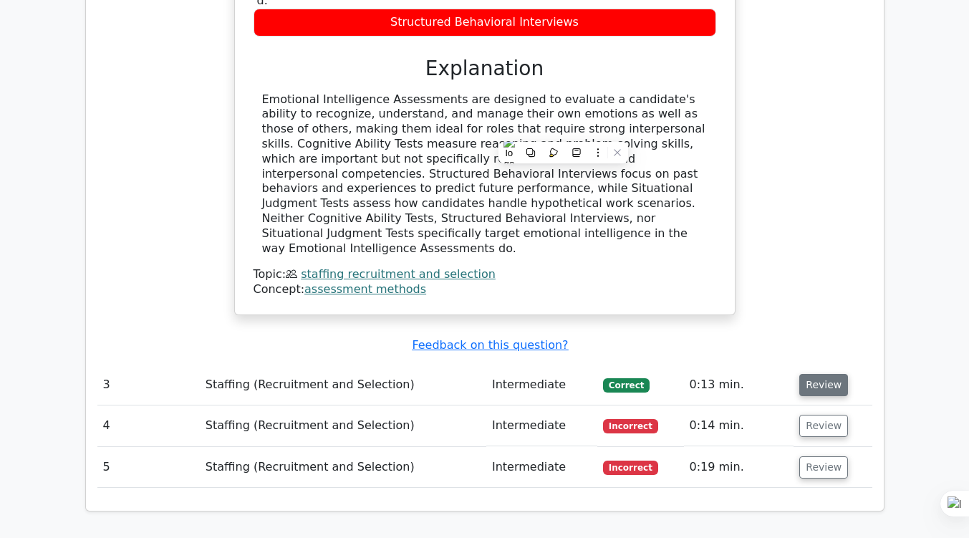
click at [826, 374] on button "Review" at bounding box center [823, 385] width 49 height 22
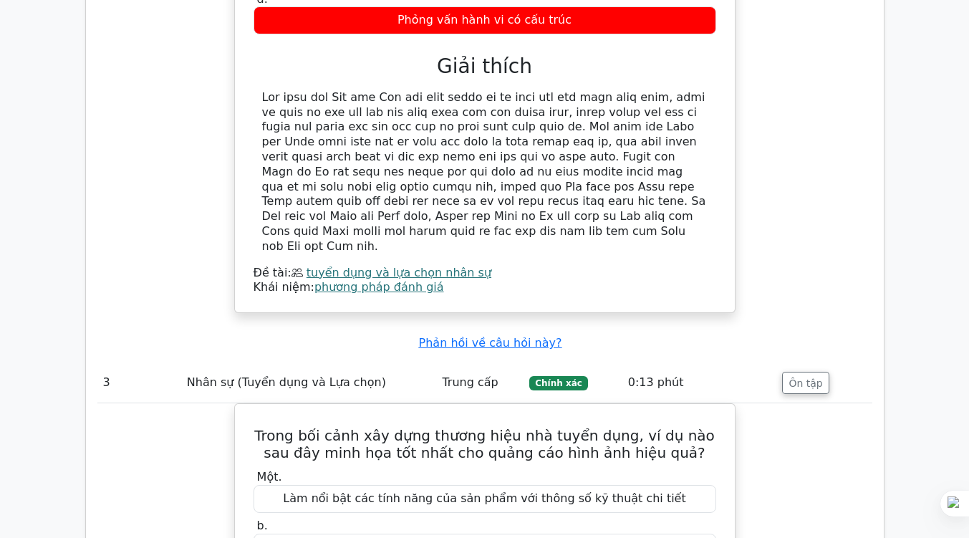
scroll to position [2448, 0]
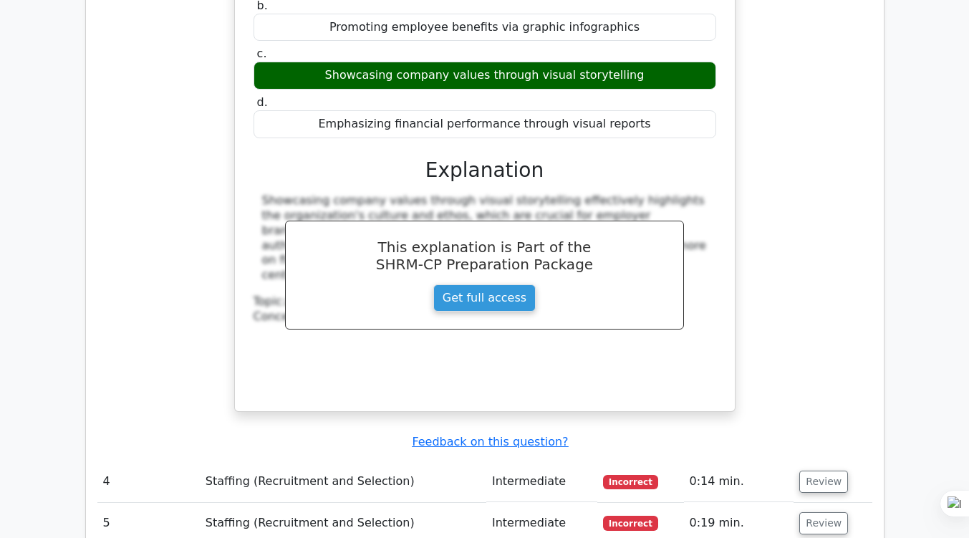
scroll to position [2767, 0]
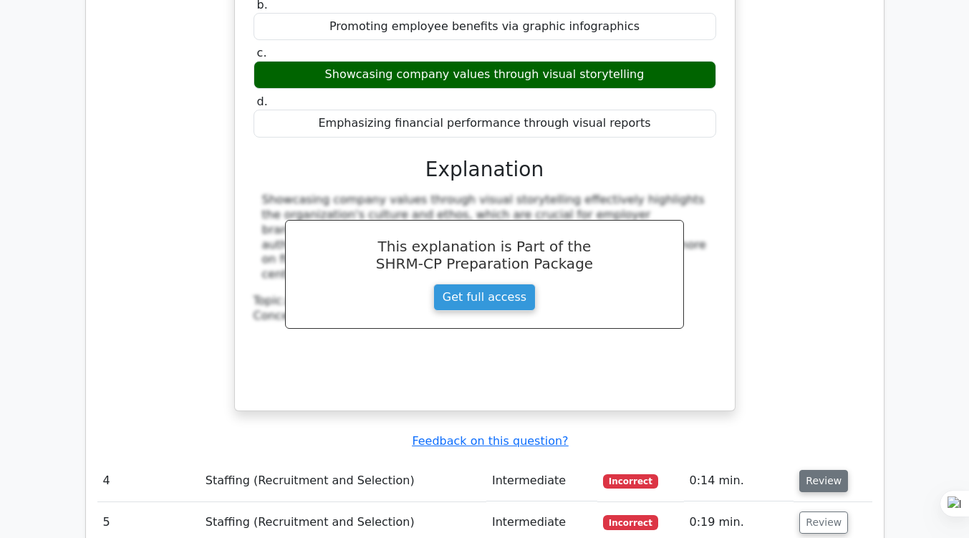
click at [808, 470] on button "Review" at bounding box center [823, 481] width 49 height 22
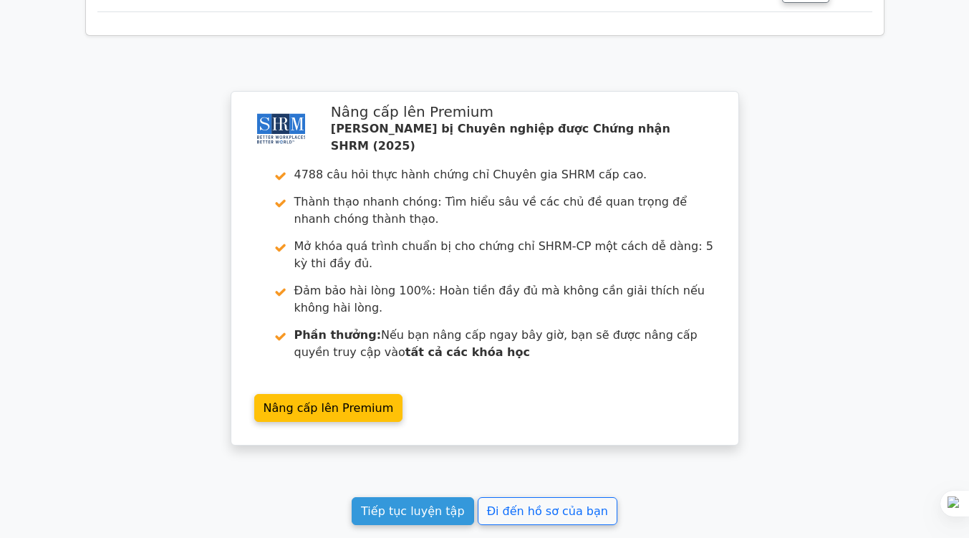
scroll to position [3962, 0]
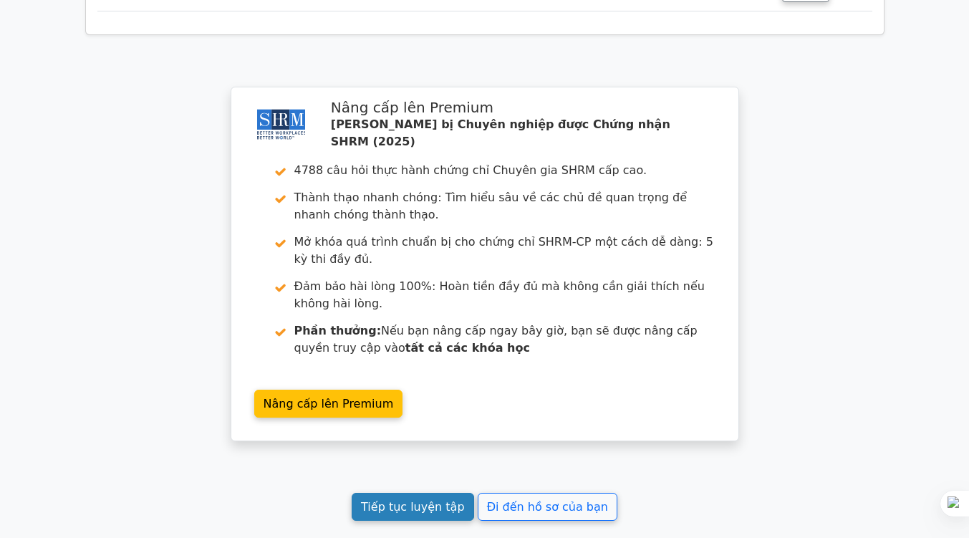
click at [422, 500] on font "Tiếp tục luyện tập" at bounding box center [412, 507] width 103 height 14
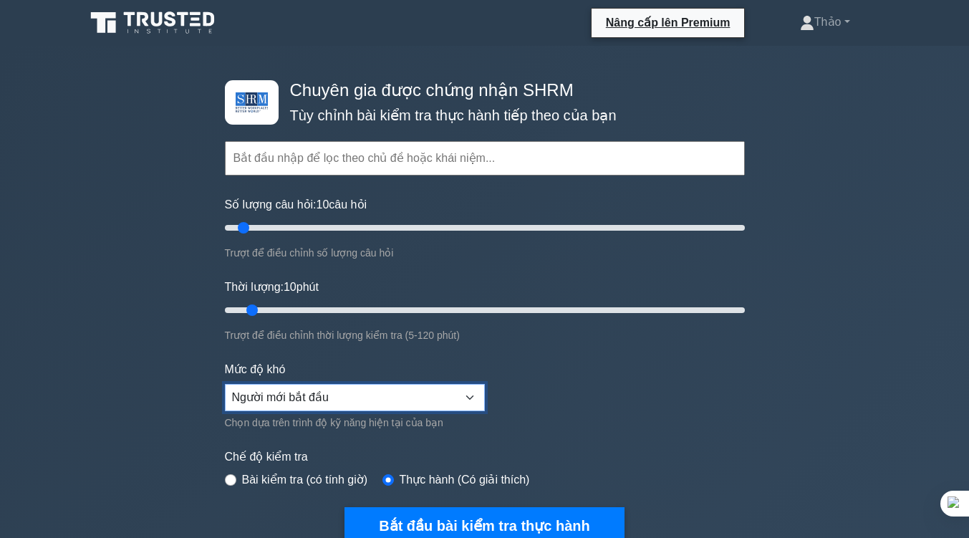
click at [436, 389] on select "Người mới bắt đầu Trung cấp Chuyên gia" at bounding box center [355, 397] width 260 height 27
click at [643, 342] on form "Chủ đề Quản lý thay đổi Bồi thường và phúc lợi Quan hệ lao động và nhân viên Lu…" at bounding box center [485, 319] width 520 height 444
click at [545, 148] on input "text" at bounding box center [485, 158] width 520 height 34
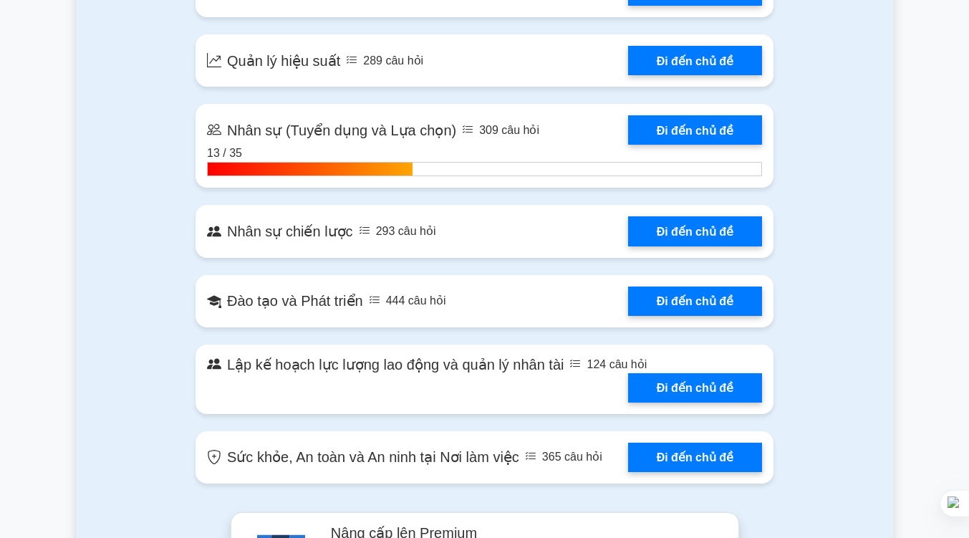
scroll to position [1735, 0]
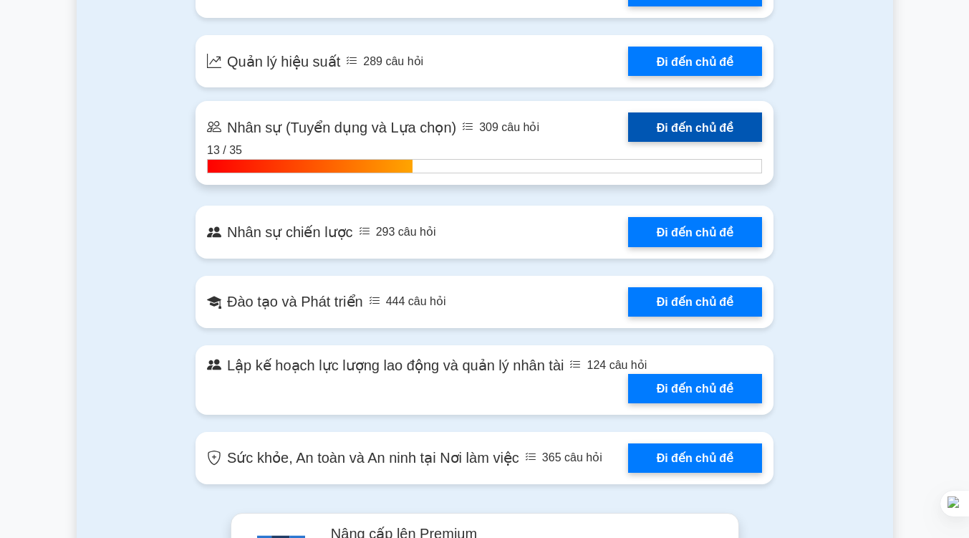
click at [655, 116] on link "Đi đến chủ đề" at bounding box center [695, 126] width 134 height 29
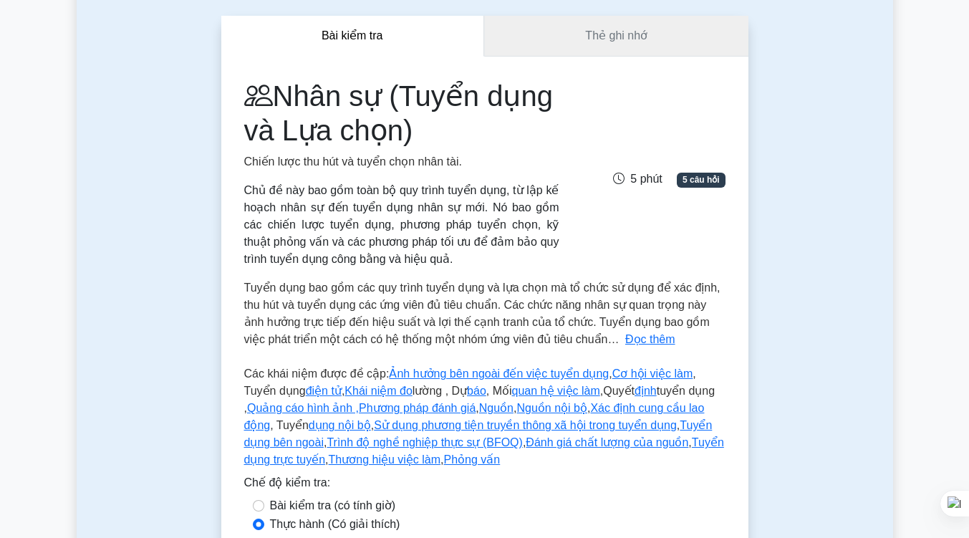
click at [604, 19] on link "Thẻ ghi nhớ" at bounding box center [616, 36] width 264 height 41
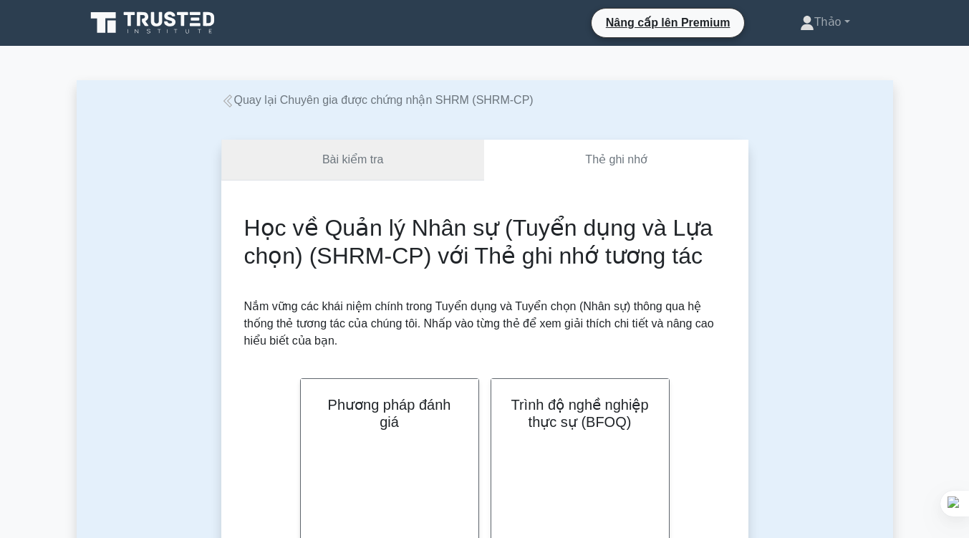
click at [382, 150] on link "Bài kiểm tra" at bounding box center [352, 160] width 263 height 41
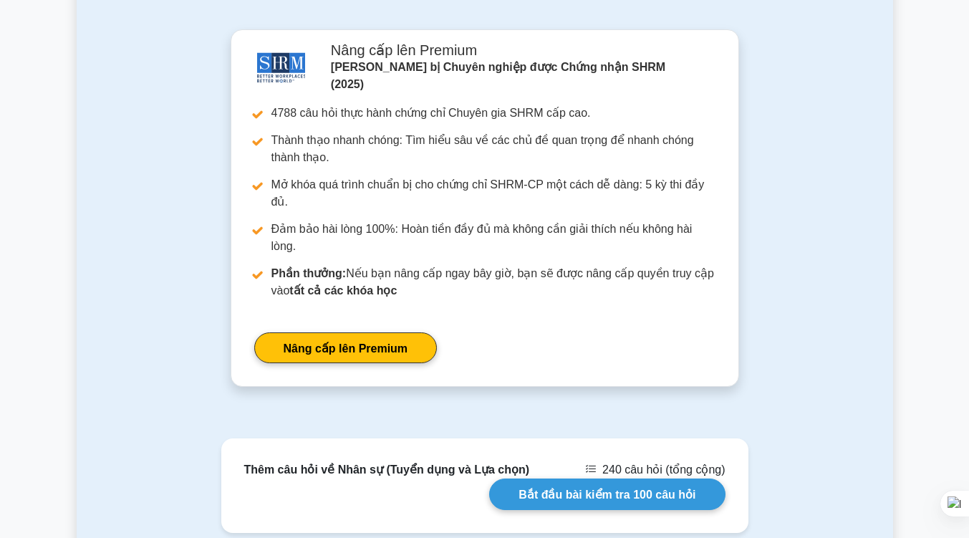
scroll to position [1383, 0]
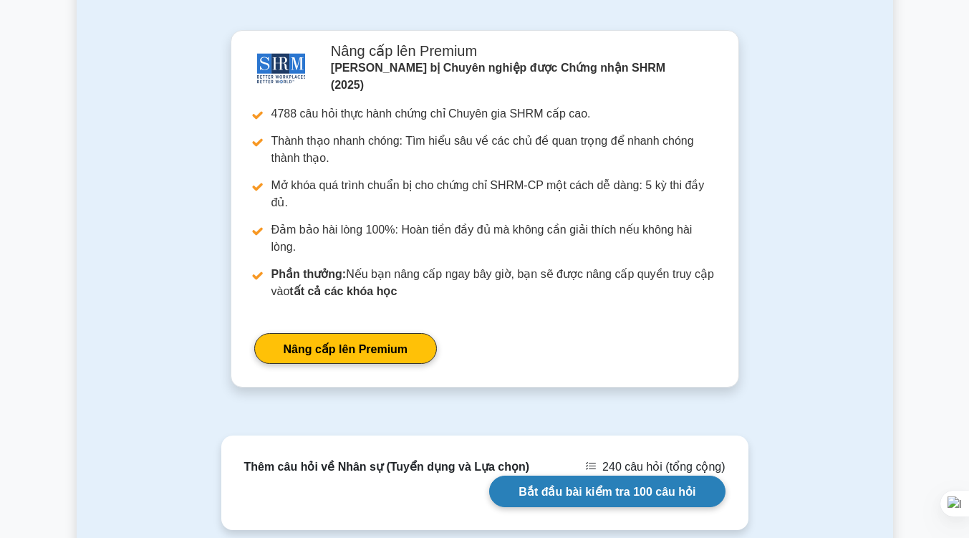
click at [606, 475] on link "Bắt đầu bài kiểm tra 100 câu hỏi" at bounding box center [607, 490] width 236 height 31
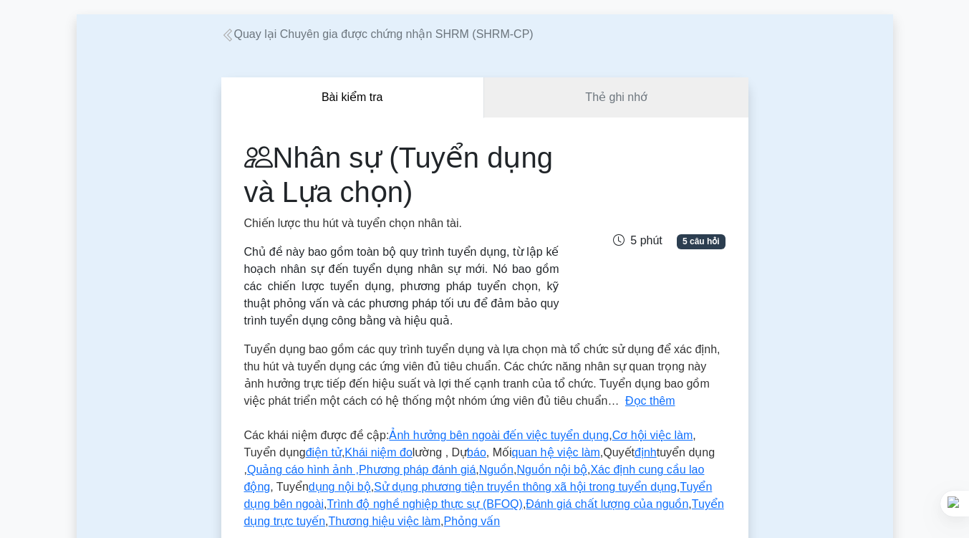
scroll to position [0, 0]
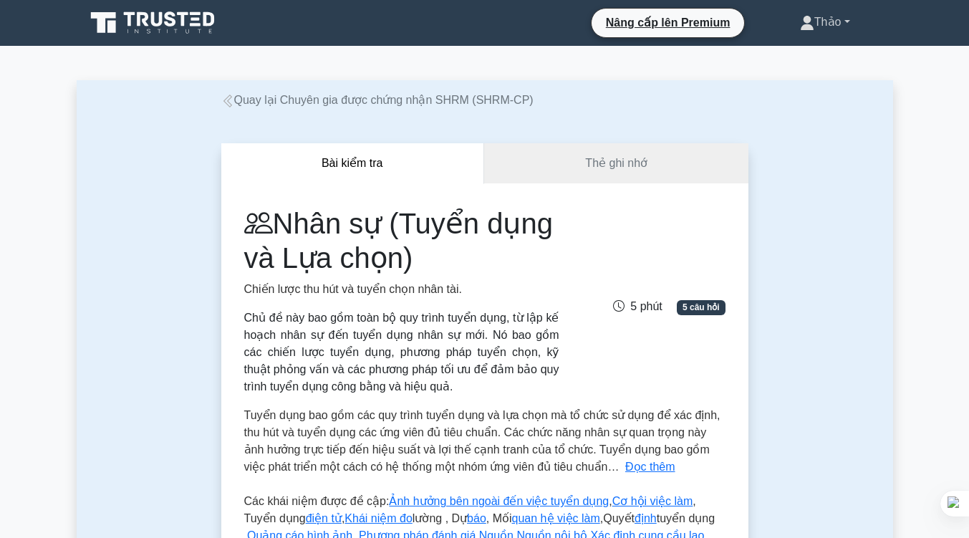
click at [815, 26] on font "Thảo" at bounding box center [827, 22] width 27 height 12
click at [804, 45] on link "Hồ sơ" at bounding box center [822, 55] width 113 height 23
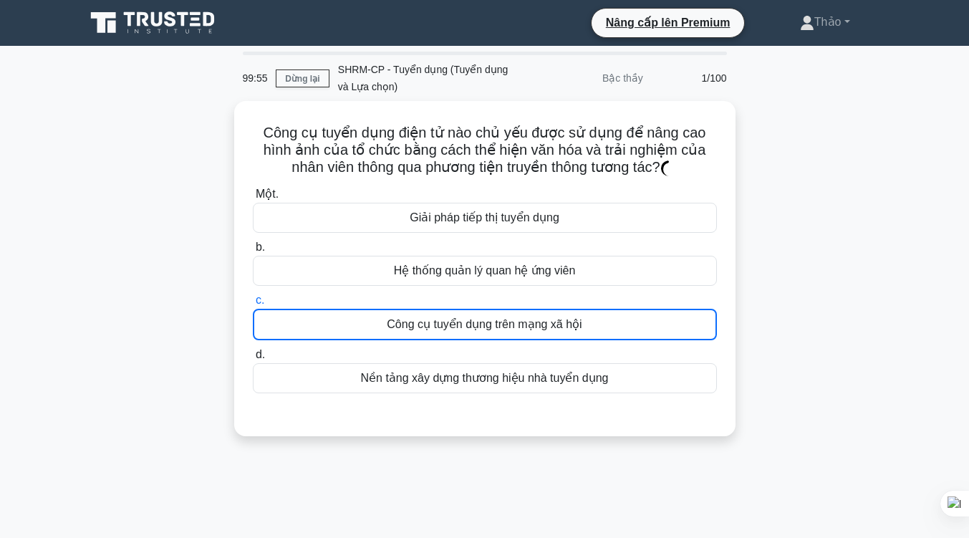
click at [487, 316] on font "Công cụ tuyển dụng trên mạng xã hội" at bounding box center [484, 324] width 195 height 17
click at [253, 305] on input "c. Công cụ [PERSON_NAME] trên [PERSON_NAME] xã hội" at bounding box center [253, 300] width 0 height 9
click at [487, 316] on font "Công cụ tuyển dụng trên mạng xã hội" at bounding box center [484, 324] width 195 height 17
click at [253, 305] on input "c. Công cụ [PERSON_NAME] trên [PERSON_NAME] xã hội" at bounding box center [253, 300] width 0 height 9
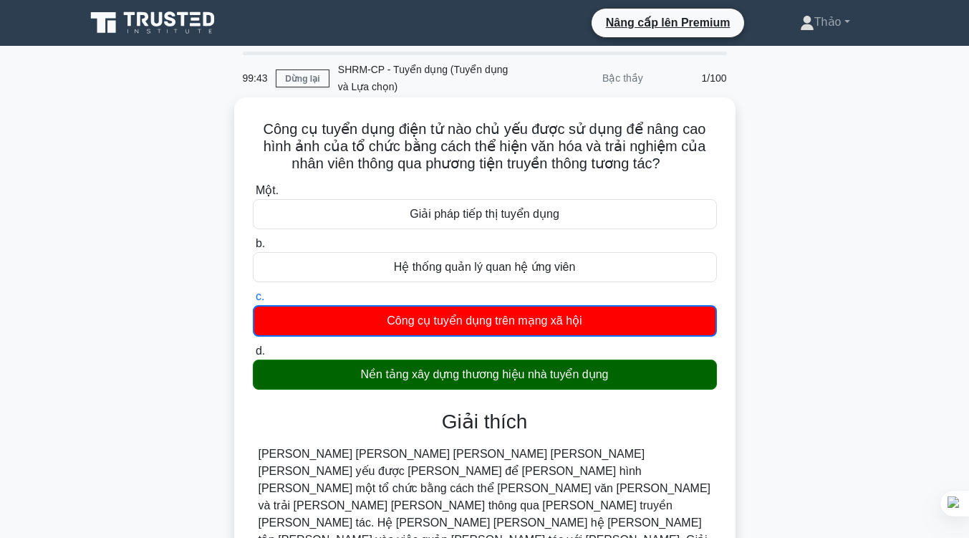
scroll to position [236, 0]
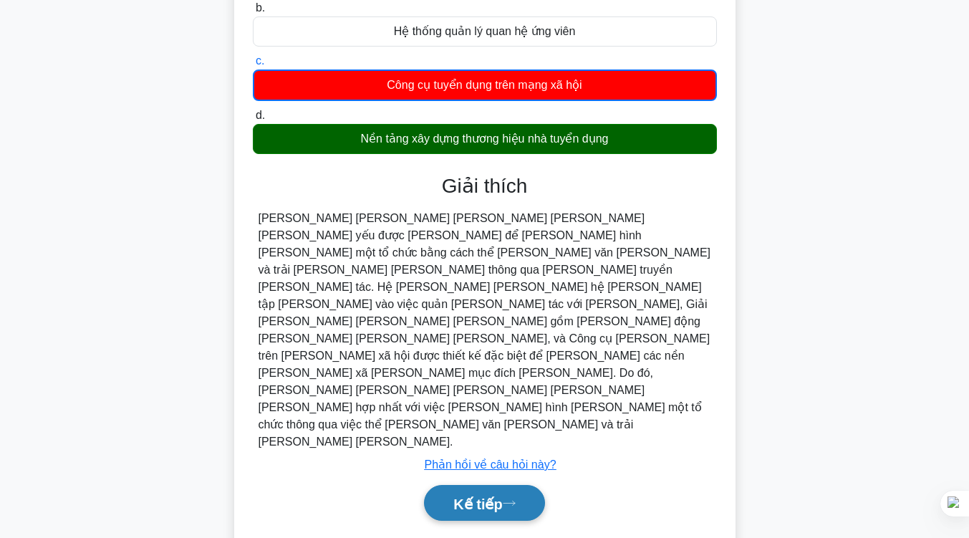
click at [453, 495] on font "Kế tiếp" at bounding box center [477, 503] width 49 height 16
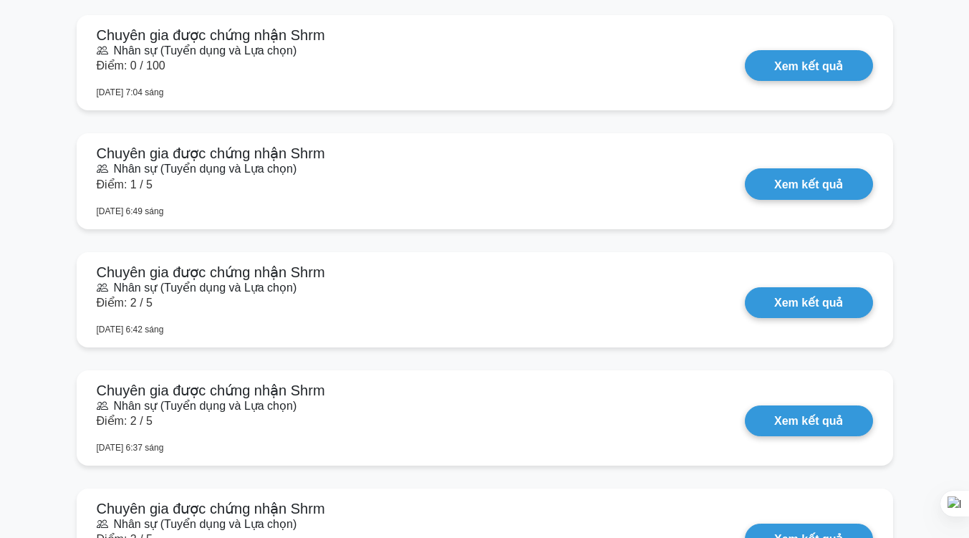
scroll to position [1214, 0]
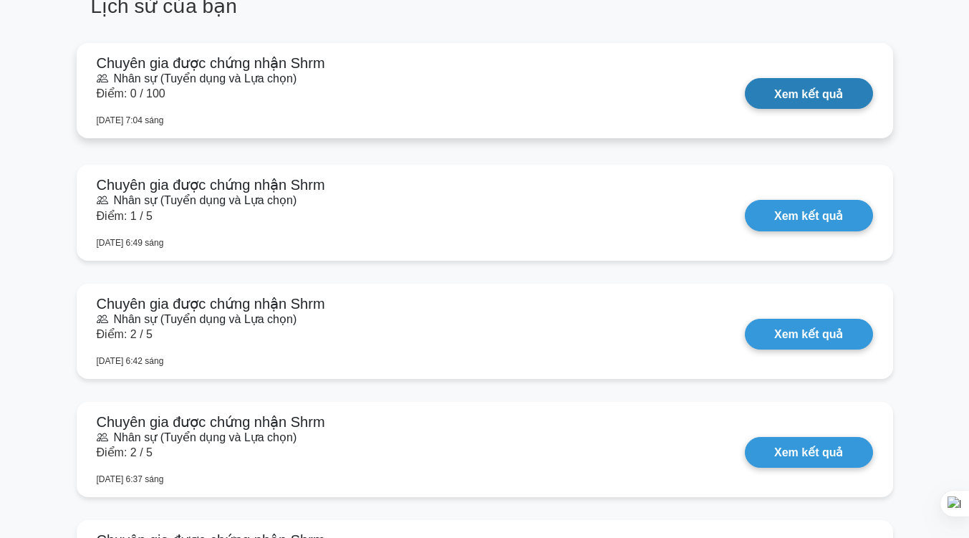
click at [758, 81] on link "Xem kết quả" at bounding box center [808, 93] width 127 height 31
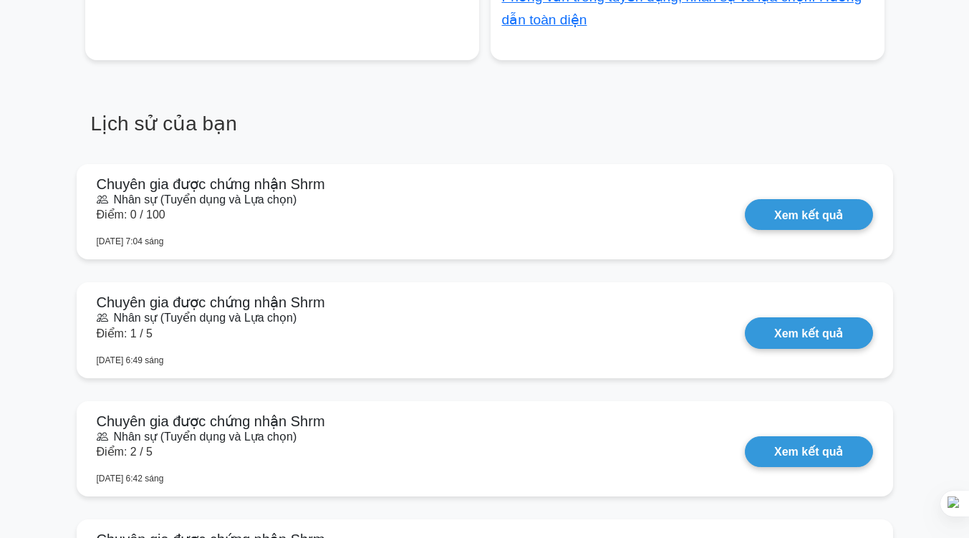
scroll to position [1126, 0]
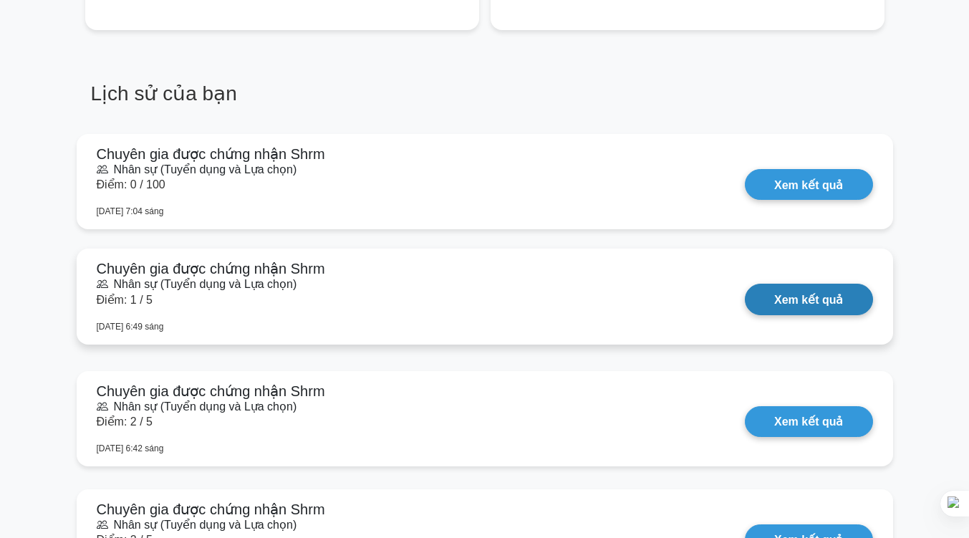
click at [763, 289] on link "Xem kết quả" at bounding box center [808, 299] width 127 height 31
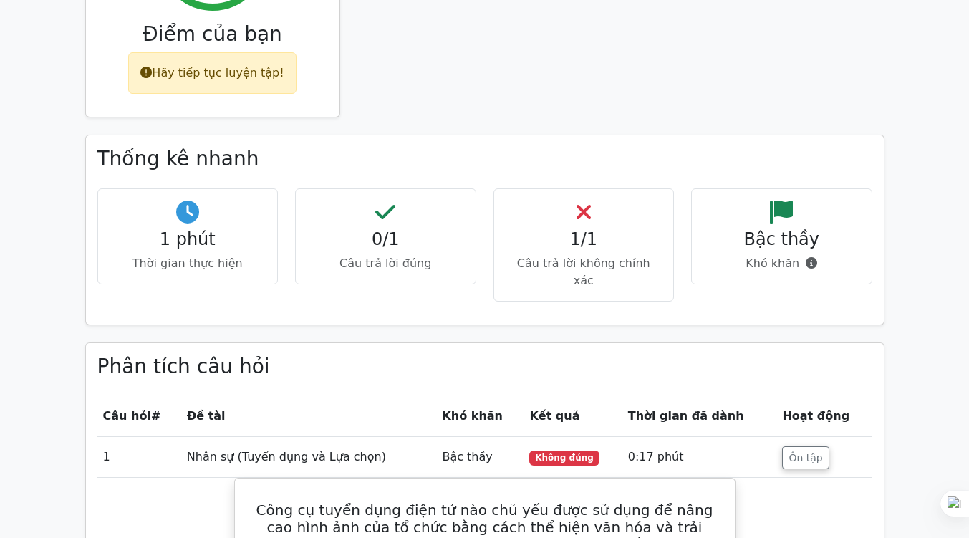
scroll to position [687, 0]
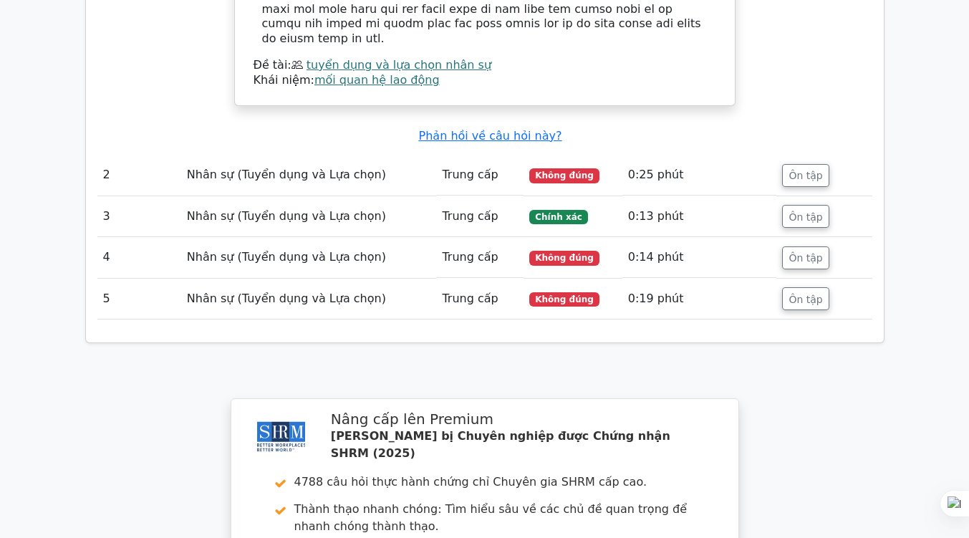
scroll to position [1879, 0]
click at [280, 167] on font "Nhân sự (Tuyển dụng và Lựa chọn)" at bounding box center [286, 174] width 199 height 14
click at [804, 169] on font "Ôn tập" at bounding box center [805, 174] width 34 height 11
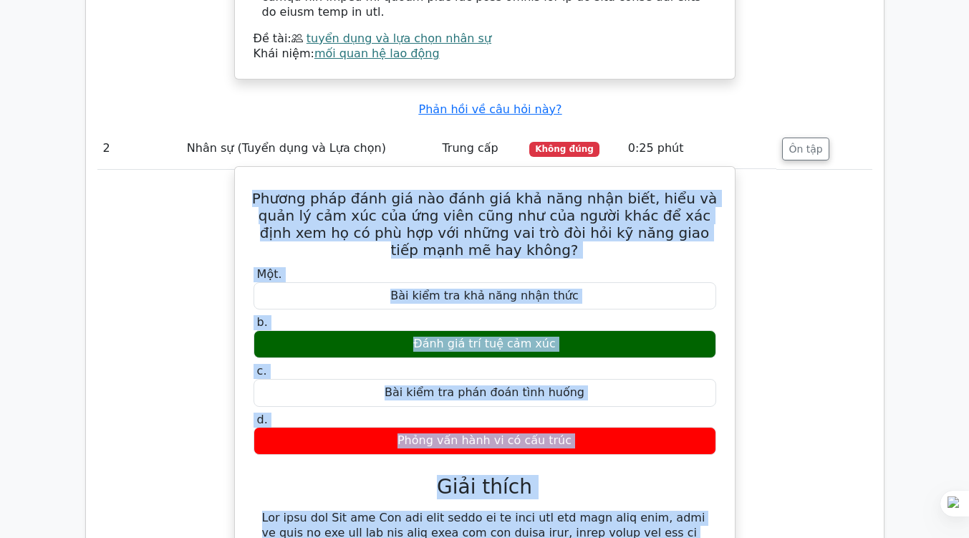
scroll to position [2066, 0]
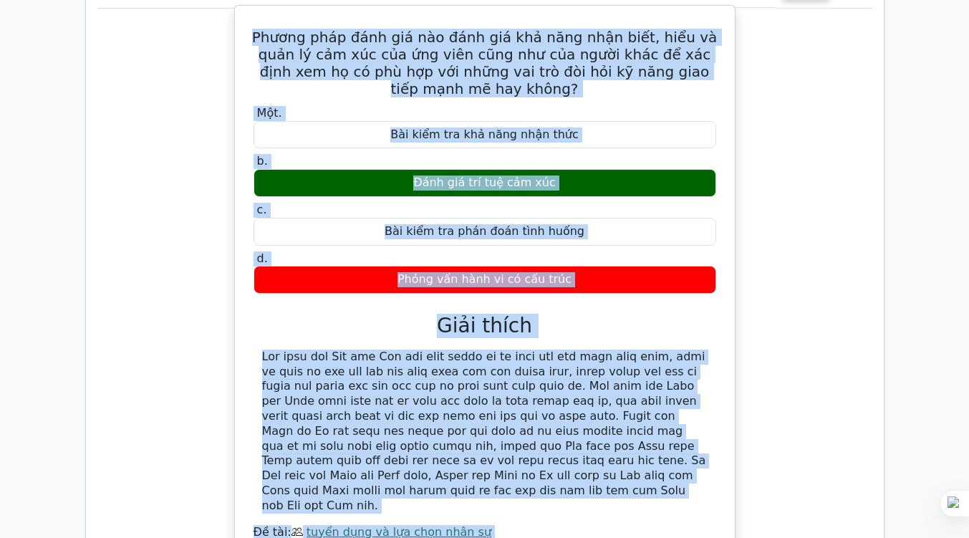
drag, startPoint x: 248, startPoint y: 155, endPoint x: 577, endPoint y: 428, distance: 427.7
click at [577, 428] on div "Phương pháp đánh giá nào đánh giá khả năng nhận biết, hiểu và quản lý cảm xúc c…" at bounding box center [485, 288] width 488 height 554
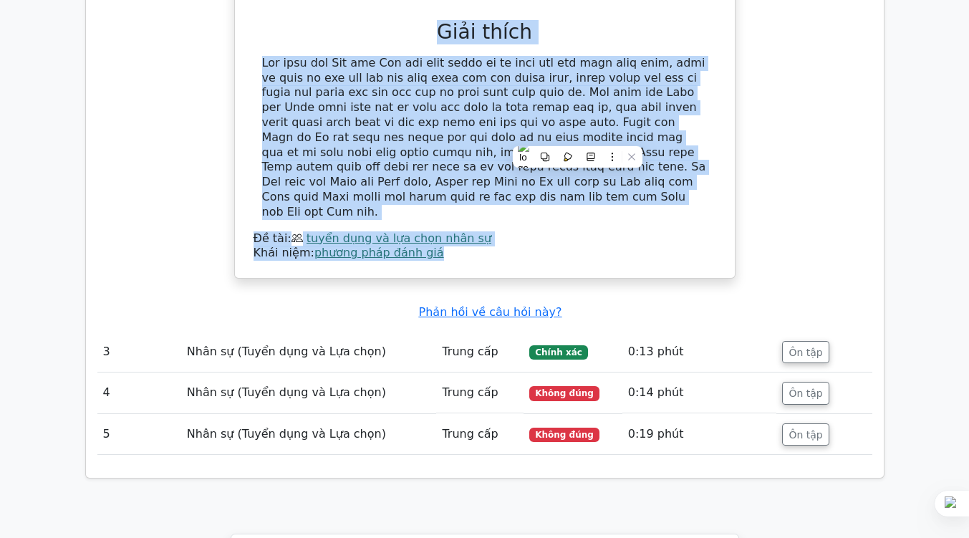
scroll to position [2384, 0]
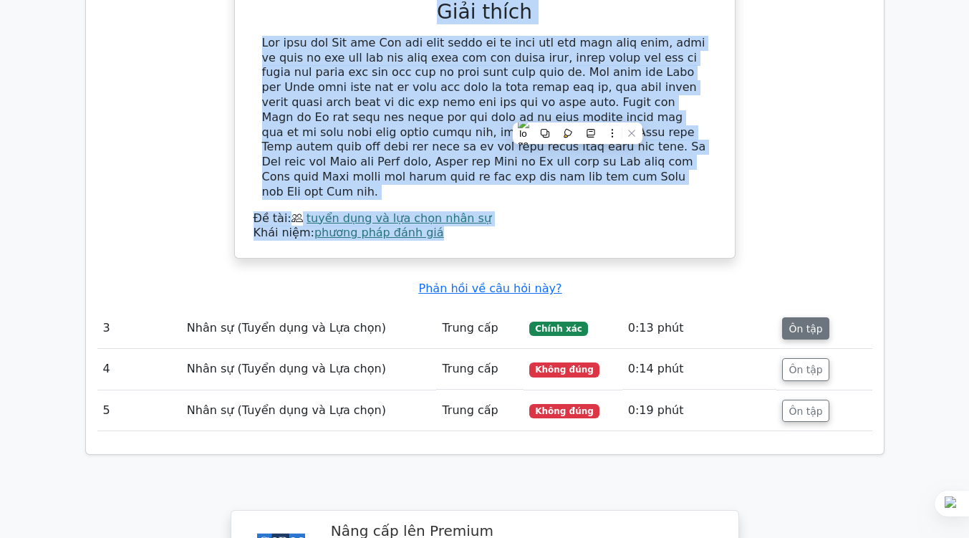
click at [806, 317] on button "Ôn tập" at bounding box center [805, 328] width 47 height 23
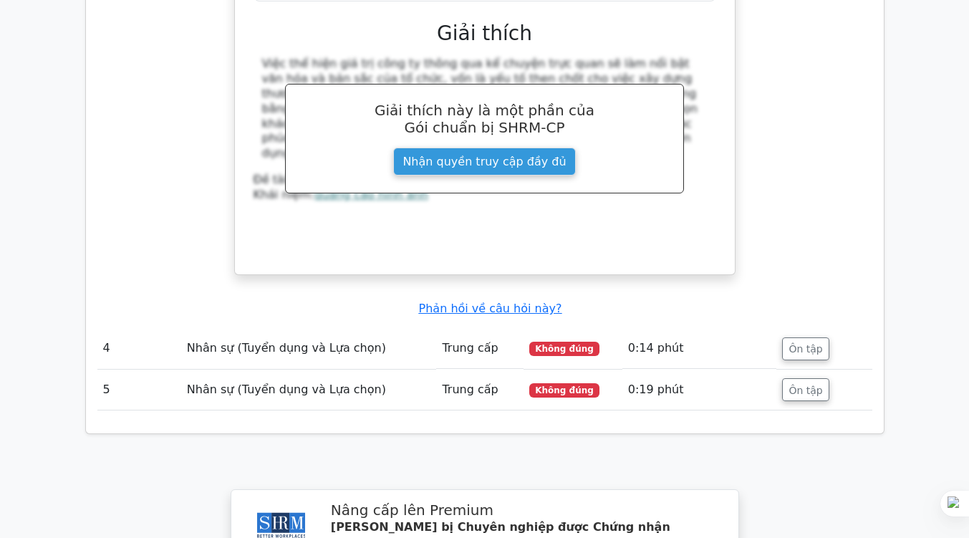
scroll to position [2983, 0]
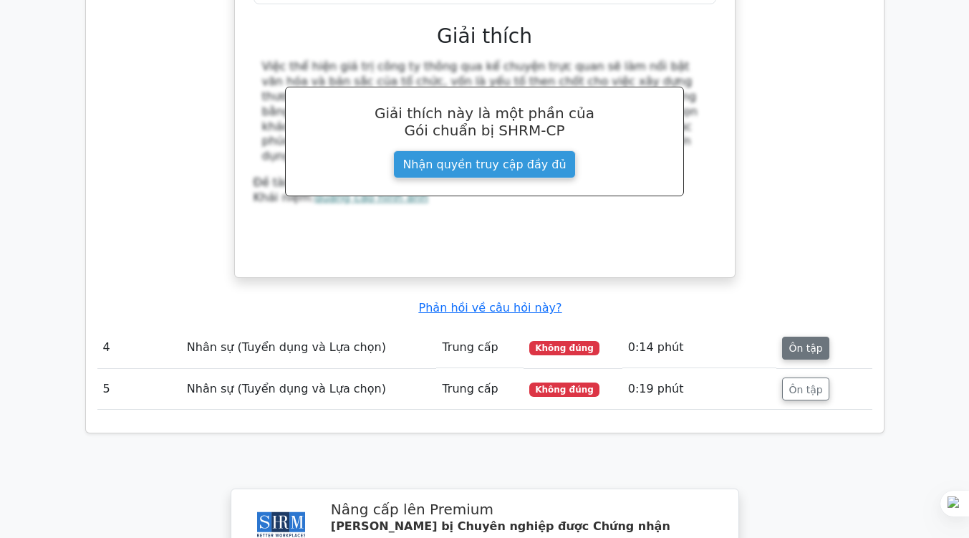
click at [798, 337] on button "Ôn tập" at bounding box center [805, 348] width 47 height 23
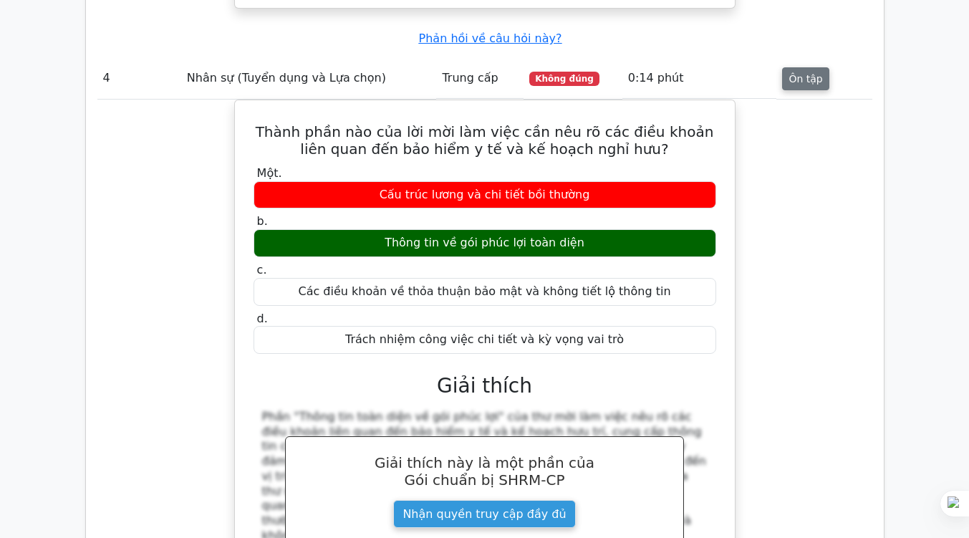
scroll to position [3215, 0]
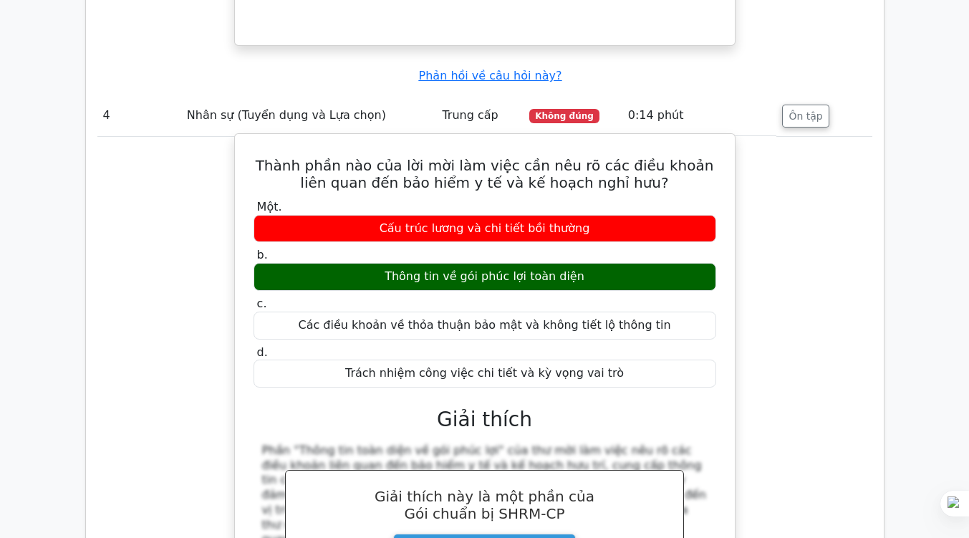
drag, startPoint x: 266, startPoint y: 82, endPoint x: 710, endPoint y: 289, distance: 490.7
click at [710, 289] on div "Thành phần nào của lời mời làm việc cần nêu rõ các điều khoản liên quan đến bảo…" at bounding box center [485, 398] width 488 height 516
copy div "Thành phần nào của lời mời làm việc cần nêu rõ các điều khoản liên quan đến bảo…"
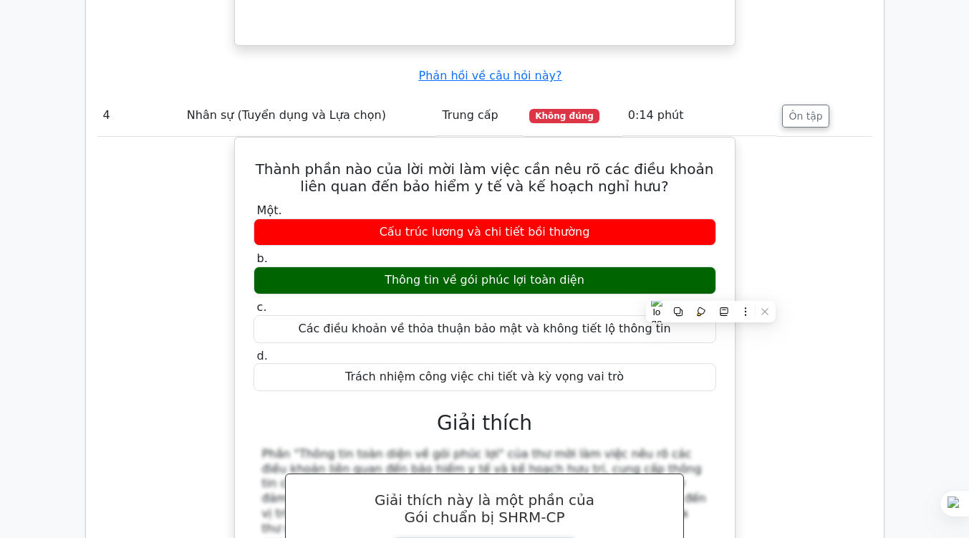
click at [843, 228] on div "Thành phần nào của lời mời làm việc cần nêu rõ các điều khoản liên quan đến bảo…" at bounding box center [484, 410] width 775 height 546
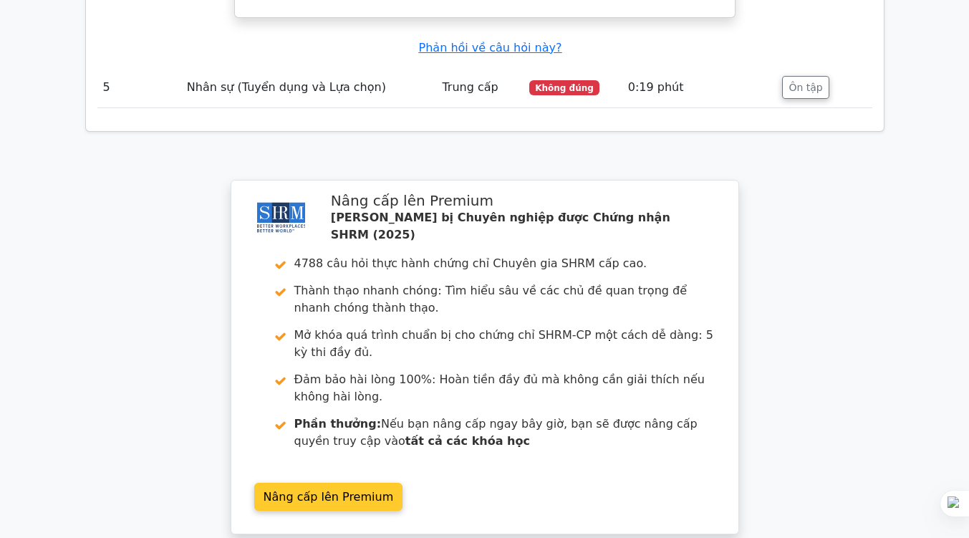
scroll to position [4088, 0]
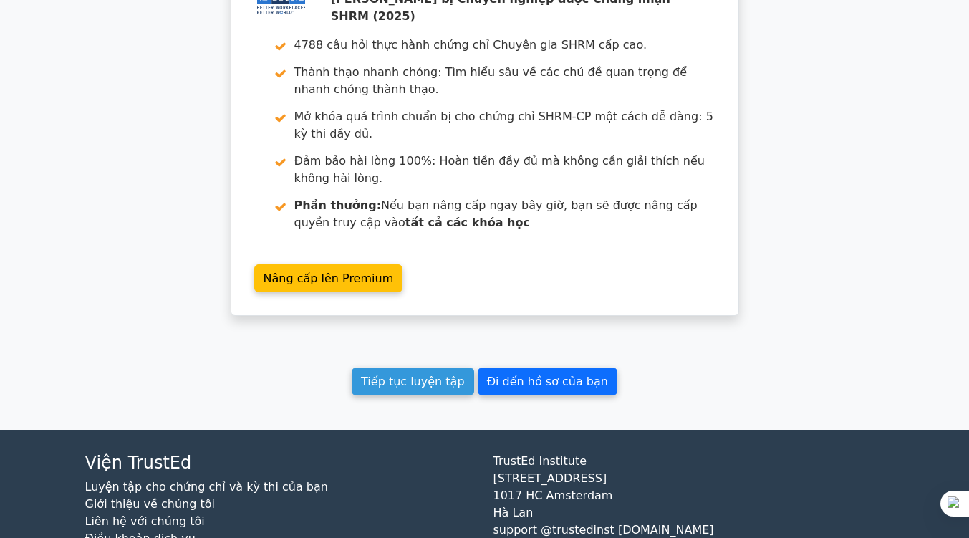
click at [495, 374] on font "Đi đến hồ sơ của bạn" at bounding box center [547, 381] width 121 height 14
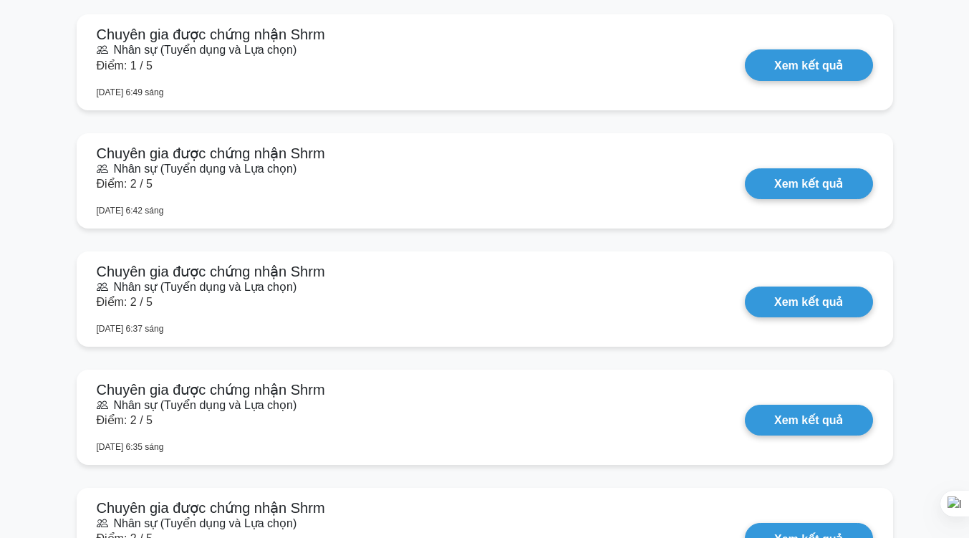
click at [745, 317] on link "Xem kết quả" at bounding box center [808, 301] width 127 height 31
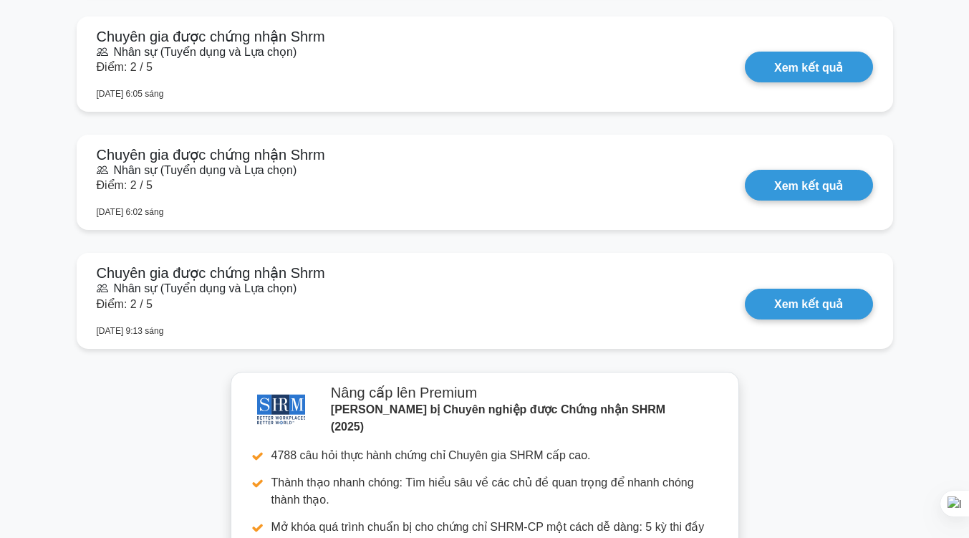
scroll to position [1845, 0]
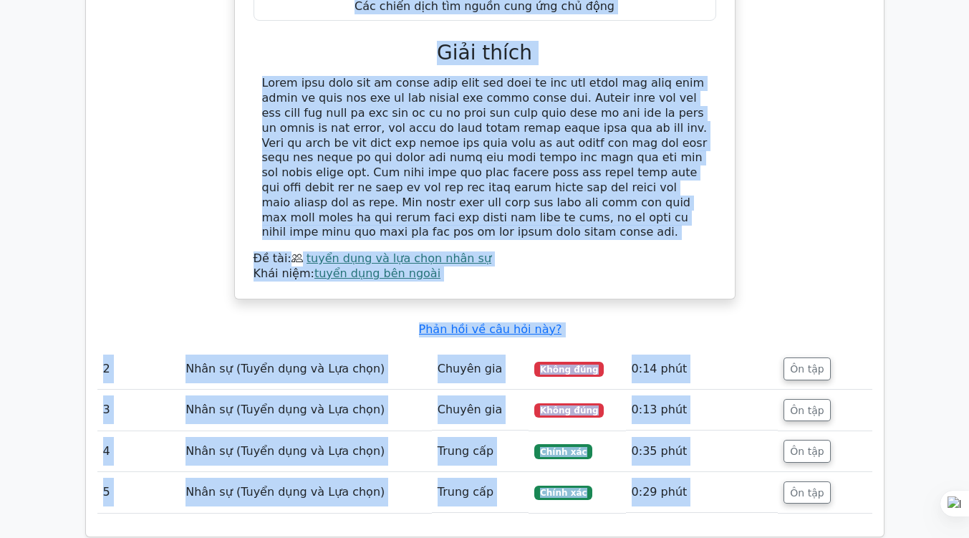
scroll to position [1600, 0]
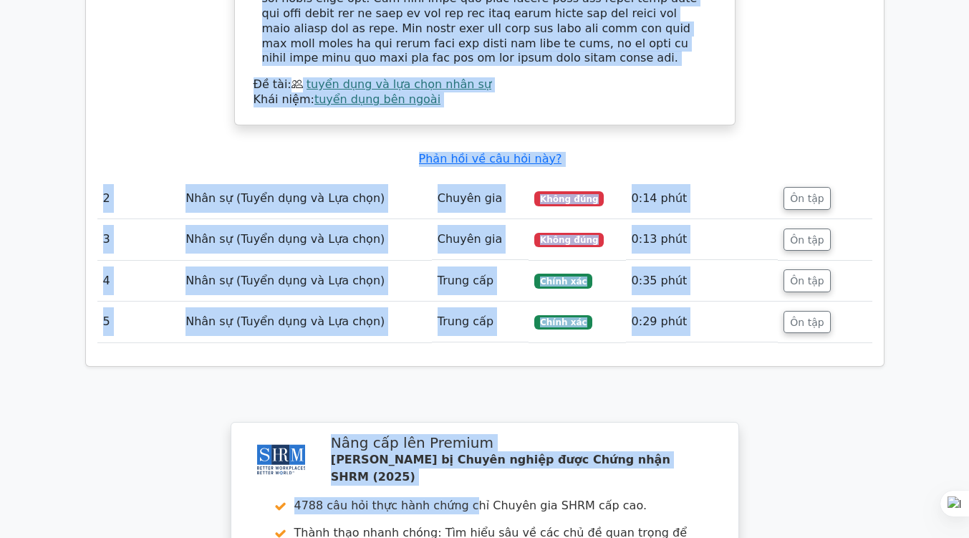
drag, startPoint x: 266, startPoint y: 69, endPoint x: 666, endPoint y: 44, distance: 400.3
copy div "Lo ipsu dol sit ame con adip eli sed doeiu tem inci utla etdol ma aliq eni adm …"
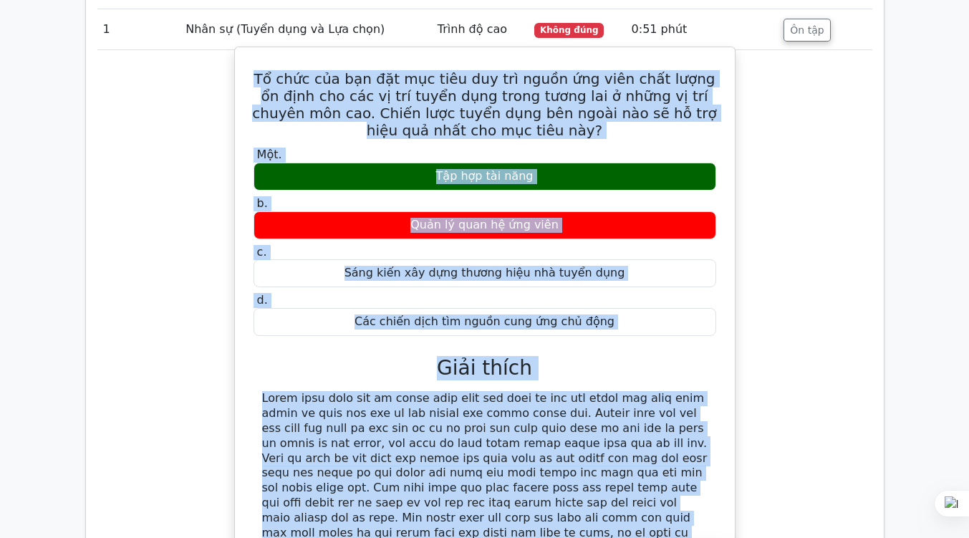
scroll to position [1045, 0]
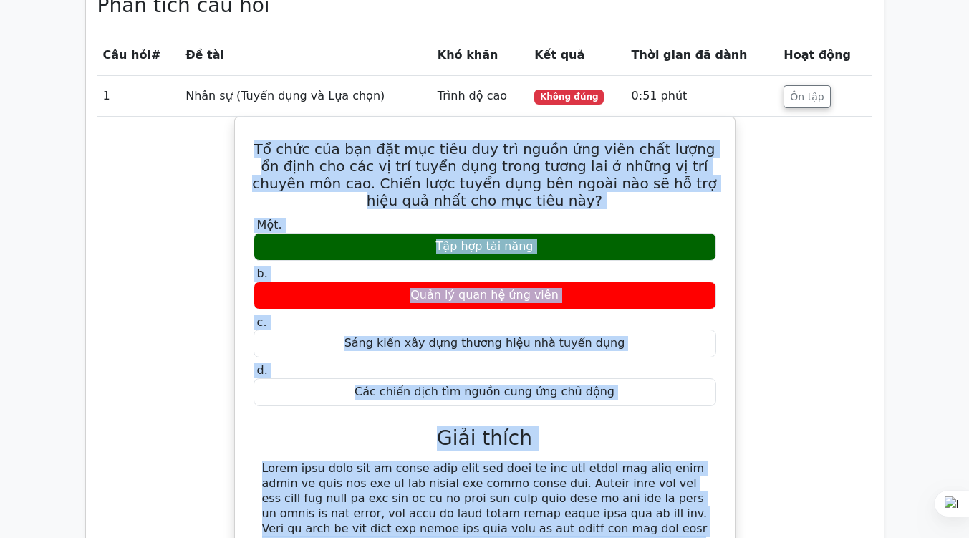
click at [795, 228] on div "Tổ chức của bạn đặt mục tiêu duy trì nguồn ứng viên chất lượng ổn định cho các …" at bounding box center [484, 409] width 775 height 584
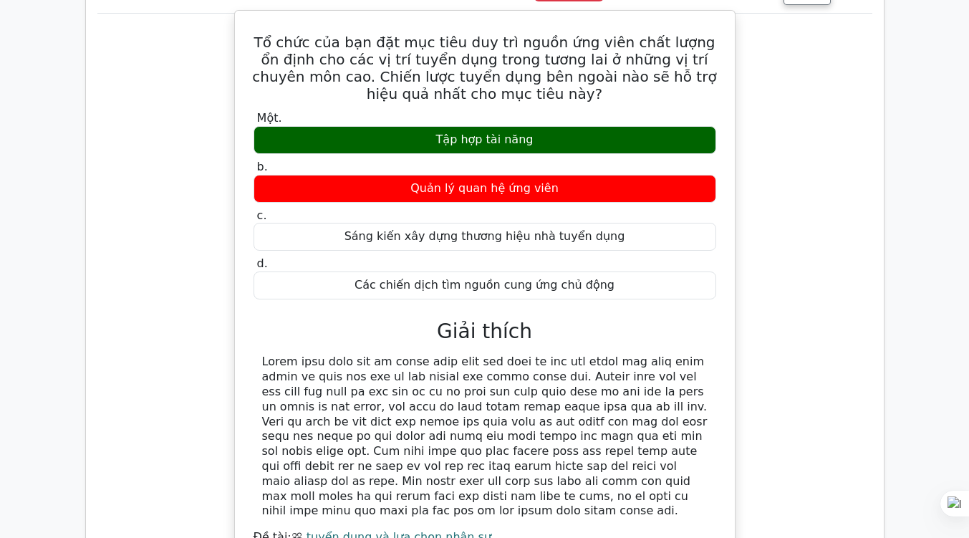
scroll to position [1077, 0]
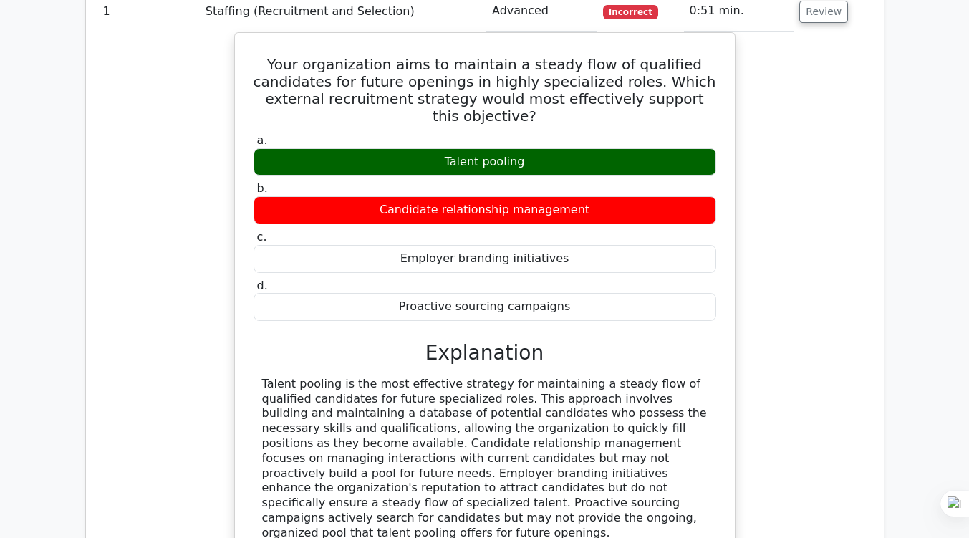
click at [781, 239] on div "Your organization aims to maintain a steady flow of qualified candidates for fu…" at bounding box center [484, 324] width 775 height 584
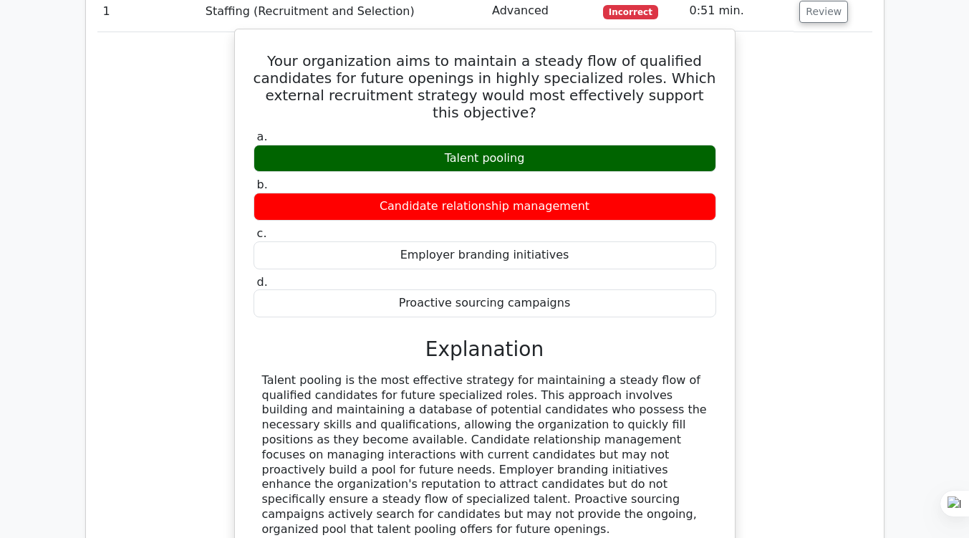
scroll to position [1148, 0]
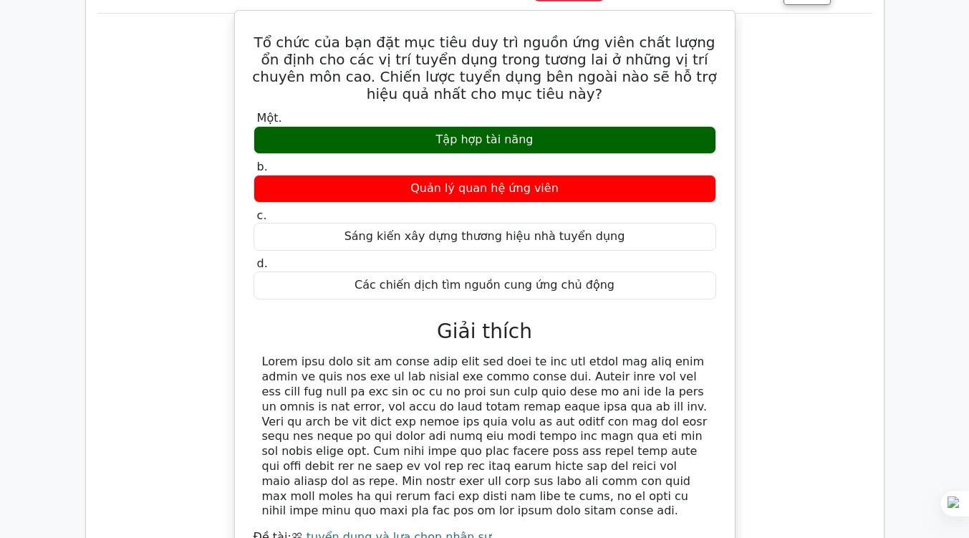
drag, startPoint x: 263, startPoint y: 349, endPoint x: 343, endPoint y: 491, distance: 163.5
click at [343, 491] on div at bounding box center [484, 436] width 445 height 164
copy font "Lorem ipsu dolo sit am conse adip elit sed doei te inc utl etdol mag aliq enim …"
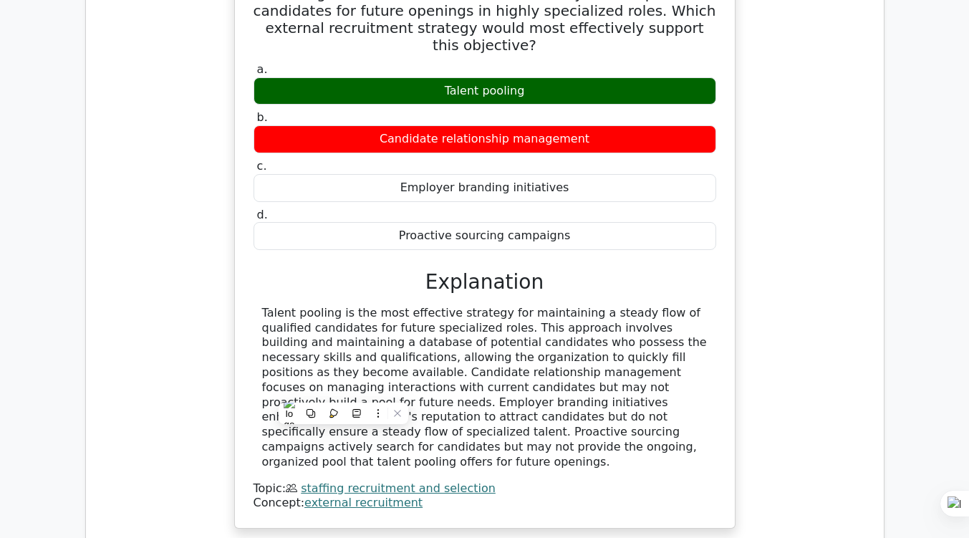
scroll to position [1077, 0]
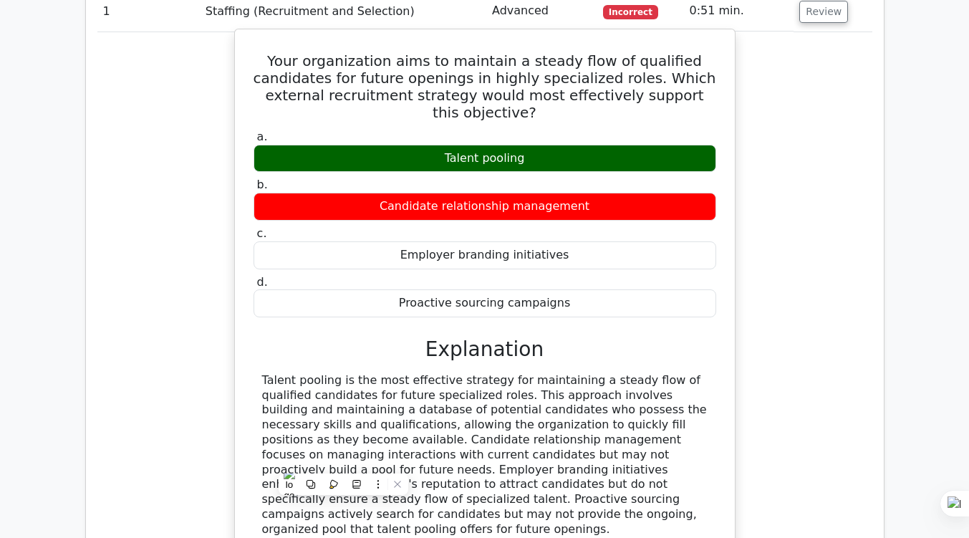
drag, startPoint x: 260, startPoint y: 341, endPoint x: 567, endPoint y: 474, distance: 334.8
click at [567, 474] on div "Talent pooling is the most effective strategy for maintaining a steady flow of …" at bounding box center [484, 455] width 463 height 164
copy div "Talent pooling is the most effective strategy for maintaining a steady flow of …"
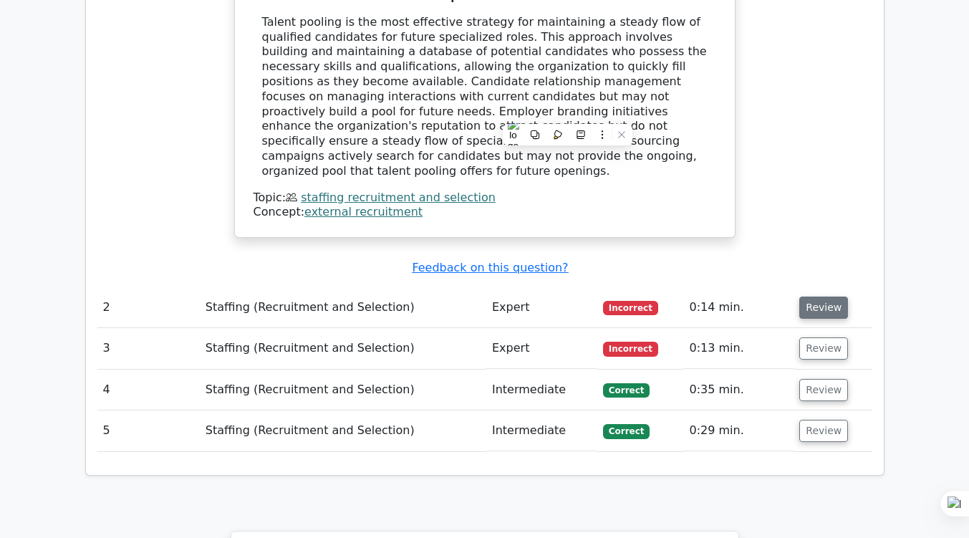
click at [828, 296] on button "Review" at bounding box center [823, 307] width 49 height 22
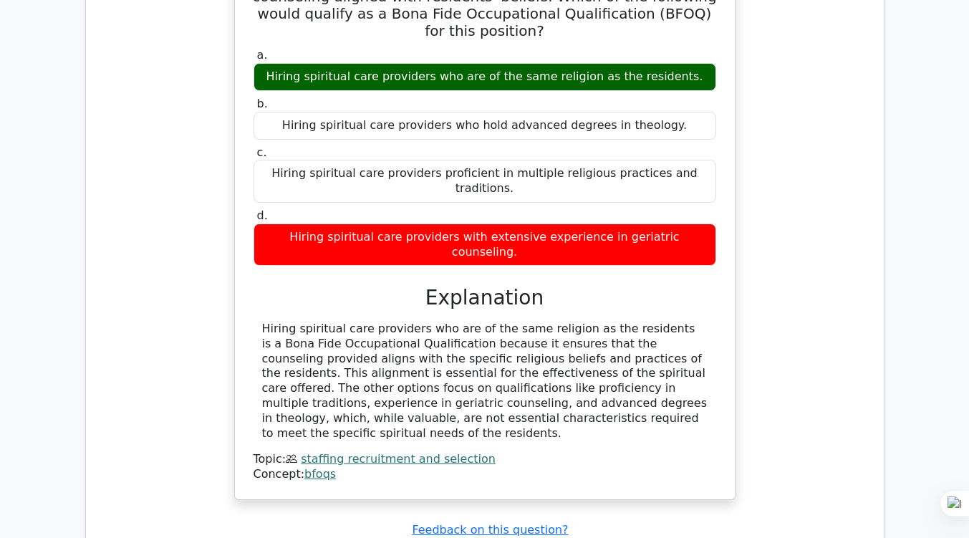
scroll to position [1821, 0]
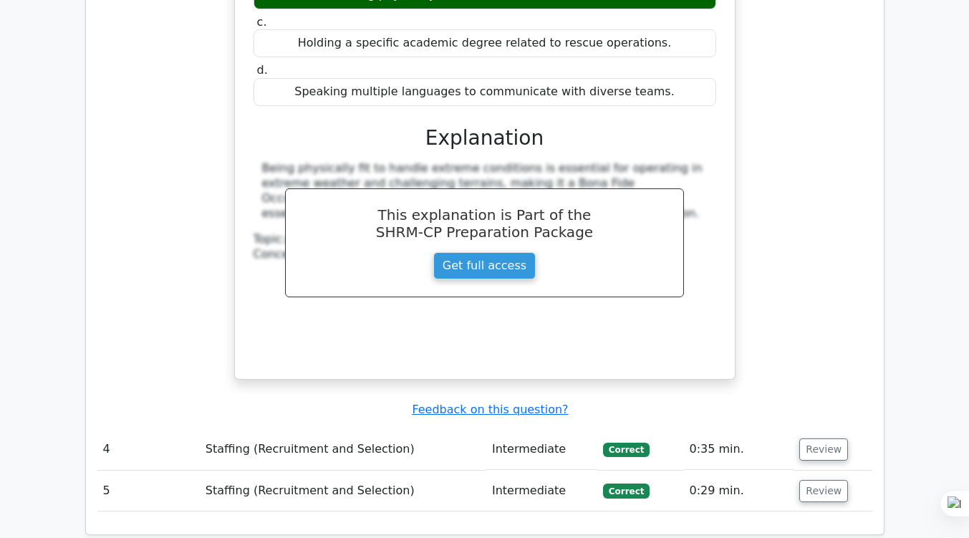
scroll to position [2595, 0]
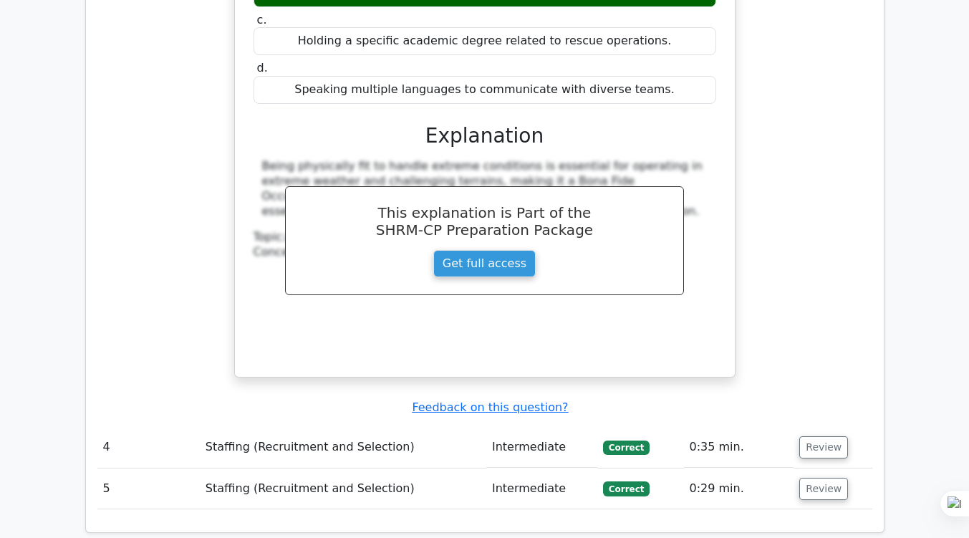
click at [813, 427] on td "Review" at bounding box center [832, 447] width 78 height 41
click at [812, 436] on button "Review" at bounding box center [823, 447] width 49 height 22
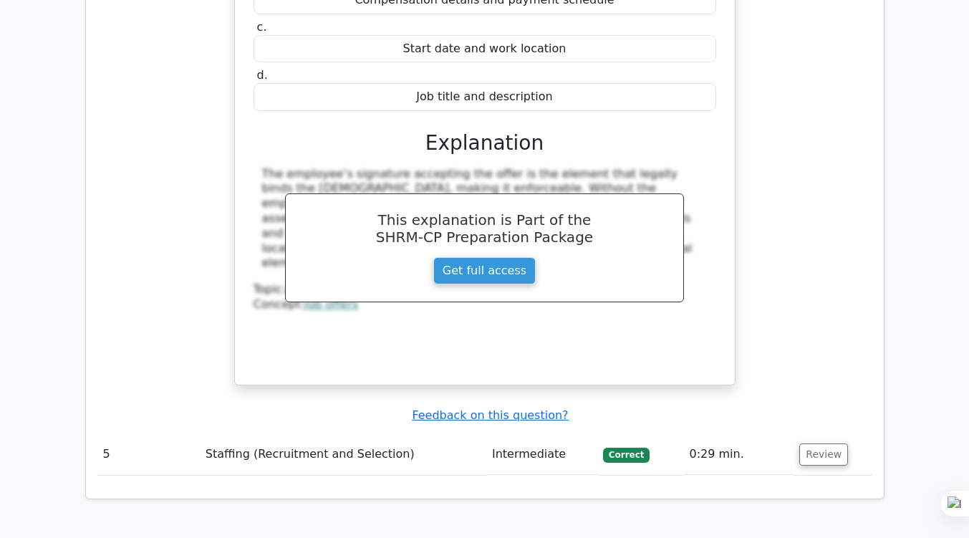
scroll to position [3215, 0]
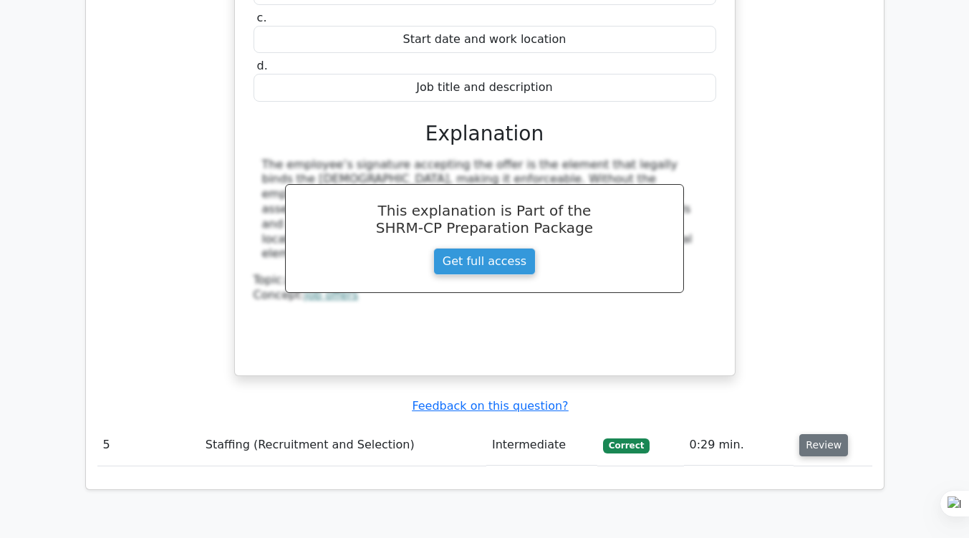
click at [813, 434] on button "Review" at bounding box center [823, 445] width 49 height 22
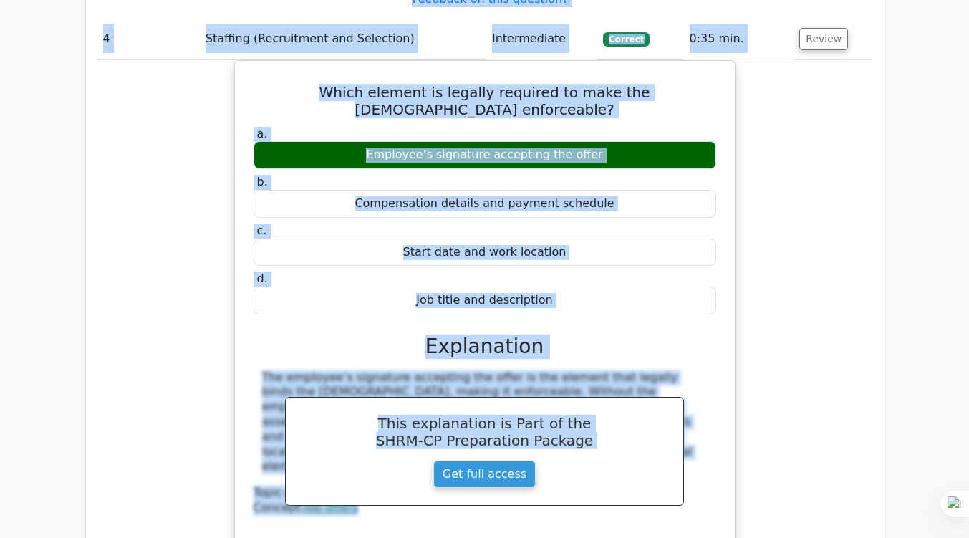
scroll to position [2760, 0]
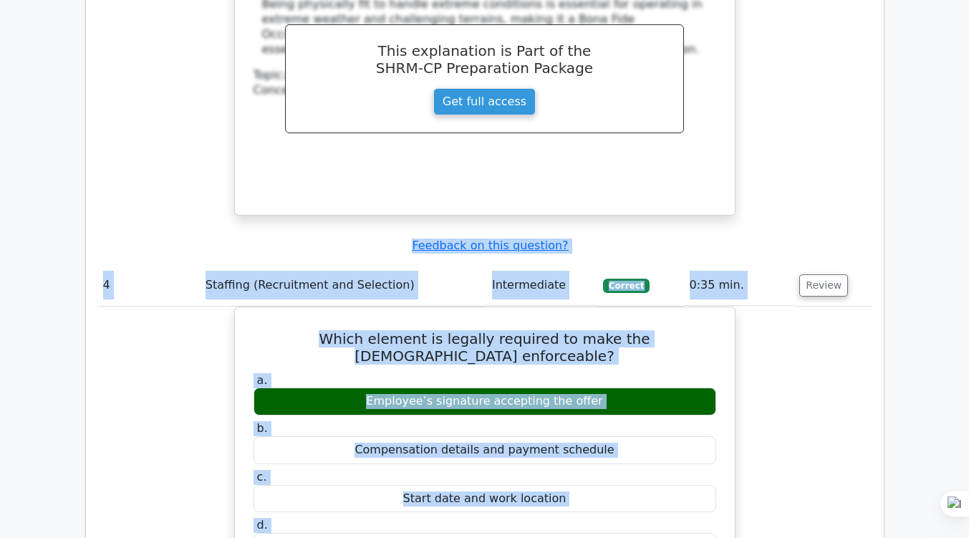
drag, startPoint x: 826, startPoint y: 116, endPoint x: 835, endPoint y: -36, distance: 152.0
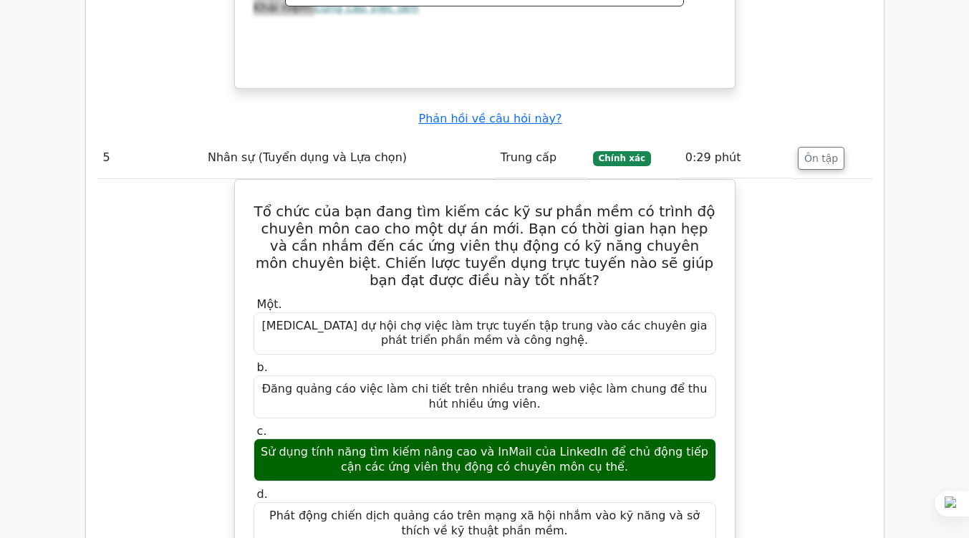
scroll to position [3505, 0]
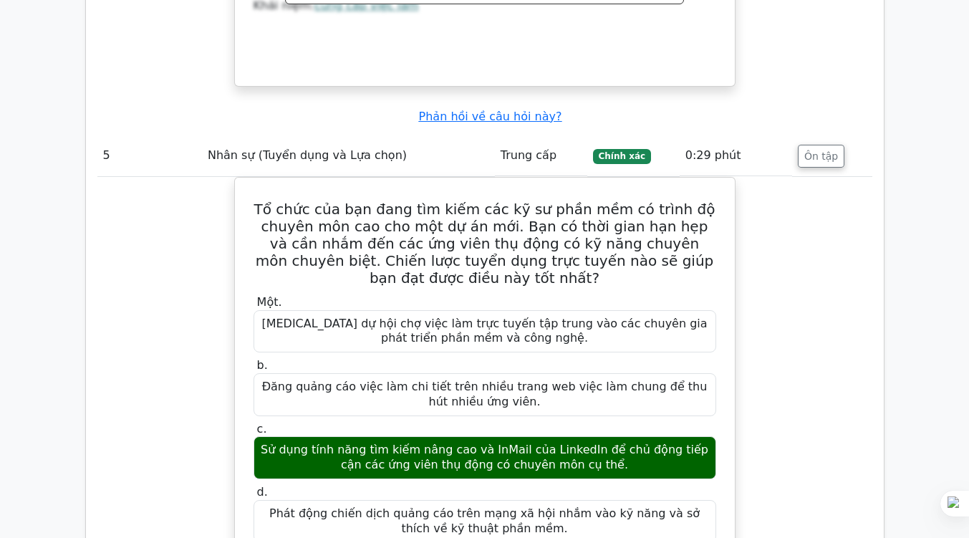
click at [805, 289] on div "Tổ chức của bạn đang tìm kiếm các kỹ sư phần mềm có trình độ chuyên môn cao cho…" at bounding box center [484, 492] width 775 height 631
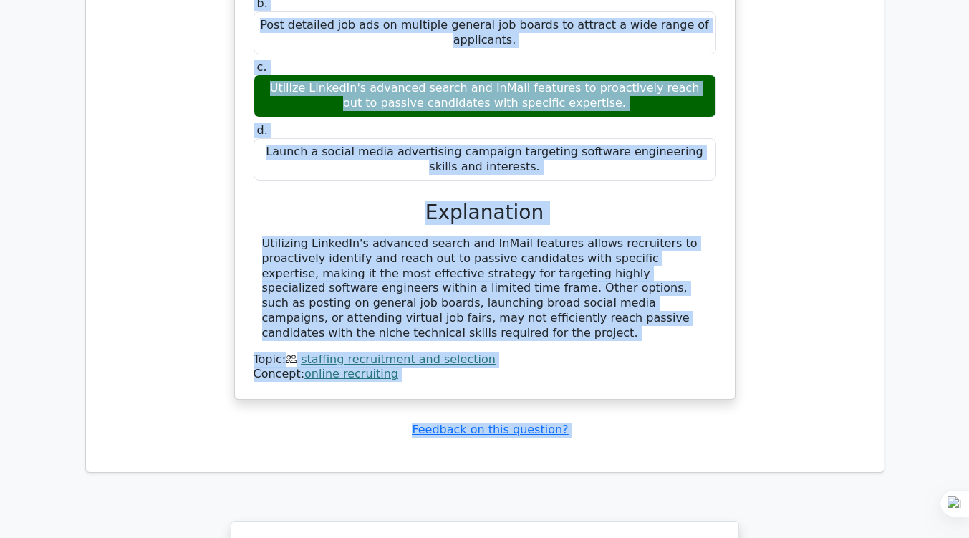
scroll to position [3997, 0]
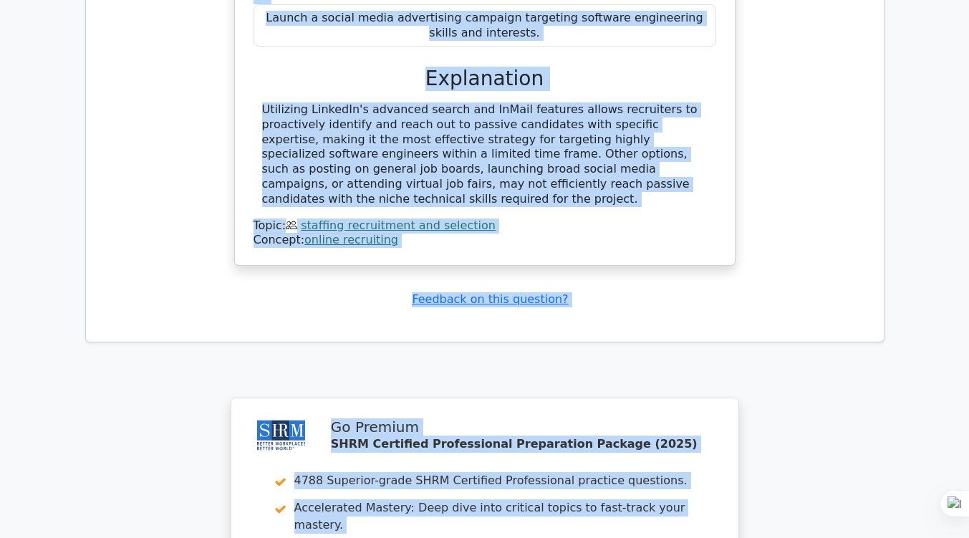
drag, startPoint x: 280, startPoint y: 94, endPoint x: 620, endPoint y: 42, distance: 344.0
copy div "Your organization is seeking to hire highly specialized software engineers for …"
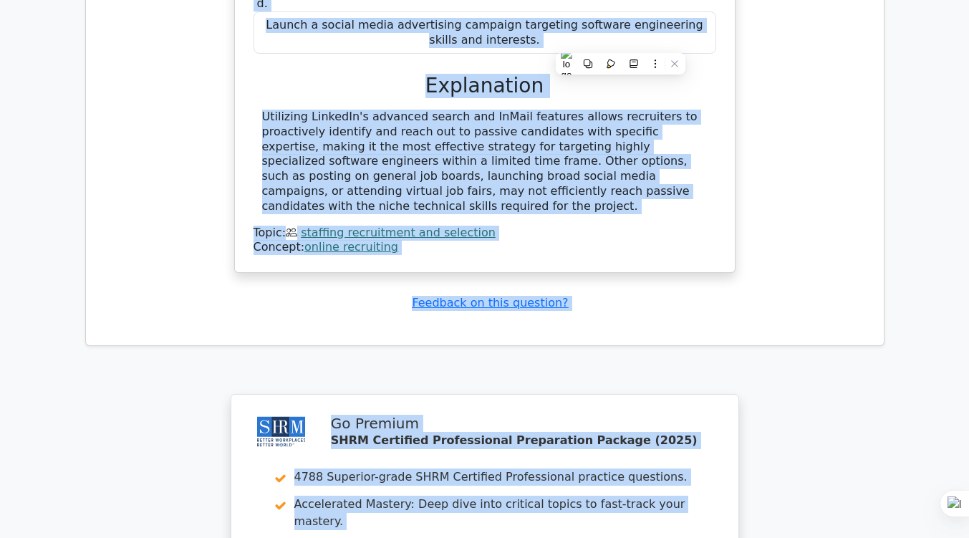
scroll to position [4276, 0]
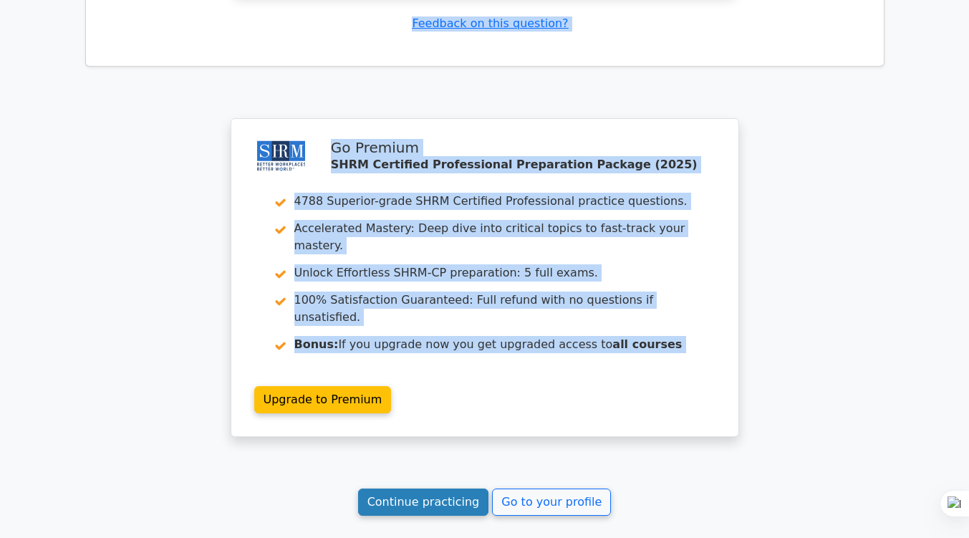
click at [405, 488] on link "Continue practicing" at bounding box center [423, 501] width 131 height 27
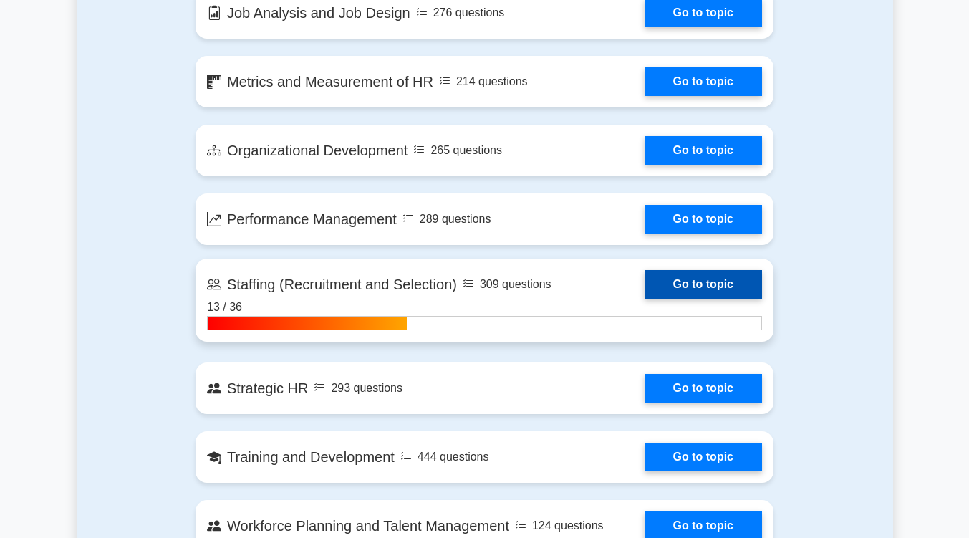
click at [691, 274] on link "Go to topic" at bounding box center [702, 284] width 117 height 29
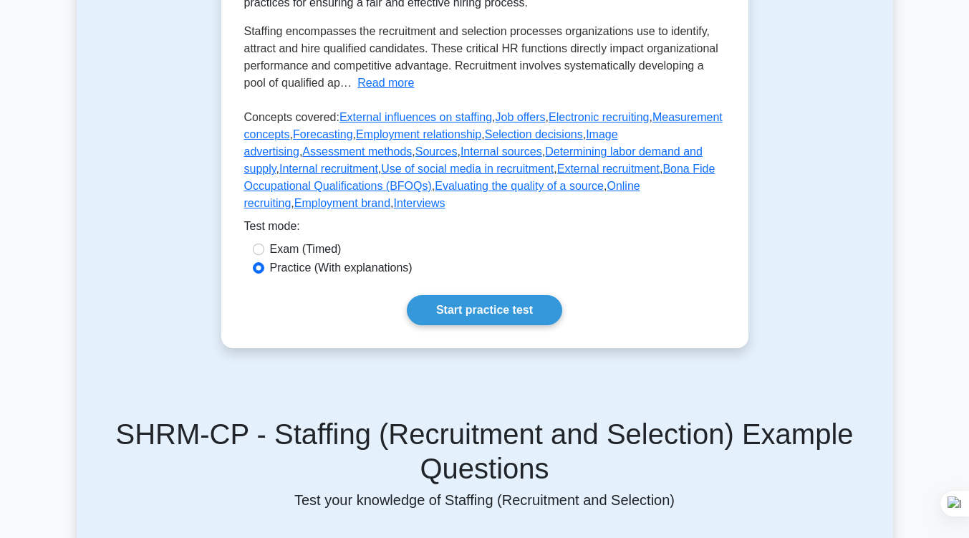
scroll to position [366, 0]
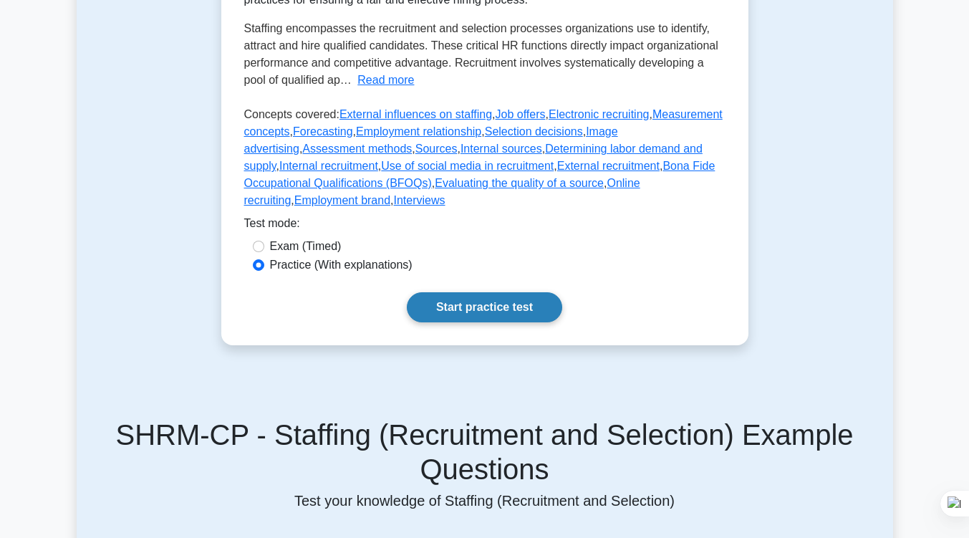
click at [463, 292] on link "Start practice test" at bounding box center [484, 307] width 155 height 30
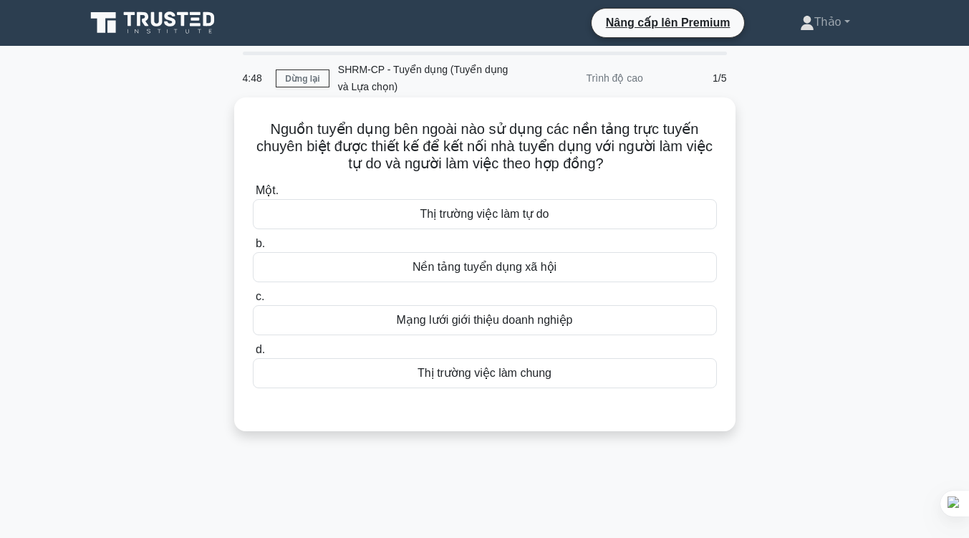
click at [559, 320] on font "Mạng lưới giới thiệu doanh nghiệp" at bounding box center [485, 320] width 176 height 12
click at [253, 301] on input "c. Mạng lưới giới thiệu doanh nghiệp" at bounding box center [253, 296] width 0 height 9
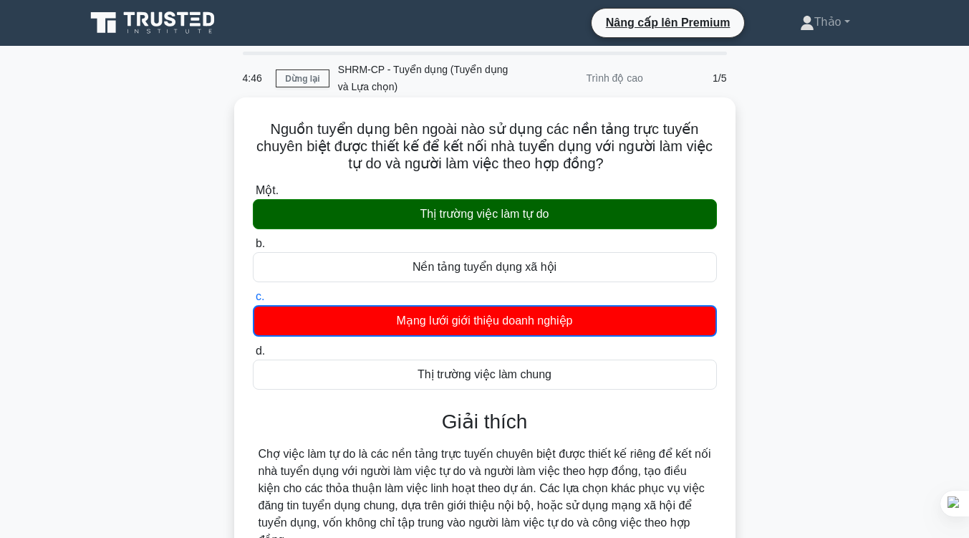
scroll to position [236, 0]
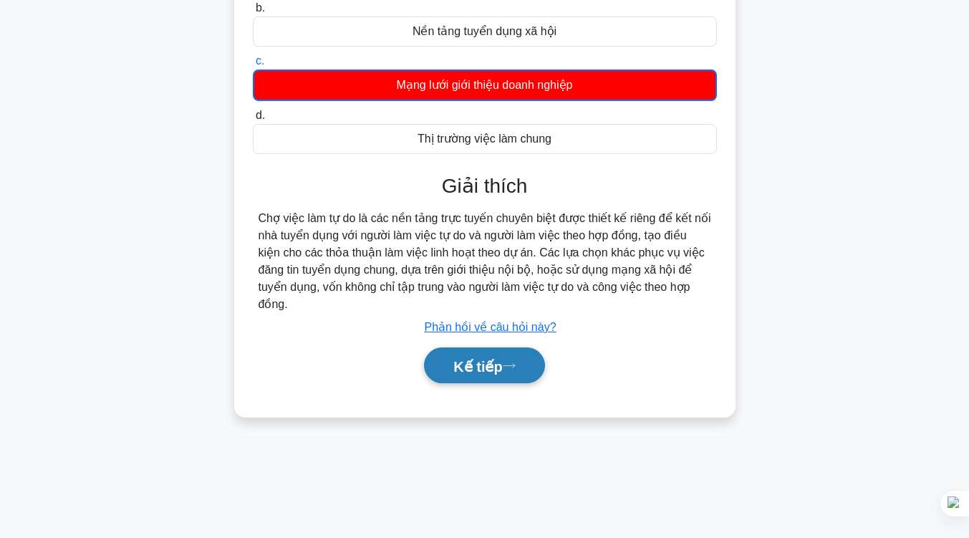
click at [519, 347] on button "Kế tiếp" at bounding box center [484, 365] width 120 height 37
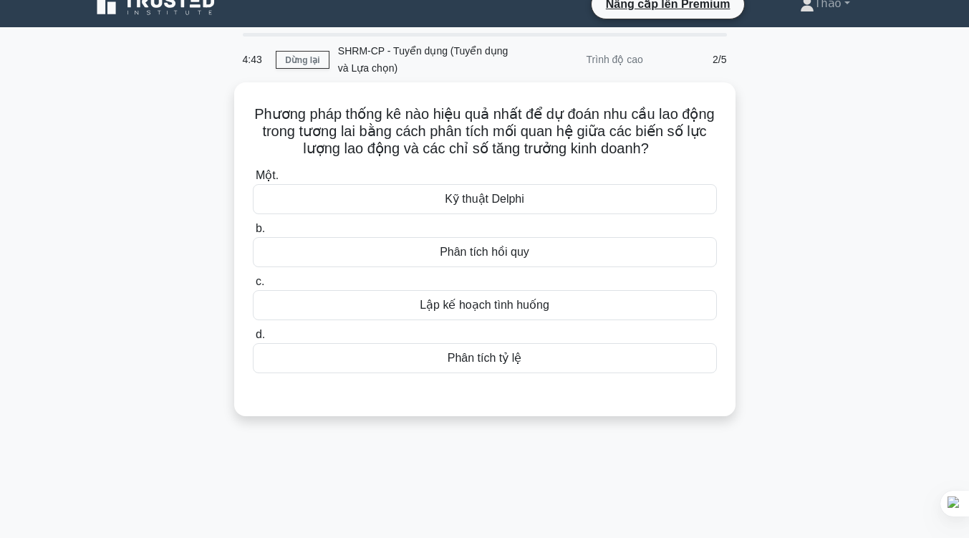
scroll to position [0, 0]
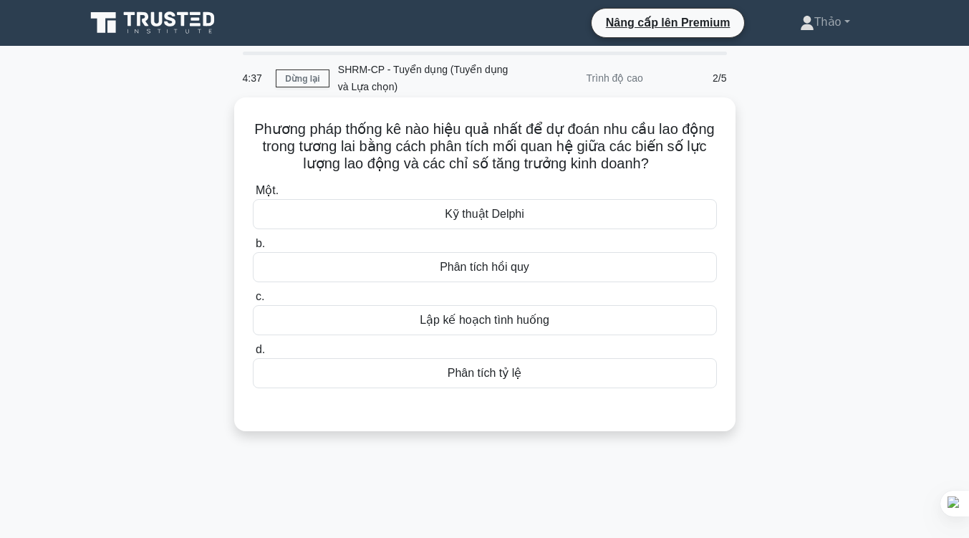
click at [524, 271] on font "Phân tích hồi quy" at bounding box center [484, 267] width 89 height 12
click at [253, 248] on input "b. Phân tích hồi quy" at bounding box center [253, 243] width 0 height 9
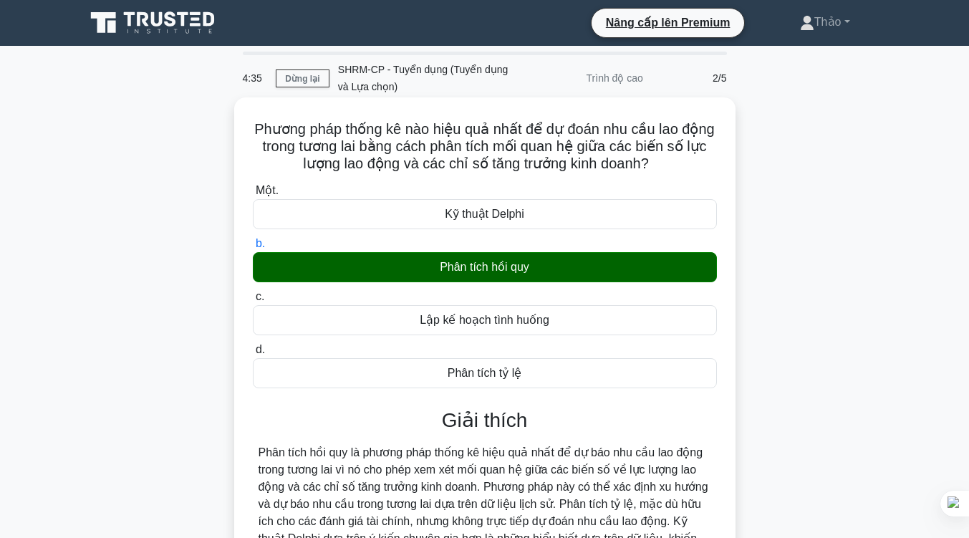
scroll to position [236, 0]
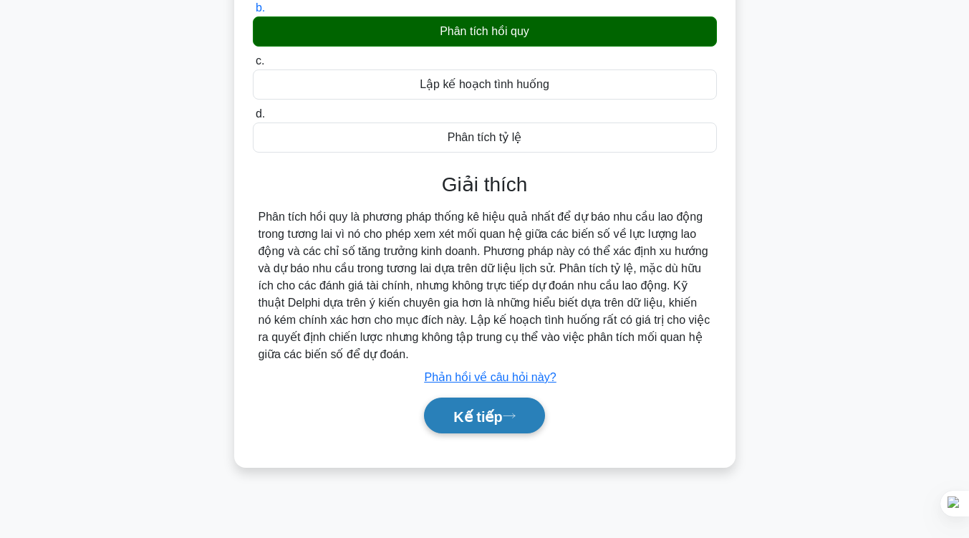
click at [470, 415] on font "Kế tiếp" at bounding box center [477, 416] width 49 height 16
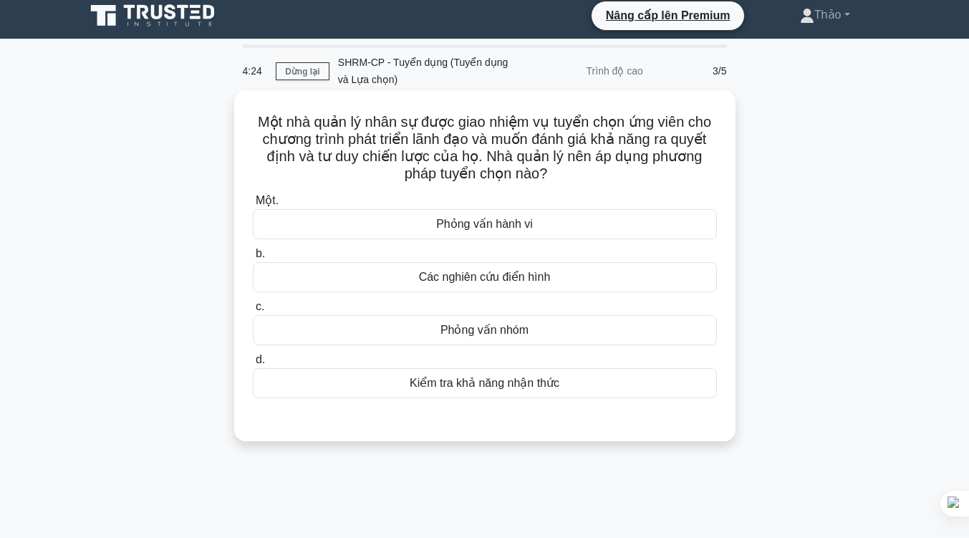
scroll to position [6, 0]
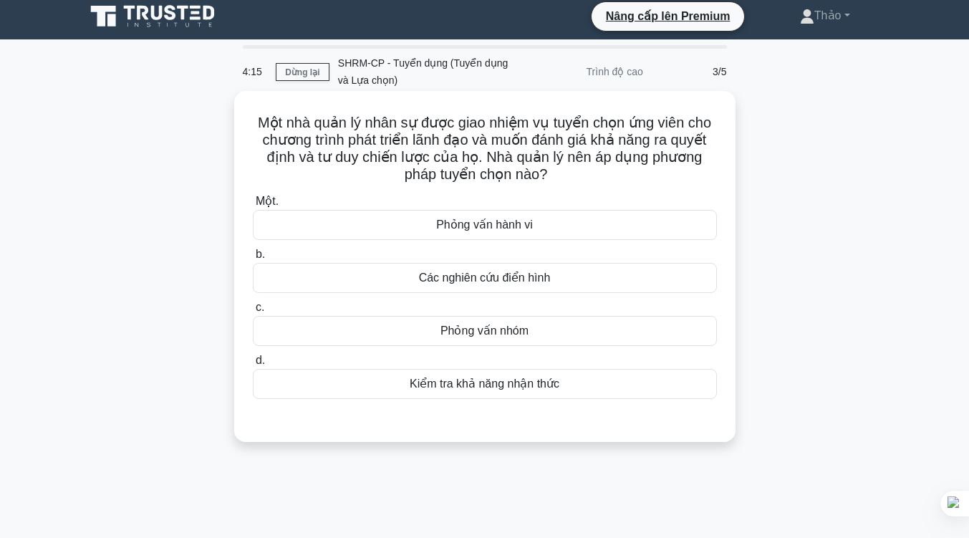
click at [521, 321] on div "Phỏng vấn nhóm" at bounding box center [485, 331] width 464 height 30
click at [253, 312] on input "c. Phỏng vấn nhóm" at bounding box center [253, 307] width 0 height 9
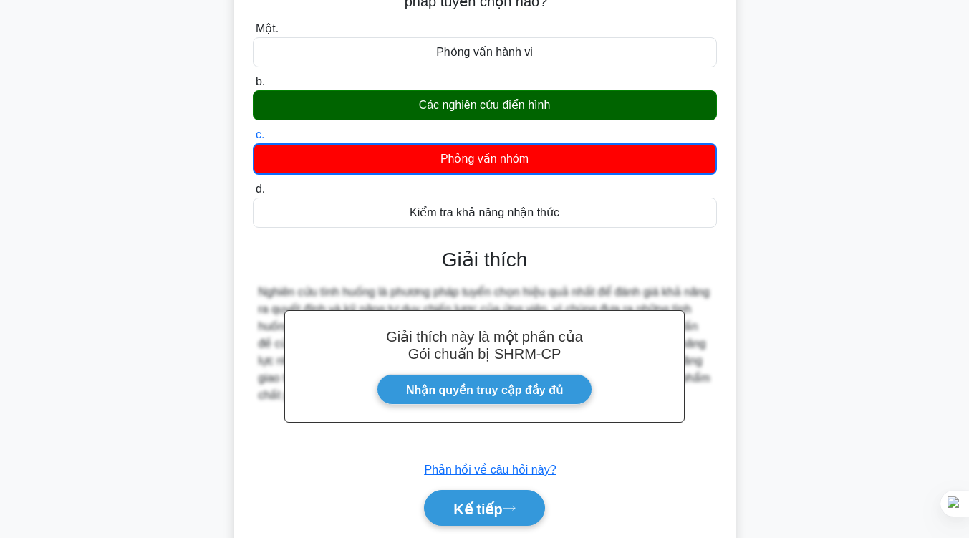
scroll to position [187, 0]
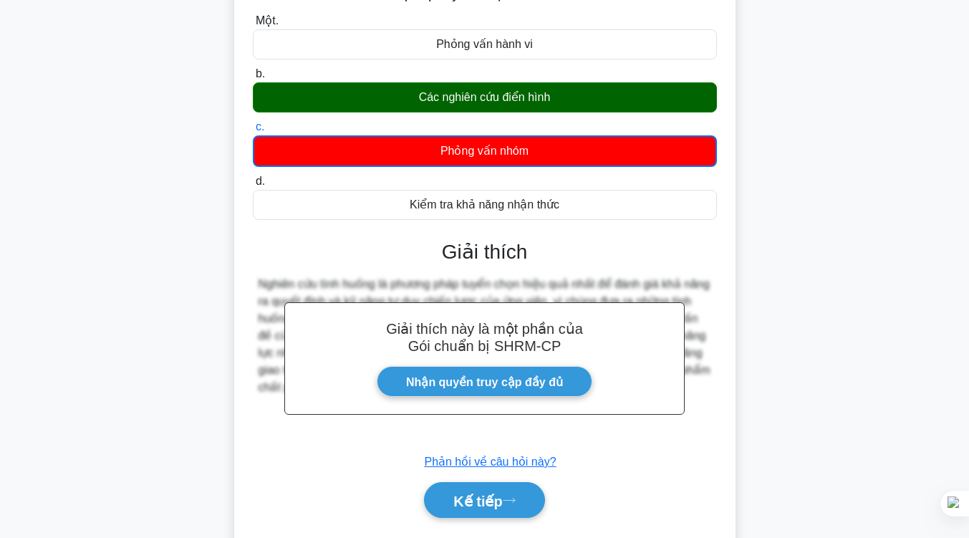
click at [485, 453] on div "Giải thích này là một phần của Gói chuẩn bị SHRM-CP Nhận quyền truy cập đầy đủ …" at bounding box center [485, 373] width 464 height 301
click at [486, 374] on link "Nhận quyền truy cập đầy đủ" at bounding box center [485, 381] width 216 height 31
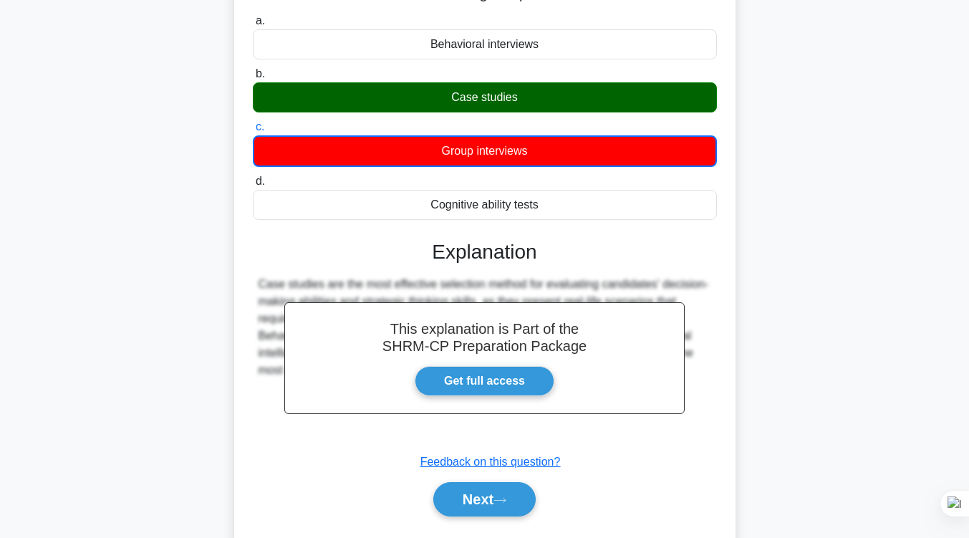
scroll to position [0, 0]
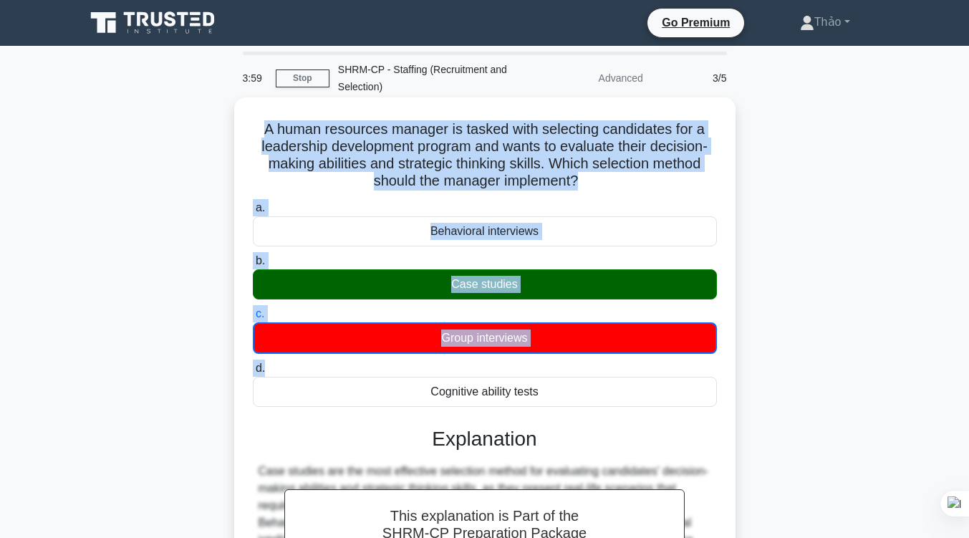
drag, startPoint x: 261, startPoint y: 132, endPoint x: 555, endPoint y: 369, distance: 377.4
click at [555, 369] on div "A human resources manager is tasked with selecting candidates for a leadership …" at bounding box center [485, 417] width 490 height 628
copy div "A human resources manager is tasked with selecting candidates for a leadership …"
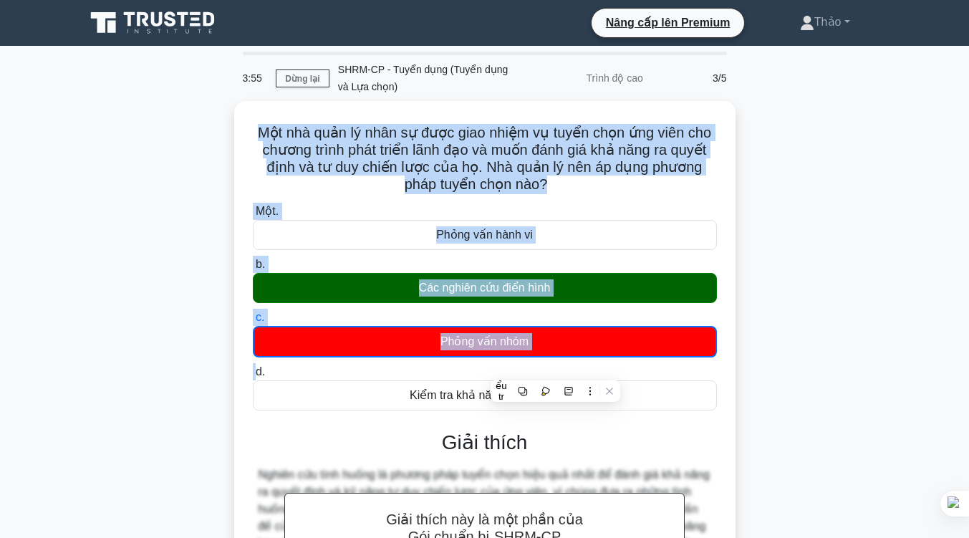
click at [830, 183] on div "Một nhà quản lý nhân sự được giao nhiệm vụ tuyển chọn ứng viên cho chương trình…" at bounding box center [485, 430] width 816 height 659
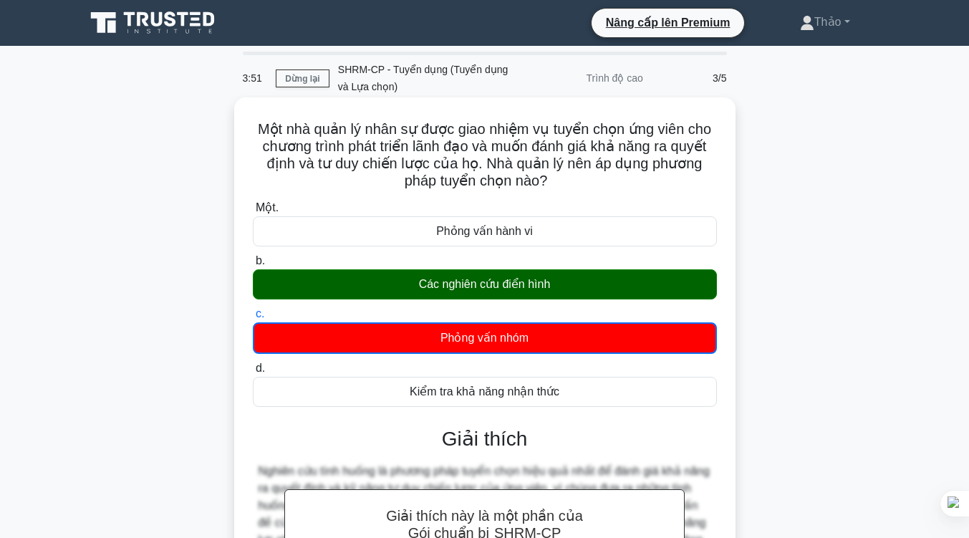
drag, startPoint x: 256, startPoint y: 128, endPoint x: 688, endPoint y: 406, distance: 514.0
click at [688, 406] on div "Một nhà quản lý nhân sự được giao nhiệm vụ tuyển chọn ứng viên cho chương trình…" at bounding box center [485, 418] width 490 height 630
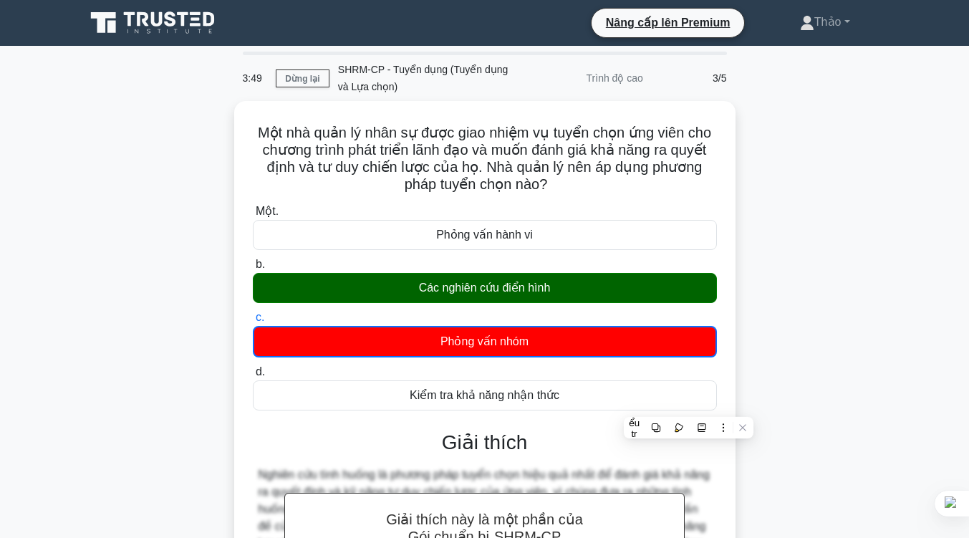
click at [896, 243] on main "3:49 Dừng lại SHRM-CP - Tuyển dụng (Tuyển dụng và Lựa chọn) Trình độ cao 3/5 Mộ…" at bounding box center [484, 409] width 969 height 727
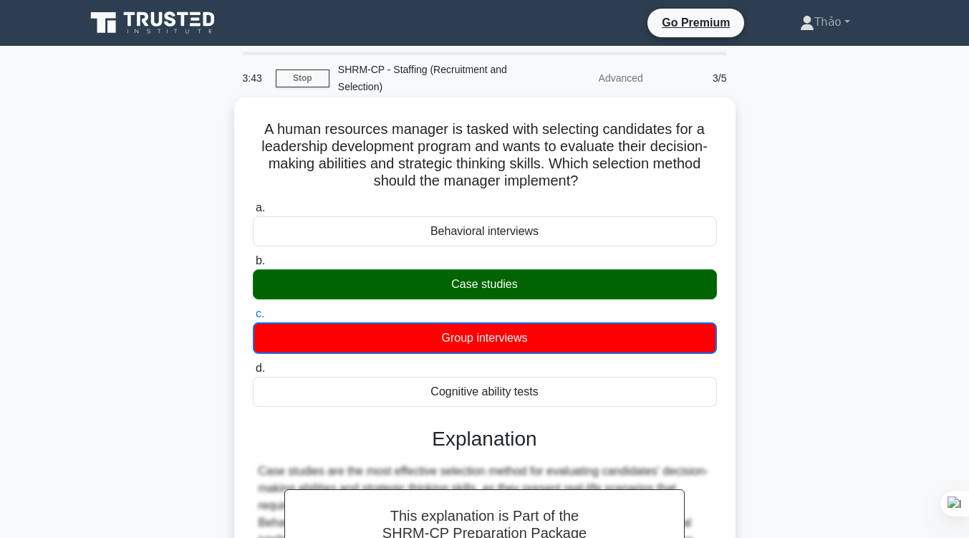
drag, startPoint x: 258, startPoint y: 130, endPoint x: 604, endPoint y: 397, distance: 436.8
click at [604, 397] on div "A human resources manager is tasked with selecting candidates for a leadership …" at bounding box center [485, 417] width 490 height 628
copy div "A human resources manager is tasked with selecting candidates for a leadership …"
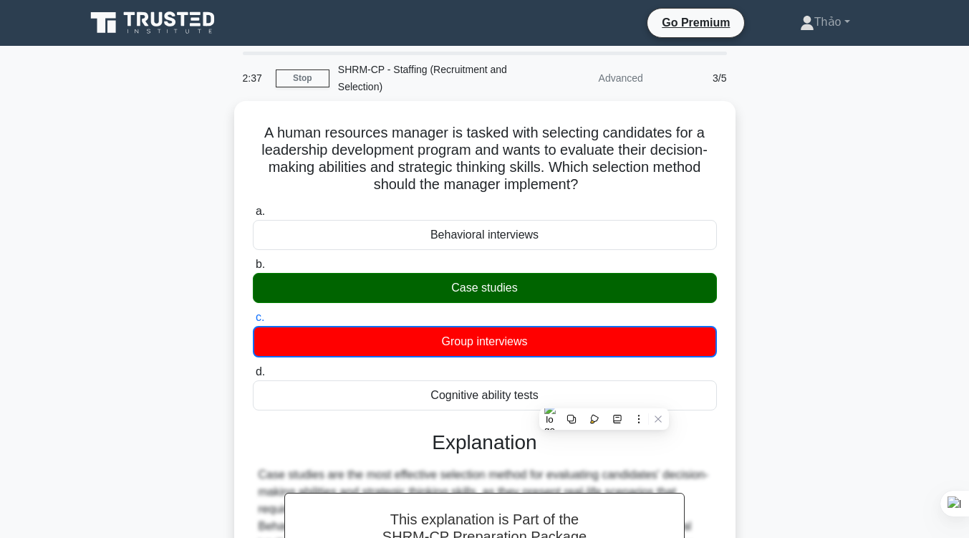
click at [176, 22] on icon at bounding box center [153, 22] width 137 height 27
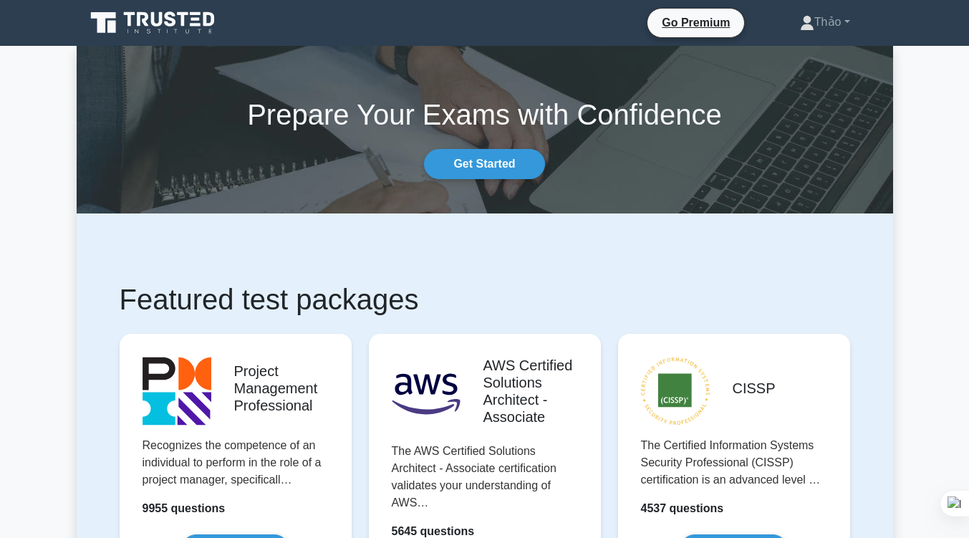
scroll to position [273, 0]
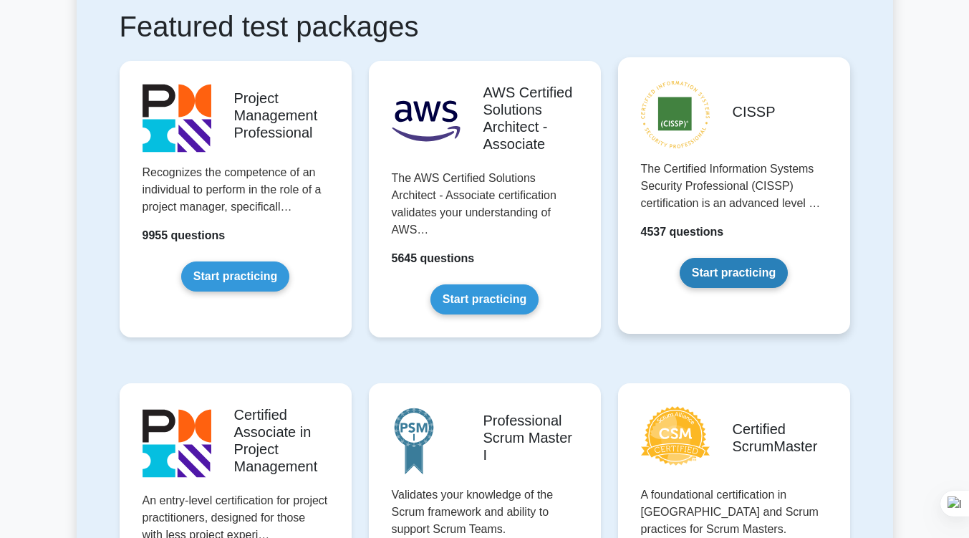
click at [788, 258] on link "Start practicing" at bounding box center [733, 273] width 108 height 30
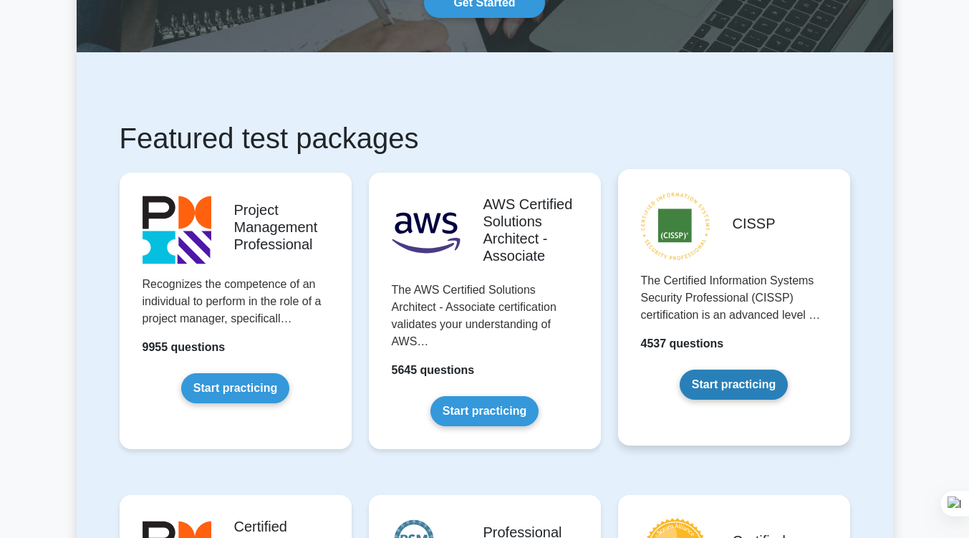
scroll to position [0, 0]
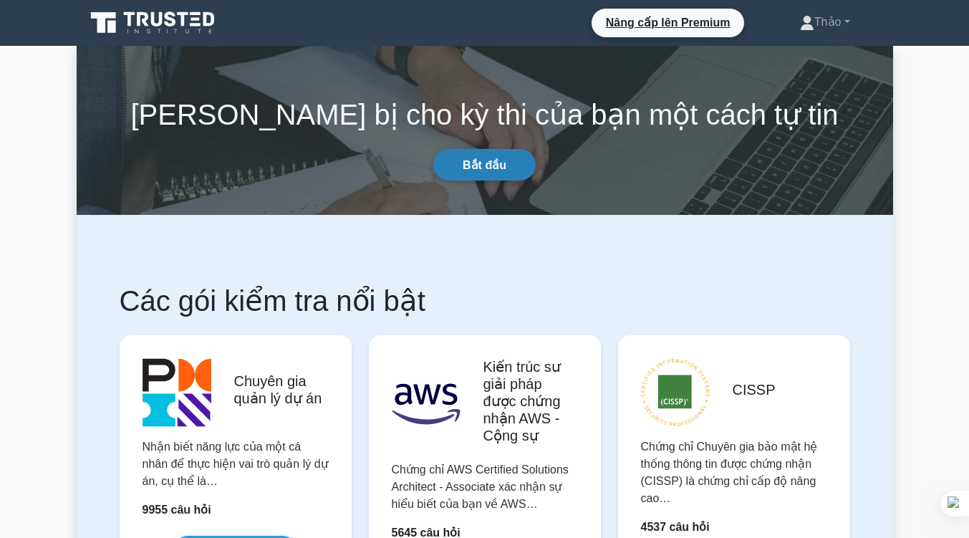
click at [477, 160] on font "Bắt đầu" at bounding box center [485, 165] width 44 height 12
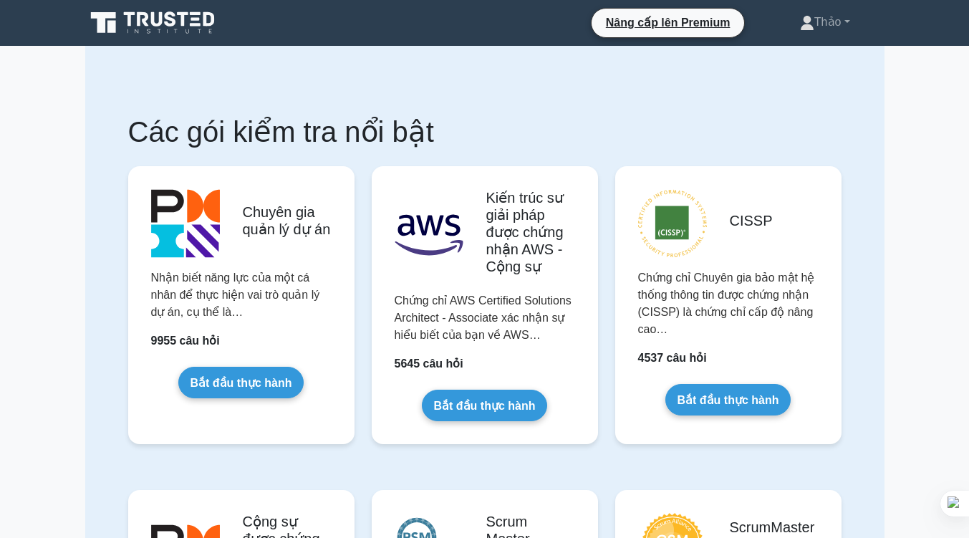
drag, startPoint x: 802, startPoint y: 92, endPoint x: 967, endPoint y: 79, distance: 165.2
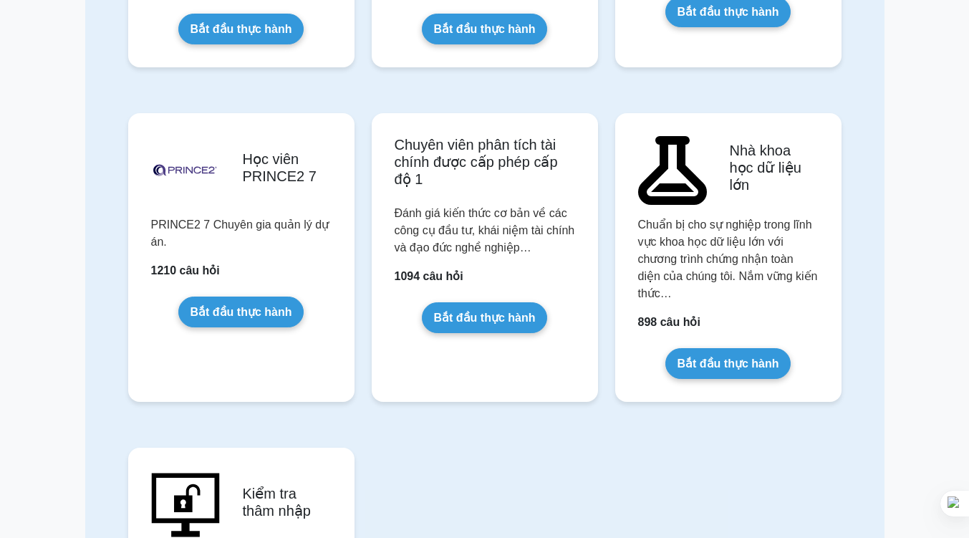
scroll to position [2708, 0]
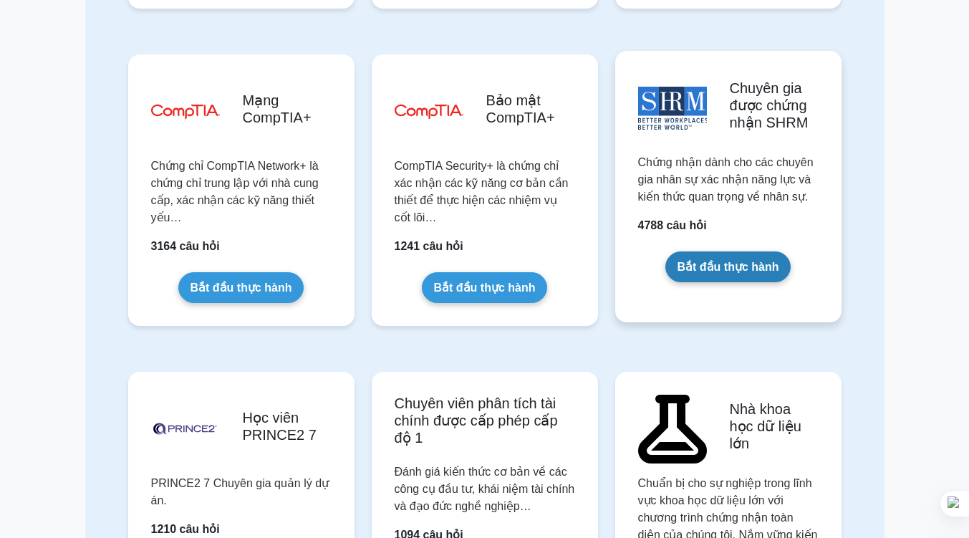
click at [737, 276] on link "Bắt đầu thực hành" at bounding box center [728, 266] width 126 height 31
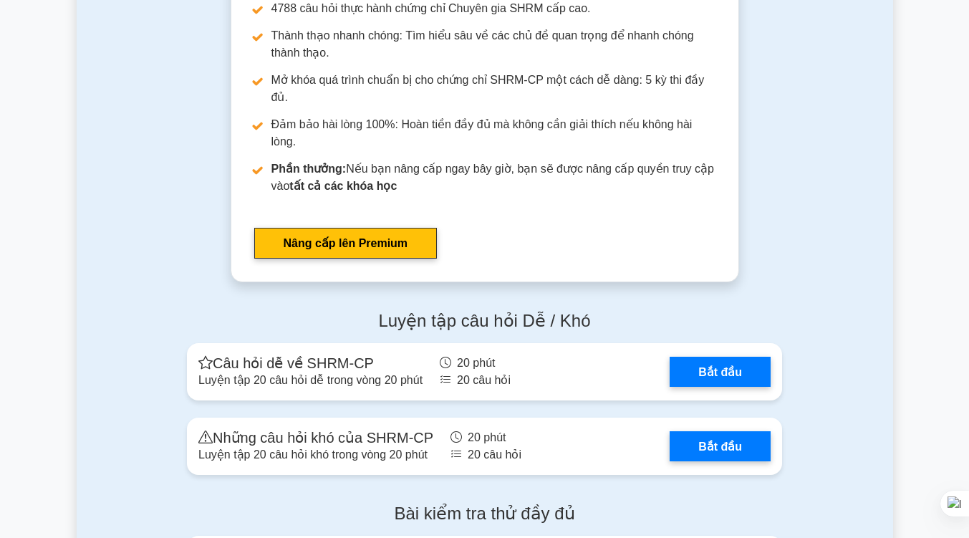
scroll to position [2459, 0]
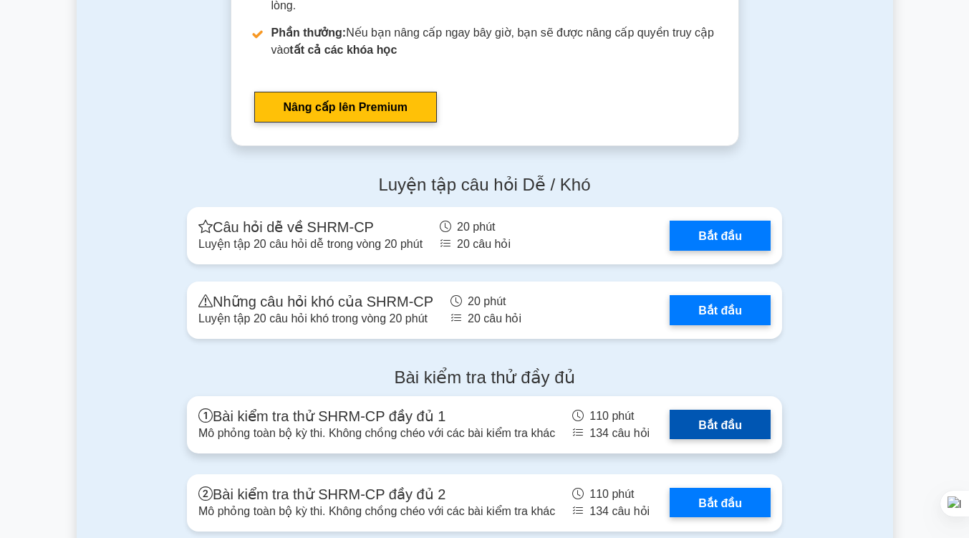
click at [720, 410] on link "Bắt đầu" at bounding box center [719, 424] width 101 height 29
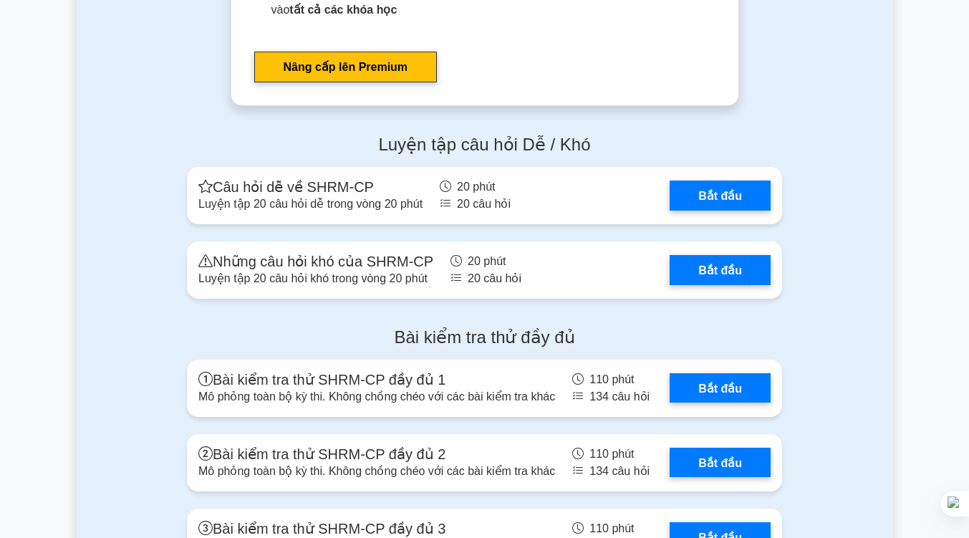
scroll to position [2497, 0]
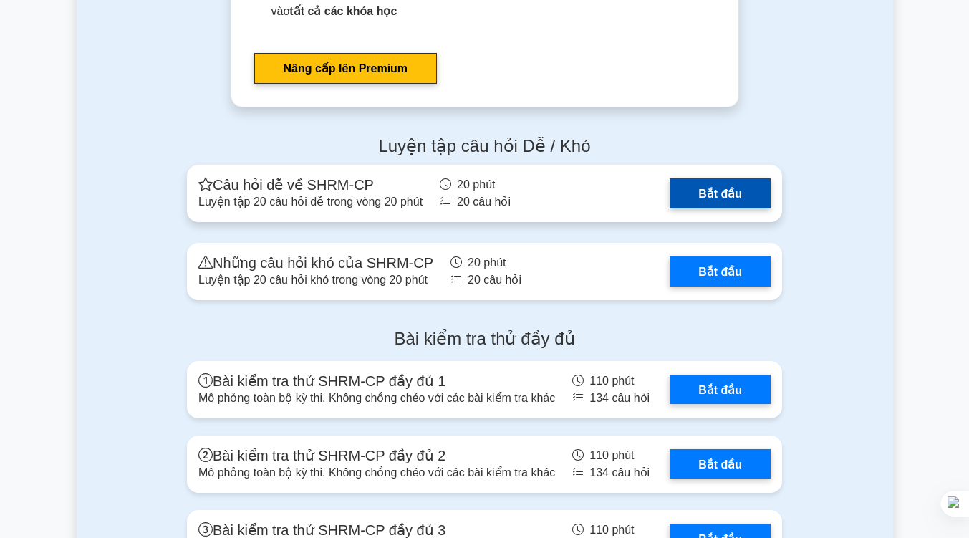
click at [712, 178] on link "Bắt đầu" at bounding box center [719, 192] width 101 height 29
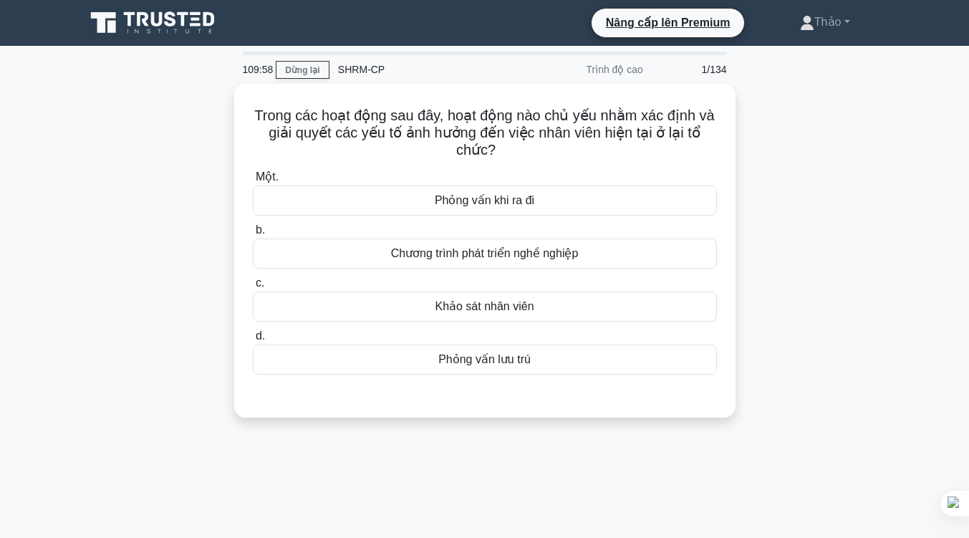
click at [491, 55] on div "SHRM-CP" at bounding box center [427, 69] width 197 height 29
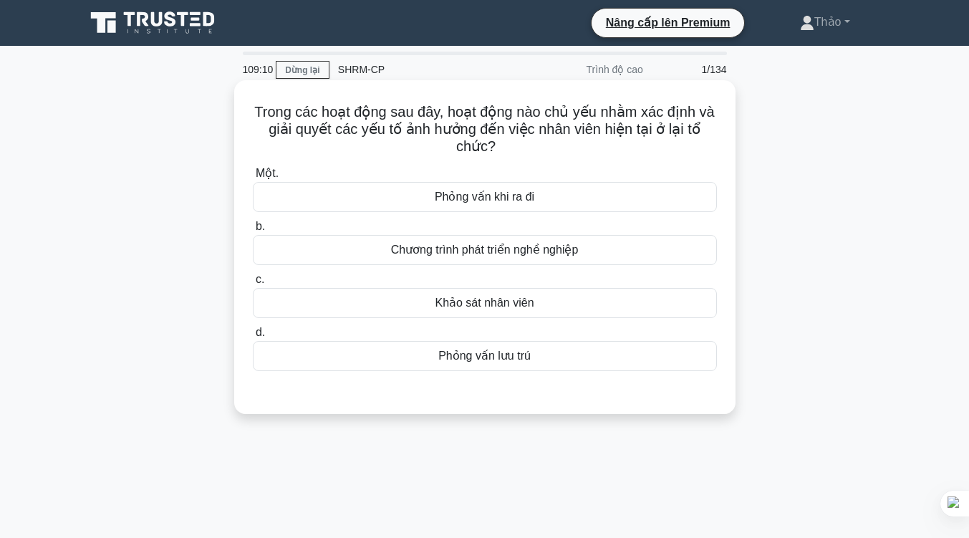
click at [561, 360] on div "Phỏng vấn lưu trú" at bounding box center [485, 356] width 464 height 30
click at [253, 337] on input "d. Phỏng vấn lưu trú" at bounding box center [253, 332] width 0 height 9
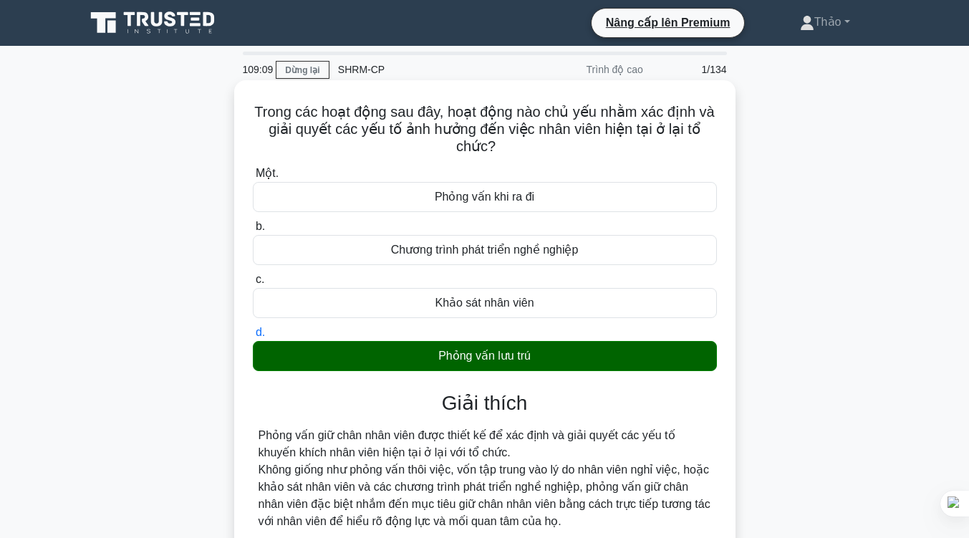
scroll to position [236, 0]
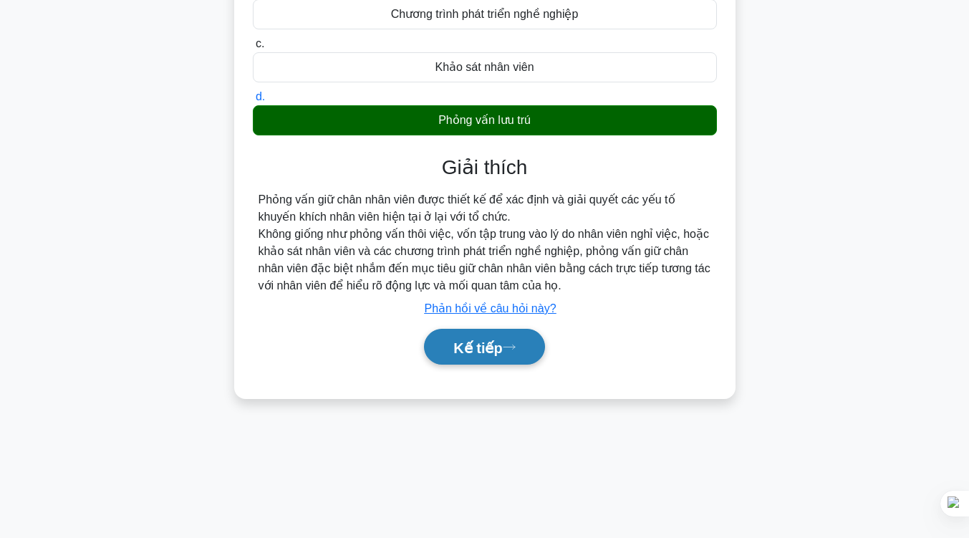
click at [502, 354] on font "Kế tiếp" at bounding box center [477, 347] width 49 height 16
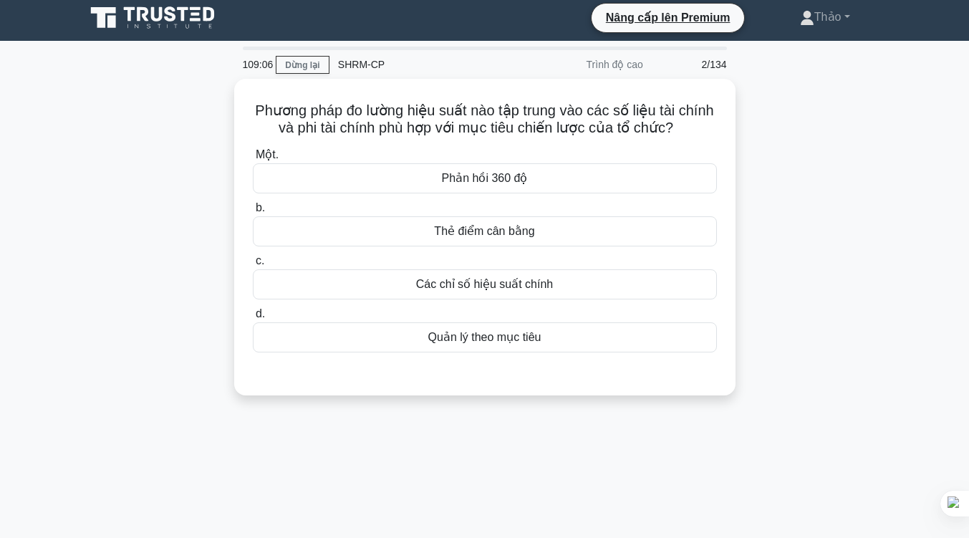
scroll to position [4, 0]
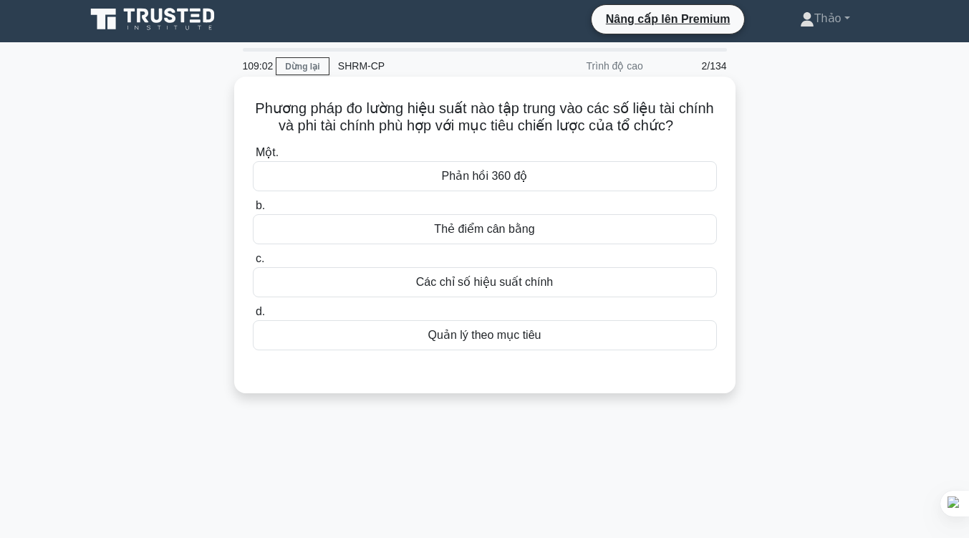
click at [522, 276] on font "Các chỉ số hiệu suất chính" at bounding box center [484, 282] width 137 height 12
click at [253, 263] on input "c. Các chỉ số hiệu suất chính" at bounding box center [253, 258] width 0 height 9
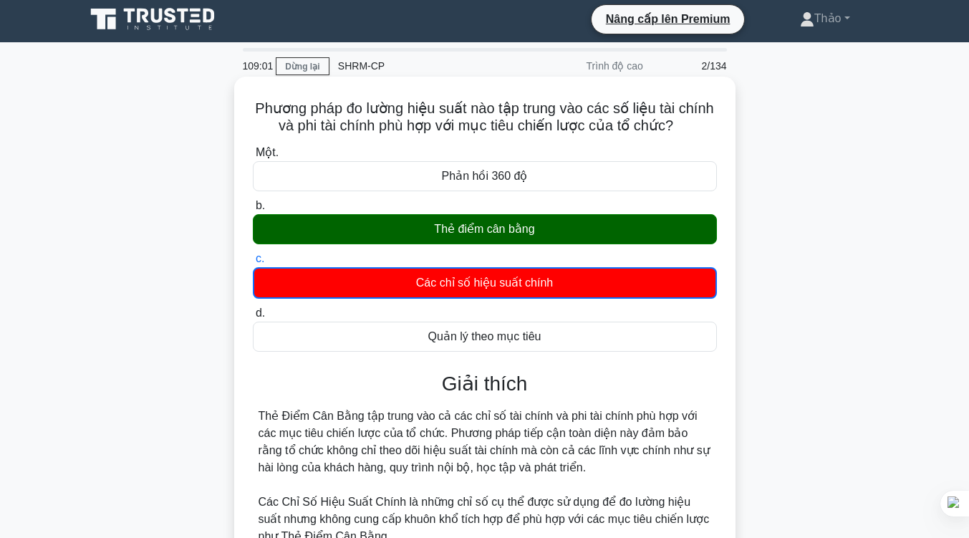
scroll to position [246, 0]
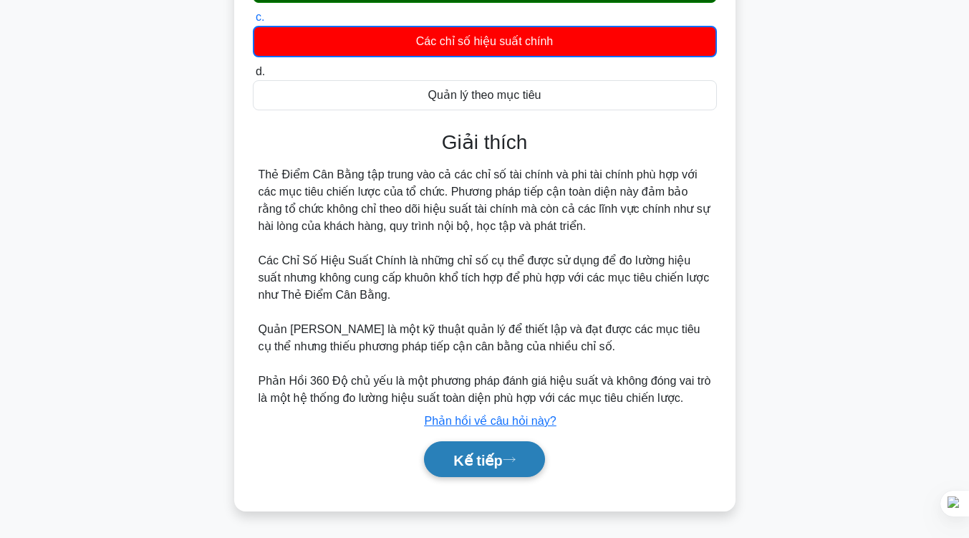
click at [488, 466] on font "Kế tiếp" at bounding box center [477, 460] width 49 height 16
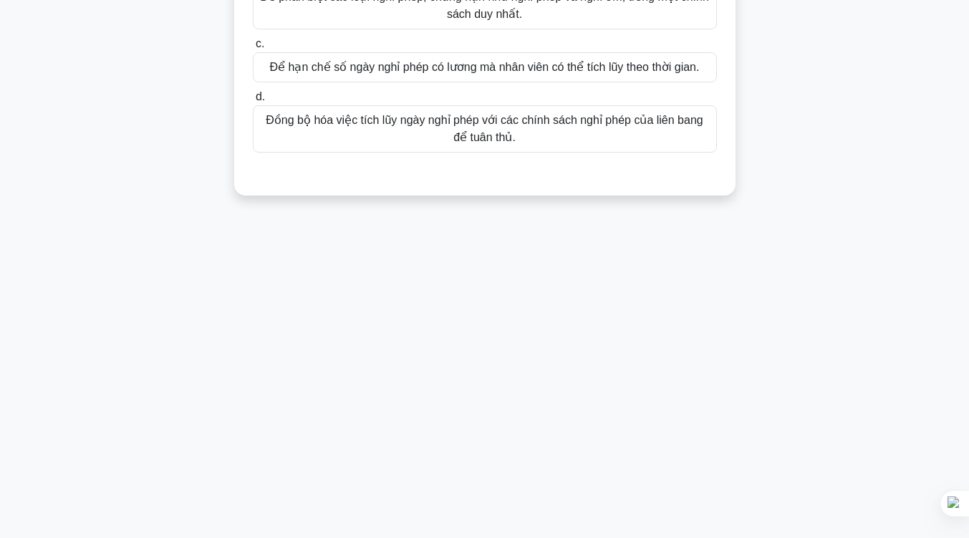
scroll to position [0, 0]
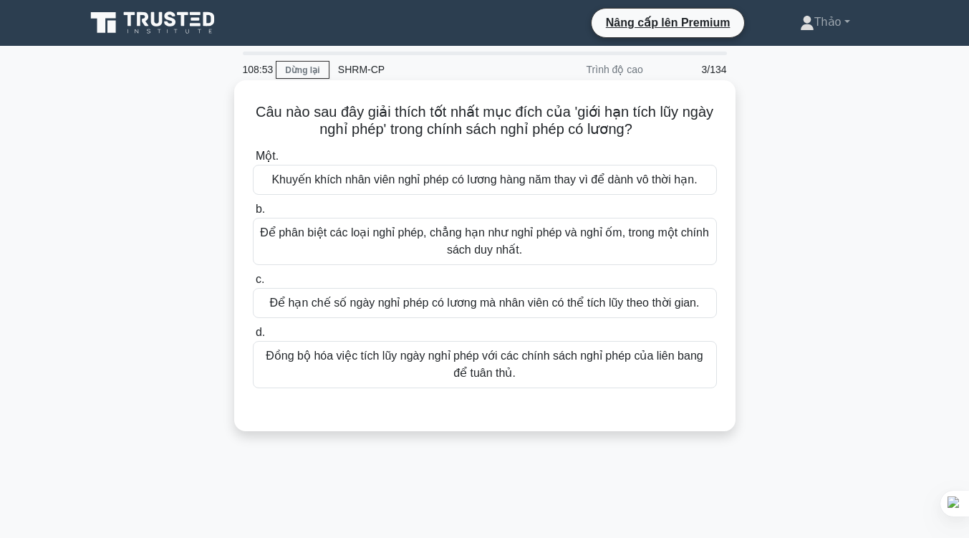
click at [574, 235] on font "Để phân biệt các loại nghỉ phép, chẳng hạn như nghỉ phép và nghỉ ốm, trong một …" at bounding box center [484, 240] width 449 height 29
click at [253, 214] on input "b. Để phân biệt các loại nghỉ phép, chẳng hạn như nghỉ phép và nghỉ ốm, trong m…" at bounding box center [253, 209] width 0 height 9
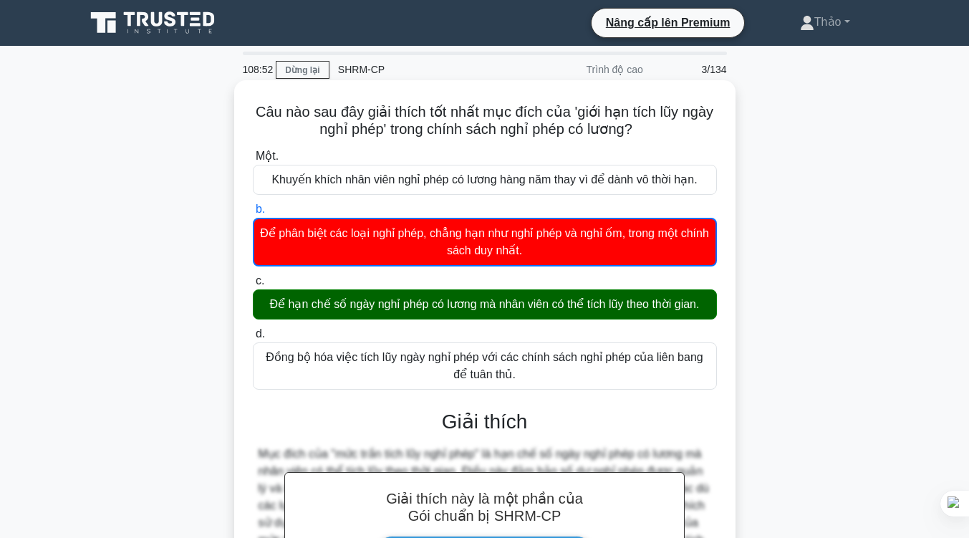
scroll to position [236, 0]
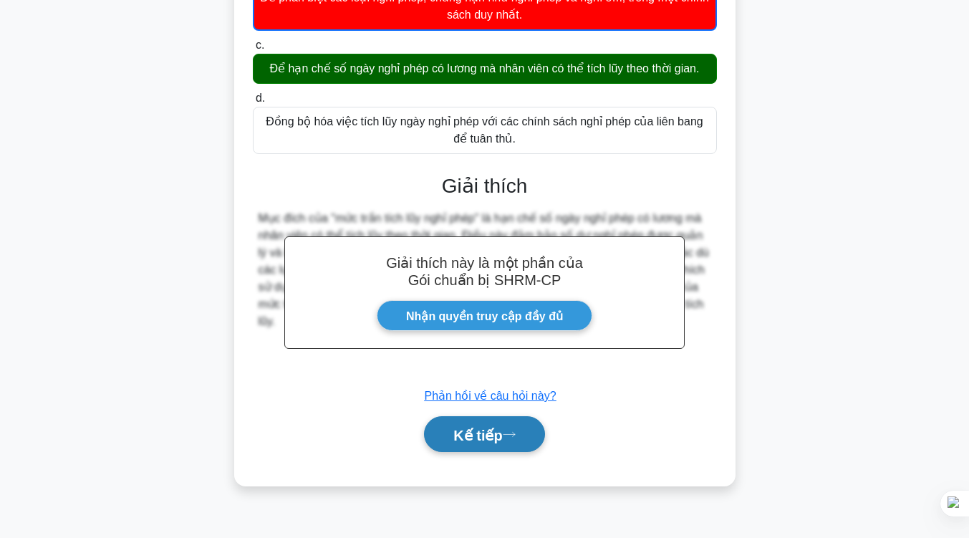
click at [493, 449] on button "Kế tiếp" at bounding box center [484, 434] width 120 height 37
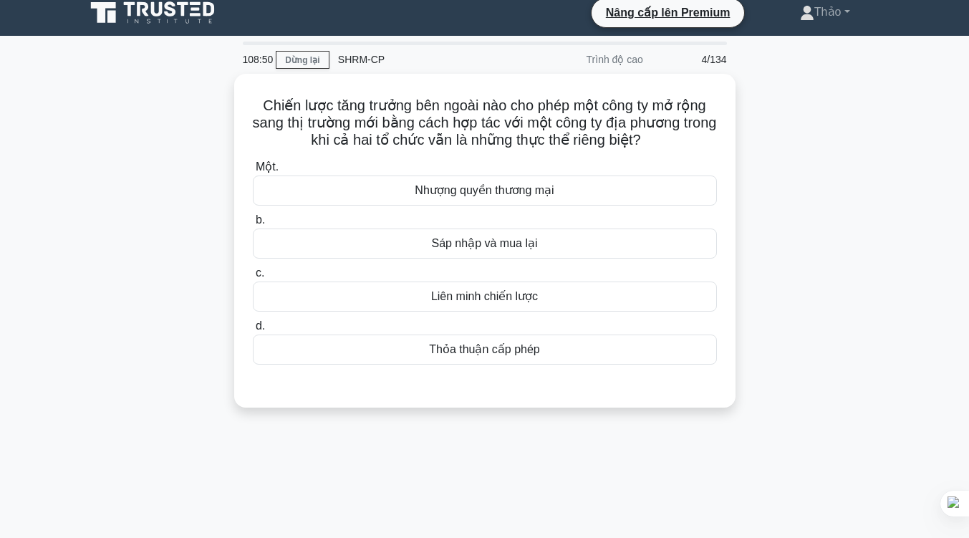
scroll to position [0, 0]
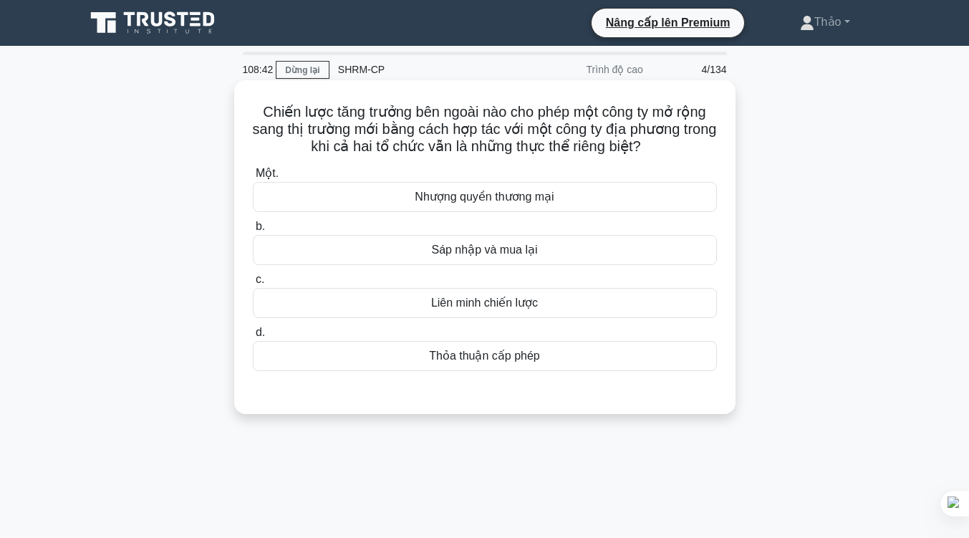
click at [570, 196] on div "Nhượng quyền thương mại" at bounding box center [485, 197] width 464 height 30
click at [253, 178] on input "Một. Nhượng quyền thương mại" at bounding box center [253, 173] width 0 height 9
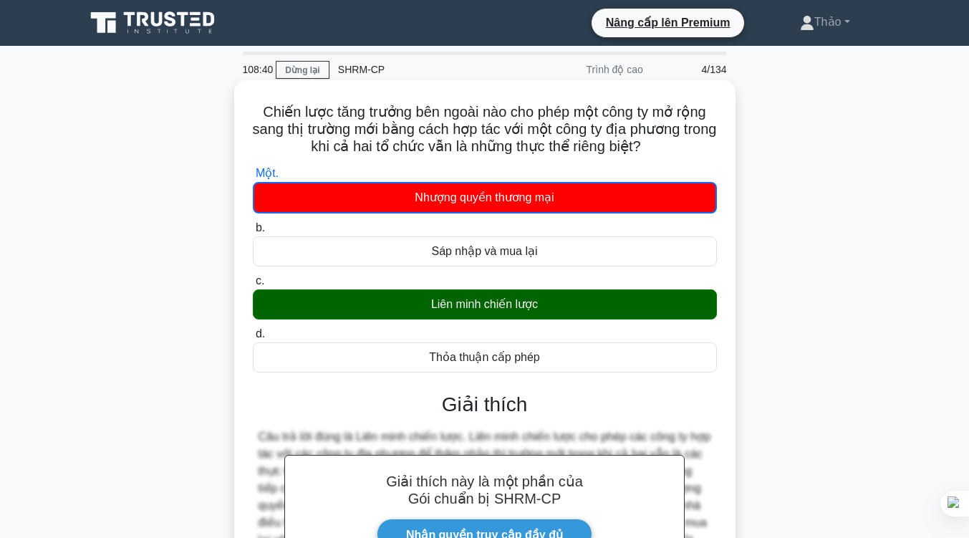
scroll to position [236, 0]
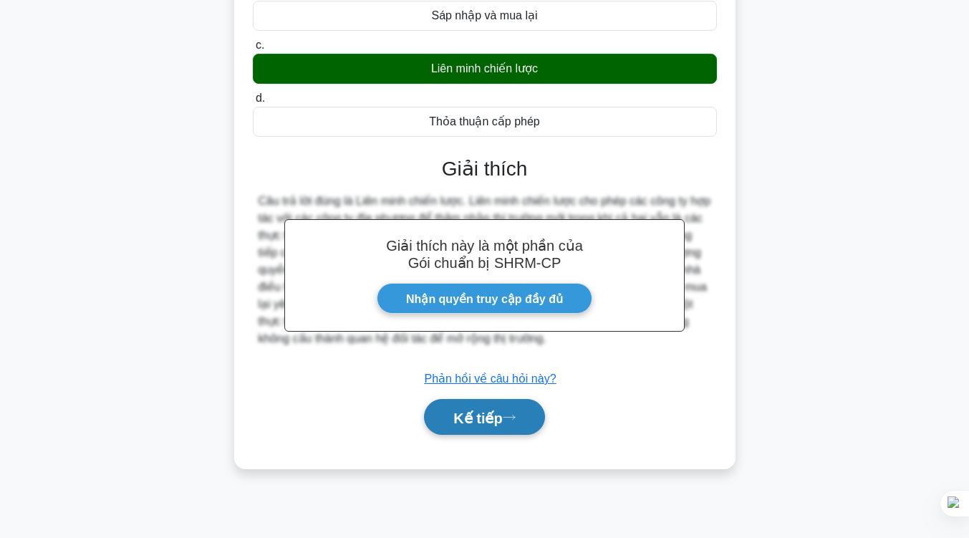
click at [493, 425] on font "Kế tiếp" at bounding box center [477, 418] width 49 height 16
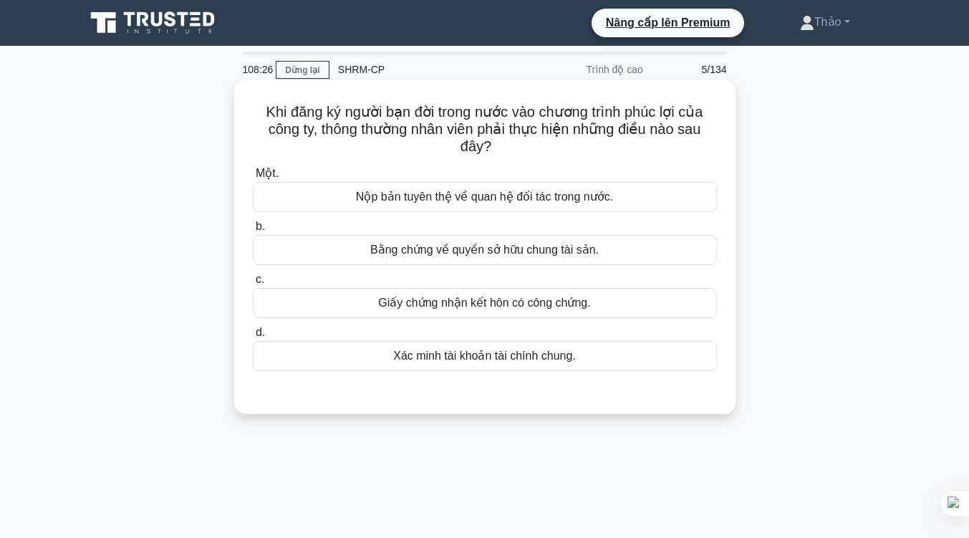
click at [582, 252] on font "Bằng chứng về quyền sở hữu chung tài sản." at bounding box center [484, 249] width 228 height 12
click at [253, 231] on input "b. Bằng chứng về quyền sở hữu chung tài sản." at bounding box center [253, 226] width 0 height 9
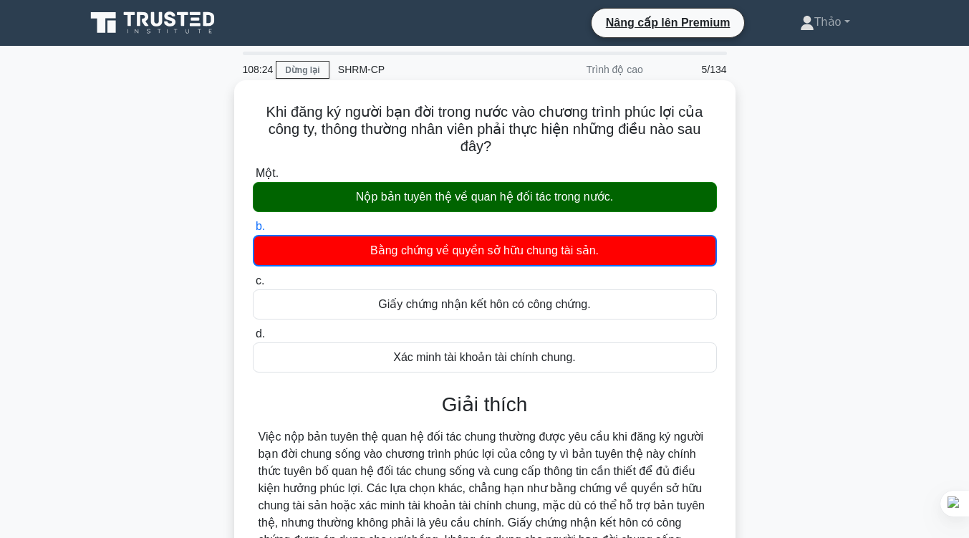
scroll to position [236, 0]
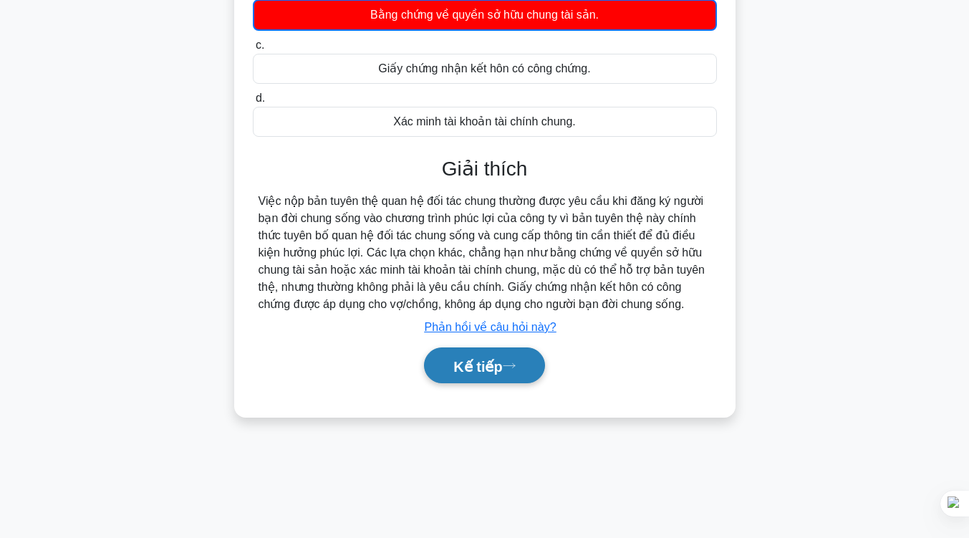
click at [521, 380] on button "Kế tiếp" at bounding box center [484, 365] width 120 height 37
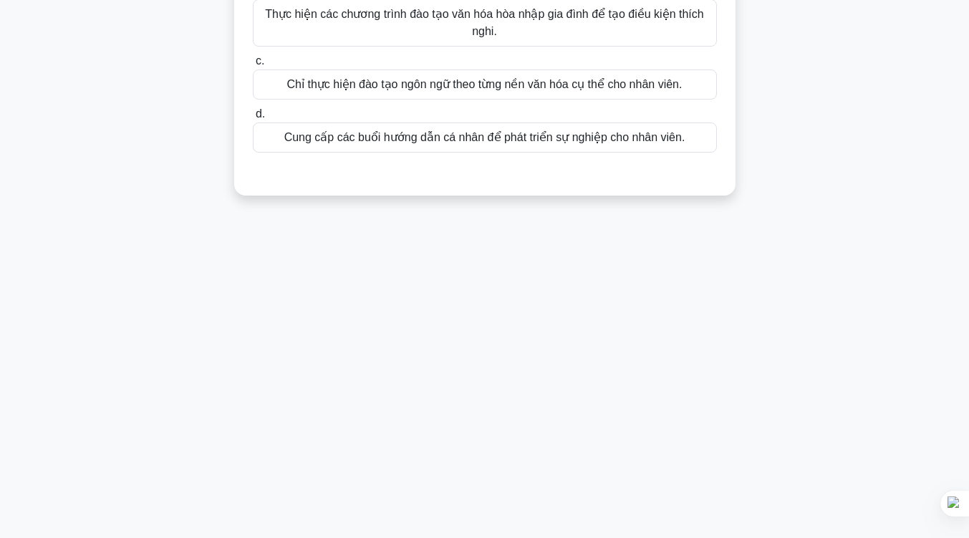
scroll to position [0, 0]
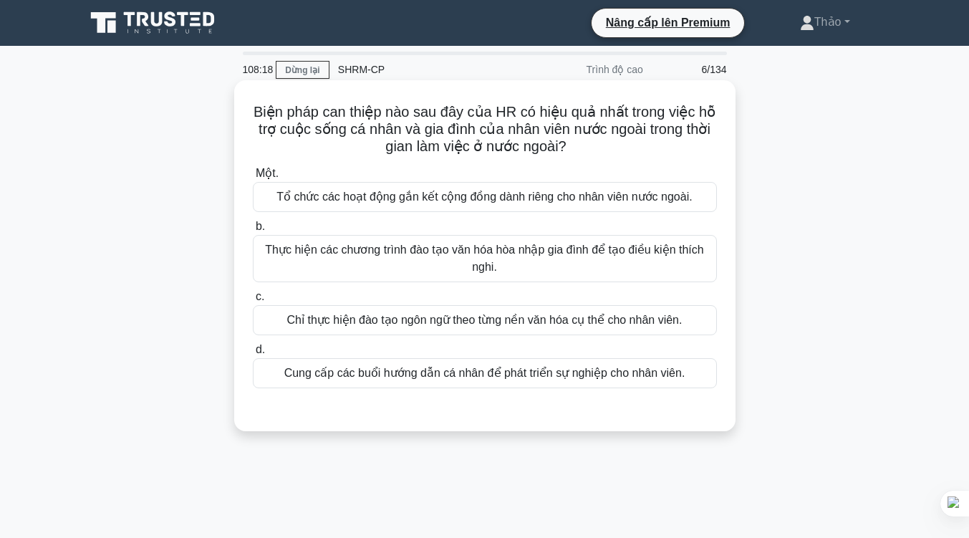
click at [354, 258] on font "Thực hiện các chương trình đào tạo văn hóa hòa nhập gia đình để tạo điều kiện t…" at bounding box center [484, 257] width 438 height 29
click at [253, 231] on input "b. Thực hiện các chương trình đào tạo văn hóa hòa nhập gia đình để tạo điều kiệ…" at bounding box center [253, 226] width 0 height 9
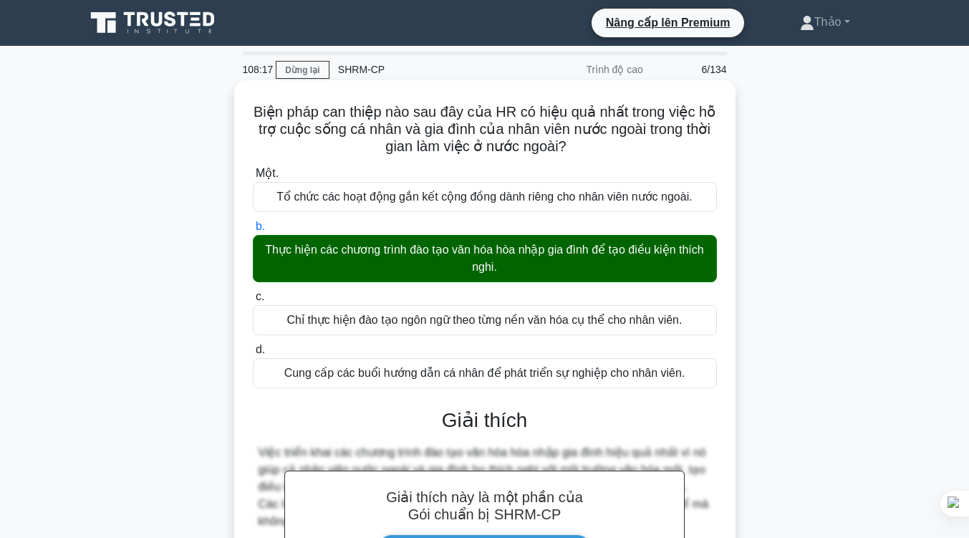
scroll to position [236, 0]
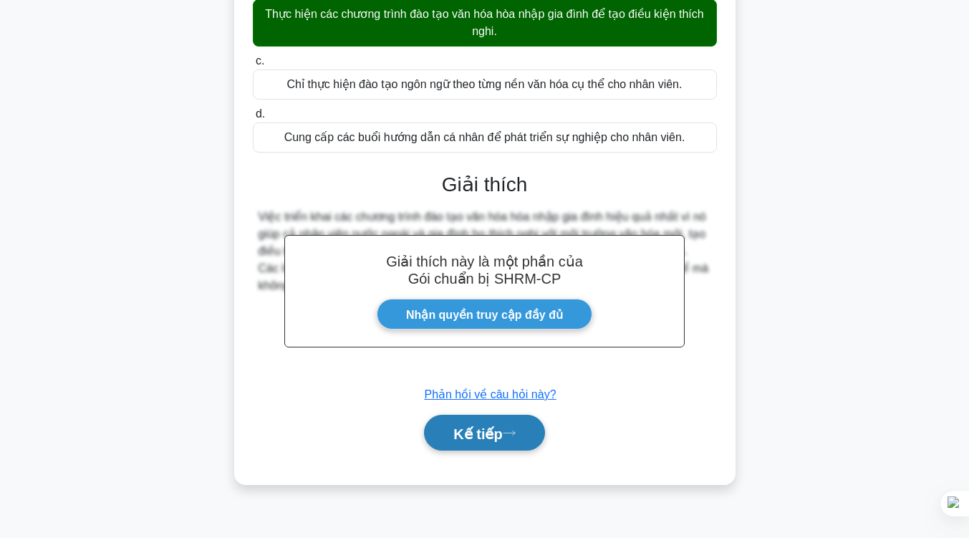
click at [438, 419] on button "Kế tiếp" at bounding box center [484, 433] width 120 height 37
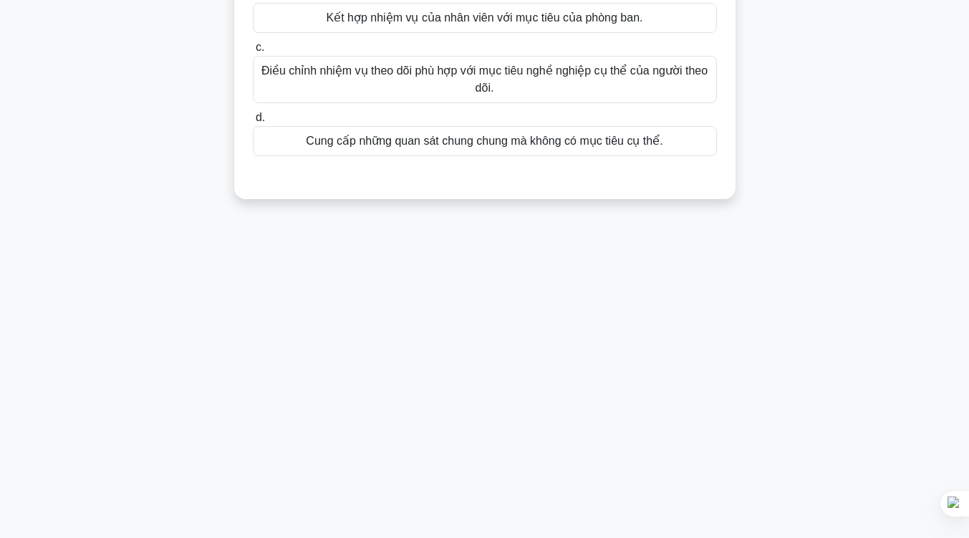
scroll to position [0, 0]
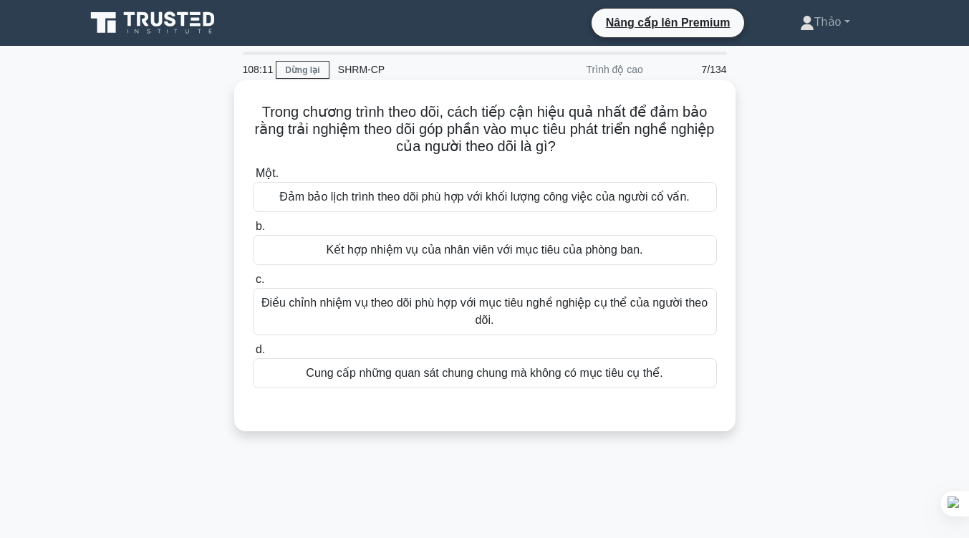
click at [416, 297] on font "Điều chỉnh nhiệm vụ theo dõi phù hợp với mục tiêu nghề nghiệp cụ thể của người …" at bounding box center [484, 310] width 446 height 29
click at [253, 284] on input "c. Điều chỉnh nhiệm vụ theo dõi phù hợp với mục tiêu nghề nghiệp cụ thể của ngư…" at bounding box center [253, 279] width 0 height 9
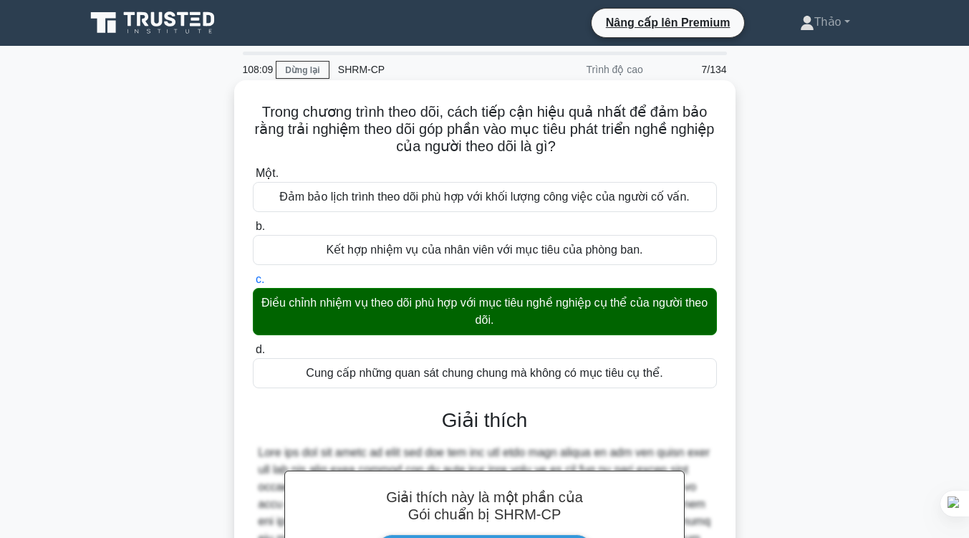
scroll to position [236, 0]
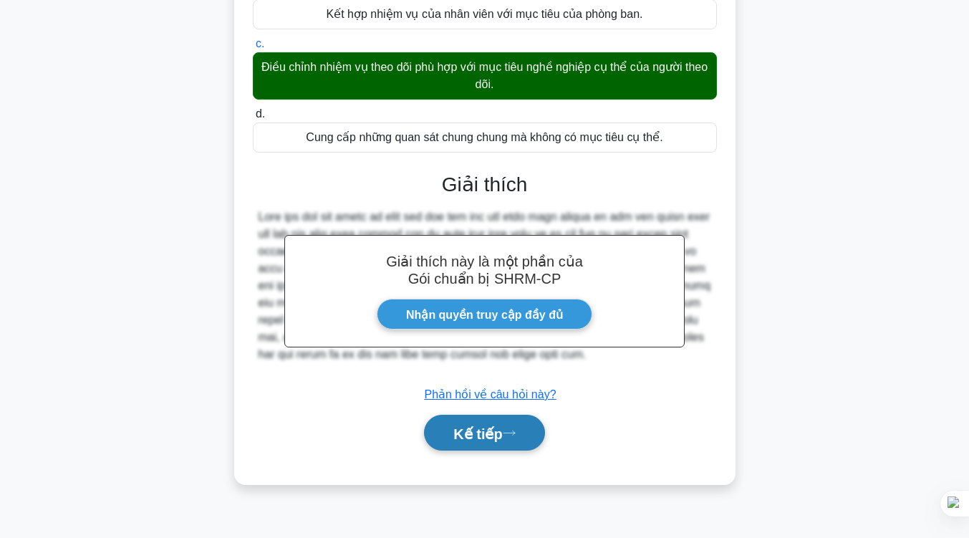
click at [461, 425] on font "Kế tiếp" at bounding box center [477, 433] width 49 height 16
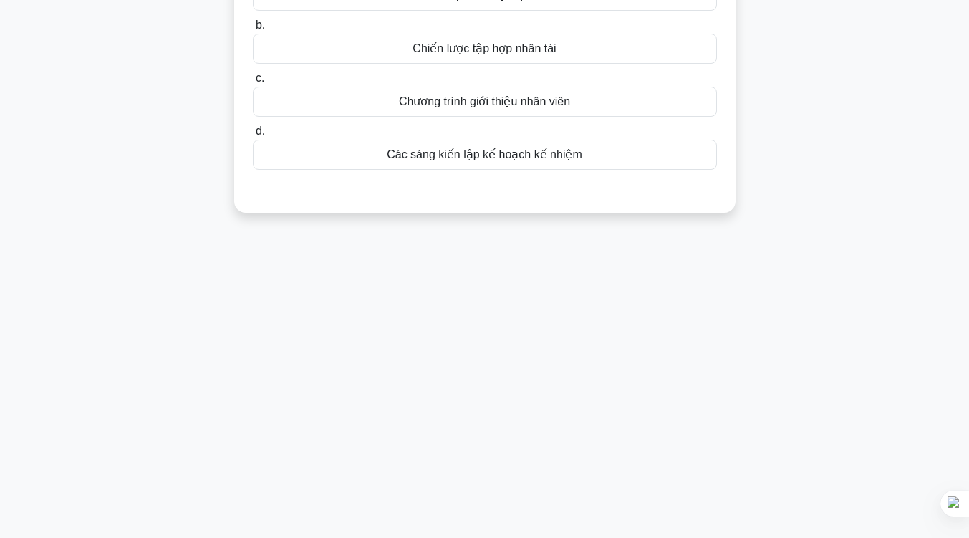
scroll to position [0, 0]
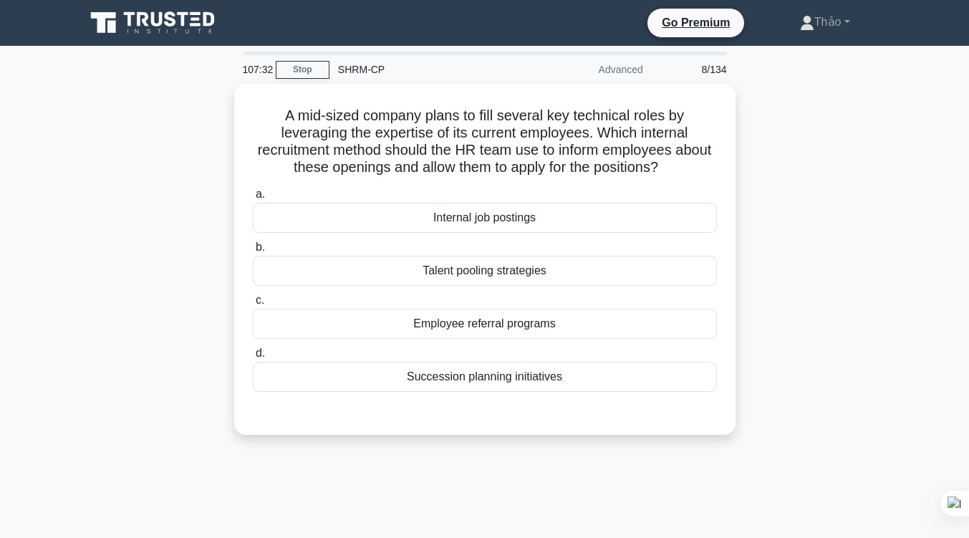
drag, startPoint x: 280, startPoint y: 114, endPoint x: 596, endPoint y: 389, distance: 419.2
click at [596, 389] on div "A mid-sized company plans to fill several key technical roles by leveraging the…" at bounding box center [485, 258] width 490 height 339
copy div "A mid-sized company plans to fill several key technical roles by leveraging the…"
click at [795, 211] on div "A mid-sized company plans to fill several key technical roles by leveraging the…" at bounding box center [485, 268] width 816 height 368
click at [120, 6] on link at bounding box center [153, 23] width 137 height 34
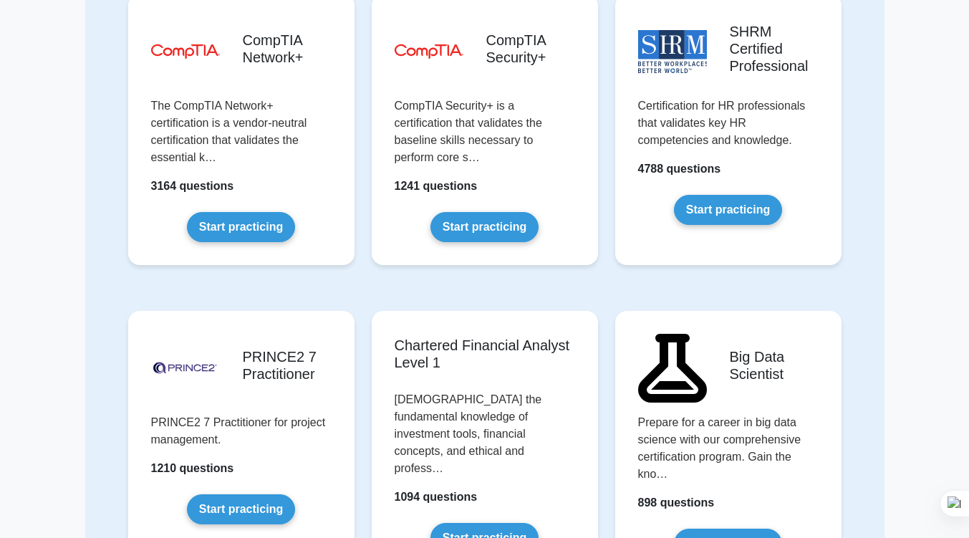
scroll to position [2731, 0]
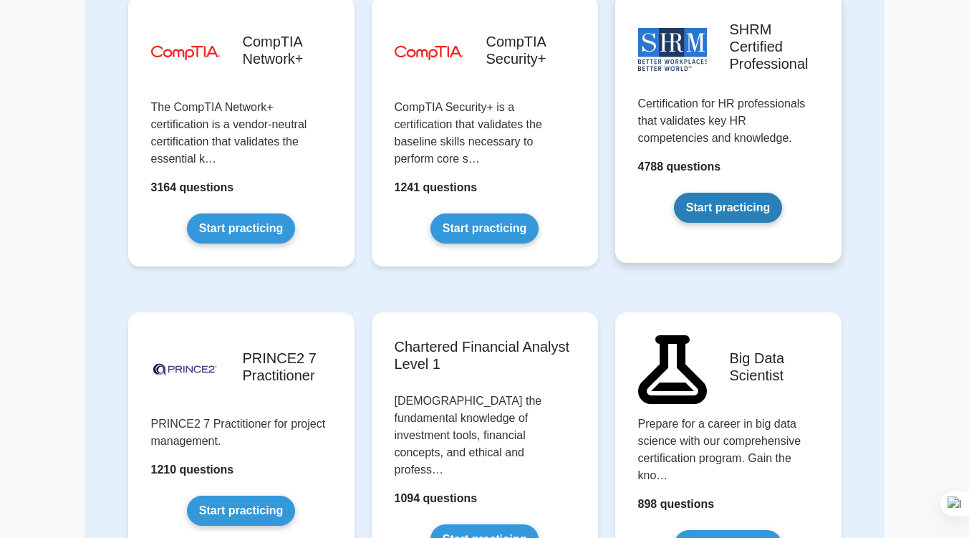
click at [742, 193] on link "Start practicing" at bounding box center [728, 208] width 108 height 30
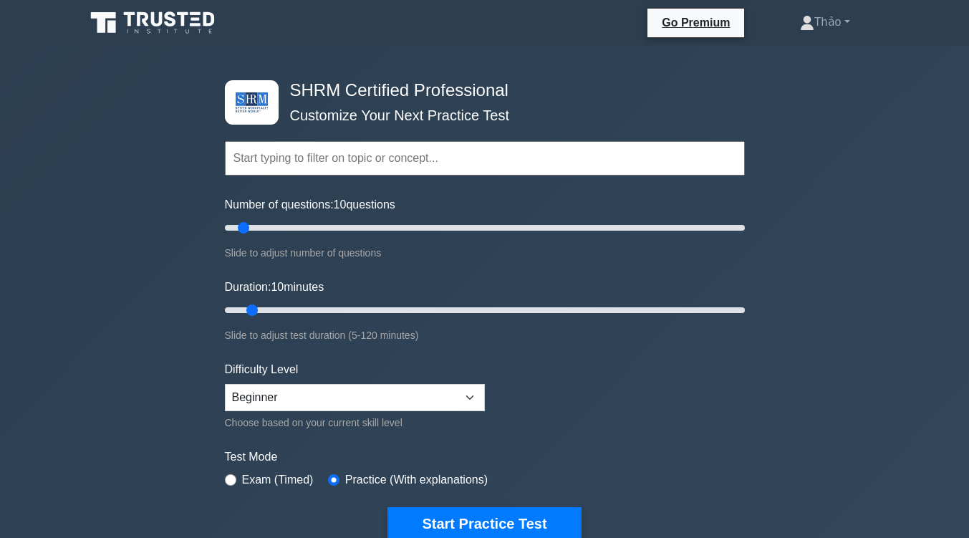
scroll to position [308, 0]
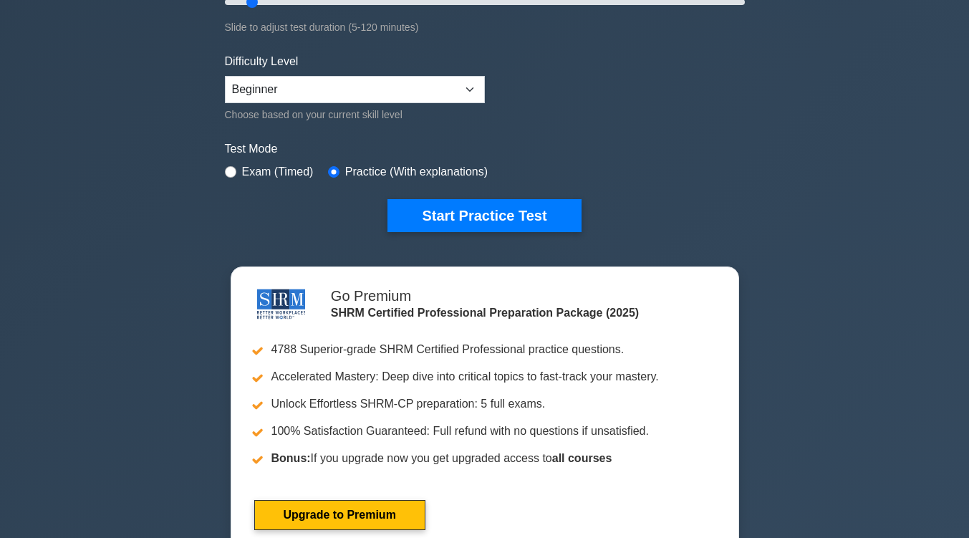
click at [742, 182] on form "Topics Change Management Compensation and Benefits Employee and Labor Relations…" at bounding box center [485, 11] width 520 height 442
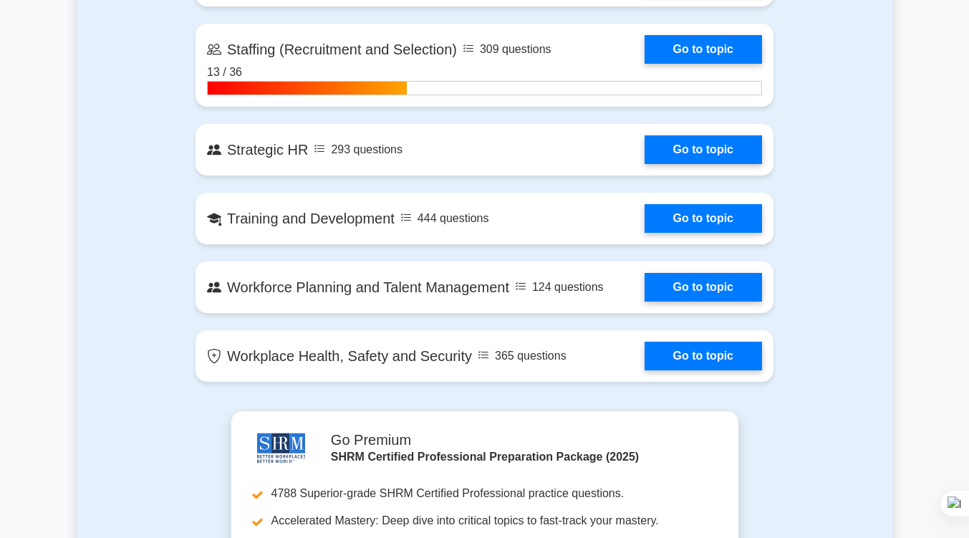
scroll to position [1736, 0]
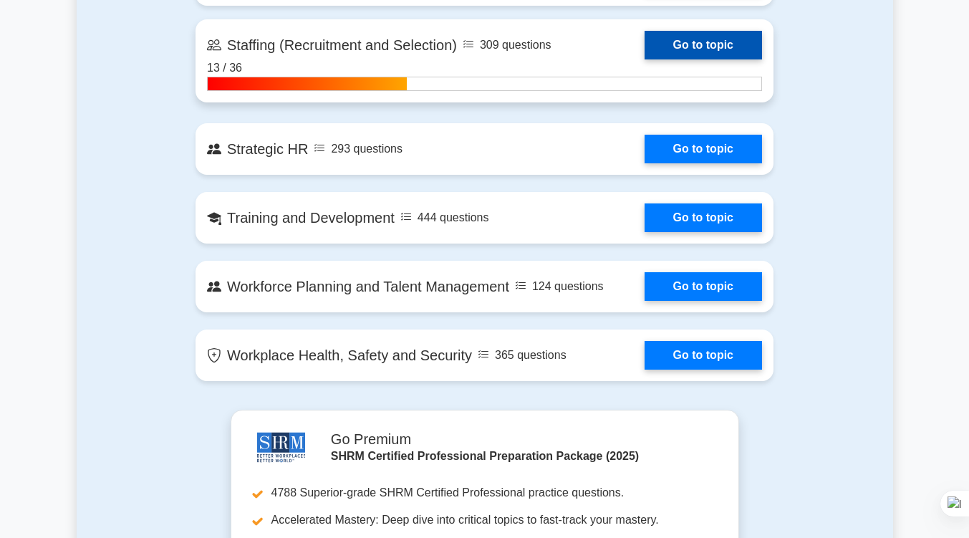
click at [701, 46] on link "Go to topic" at bounding box center [702, 45] width 117 height 29
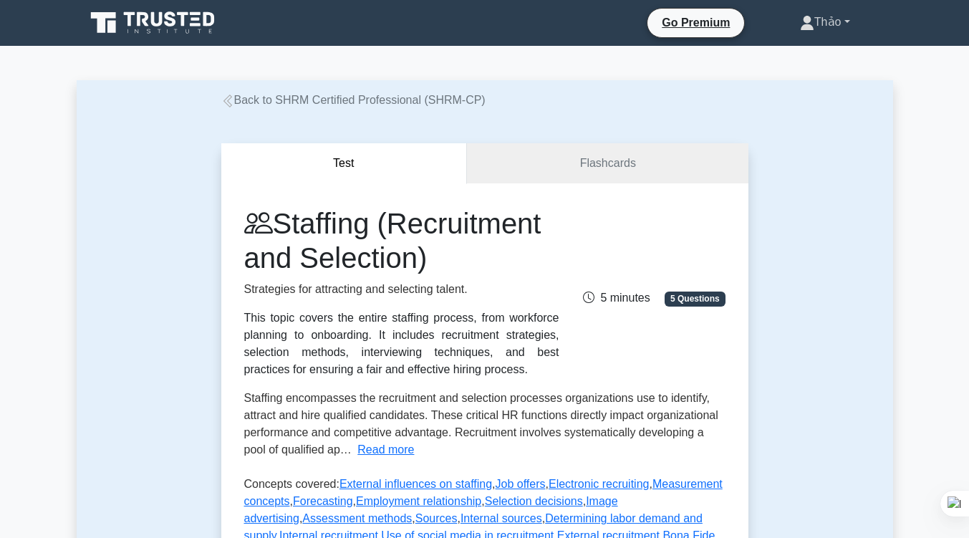
click at [810, 17] on link "Thảo" at bounding box center [824, 22] width 119 height 29
click at [795, 47] on ul "Profile Settings" at bounding box center [822, 67] width 115 height 59
drag, startPoint x: 802, startPoint y: 37, endPoint x: 805, endPoint y: 26, distance: 11.3
click at [805, 26] on ul "Go Premium [GEOGRAPHIC_DATA] Profile Settings" at bounding box center [765, 23] width 237 height 30
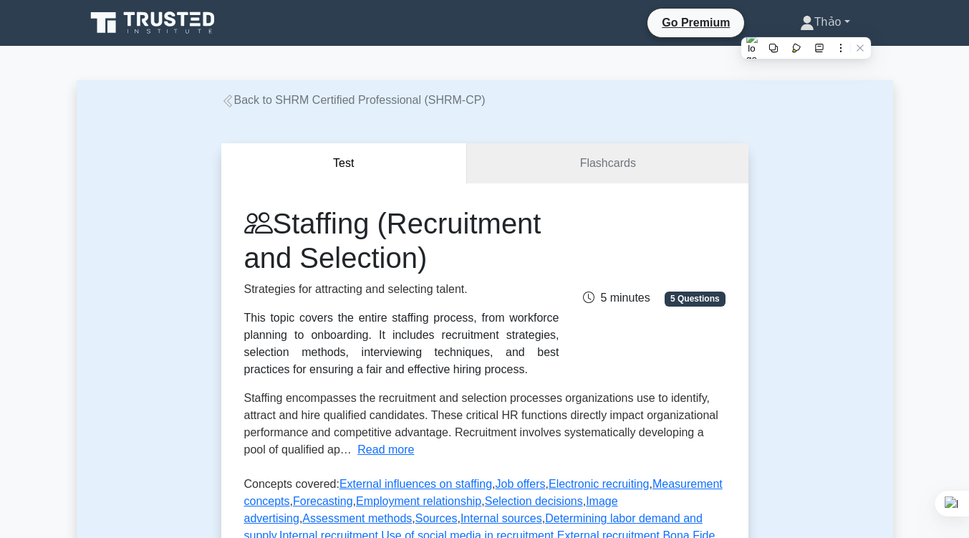
click at [805, 26] on icon at bounding box center [807, 23] width 14 height 14
click at [783, 54] on link "Profile" at bounding box center [822, 55] width 113 height 23
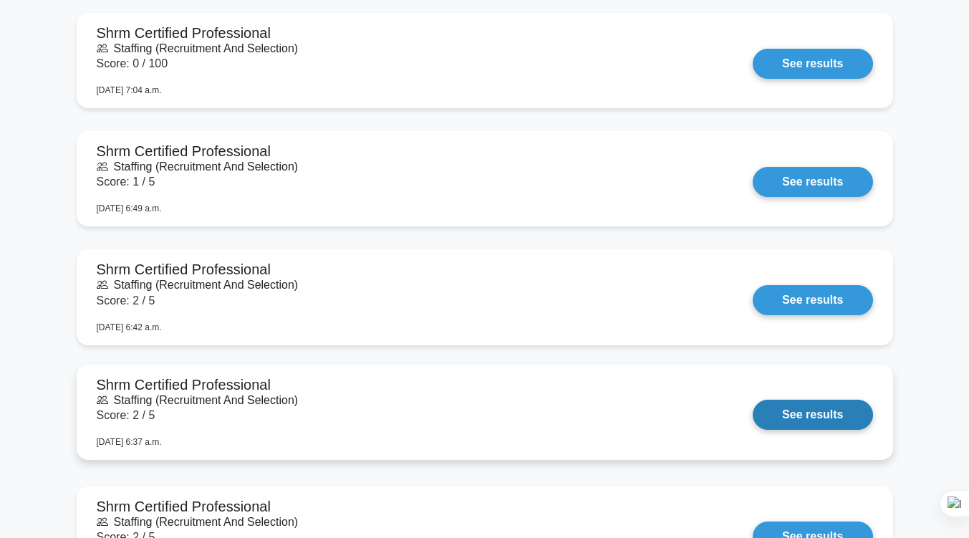
scroll to position [1176, 0]
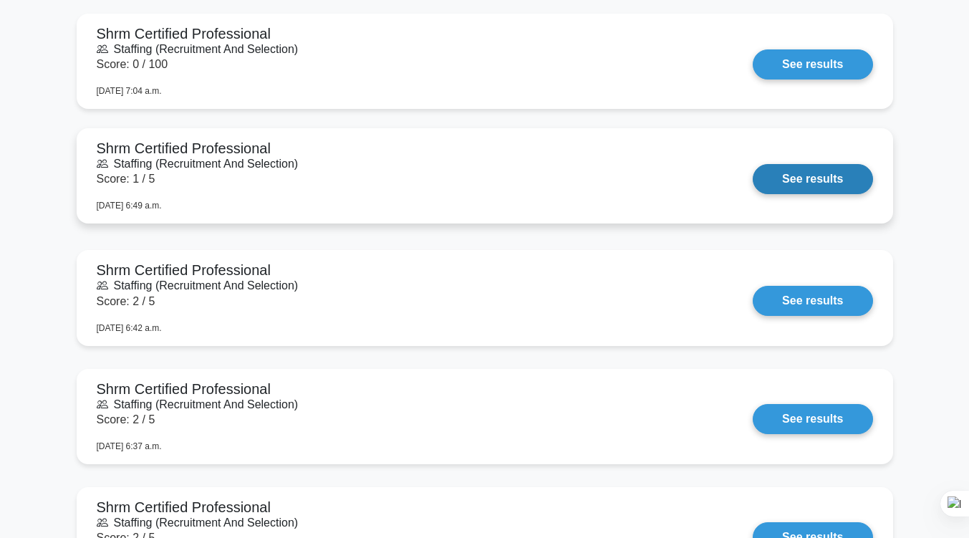
click at [795, 171] on link "See results" at bounding box center [812, 179] width 120 height 30
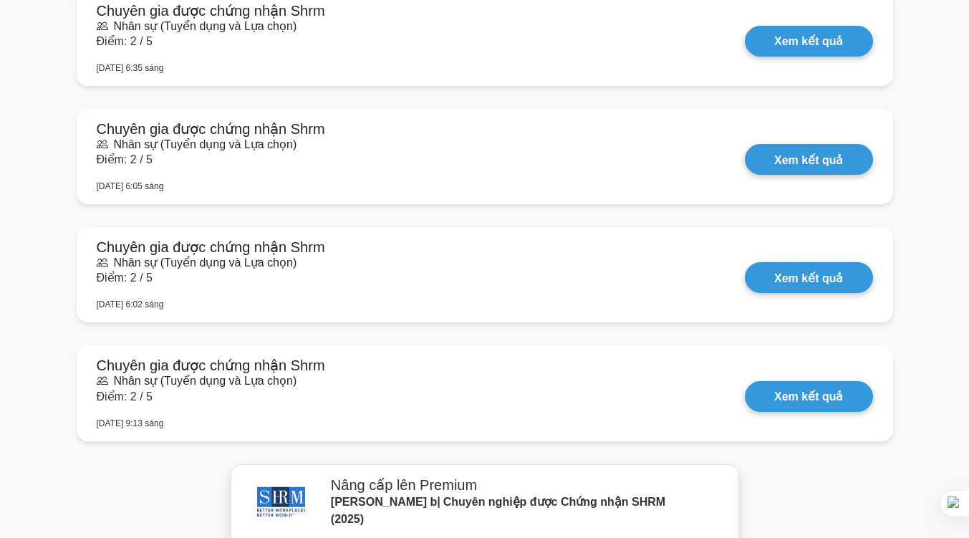
scroll to position [1769, 0]
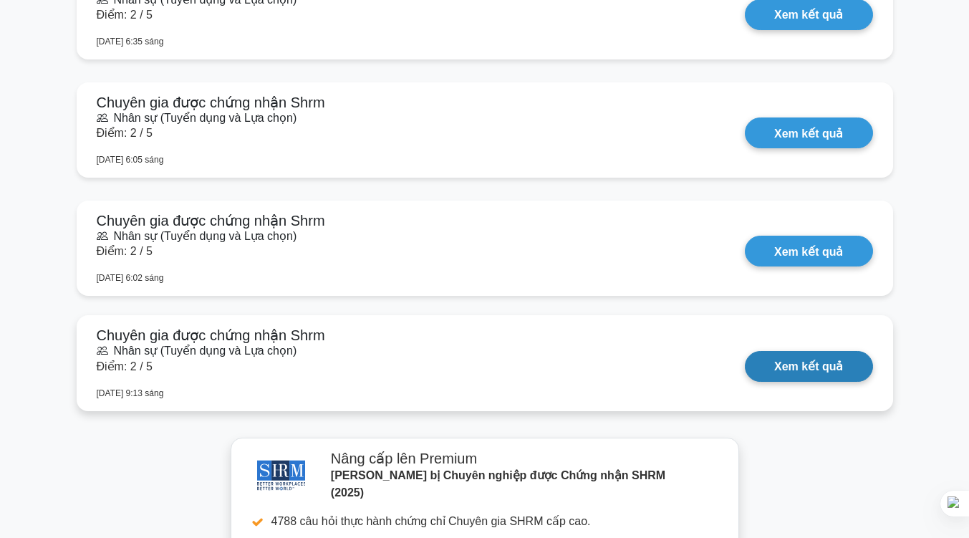
click at [841, 367] on link "Xem kết quả" at bounding box center [808, 366] width 127 height 31
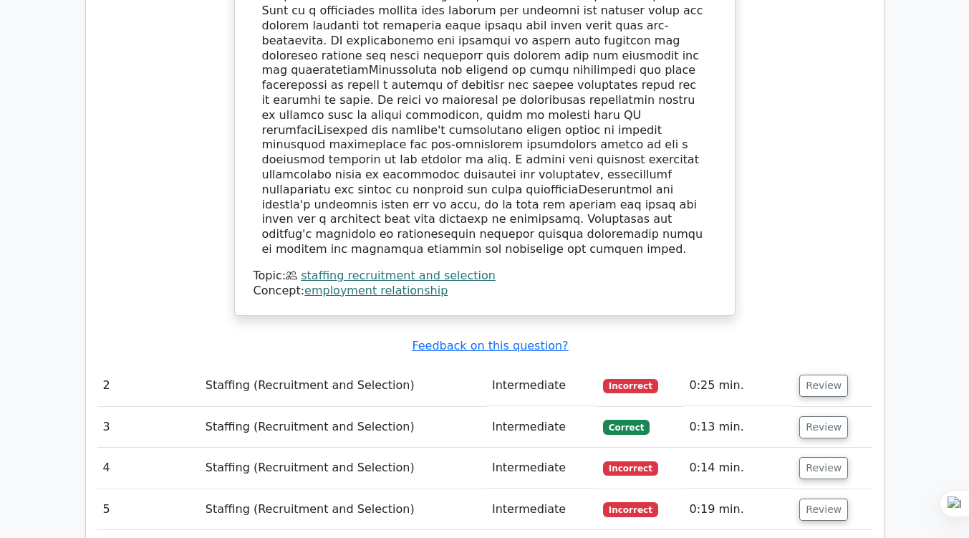
scroll to position [1587, 0]
click at [793, 406] on td "Review" at bounding box center [832, 426] width 78 height 41
click at [801, 415] on button "Review" at bounding box center [823, 426] width 49 height 22
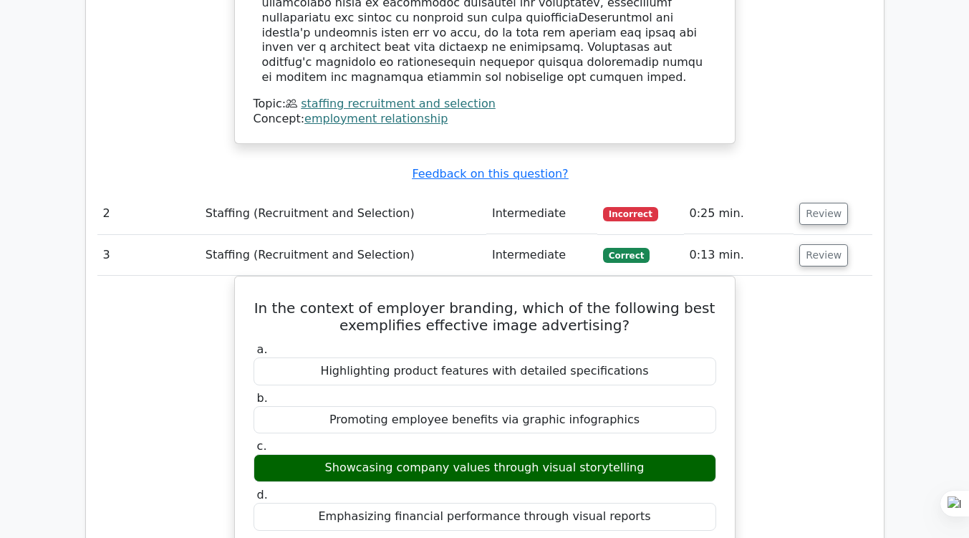
scroll to position [1787, 0]
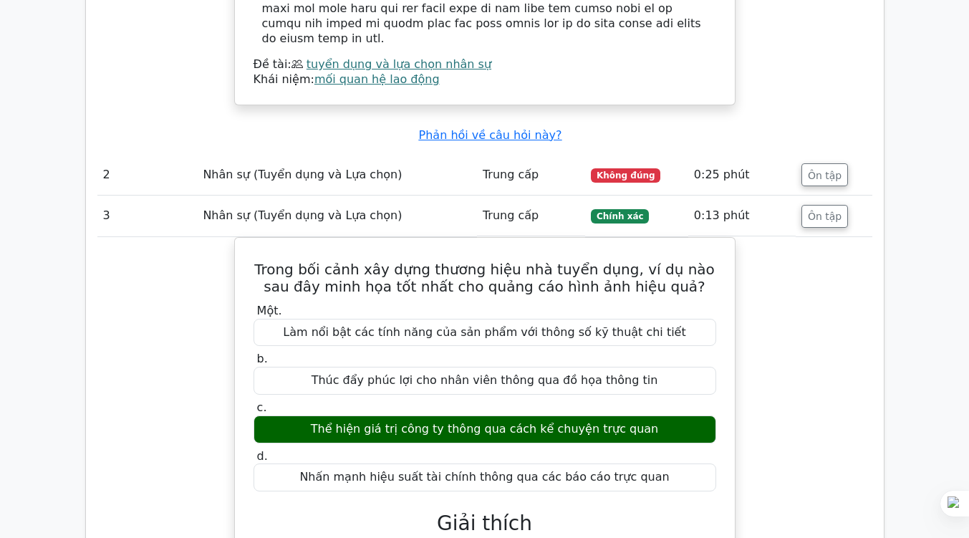
scroll to position [1842, 0]
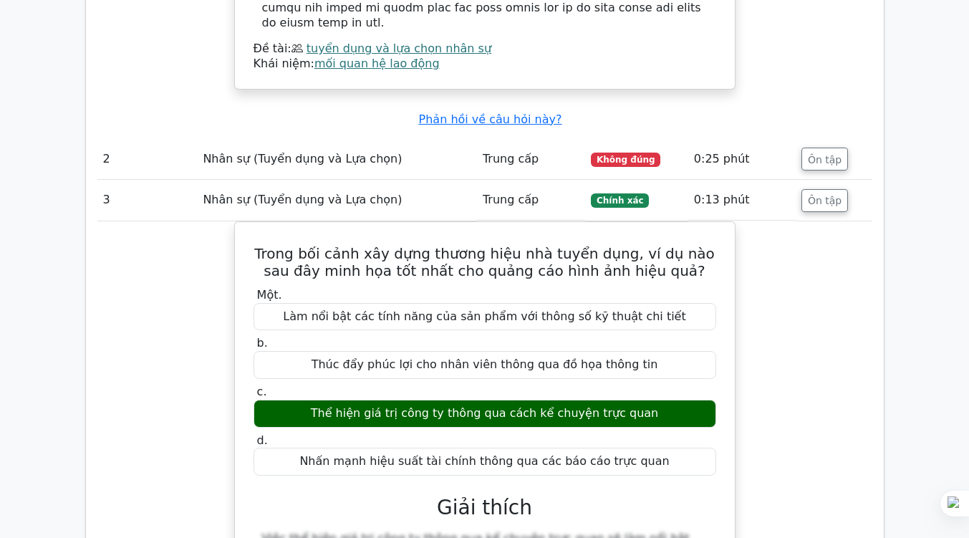
click at [770, 226] on div "Trong bối cảnh xây dựng thương hiệu nhà tuyển dụng, ví dụ nào sau đây minh họa …" at bounding box center [484, 494] width 775 height 546
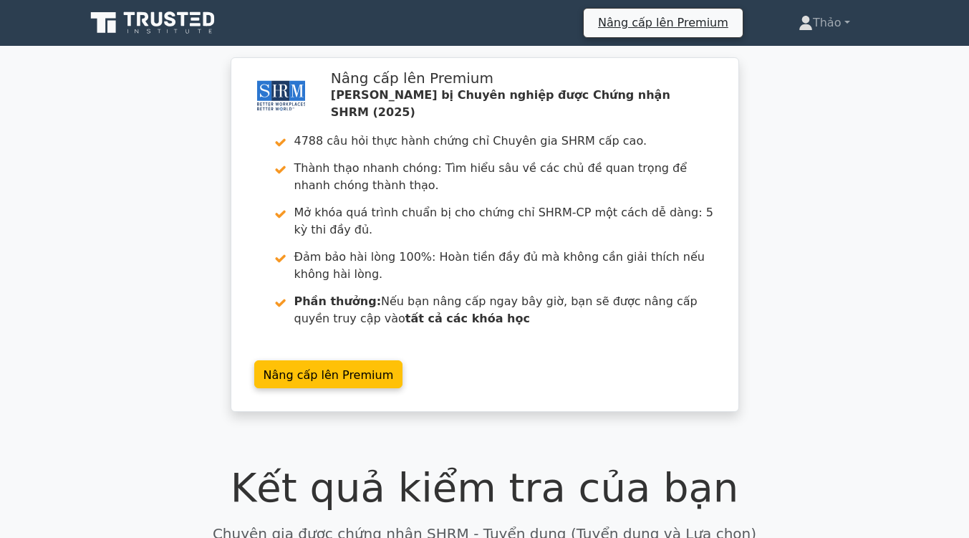
scroll to position [1701, 0]
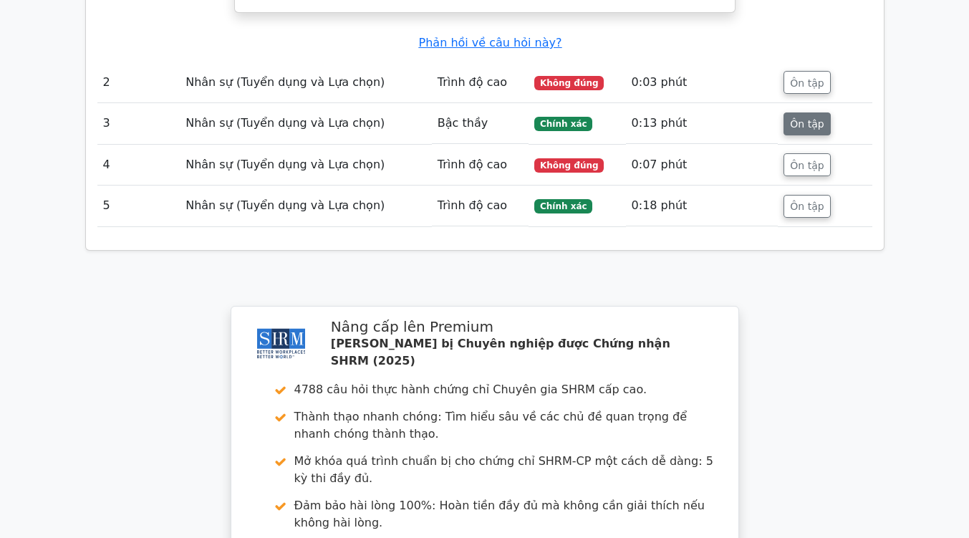
click at [808, 118] on font "Ôn tập" at bounding box center [807, 123] width 34 height 11
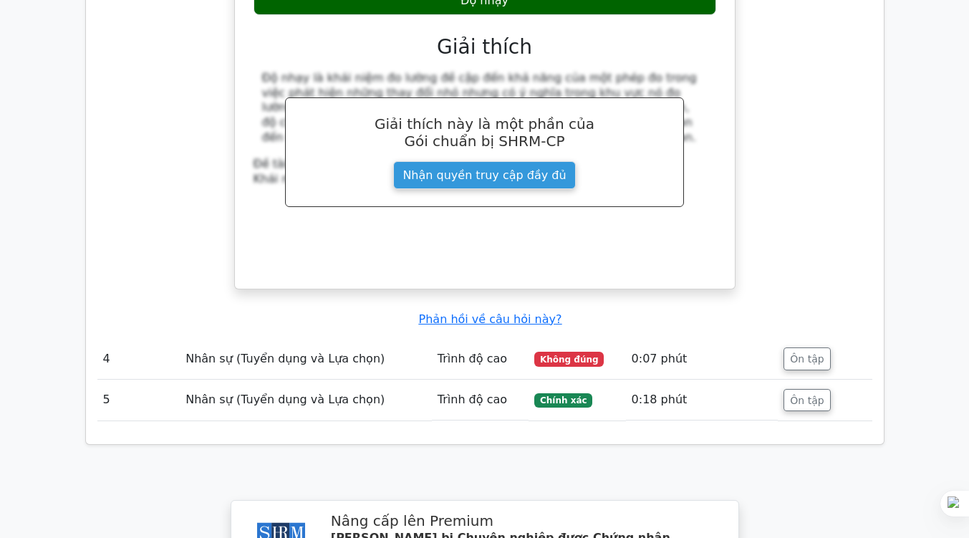
scroll to position [2250, 0]
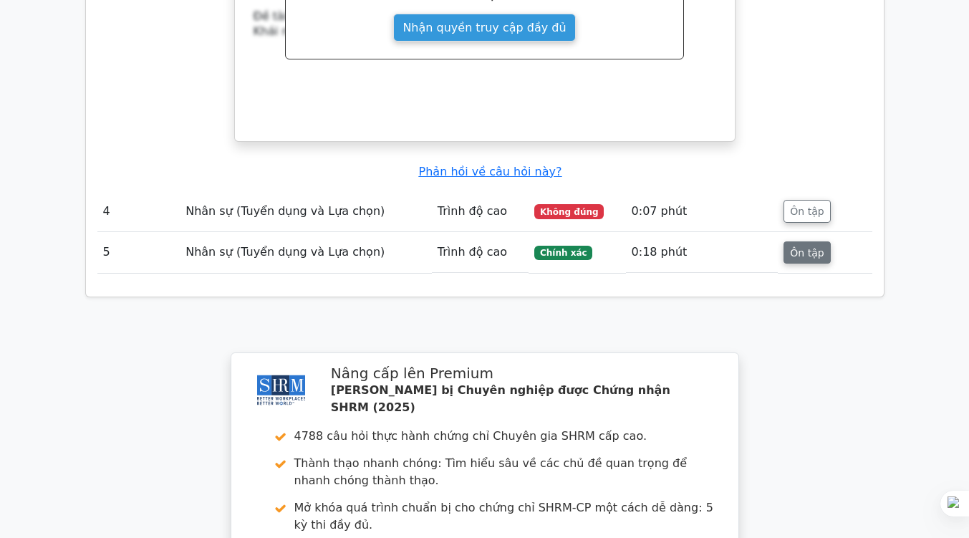
click at [818, 246] on font "Ôn tập" at bounding box center [807, 251] width 34 height 11
